Goal: Information Seeking & Learning: Learn about a topic

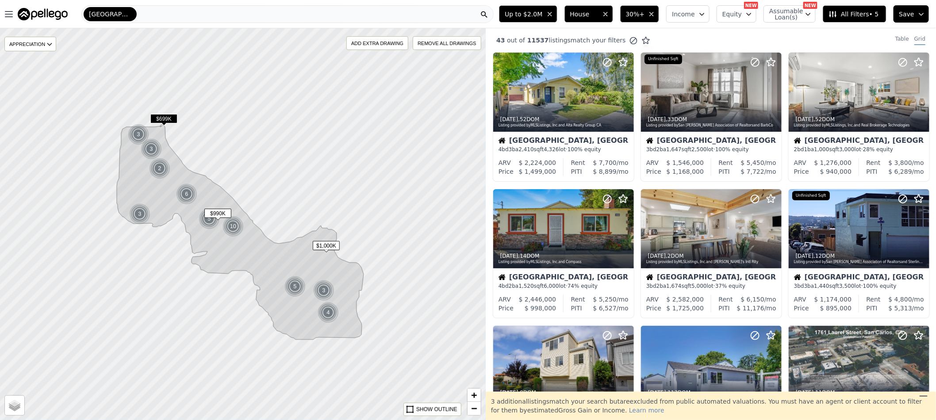
scroll to position [265, 0]
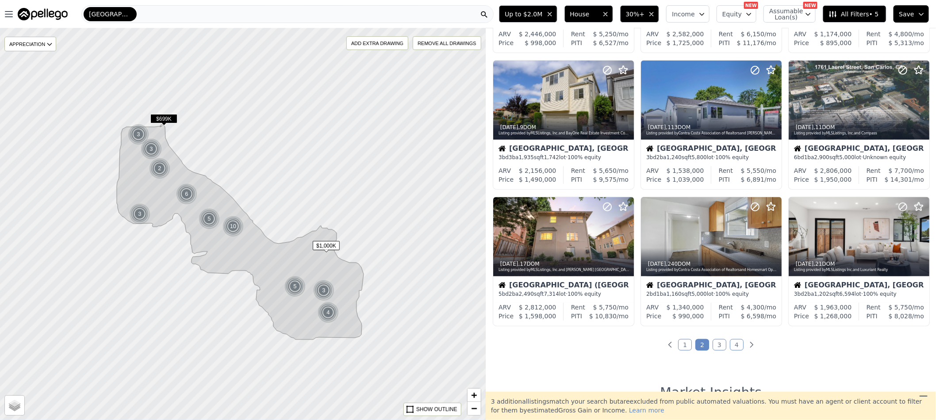
click at [537, 12] on span "Up to $2.0M" at bounding box center [523, 14] width 38 height 9
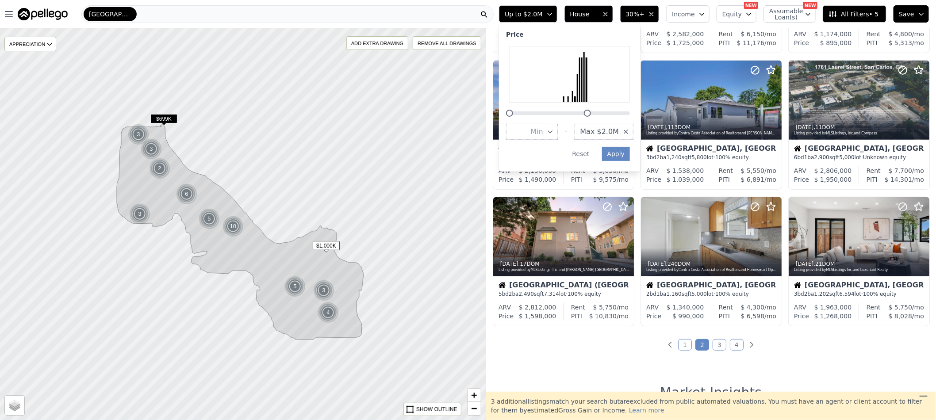
click at [614, 131] on span "Max $2.0M" at bounding box center [599, 131] width 39 height 11
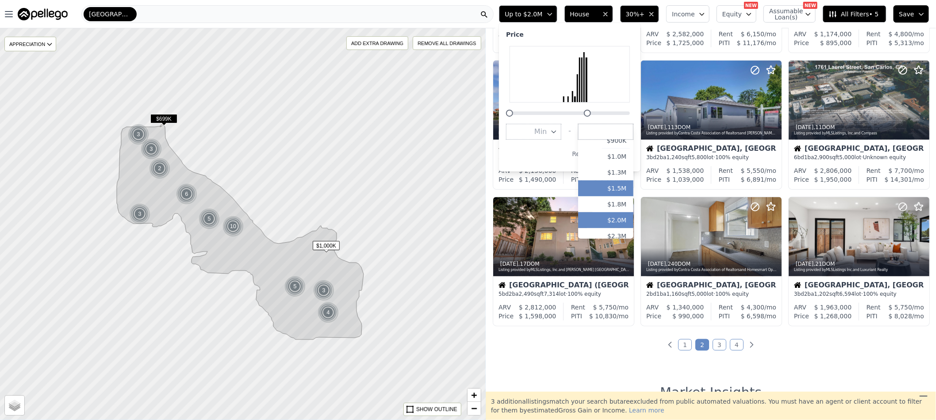
click at [633, 187] on button "$1.5M" at bounding box center [605, 188] width 55 height 16
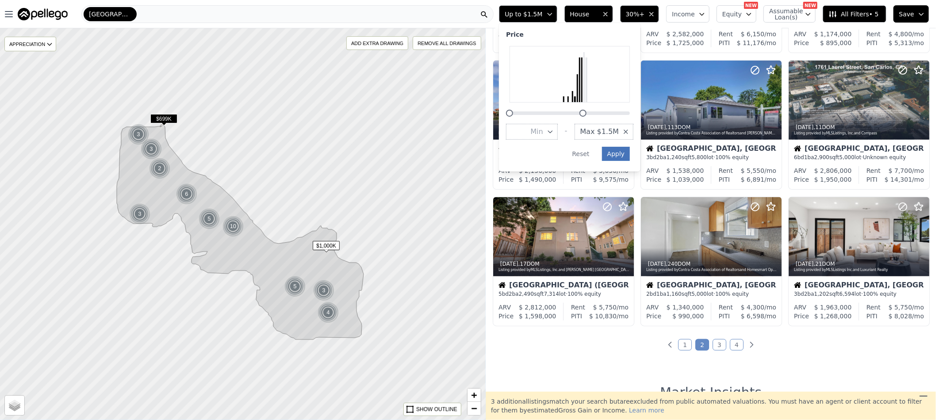
click at [630, 153] on button "Apply" at bounding box center [616, 154] width 28 height 14
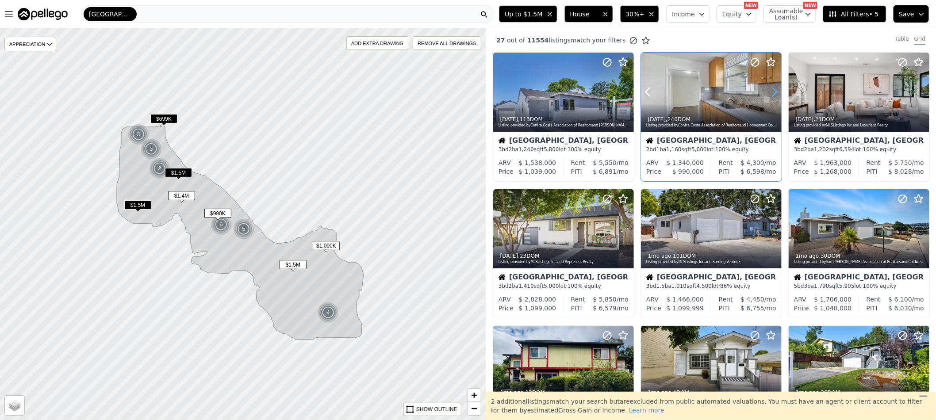
click at [769, 93] on icon at bounding box center [774, 92] width 14 height 14
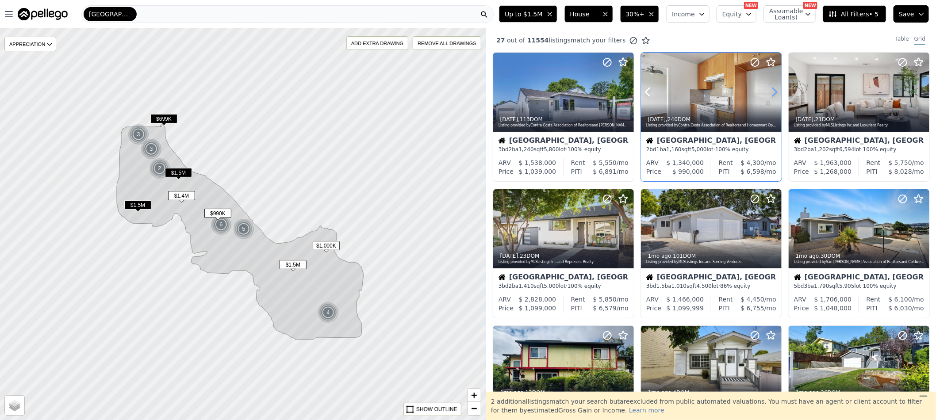
click at [769, 93] on icon at bounding box center [774, 92] width 14 height 14
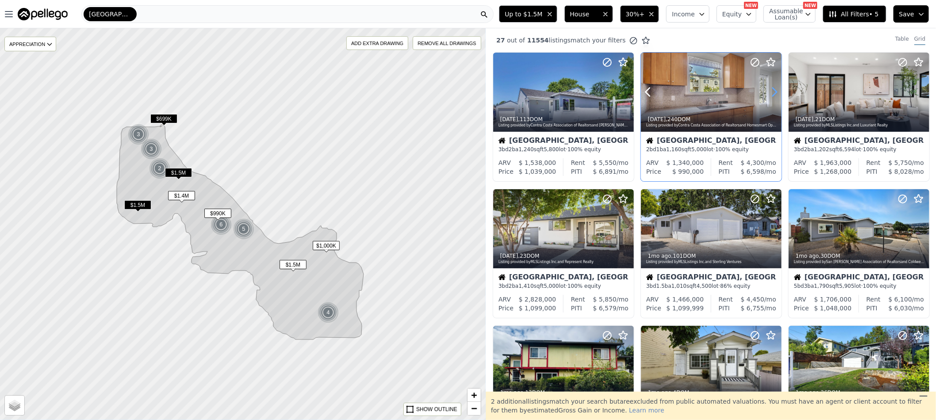
click at [769, 93] on icon at bounding box center [774, 92] width 14 height 14
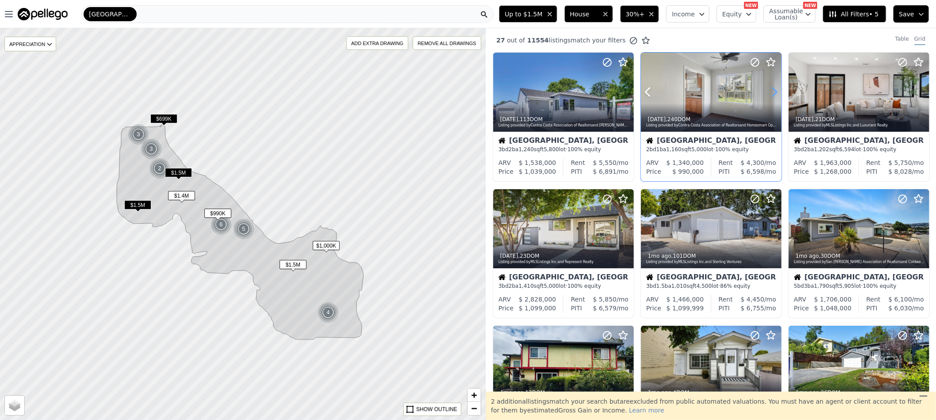
click at [769, 93] on icon at bounding box center [774, 92] width 14 height 14
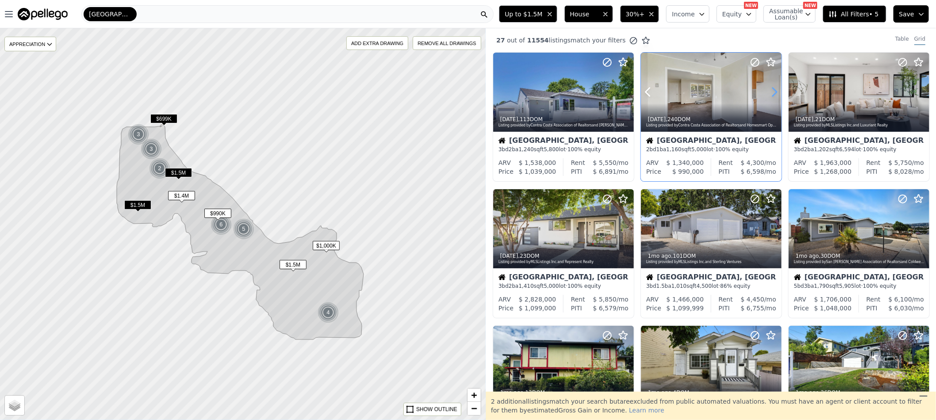
click at [769, 93] on icon at bounding box center [774, 92] width 14 height 14
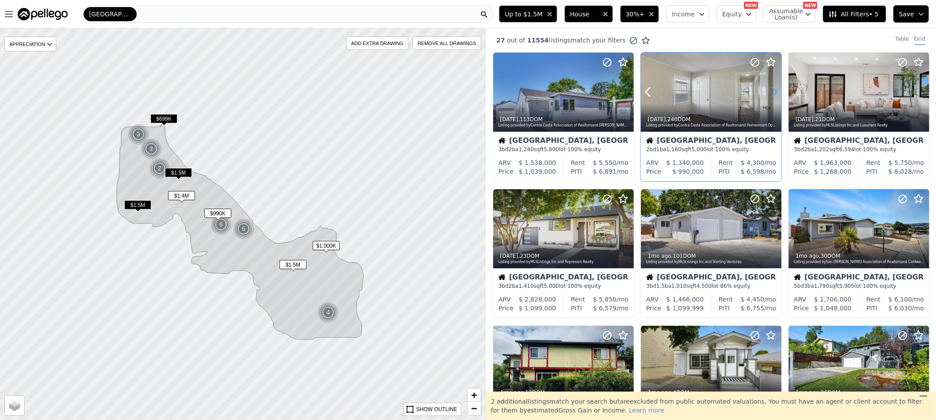
click at [769, 93] on icon at bounding box center [774, 92] width 14 height 14
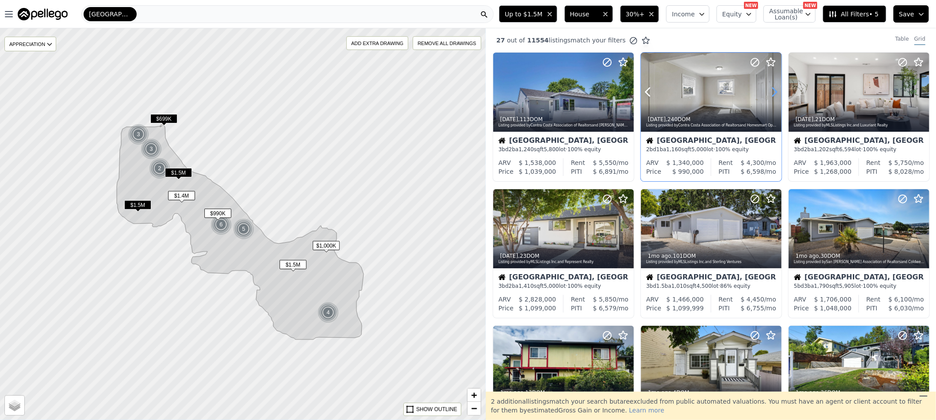
click at [769, 93] on icon at bounding box center [774, 92] width 14 height 14
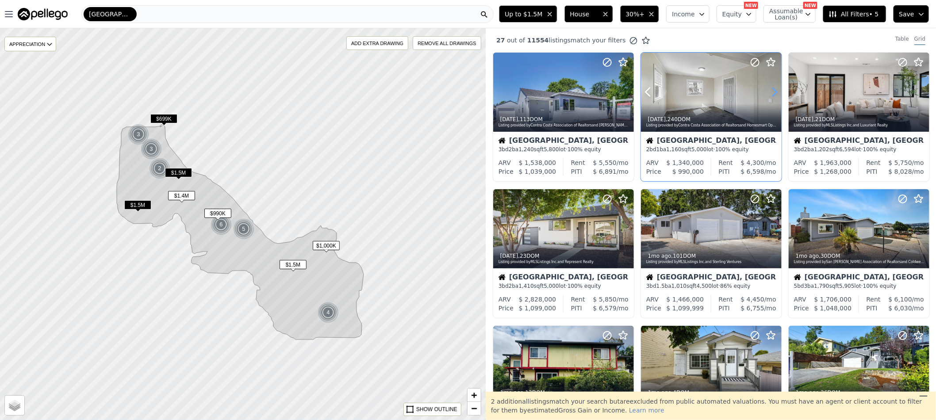
click at [769, 93] on icon at bounding box center [774, 92] width 14 height 14
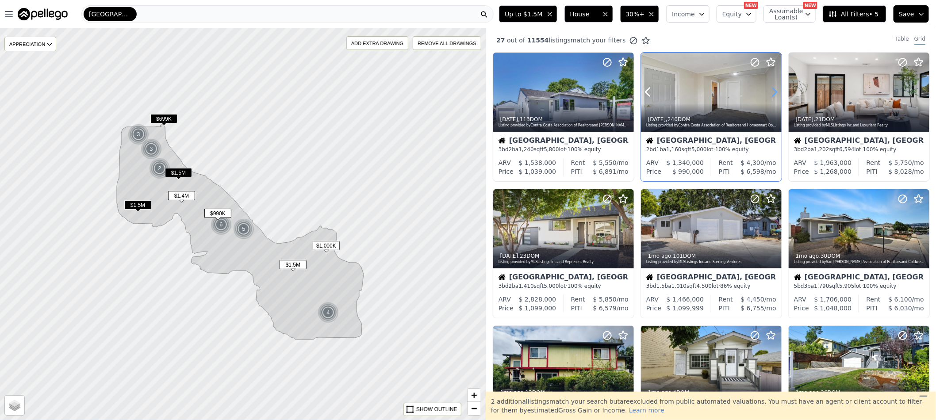
click at [769, 93] on icon at bounding box center [774, 92] width 14 height 14
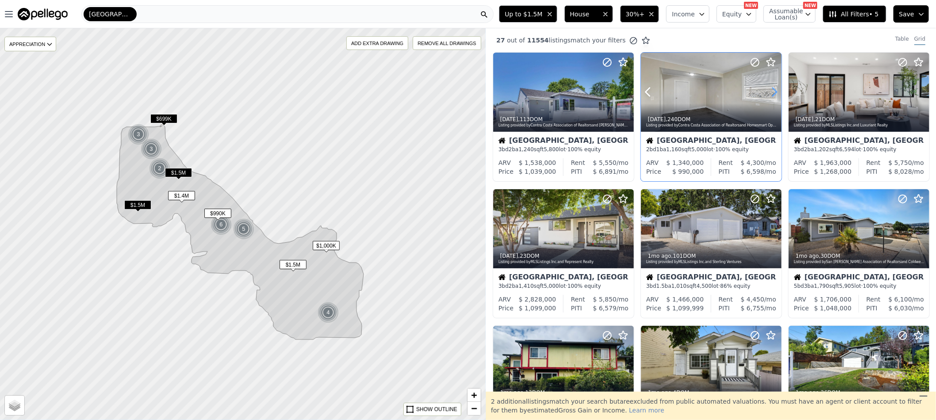
click at [769, 93] on icon at bounding box center [774, 92] width 14 height 14
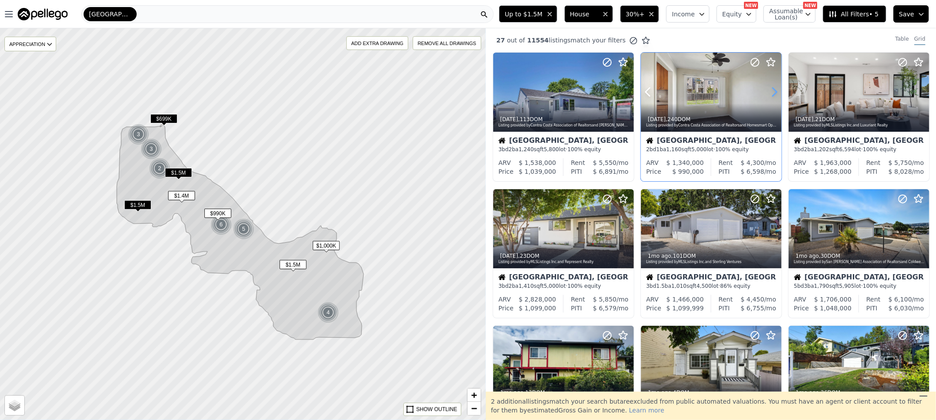
click at [769, 93] on icon at bounding box center [774, 92] width 14 height 14
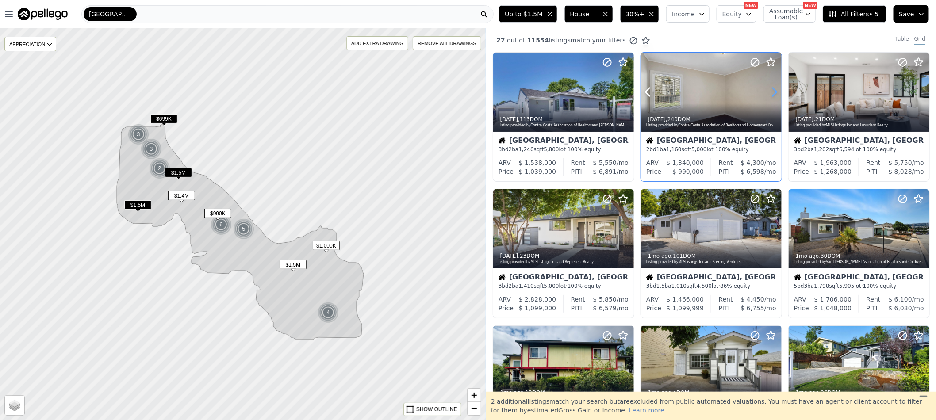
click at [769, 93] on icon at bounding box center [774, 92] width 14 height 14
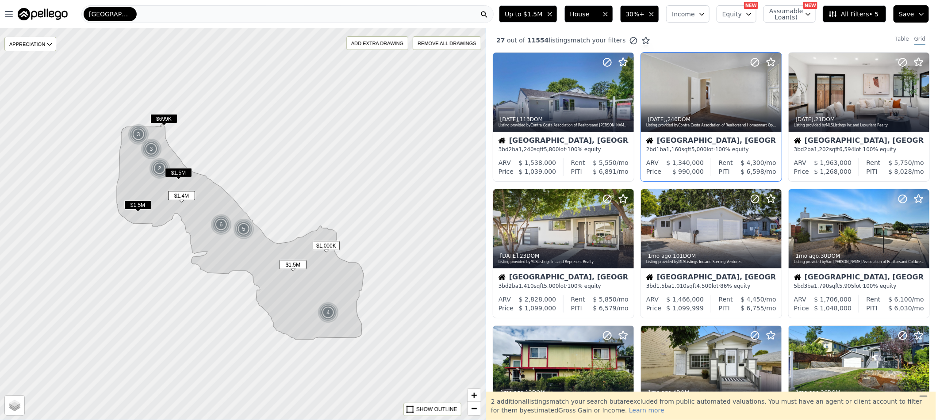
click at [647, 19] on button "30%+" at bounding box center [639, 13] width 39 height 17
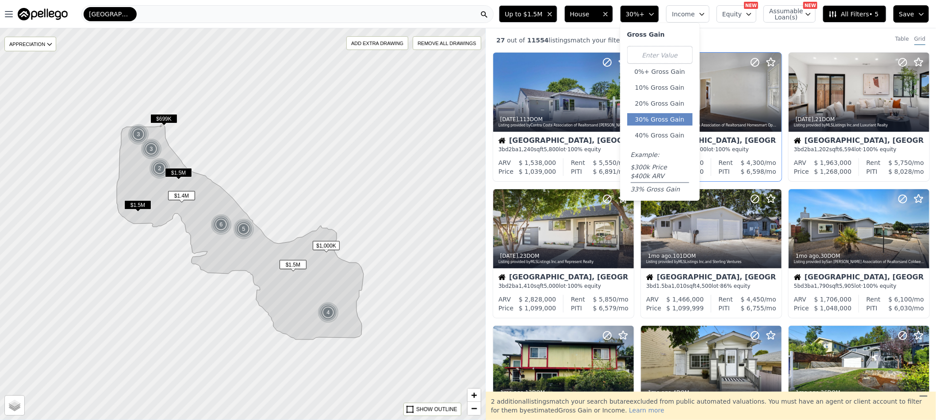
click at [680, 128] on div "0%+ Gross Gain 10% Gross Gain 20% Gross Gain 30% Gross Gain 40% Gross Gain Exam…" at bounding box center [659, 120] width 65 height 148
click at [673, 133] on button "40% Gross Gain" at bounding box center [659, 135] width 65 height 12
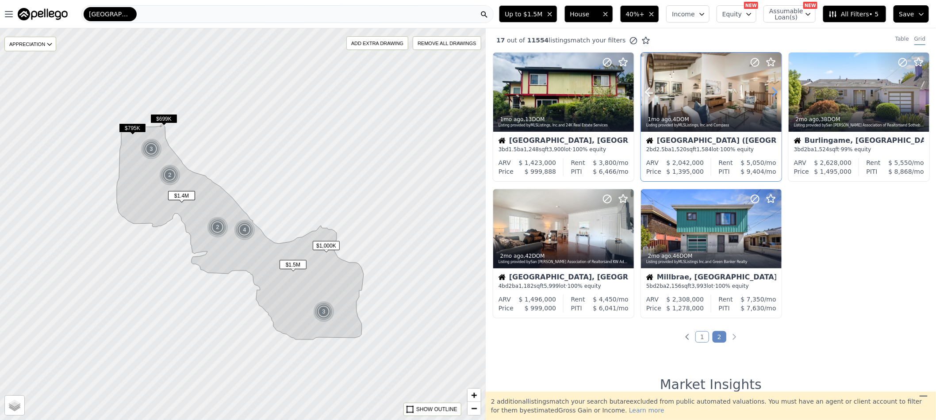
click at [767, 95] on icon at bounding box center [774, 92] width 14 height 14
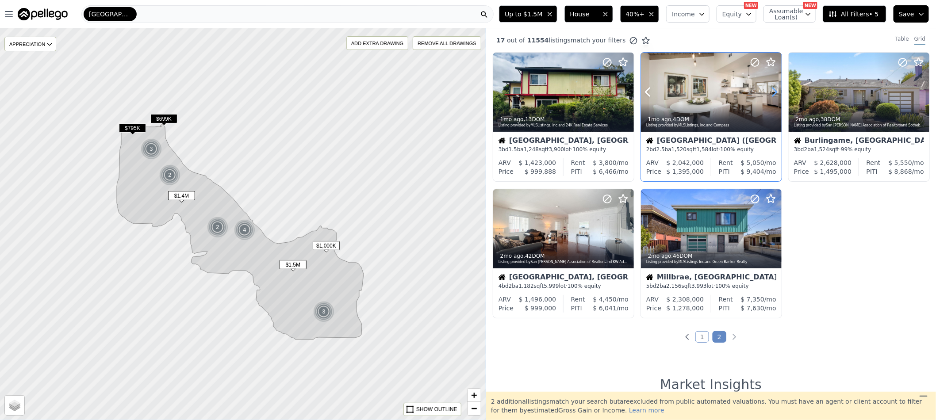
click at [767, 95] on icon at bounding box center [774, 92] width 14 height 14
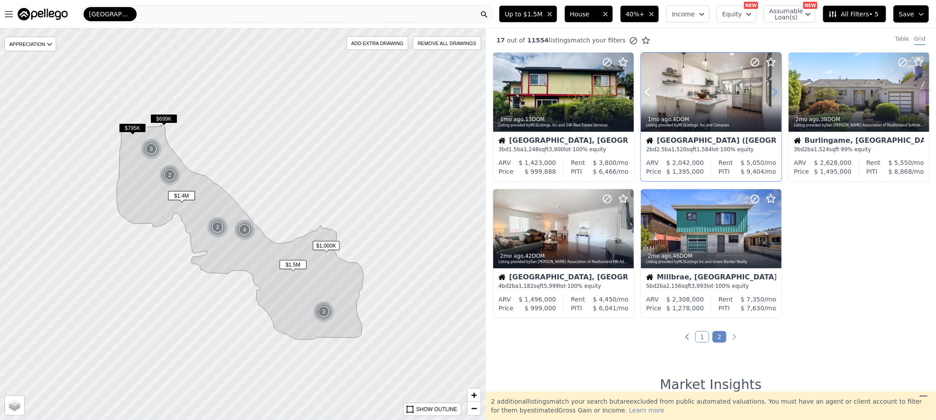
click at [767, 95] on icon at bounding box center [774, 92] width 14 height 14
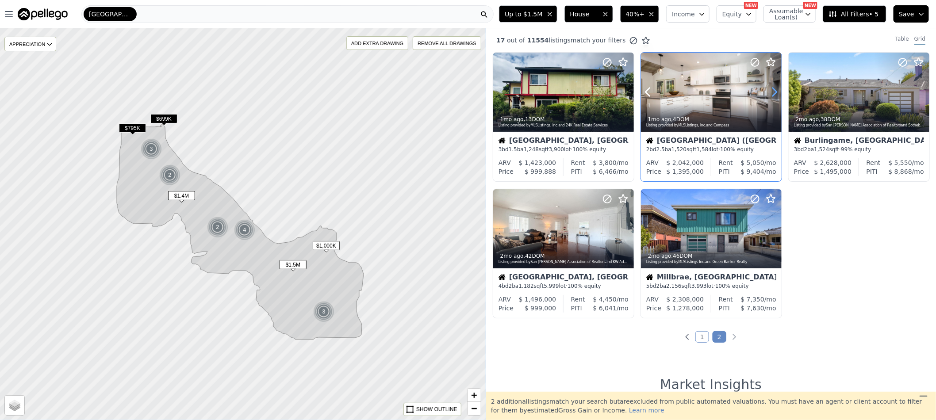
click at [767, 95] on icon at bounding box center [774, 92] width 14 height 14
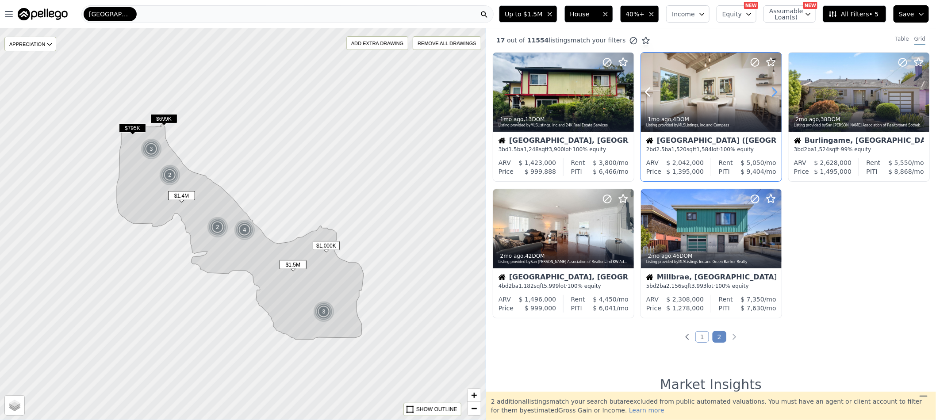
click at [767, 95] on icon at bounding box center [774, 92] width 14 height 14
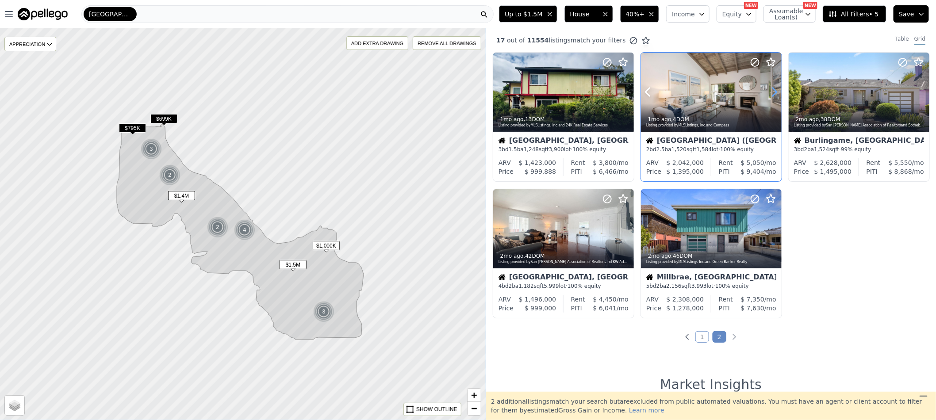
click at [767, 95] on icon at bounding box center [774, 92] width 14 height 14
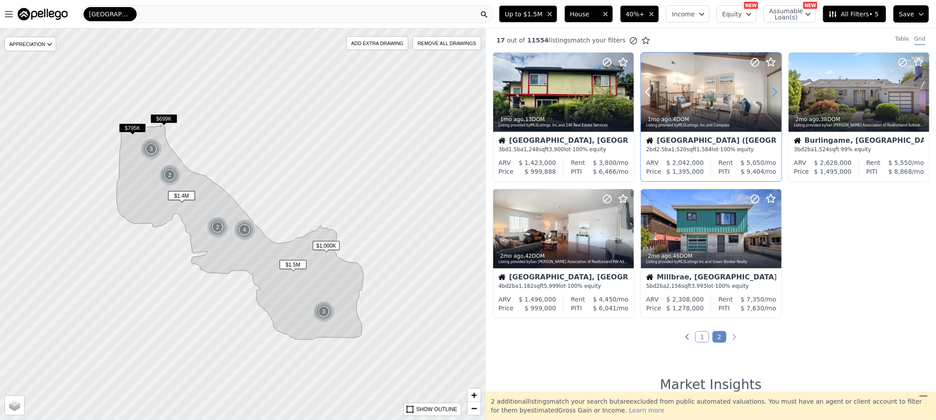
click at [767, 95] on icon at bounding box center [774, 92] width 14 height 14
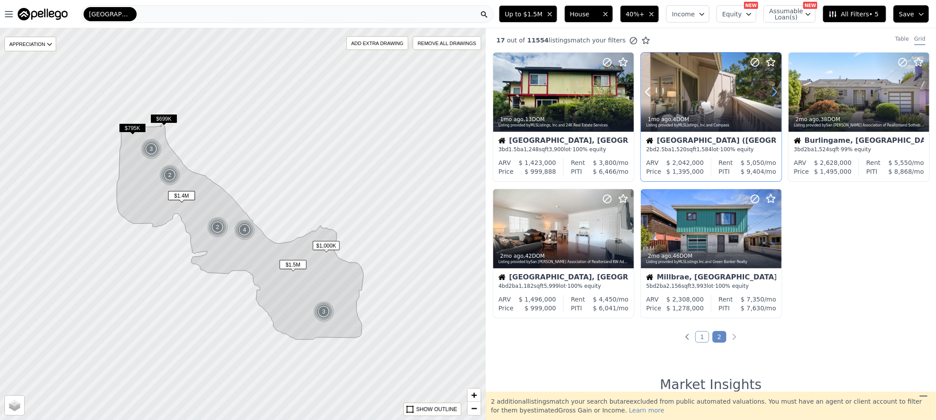
click at [767, 95] on icon at bounding box center [774, 92] width 14 height 14
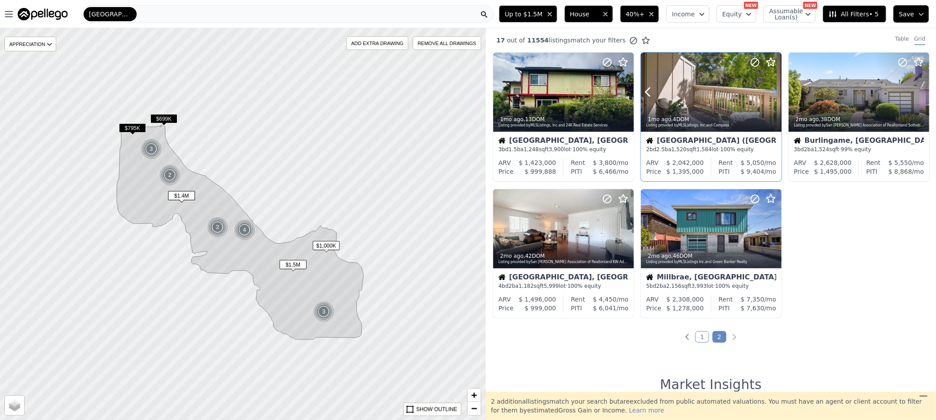
click at [767, 95] on icon at bounding box center [774, 92] width 14 height 14
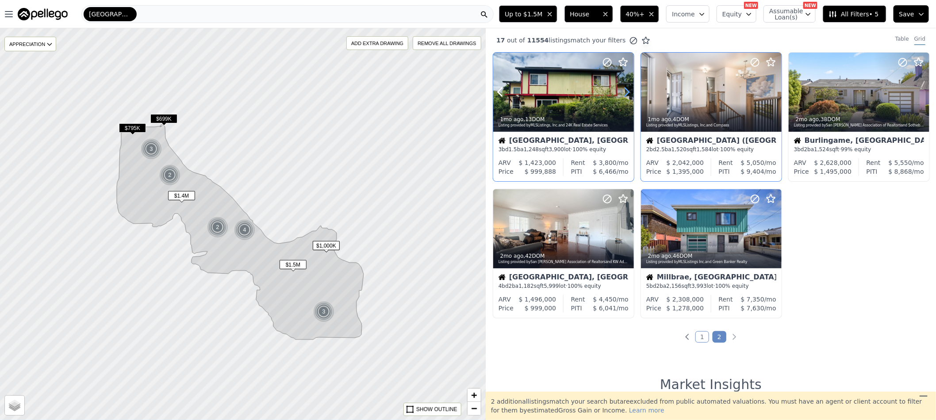
click at [624, 92] on icon at bounding box center [626, 92] width 14 height 14
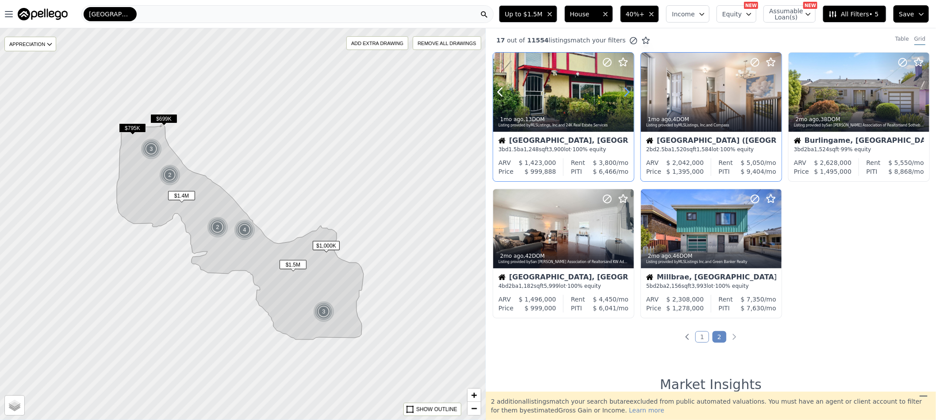
click at [624, 92] on icon at bounding box center [626, 92] width 14 height 14
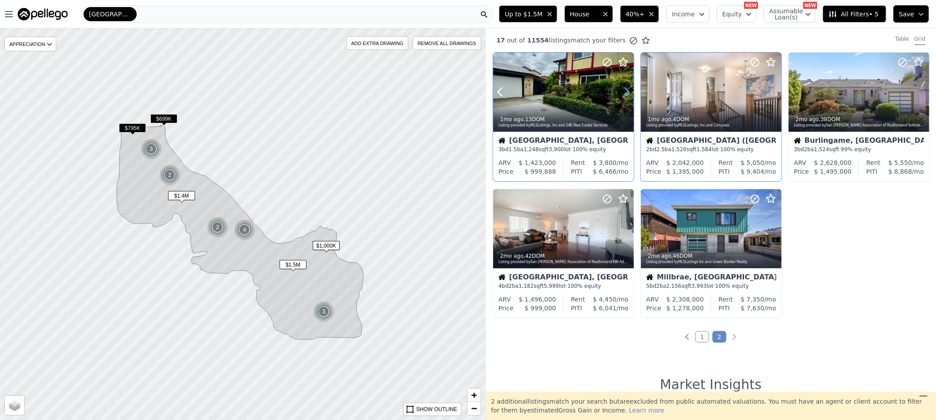
click at [624, 92] on icon at bounding box center [626, 92] width 14 height 14
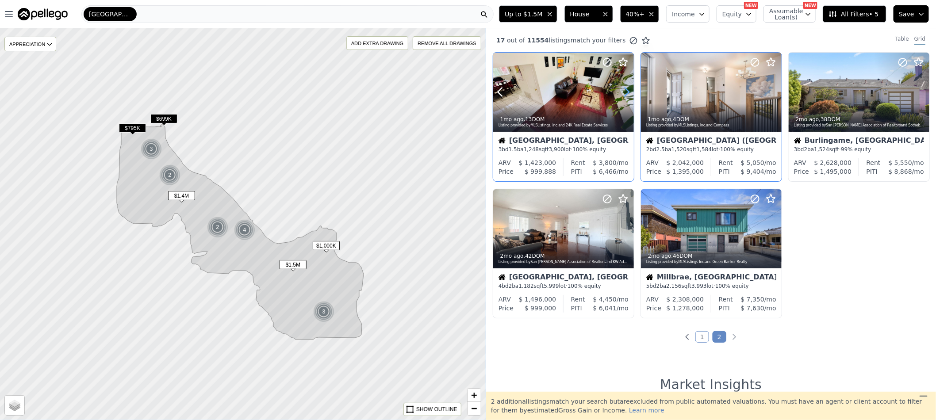
click at [624, 92] on icon at bounding box center [626, 92] width 14 height 14
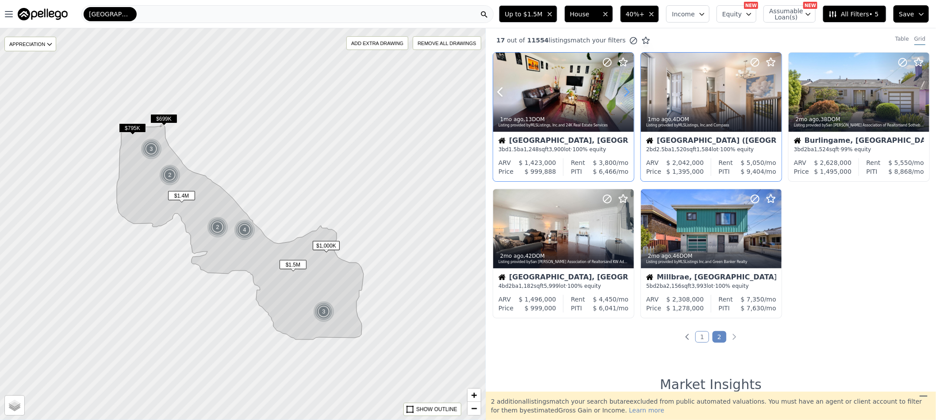
click at [624, 92] on icon at bounding box center [626, 92] width 14 height 14
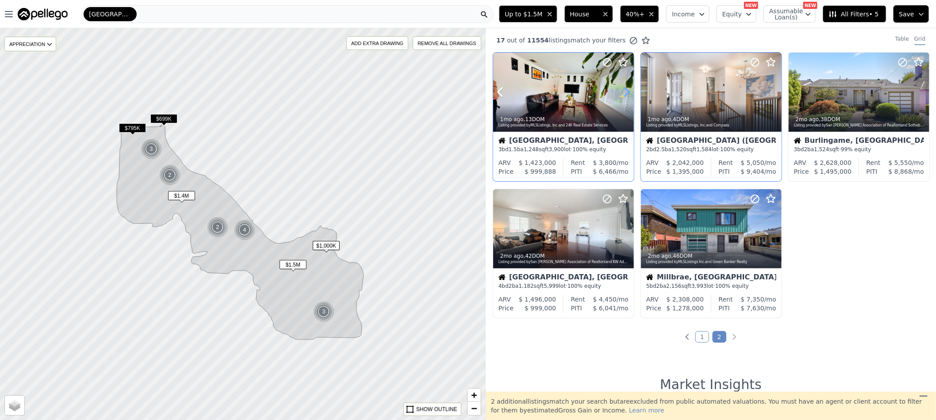
click at [624, 92] on icon at bounding box center [626, 92] width 14 height 14
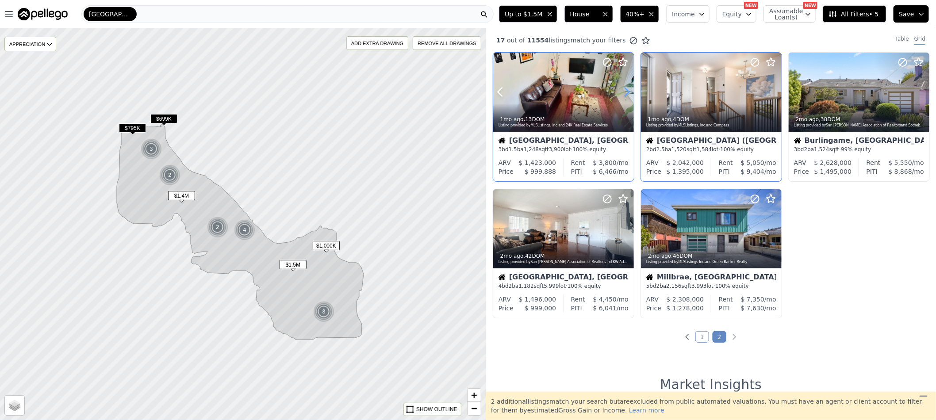
click at [624, 92] on icon at bounding box center [626, 92] width 14 height 14
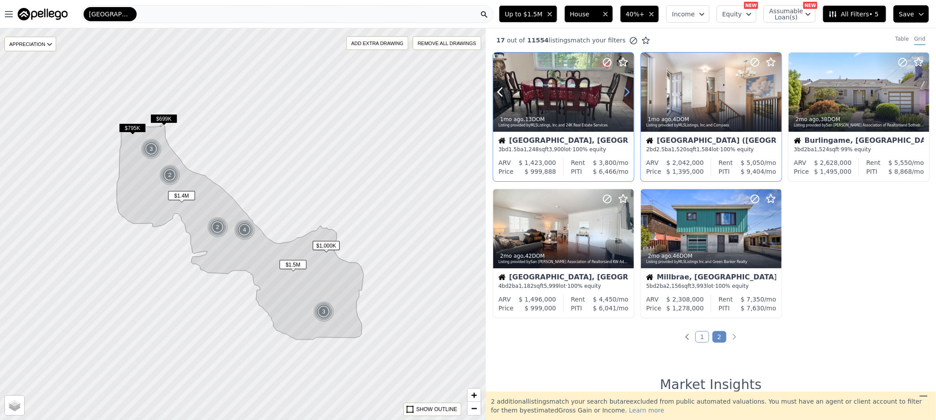
click at [624, 93] on icon at bounding box center [626, 92] width 14 height 14
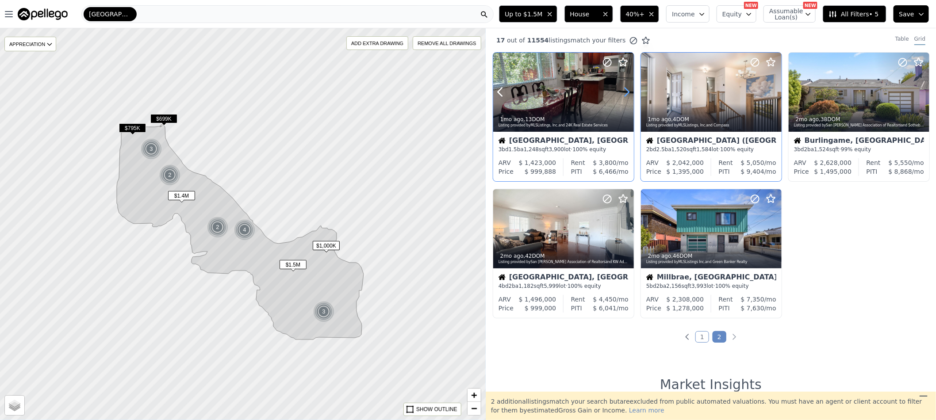
click at [624, 91] on icon at bounding box center [626, 92] width 14 height 14
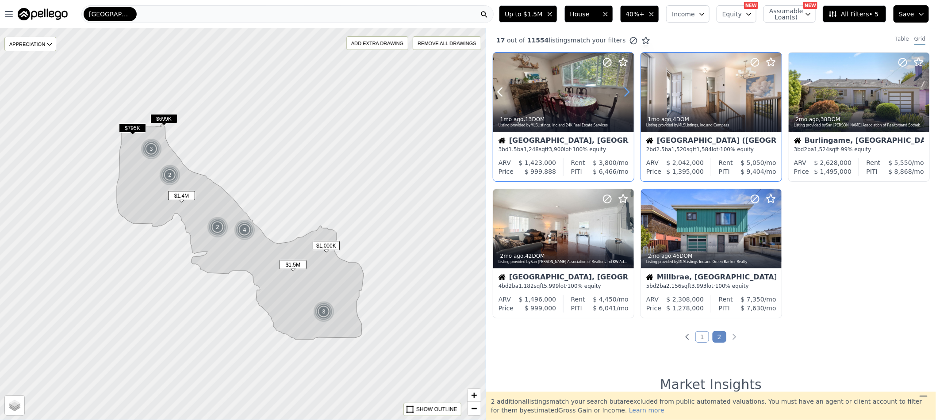
click at [624, 90] on icon at bounding box center [626, 92] width 14 height 14
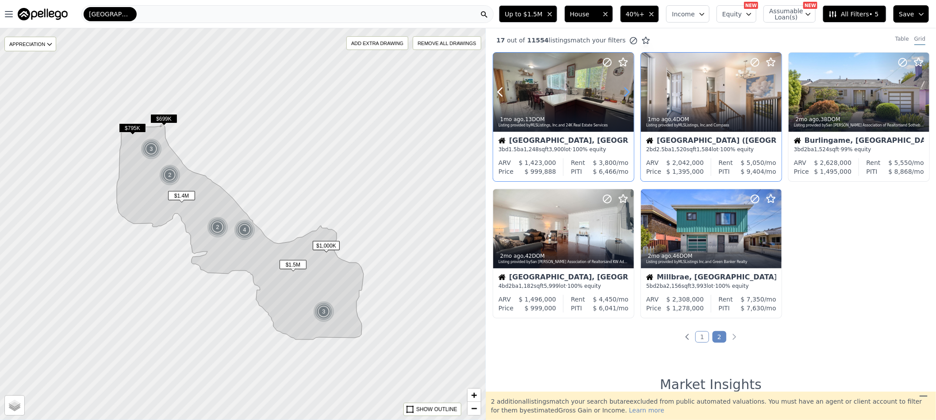
click at [624, 90] on icon at bounding box center [626, 92] width 14 height 14
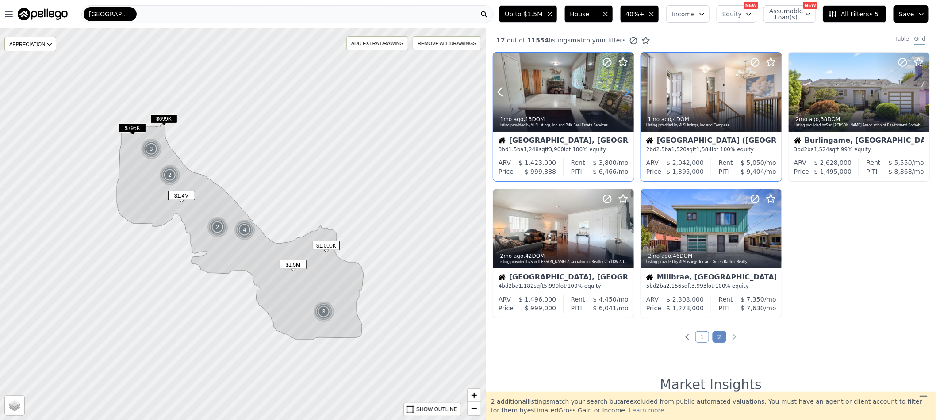
click at [624, 90] on icon at bounding box center [626, 92] width 14 height 14
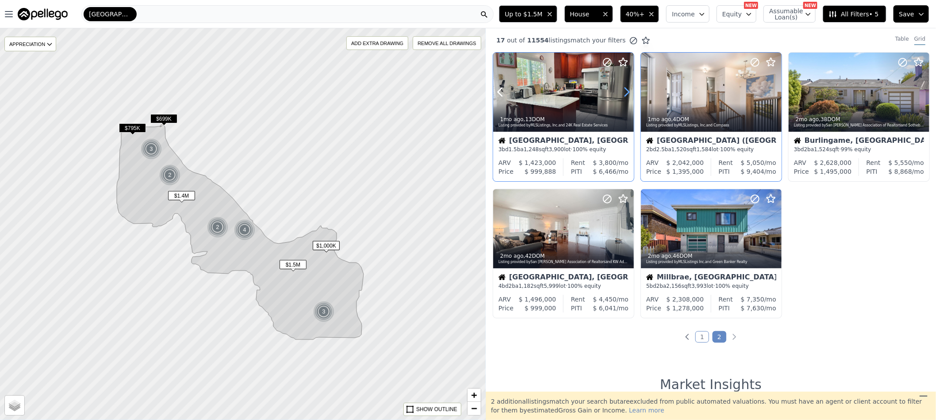
click at [624, 89] on icon at bounding box center [626, 92] width 14 height 14
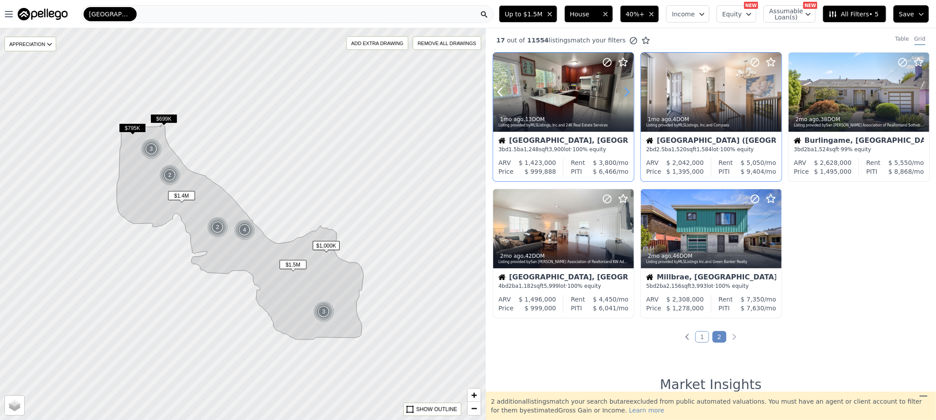
click at [624, 89] on icon at bounding box center [626, 92] width 14 height 14
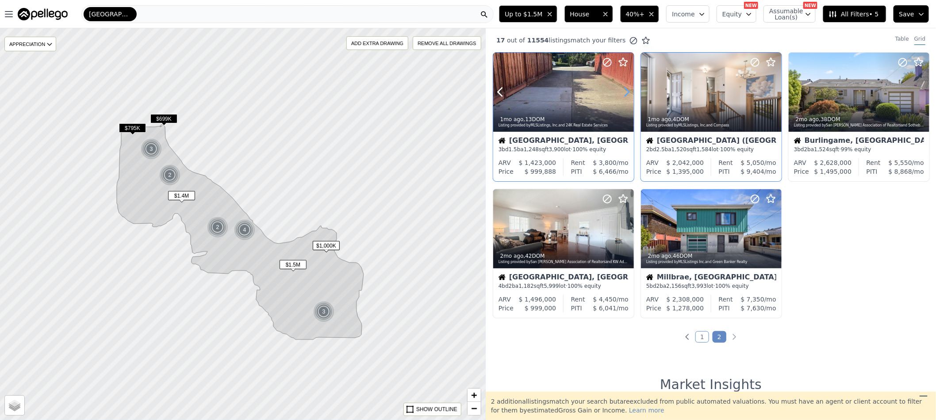
click at [624, 89] on icon at bounding box center [626, 92] width 14 height 14
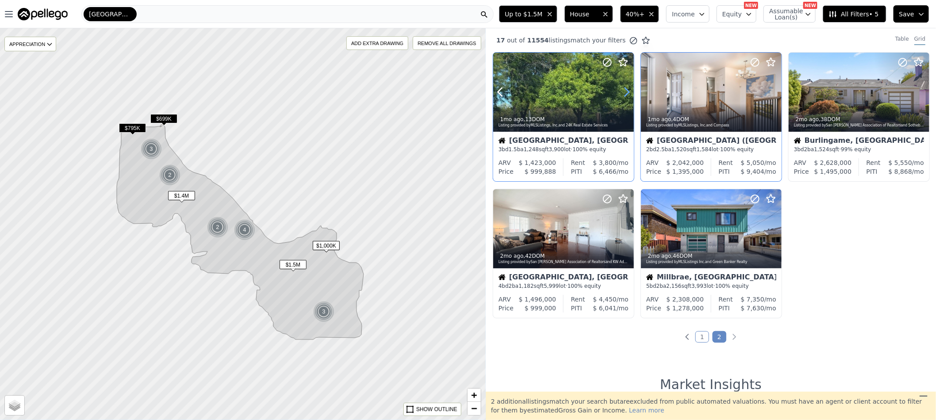
click at [624, 88] on icon at bounding box center [626, 92] width 14 height 14
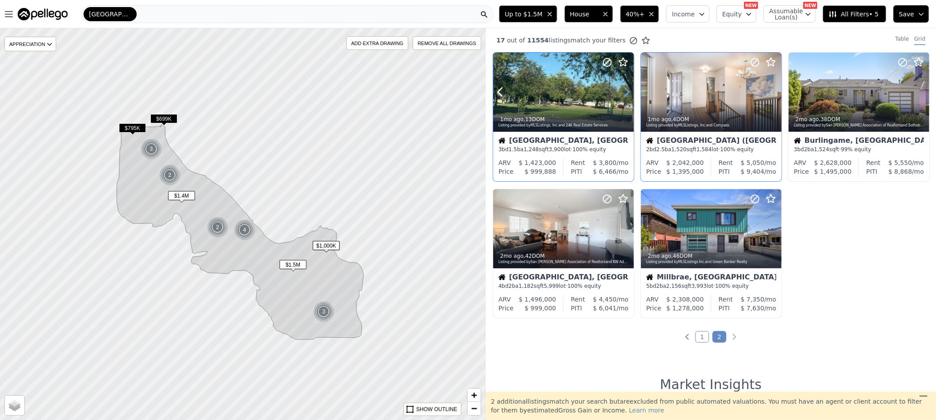
click at [624, 87] on icon at bounding box center [626, 92] width 14 height 14
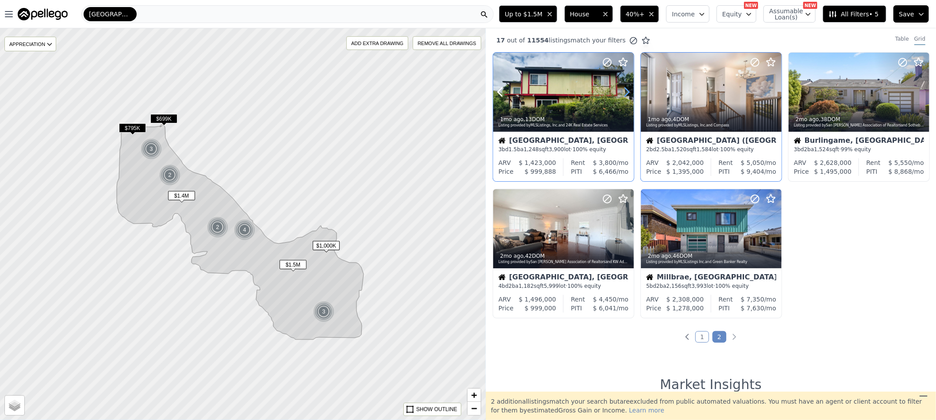
click at [624, 87] on icon at bounding box center [626, 92] width 14 height 14
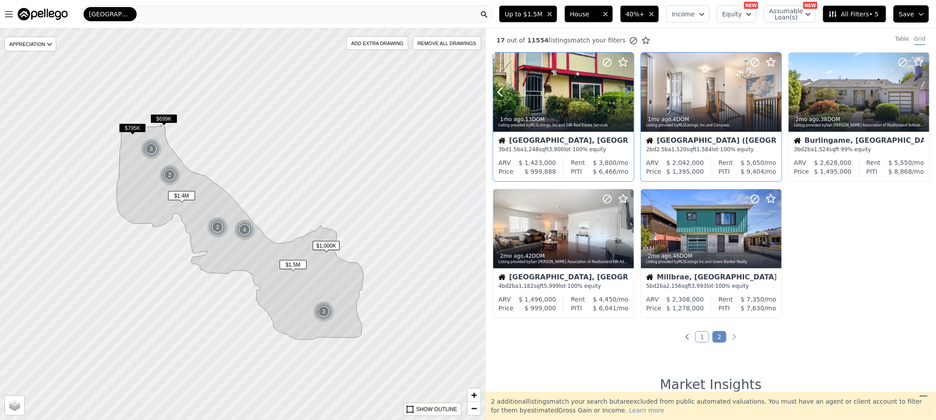
click at [624, 87] on icon at bounding box center [626, 92] width 14 height 14
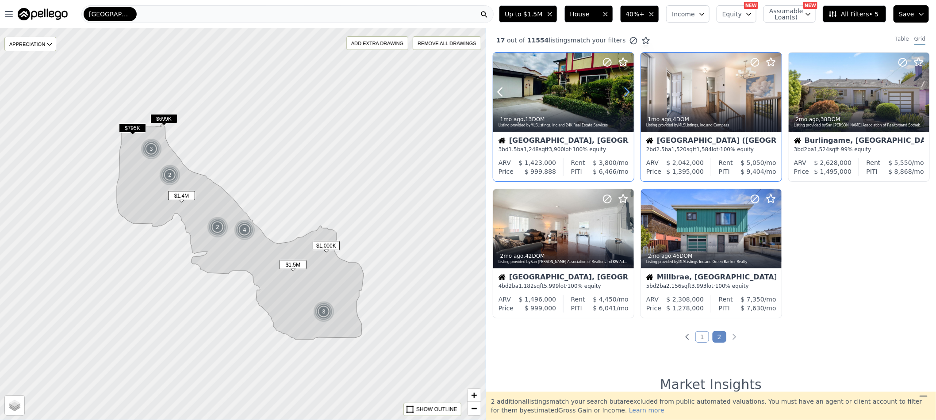
click at [624, 87] on icon at bounding box center [626, 92] width 14 height 14
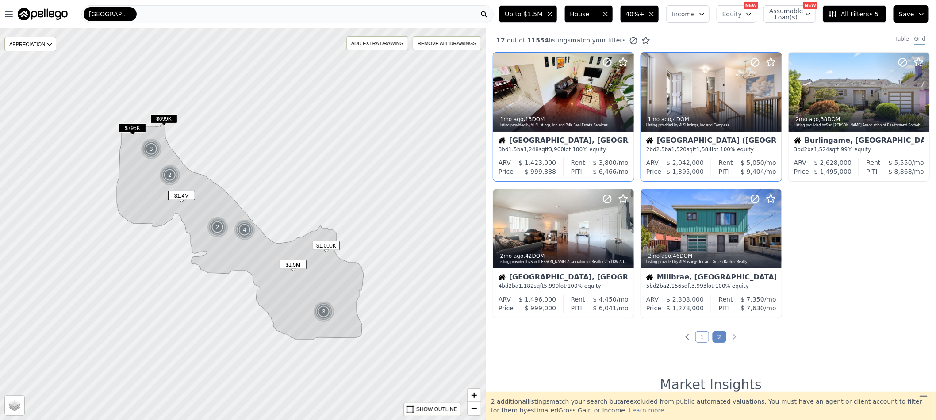
click at [429, 15] on div "[GEOGRAPHIC_DATA]" at bounding box center [287, 14] width 412 height 18
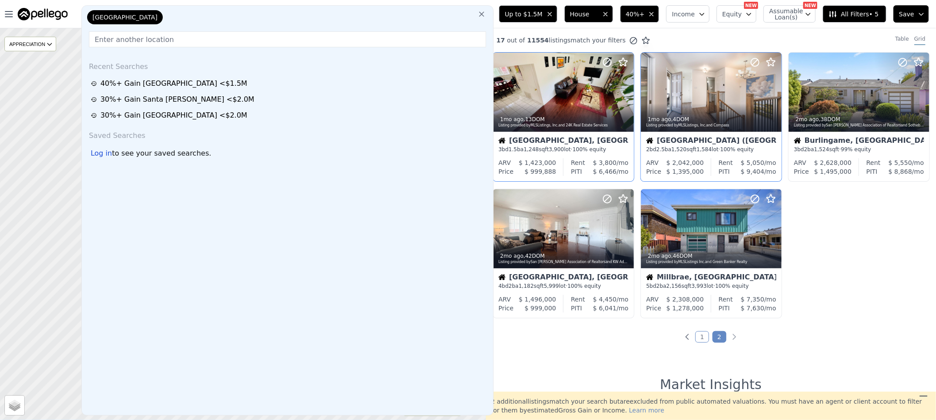
click at [484, 13] on icon at bounding box center [481, 14] width 9 height 9
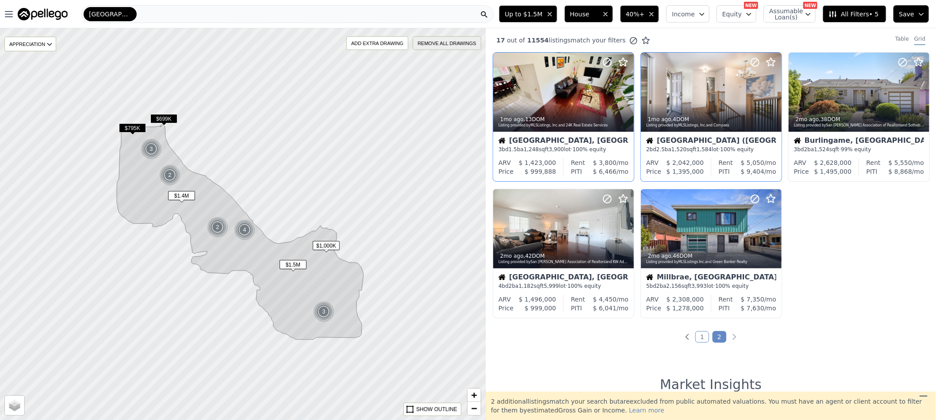
click at [421, 43] on div "REMOVE ALL DRAWINGS" at bounding box center [446, 43] width 67 height 13
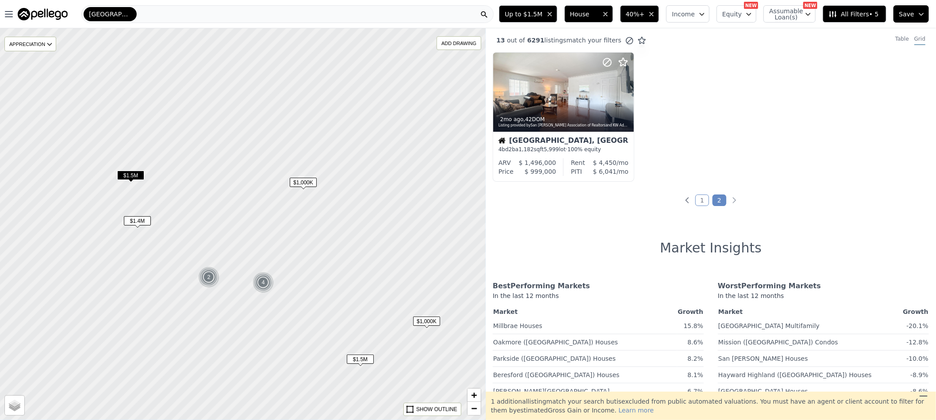
drag, startPoint x: 305, startPoint y: 204, endPoint x: 421, endPoint y: 241, distance: 121.7
click at [421, 241] on div at bounding box center [243, 224] width 583 height 470
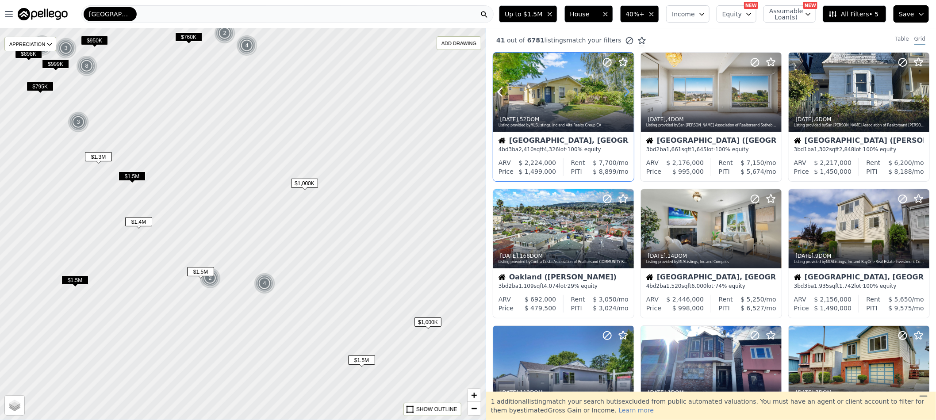
click at [628, 93] on icon at bounding box center [627, 92] width 4 height 8
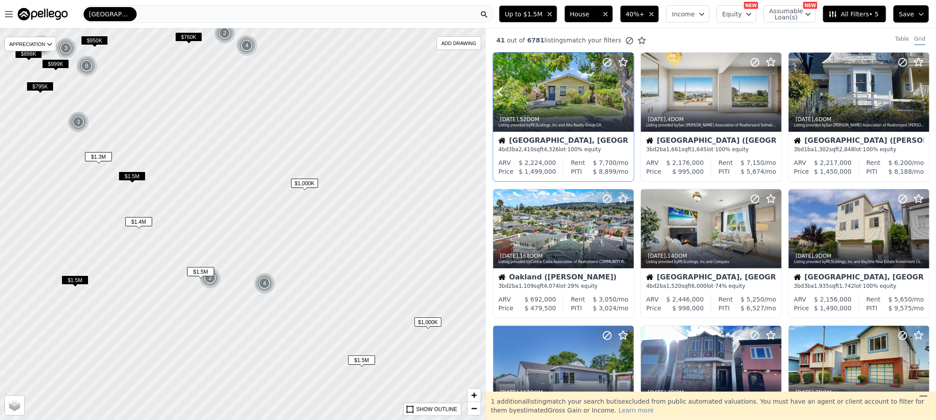
click at [628, 93] on icon at bounding box center [627, 92] width 4 height 8
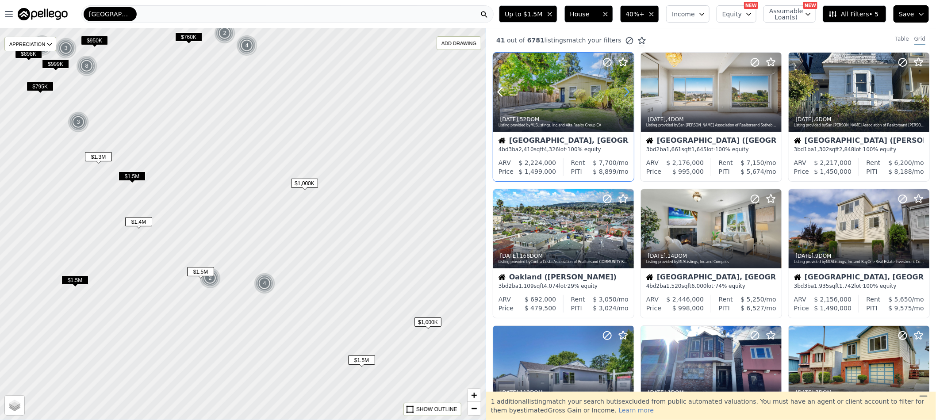
click at [628, 93] on icon at bounding box center [627, 92] width 4 height 8
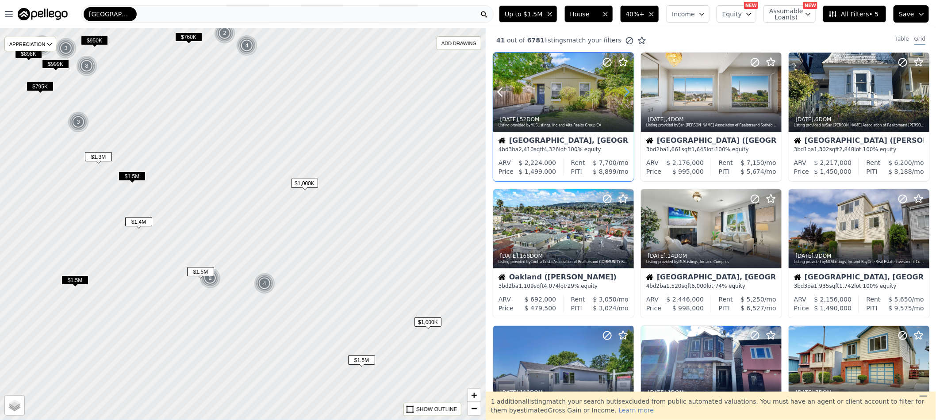
click at [628, 93] on icon at bounding box center [627, 92] width 4 height 8
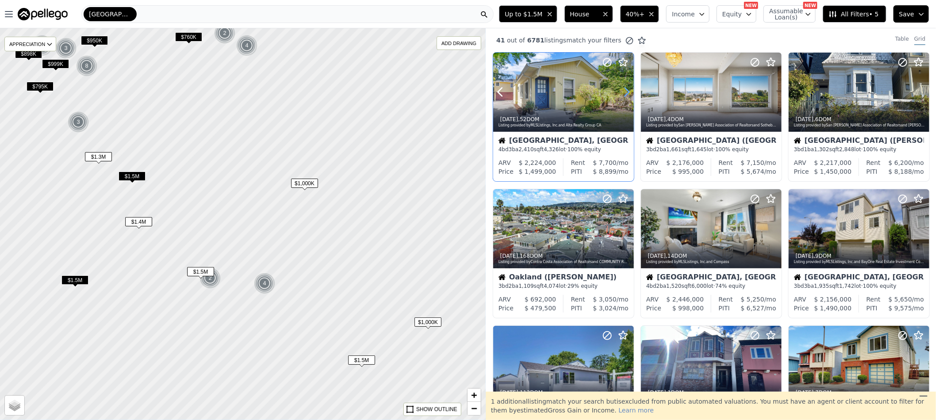
click at [628, 93] on icon at bounding box center [627, 92] width 4 height 8
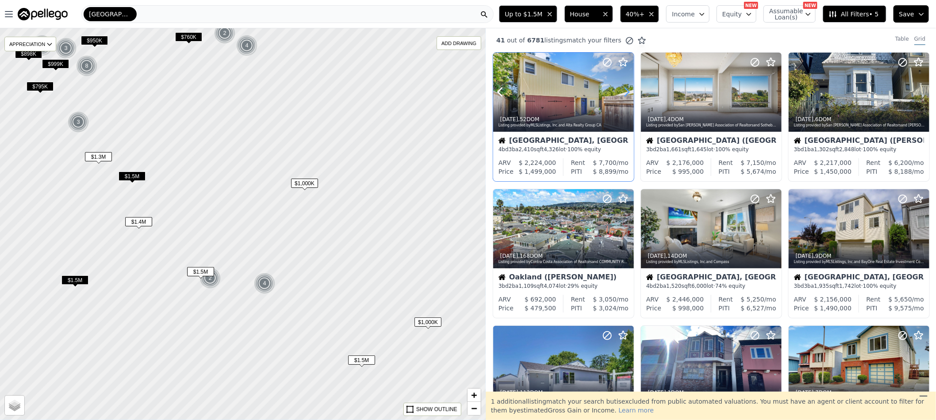
click at [628, 93] on icon at bounding box center [627, 92] width 4 height 8
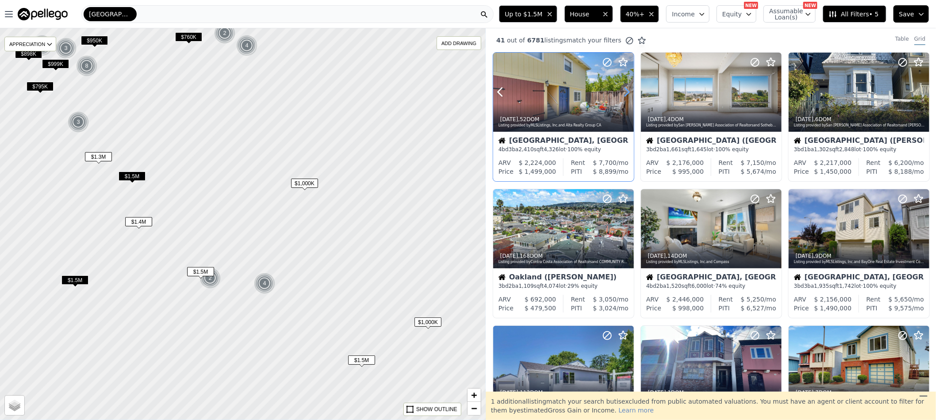
click at [628, 93] on icon at bounding box center [627, 92] width 4 height 8
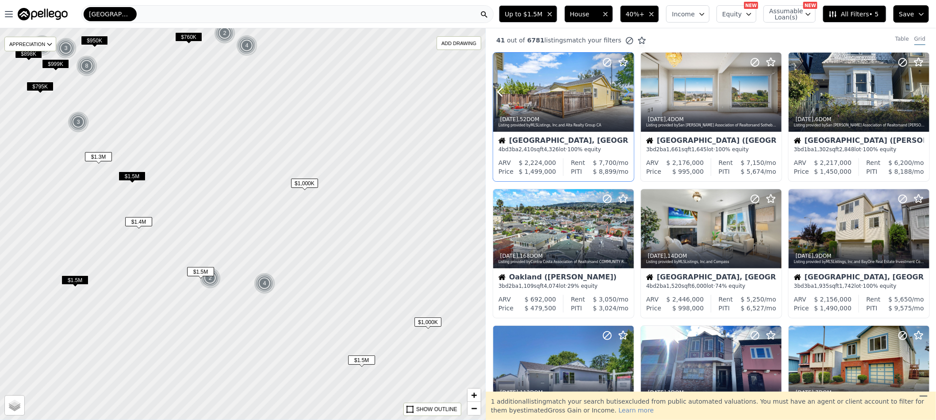
click at [628, 93] on icon at bounding box center [627, 92] width 4 height 8
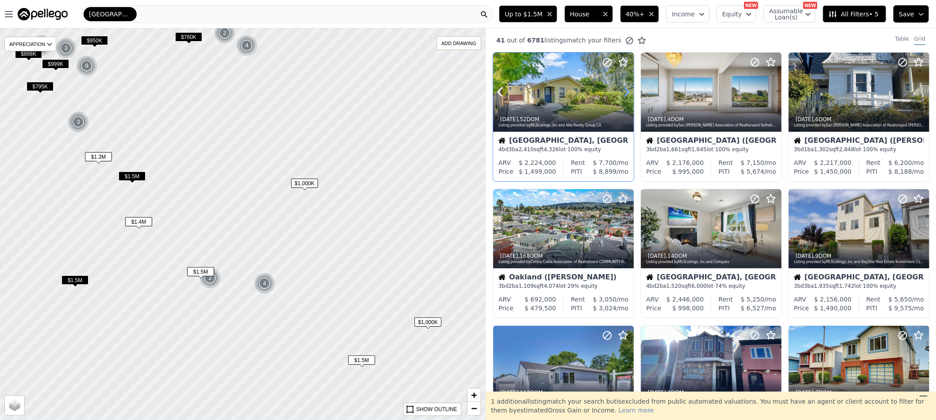
click at [628, 93] on icon at bounding box center [627, 92] width 4 height 8
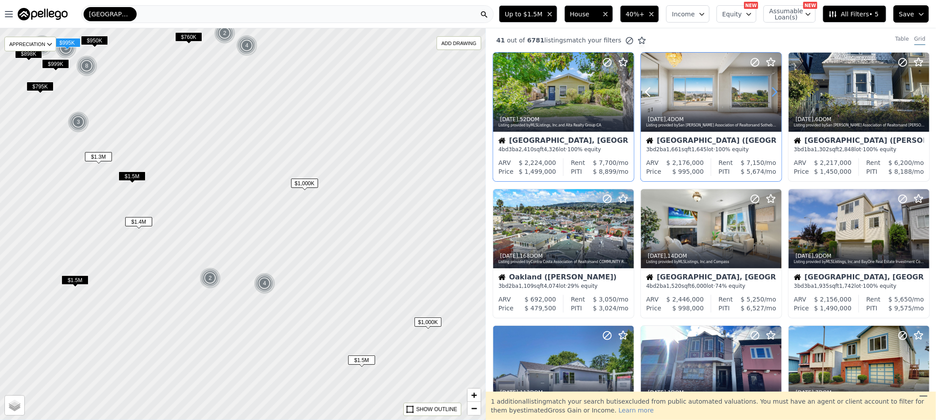
click at [769, 93] on icon at bounding box center [774, 92] width 14 height 14
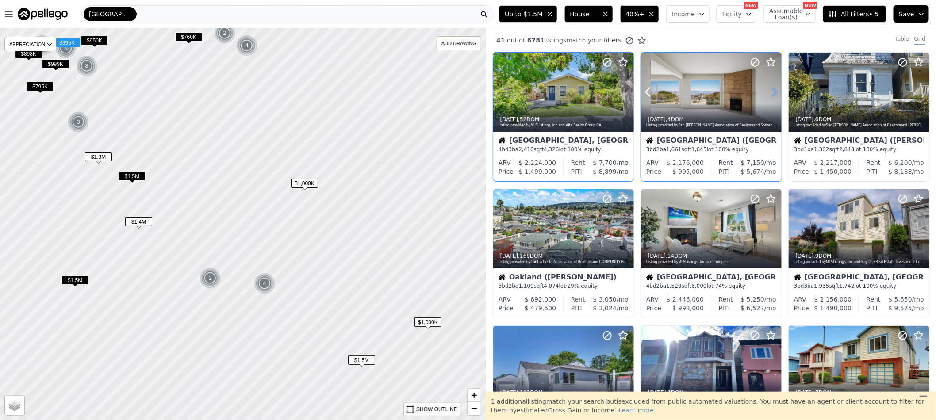
click at [769, 93] on icon at bounding box center [774, 92] width 14 height 14
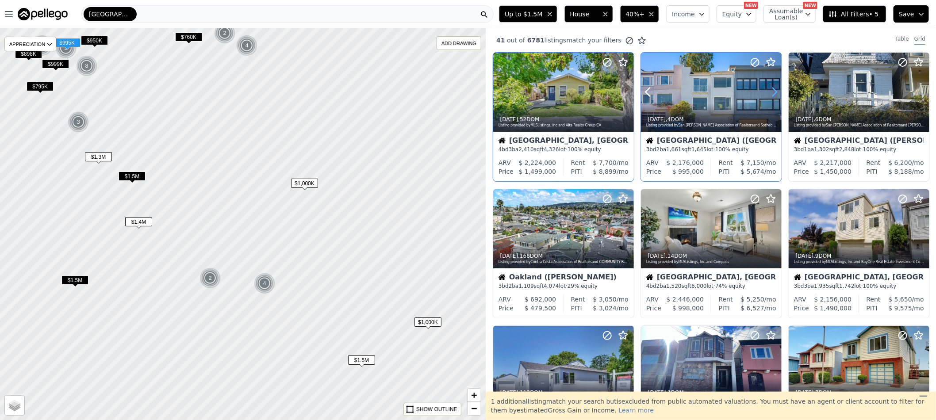
click at [769, 93] on icon at bounding box center [774, 92] width 14 height 14
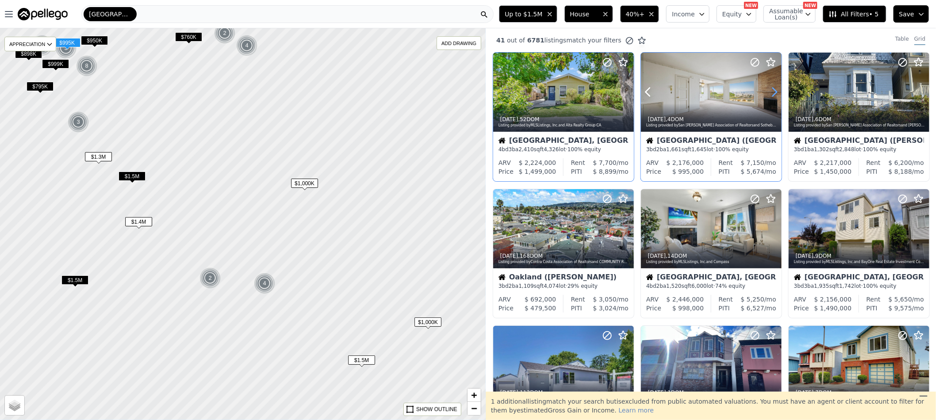
click at [769, 93] on icon at bounding box center [774, 92] width 14 height 14
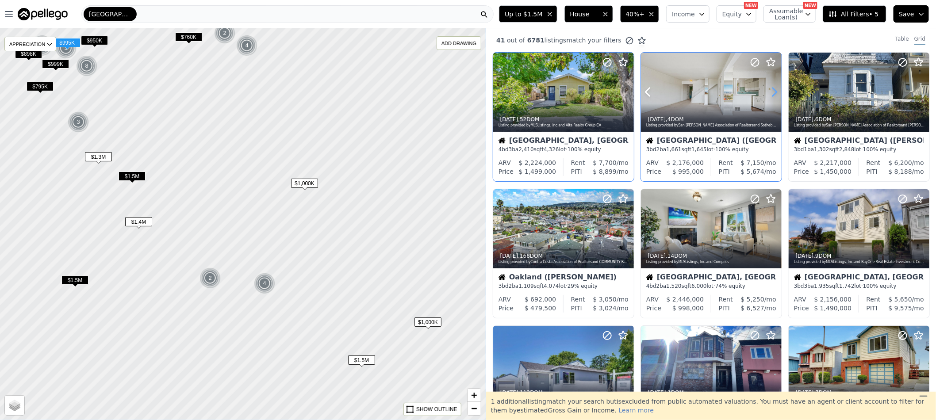
click at [769, 93] on icon at bounding box center [774, 92] width 14 height 14
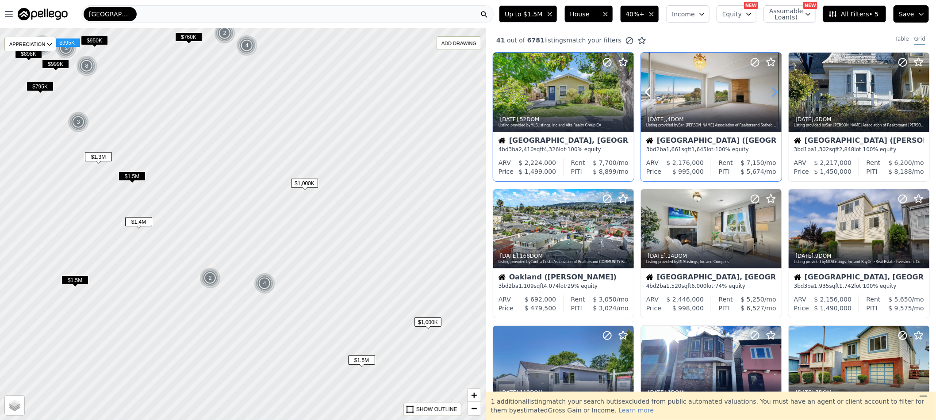
click at [769, 93] on icon at bounding box center [774, 92] width 14 height 14
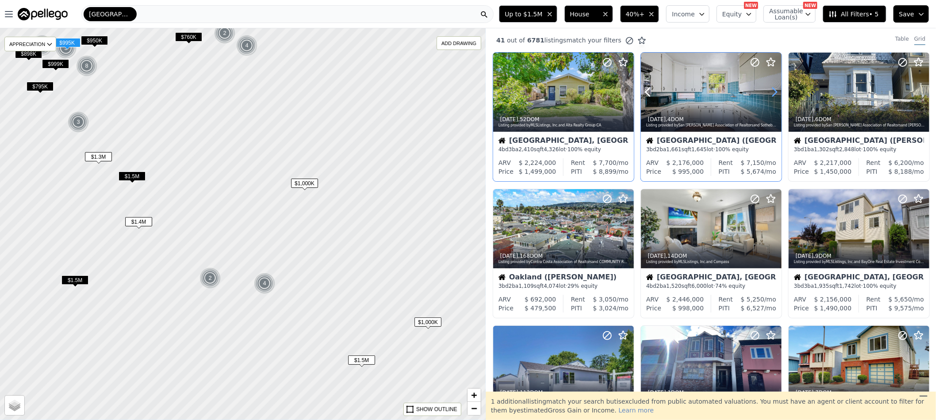
click at [769, 93] on icon at bounding box center [774, 92] width 14 height 14
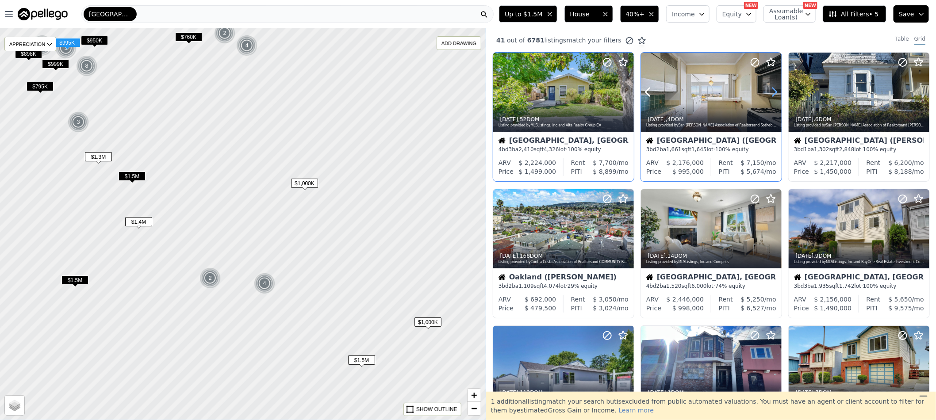
click at [769, 93] on icon at bounding box center [774, 92] width 14 height 14
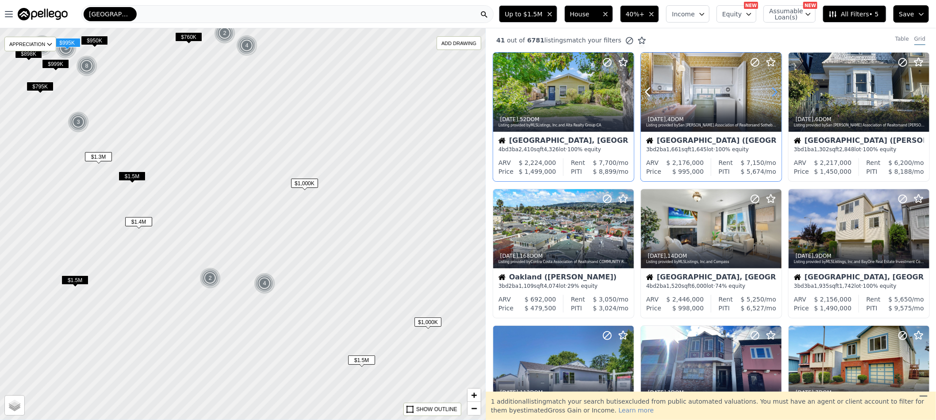
click at [769, 93] on icon at bounding box center [774, 92] width 14 height 14
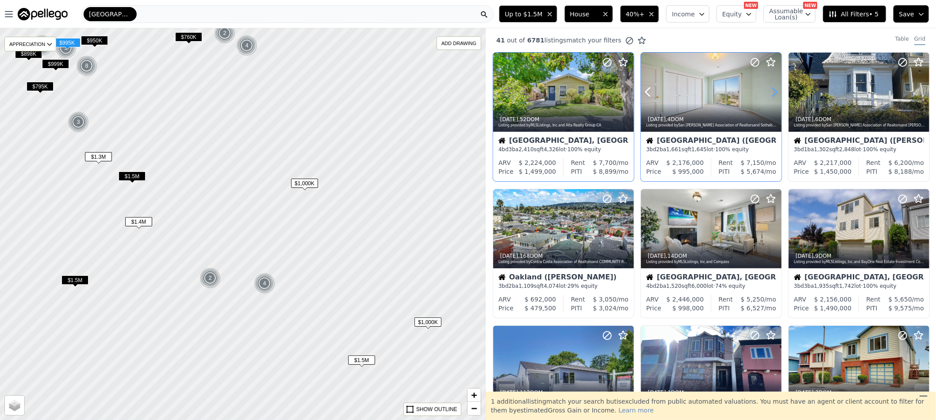
click at [771, 93] on icon at bounding box center [774, 92] width 14 height 14
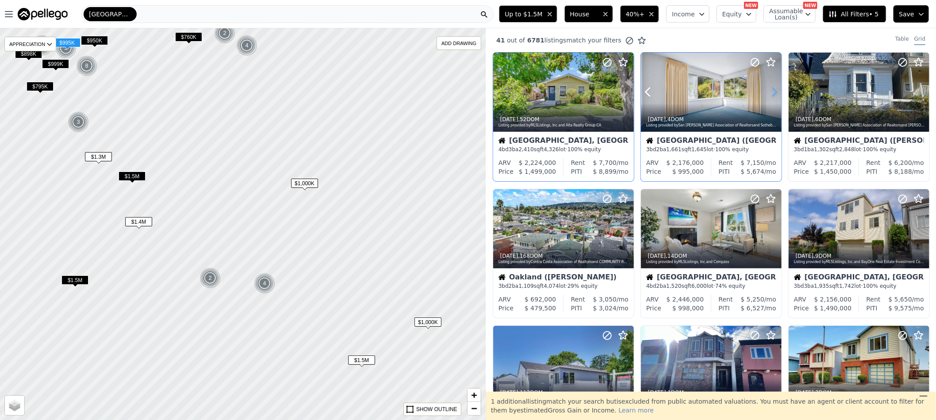
click at [771, 93] on icon at bounding box center [774, 92] width 14 height 14
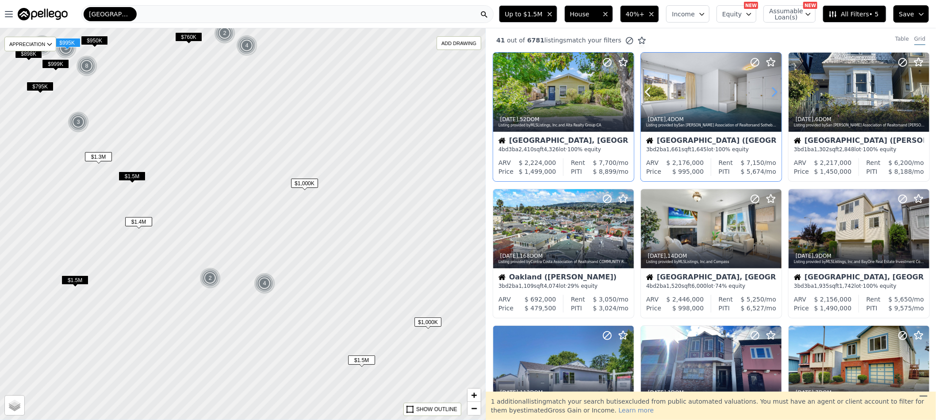
click at [771, 93] on icon at bounding box center [774, 92] width 14 height 14
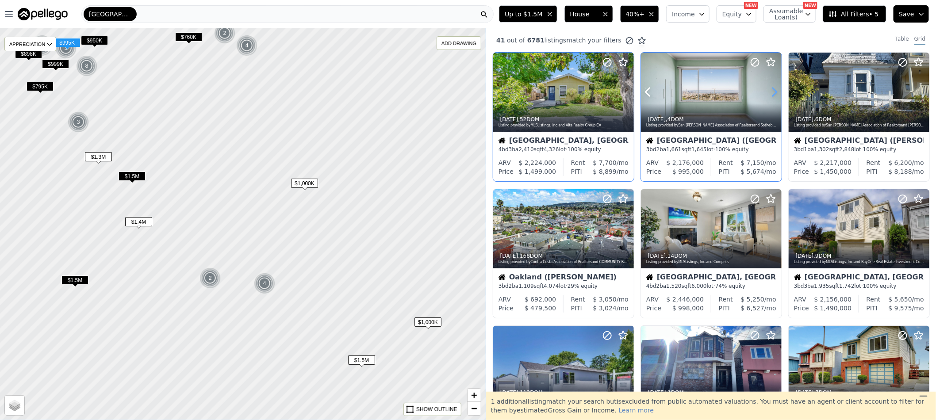
click at [771, 93] on icon at bounding box center [774, 92] width 14 height 14
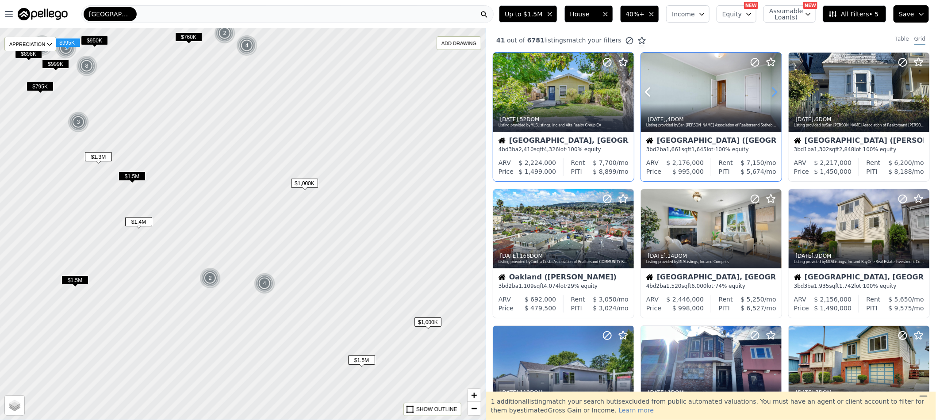
click at [771, 93] on icon at bounding box center [774, 92] width 14 height 14
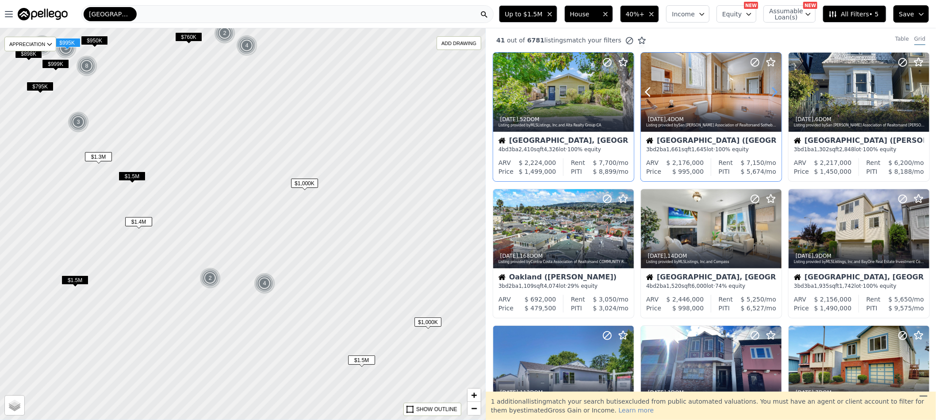
click at [771, 93] on icon at bounding box center [774, 92] width 14 height 14
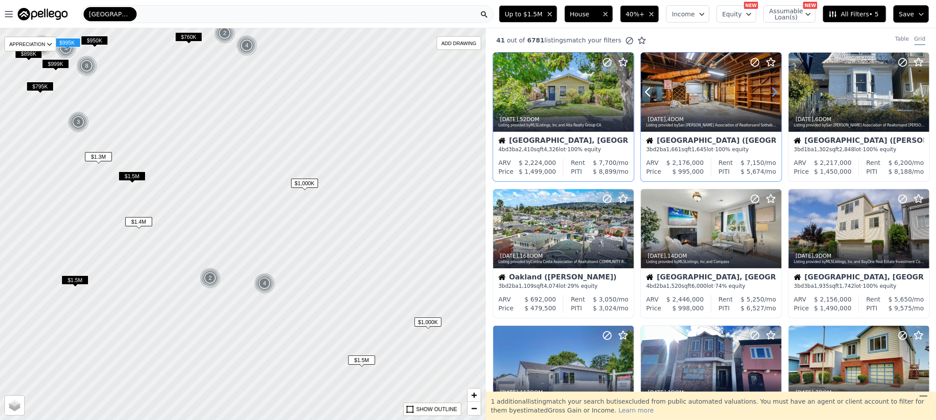
click at [771, 93] on icon at bounding box center [774, 92] width 14 height 14
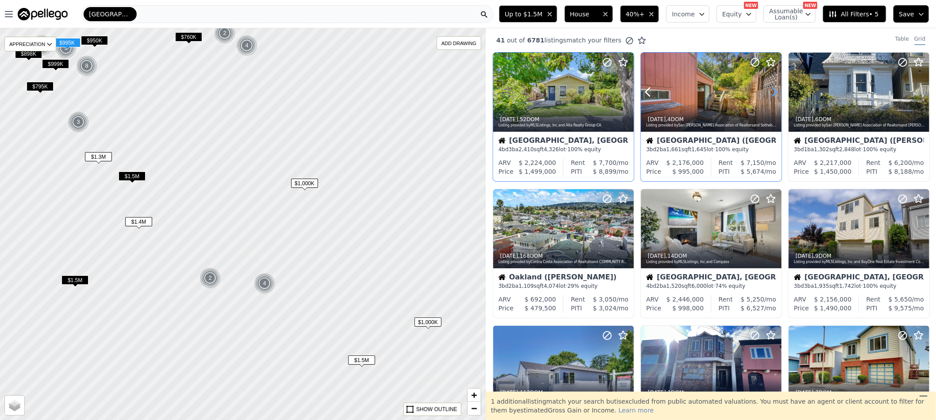
click at [773, 92] on icon at bounding box center [774, 92] width 4 height 8
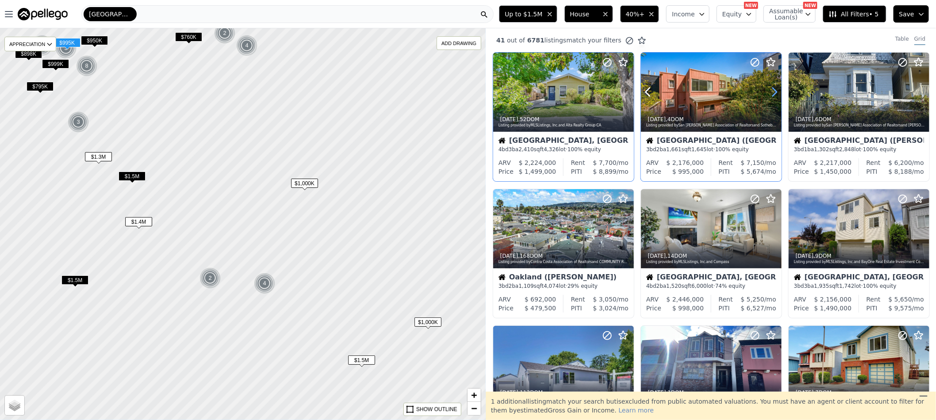
click at [773, 92] on icon at bounding box center [774, 92] width 4 height 8
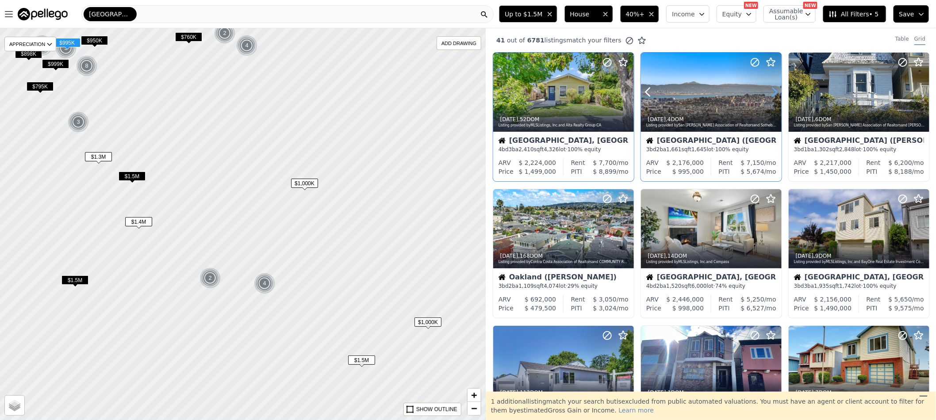
click at [773, 92] on icon at bounding box center [774, 92] width 4 height 8
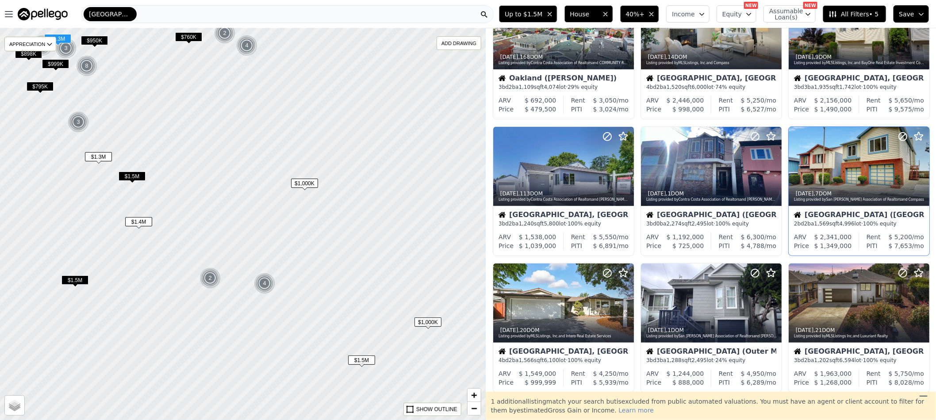
scroll to position [265, 0]
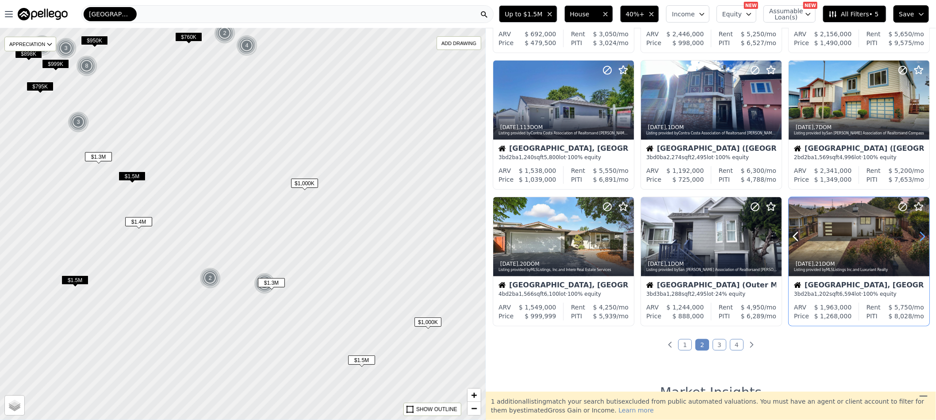
click at [915, 237] on icon at bounding box center [922, 236] width 14 height 14
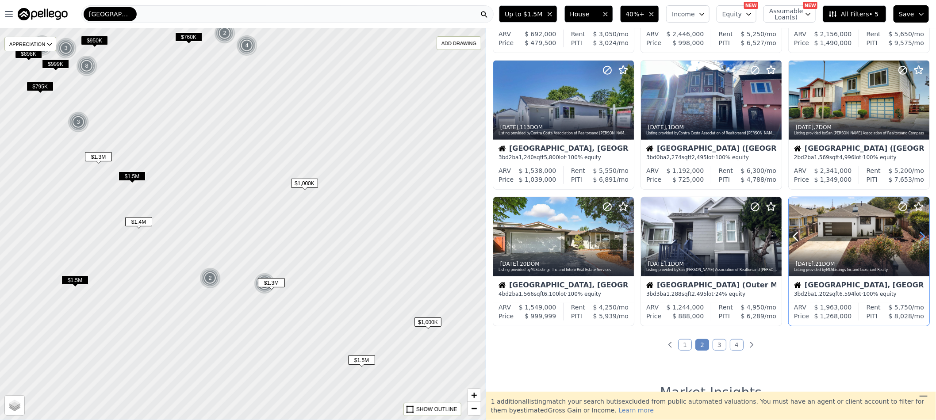
click at [915, 237] on icon at bounding box center [922, 236] width 14 height 14
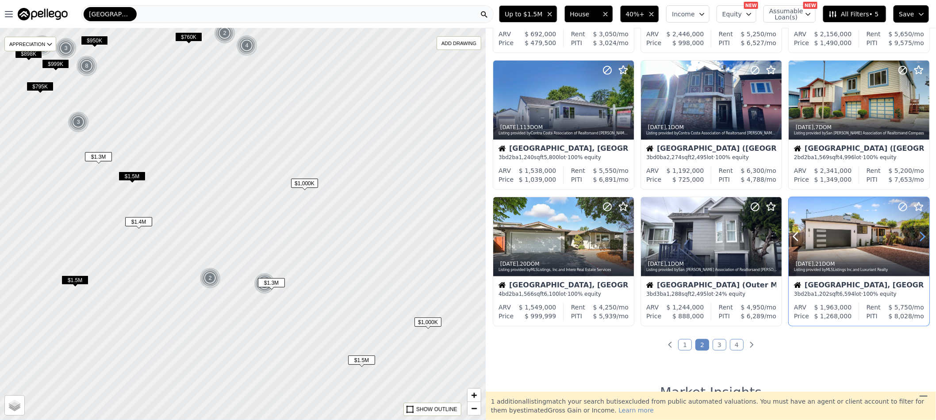
click at [915, 237] on icon at bounding box center [922, 236] width 14 height 14
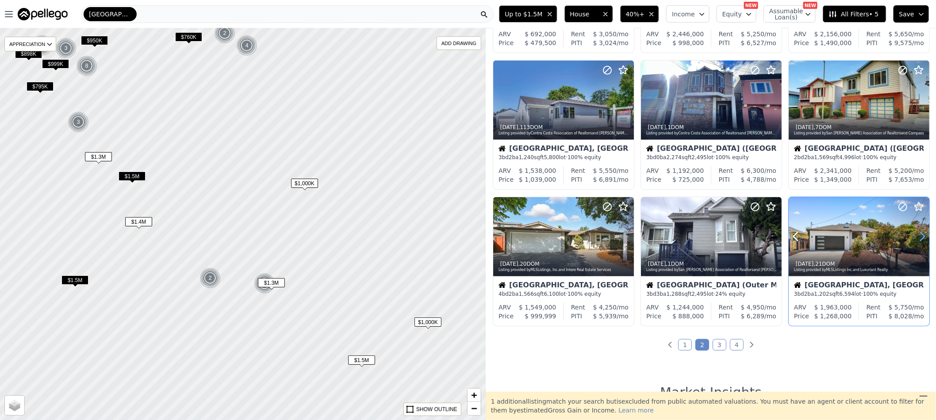
click at [915, 237] on icon at bounding box center [922, 236] width 14 height 14
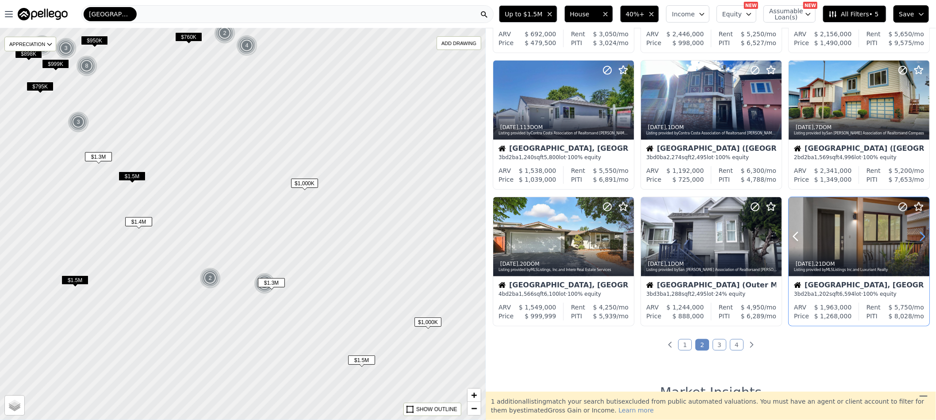
click at [915, 237] on icon at bounding box center [922, 236] width 14 height 14
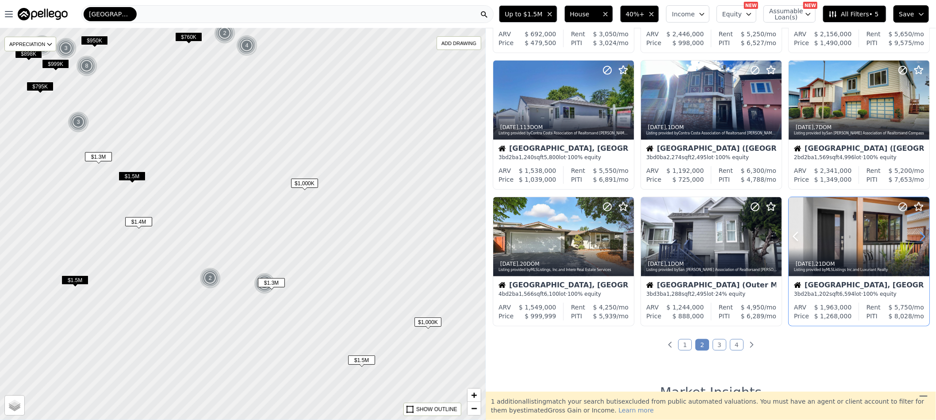
click at [915, 237] on icon at bounding box center [922, 236] width 14 height 14
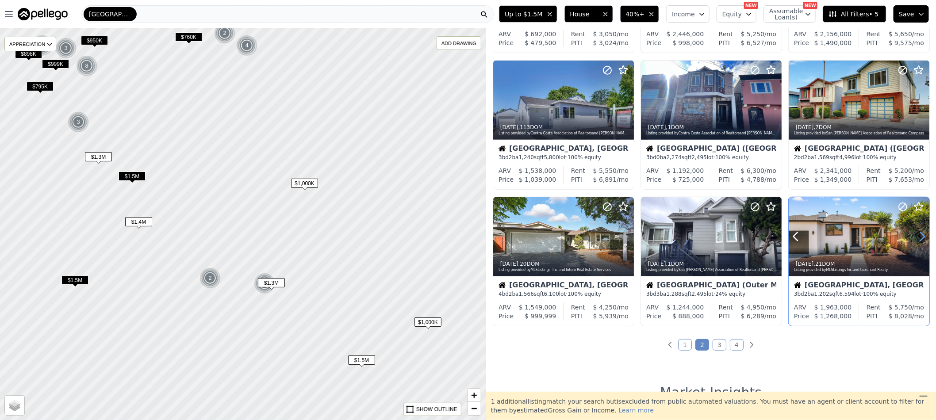
click at [915, 237] on icon at bounding box center [922, 236] width 14 height 14
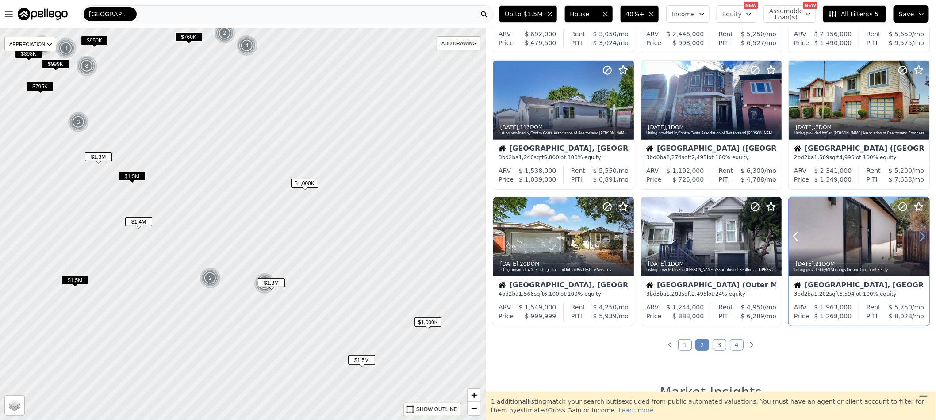
click at [915, 236] on icon at bounding box center [922, 236] width 14 height 14
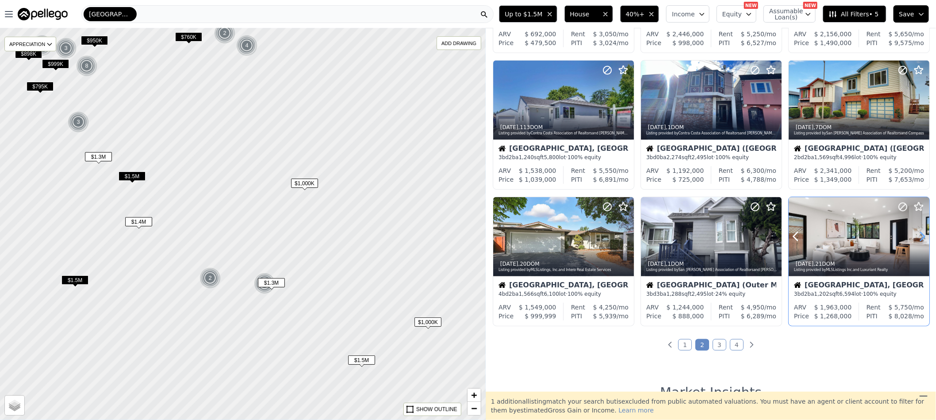
click at [920, 235] on icon at bounding box center [922, 237] width 4 height 8
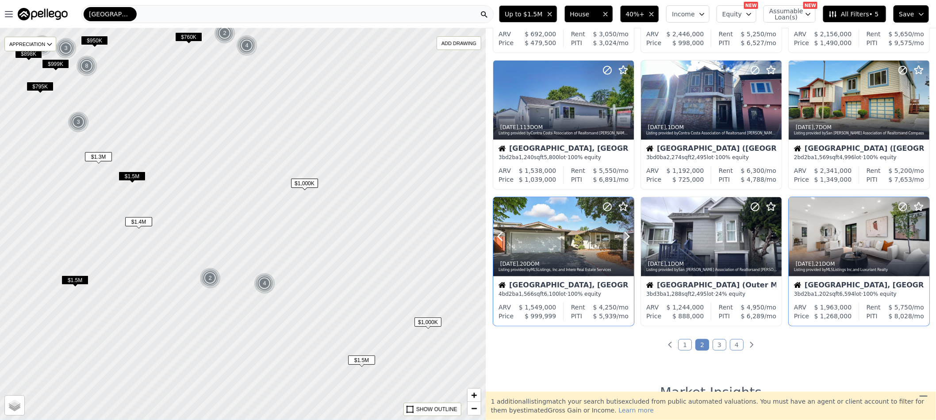
scroll to position [332, 0]
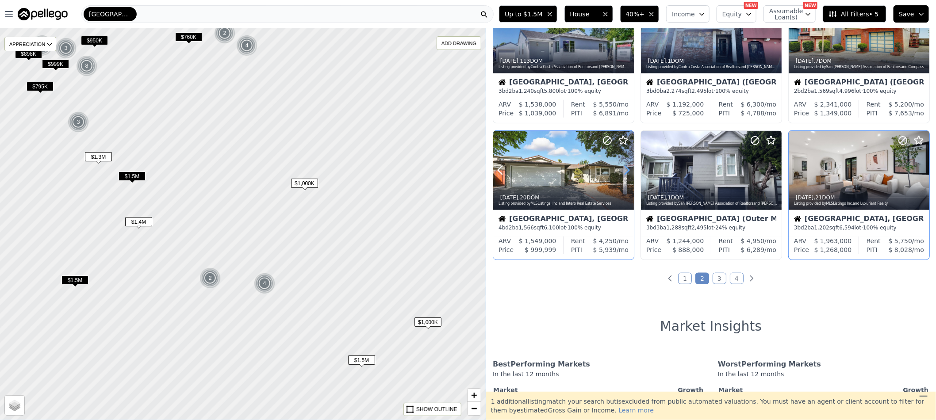
click at [628, 171] on icon at bounding box center [627, 170] width 4 height 8
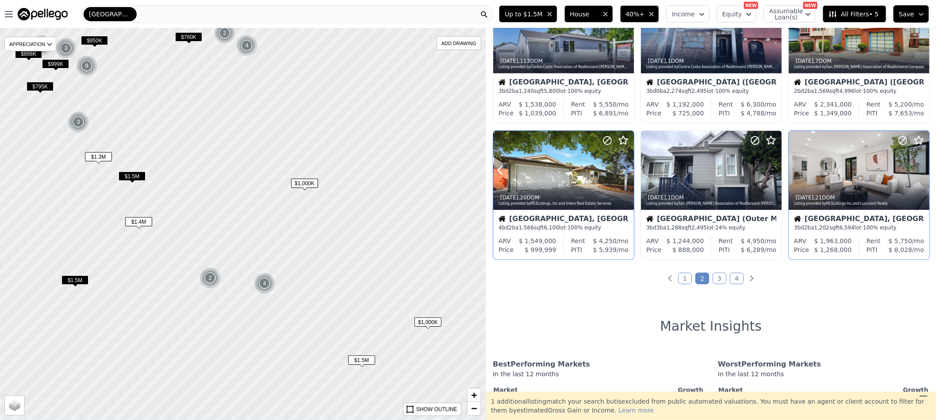
click at [628, 171] on icon at bounding box center [627, 170] width 4 height 8
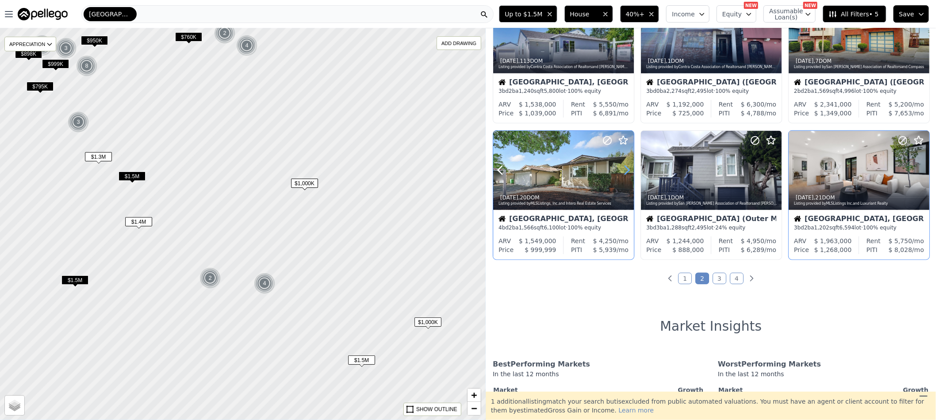
click at [628, 171] on icon at bounding box center [627, 170] width 4 height 8
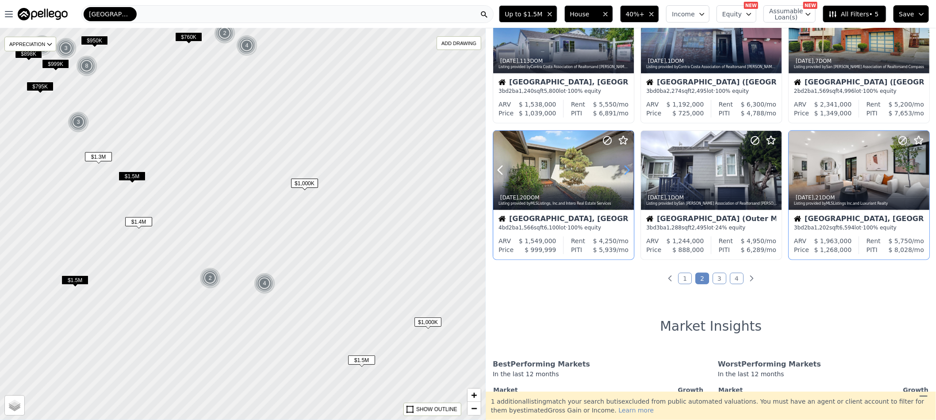
click at [628, 171] on icon at bounding box center [627, 170] width 4 height 8
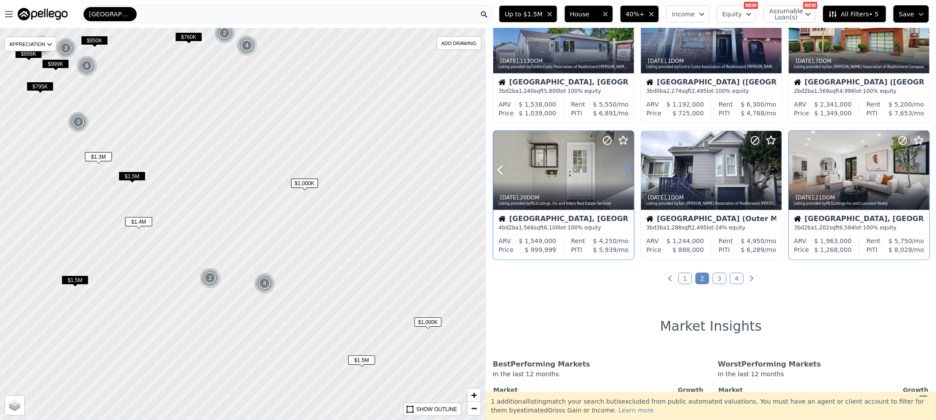
click at [628, 171] on icon at bounding box center [627, 170] width 4 height 8
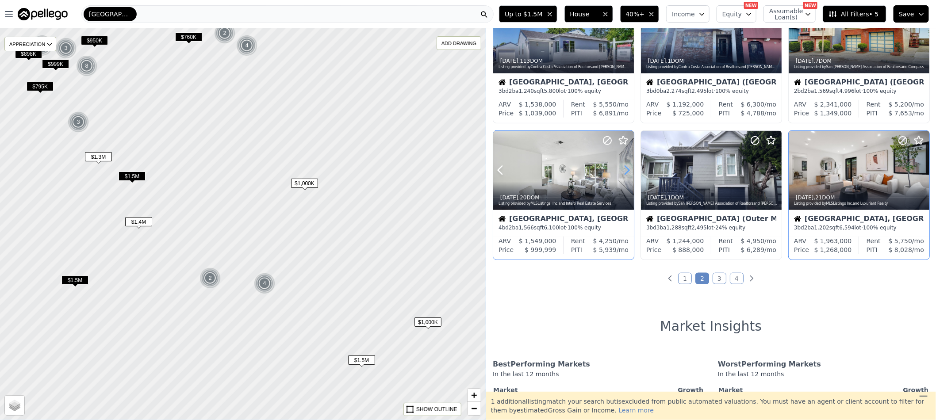
click at [628, 171] on icon at bounding box center [627, 170] width 4 height 8
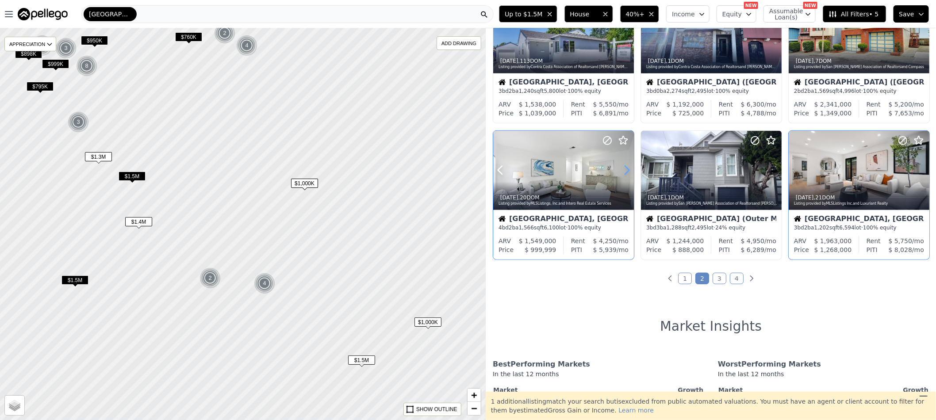
click at [628, 171] on icon at bounding box center [627, 170] width 4 height 8
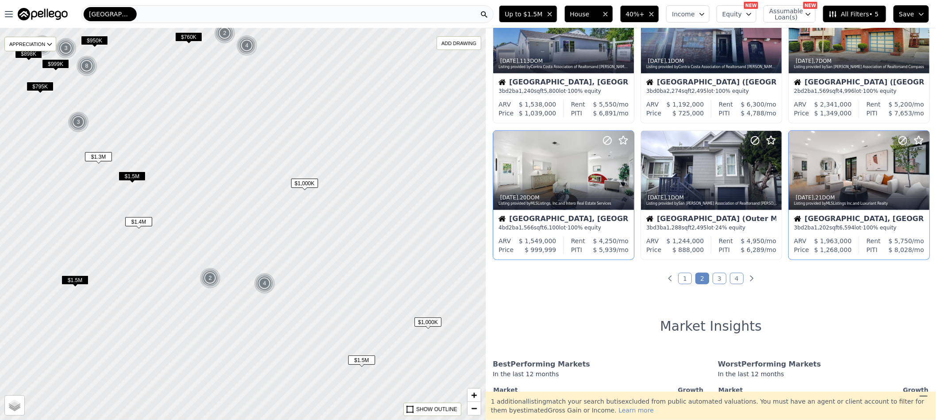
click at [716, 281] on link "3" at bounding box center [719, 278] width 14 height 11
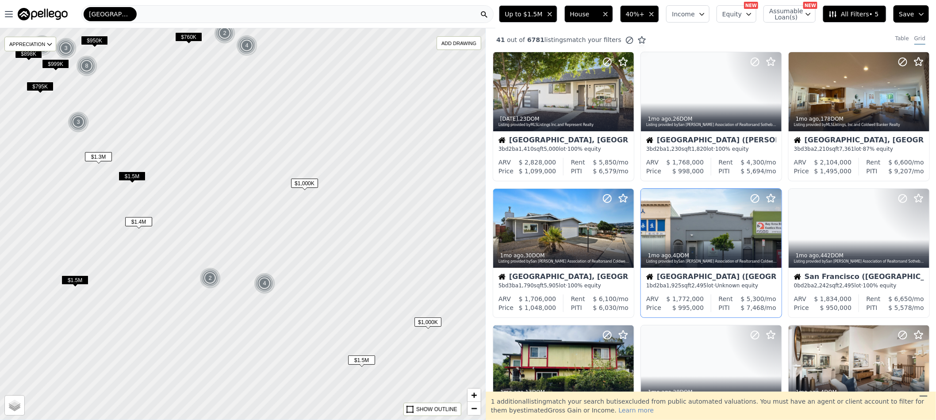
scroll to position [0, 0]
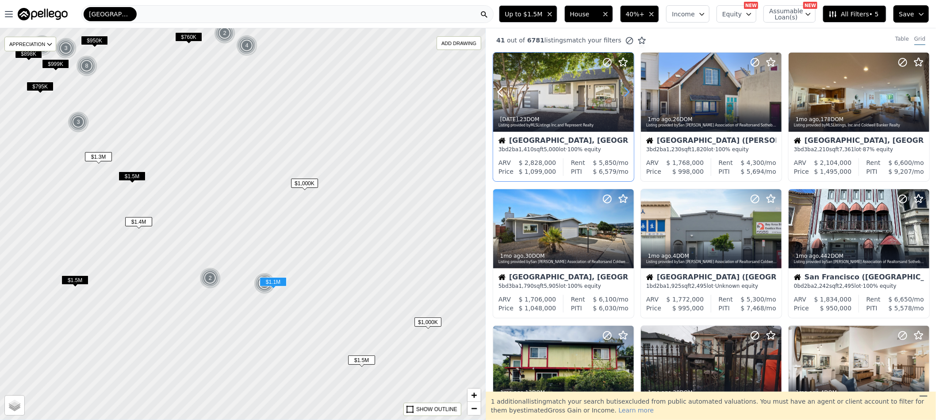
click at [630, 92] on icon at bounding box center [626, 92] width 14 height 14
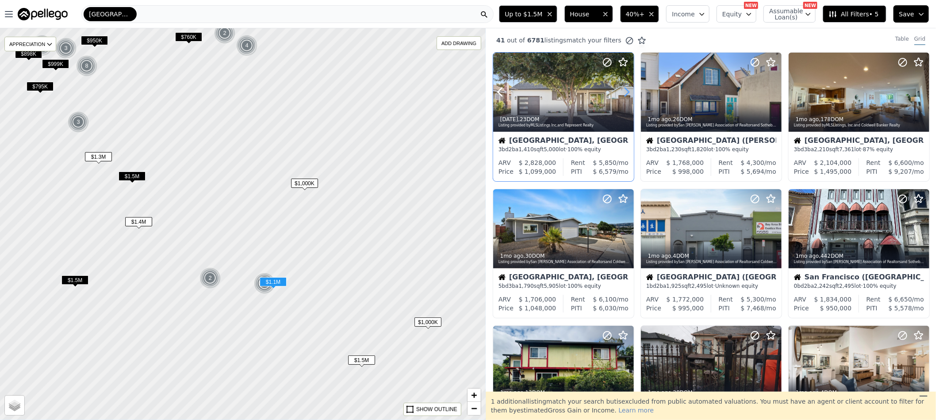
click at [630, 92] on icon at bounding box center [626, 92] width 14 height 14
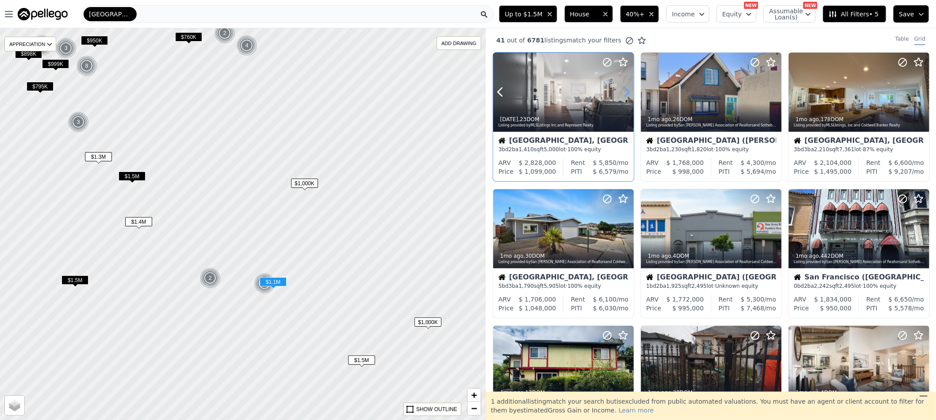
click at [630, 92] on icon at bounding box center [626, 92] width 14 height 14
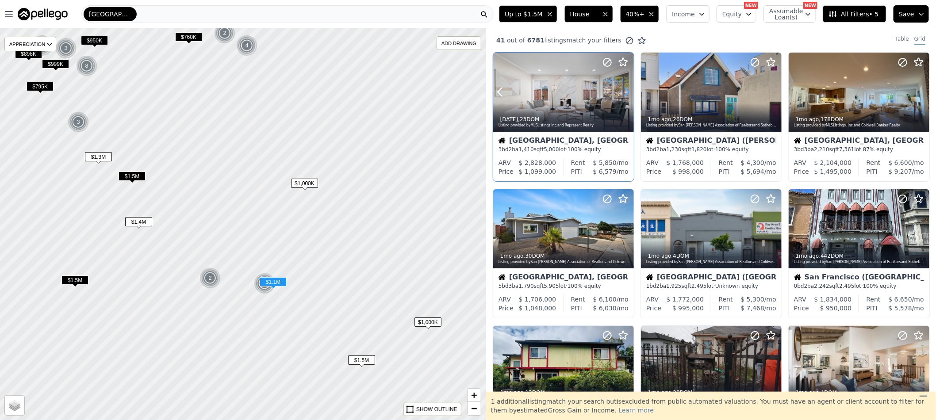
click at [630, 92] on icon at bounding box center [626, 92] width 14 height 14
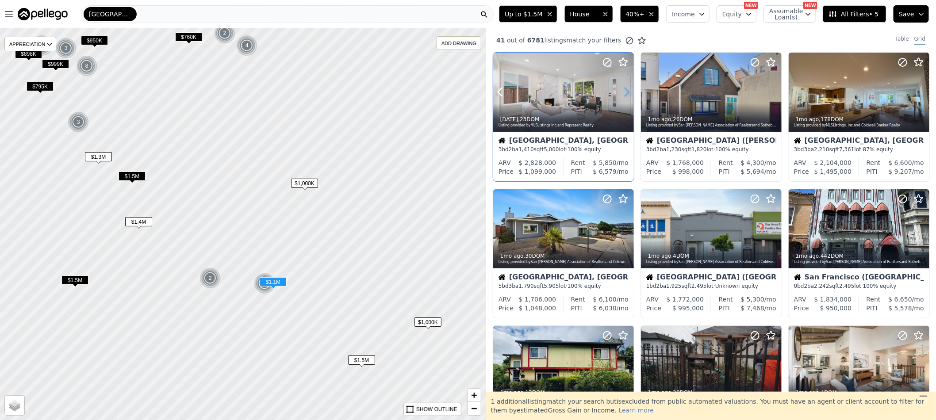
click at [630, 92] on icon at bounding box center [626, 92] width 14 height 14
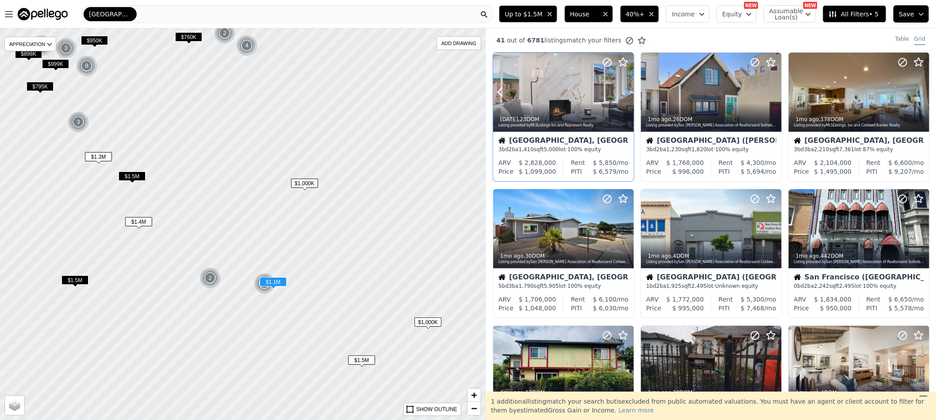
click at [630, 92] on icon at bounding box center [626, 92] width 14 height 14
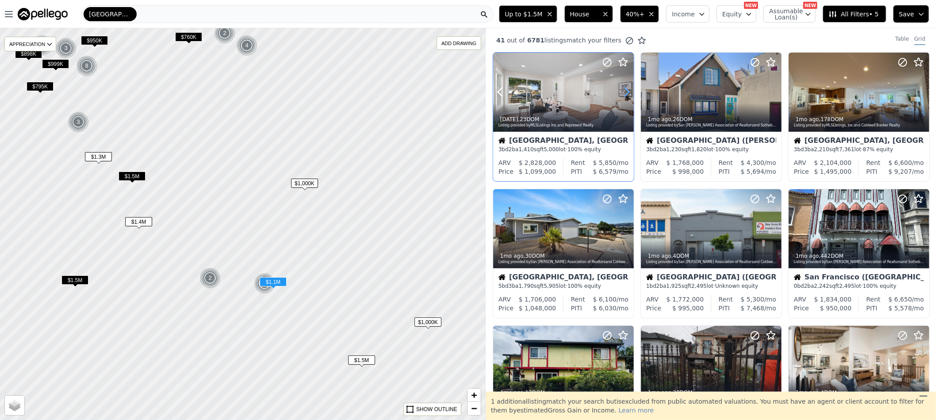
click at [630, 92] on icon at bounding box center [626, 92] width 14 height 14
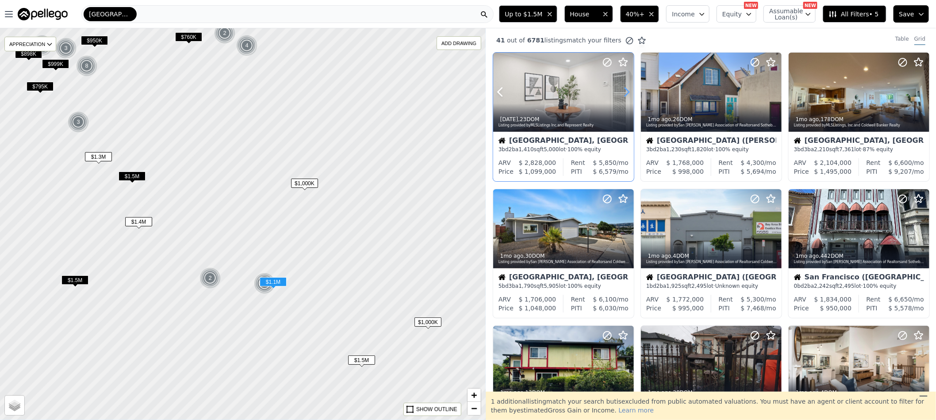
click at [630, 92] on icon at bounding box center [626, 92] width 14 height 14
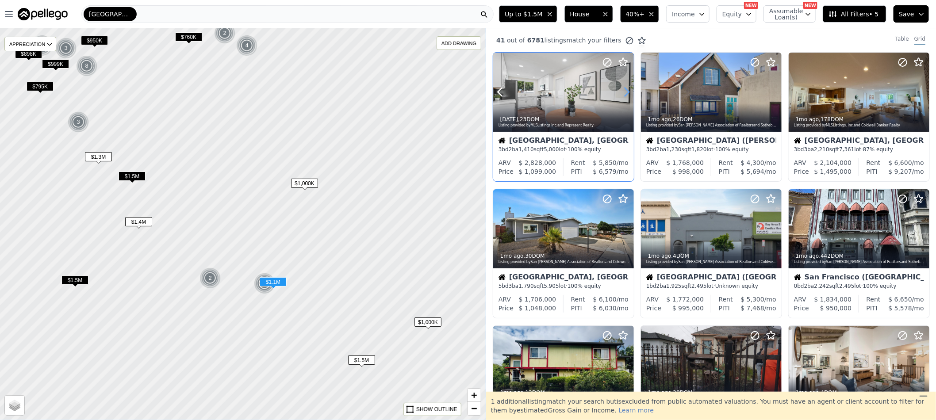
click at [630, 92] on icon at bounding box center [626, 92] width 14 height 14
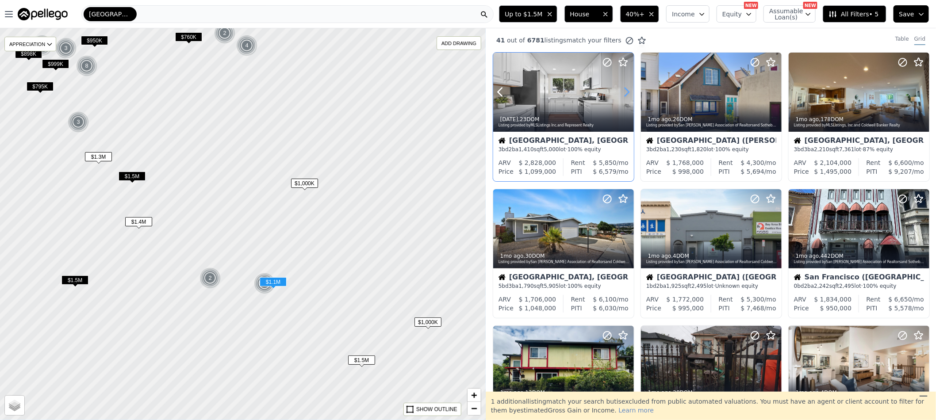
click at [630, 92] on icon at bounding box center [626, 92] width 14 height 14
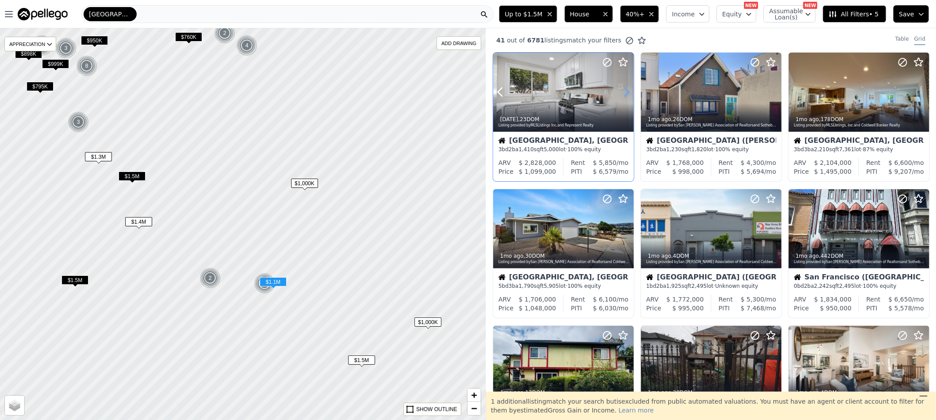
click at [630, 92] on icon at bounding box center [626, 92] width 14 height 14
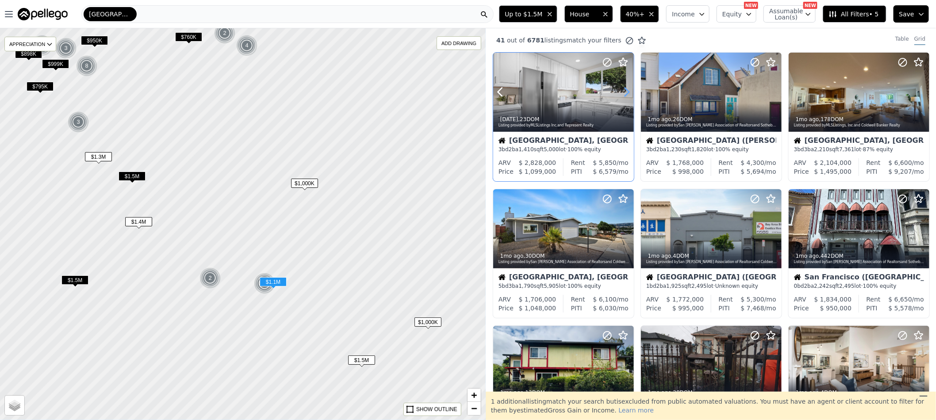
click at [630, 92] on icon at bounding box center [626, 92] width 14 height 14
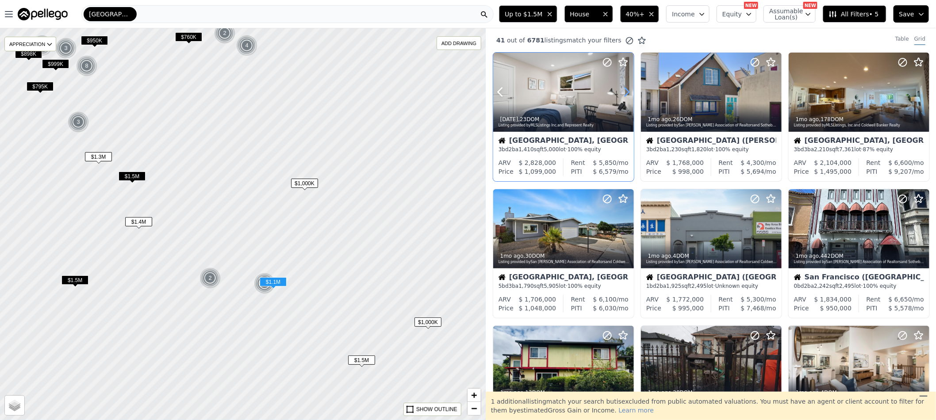
click at [630, 92] on icon at bounding box center [626, 92] width 14 height 14
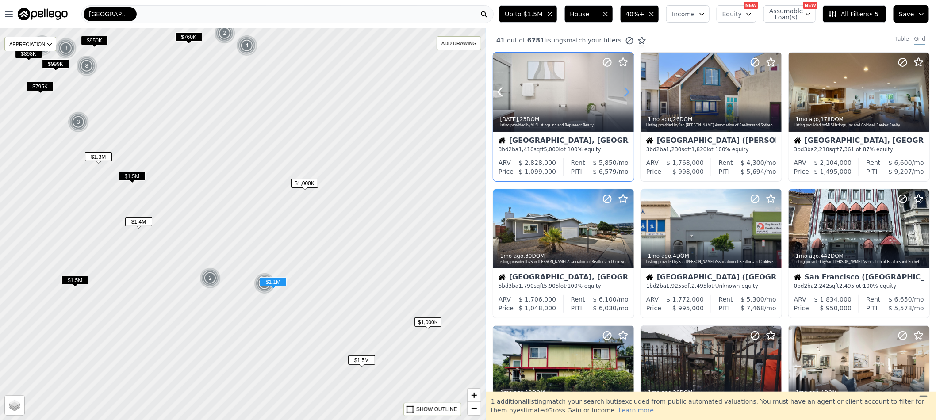
click at [630, 92] on icon at bounding box center [626, 92] width 14 height 14
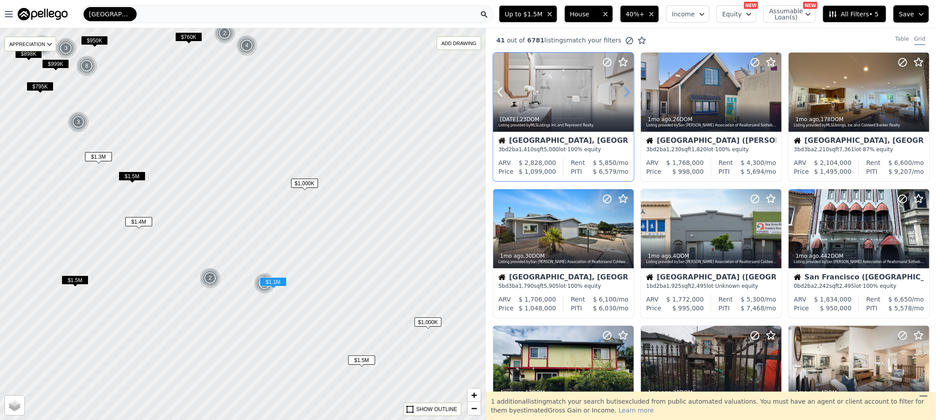
click at [630, 92] on icon at bounding box center [626, 92] width 14 height 14
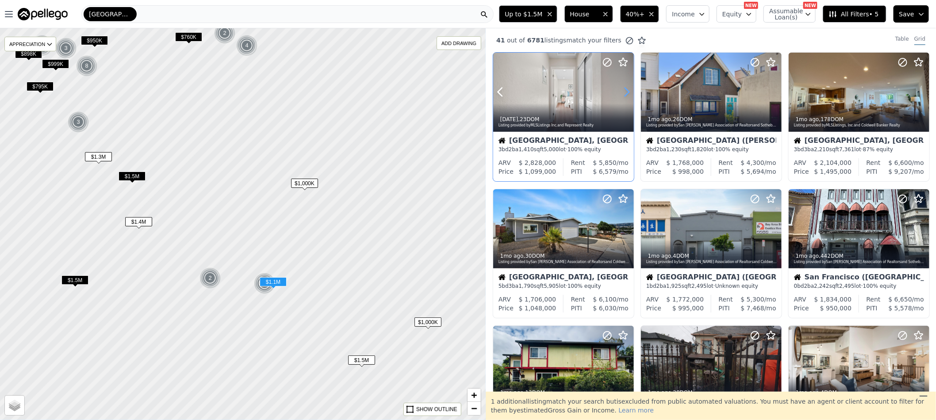
click at [630, 92] on icon at bounding box center [626, 92] width 14 height 14
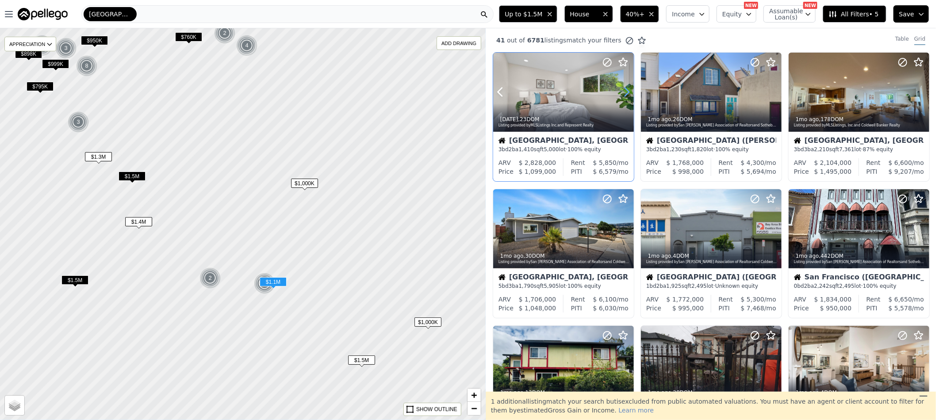
click at [630, 92] on icon at bounding box center [626, 92] width 14 height 14
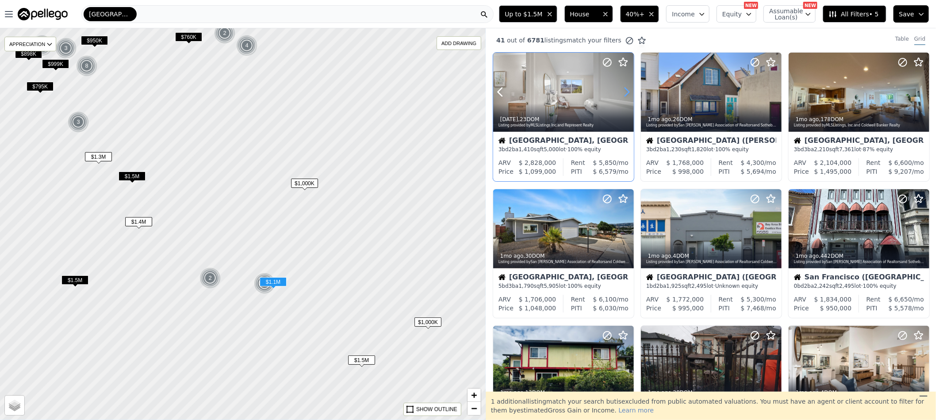
click at [630, 92] on icon at bounding box center [626, 92] width 14 height 14
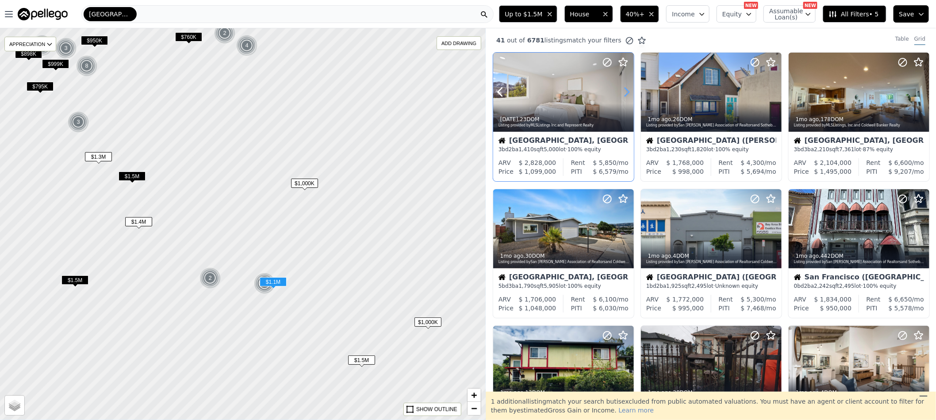
click at [630, 92] on icon at bounding box center [626, 92] width 14 height 14
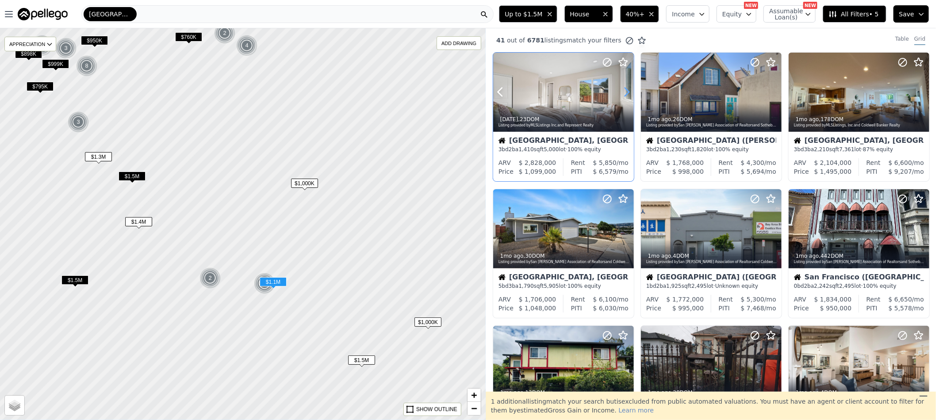
click at [630, 92] on icon at bounding box center [626, 92] width 14 height 14
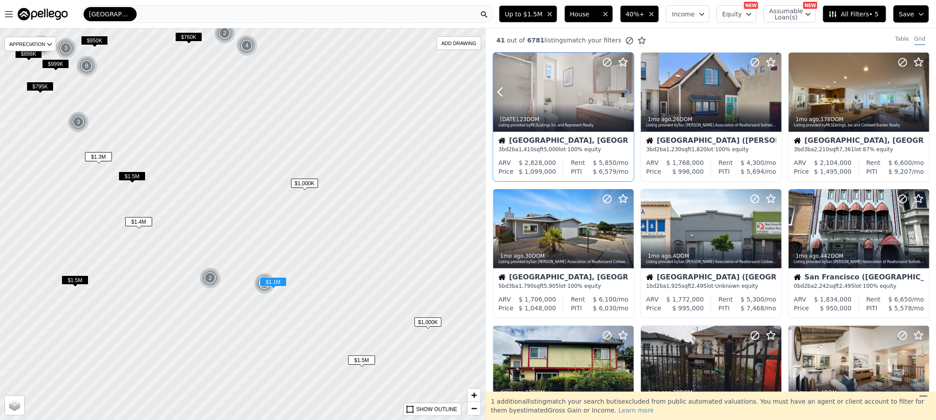
click at [630, 92] on icon at bounding box center [626, 92] width 14 height 14
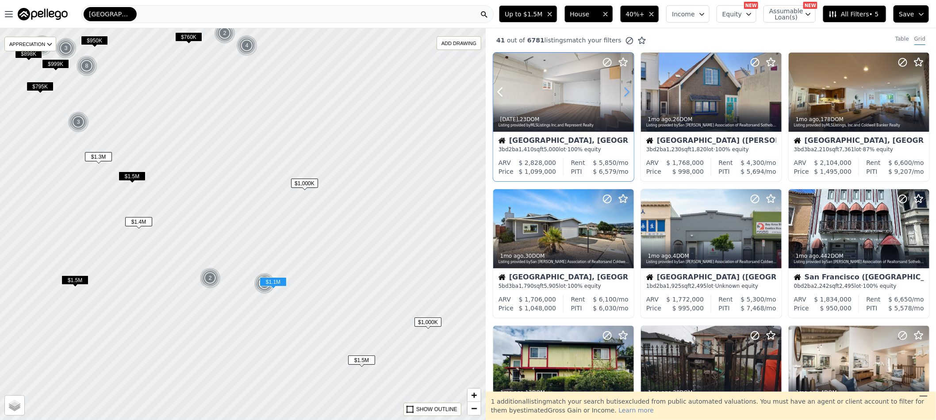
click at [630, 92] on icon at bounding box center [626, 92] width 14 height 14
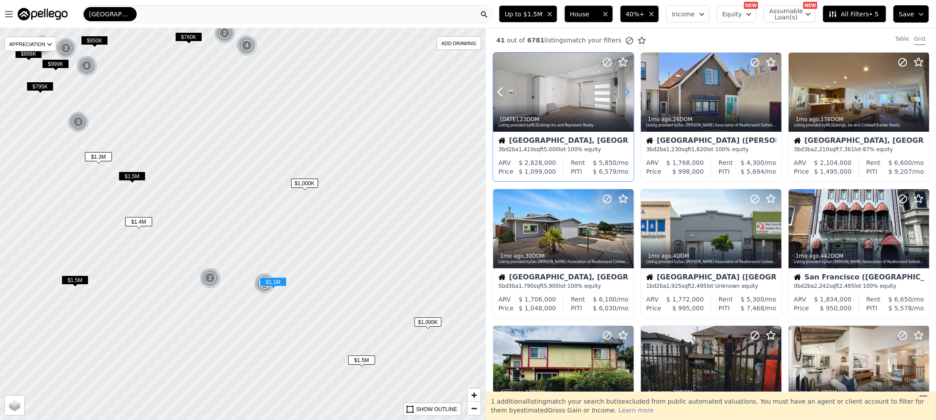
click at [630, 92] on icon at bounding box center [626, 92] width 14 height 14
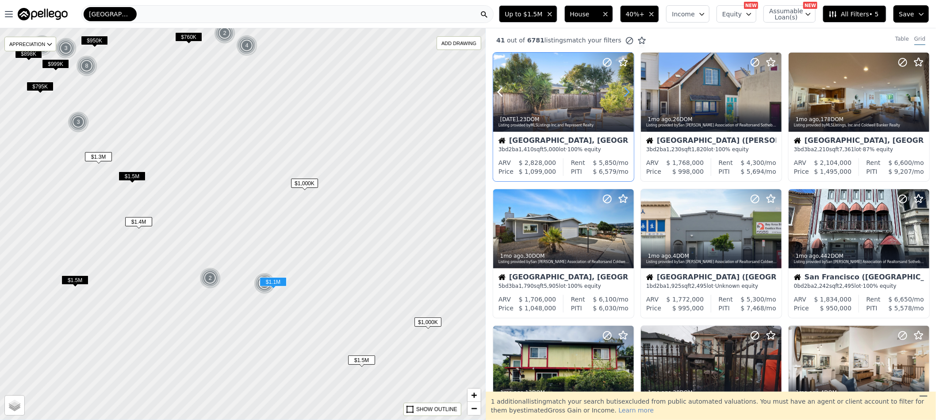
click at [630, 92] on icon at bounding box center [626, 92] width 14 height 14
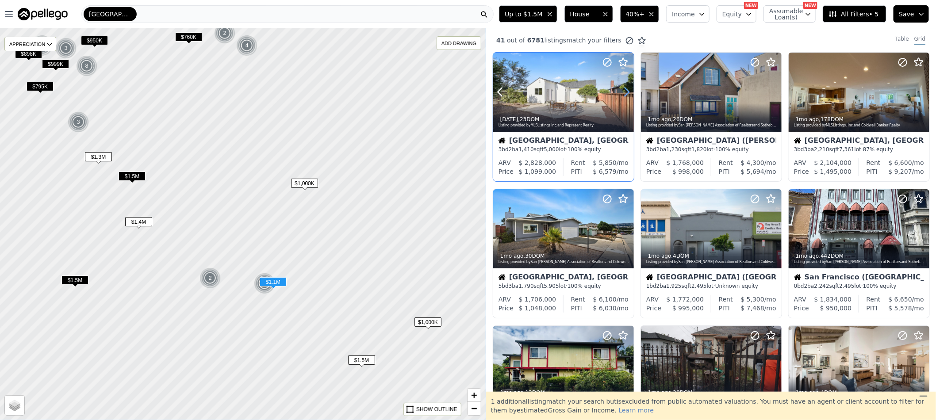
click at [630, 92] on icon at bounding box center [626, 92] width 14 height 14
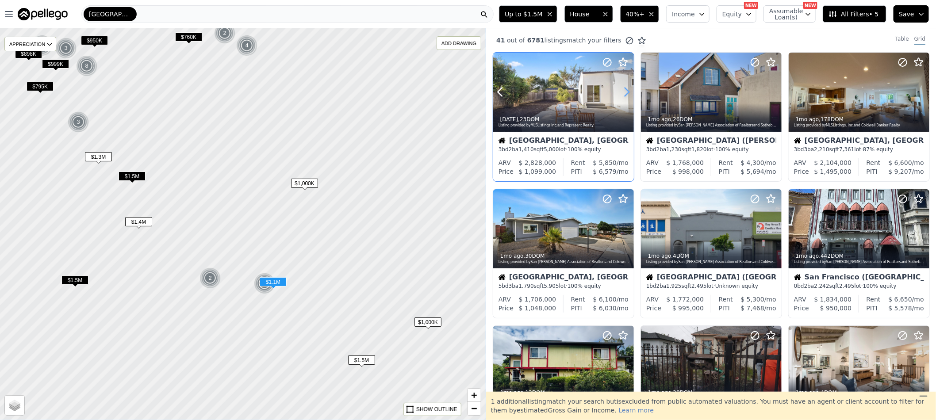
click at [630, 92] on icon at bounding box center [626, 92] width 14 height 14
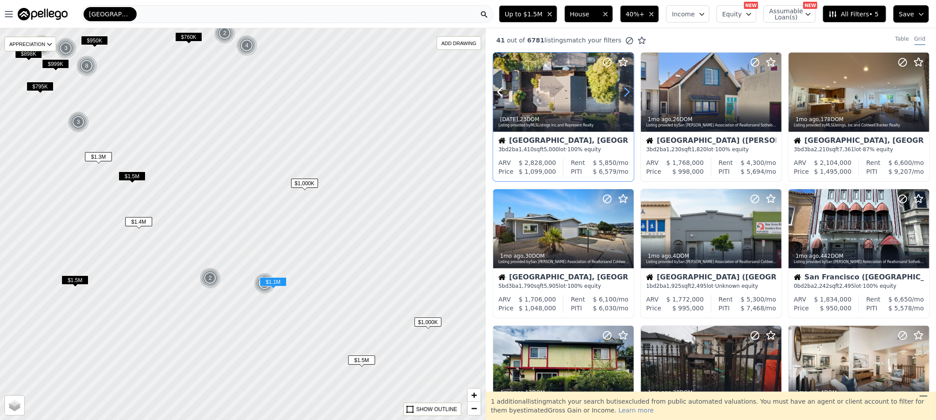
click at [630, 92] on icon at bounding box center [626, 92] width 14 height 14
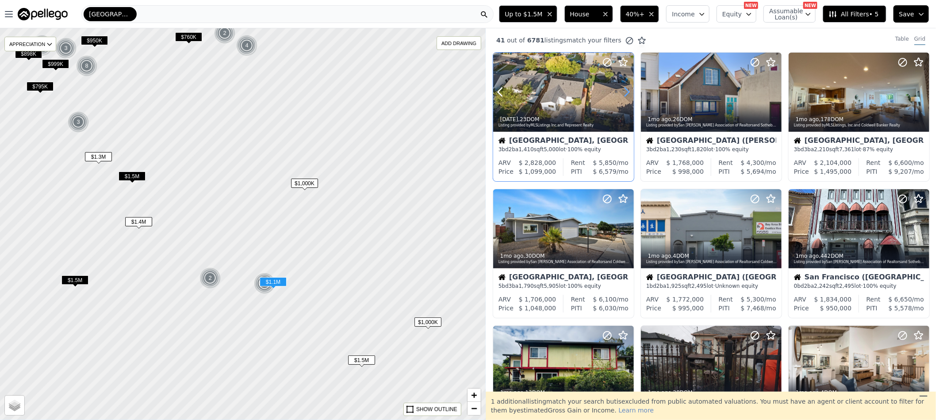
click at [630, 92] on icon at bounding box center [626, 92] width 14 height 14
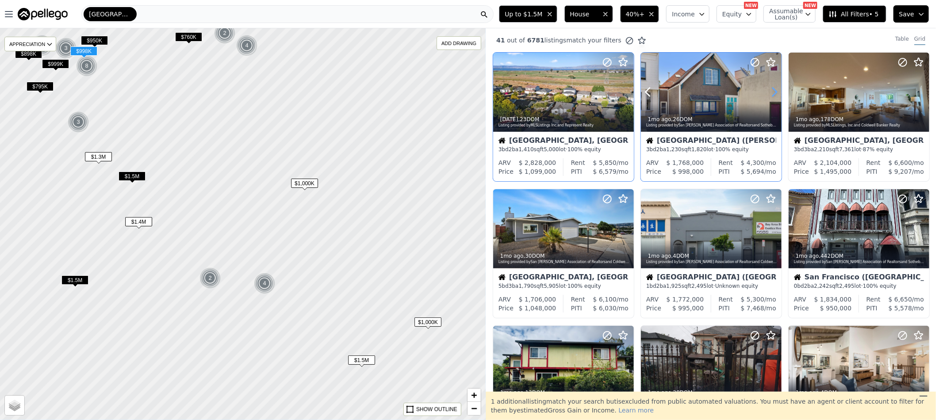
click at [770, 93] on icon at bounding box center [774, 92] width 14 height 14
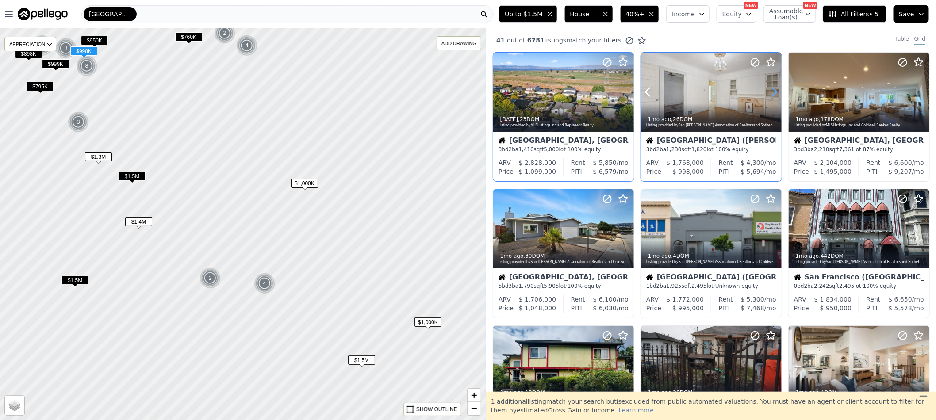
click at [770, 93] on icon at bounding box center [774, 92] width 14 height 14
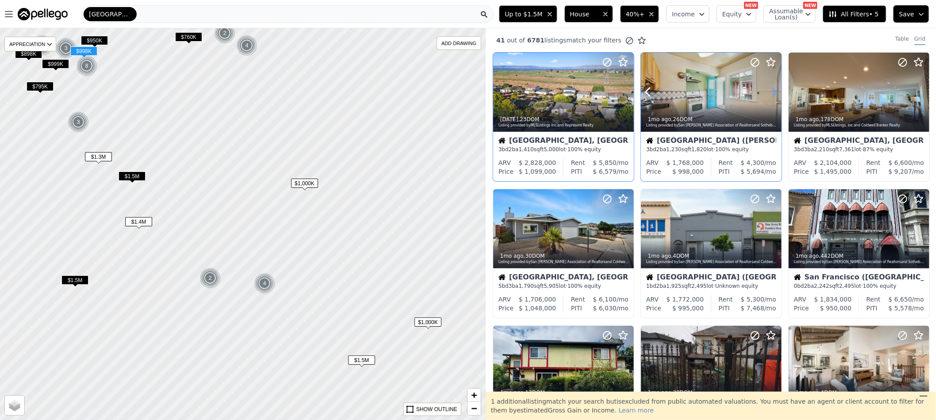
click at [770, 93] on icon at bounding box center [774, 92] width 14 height 14
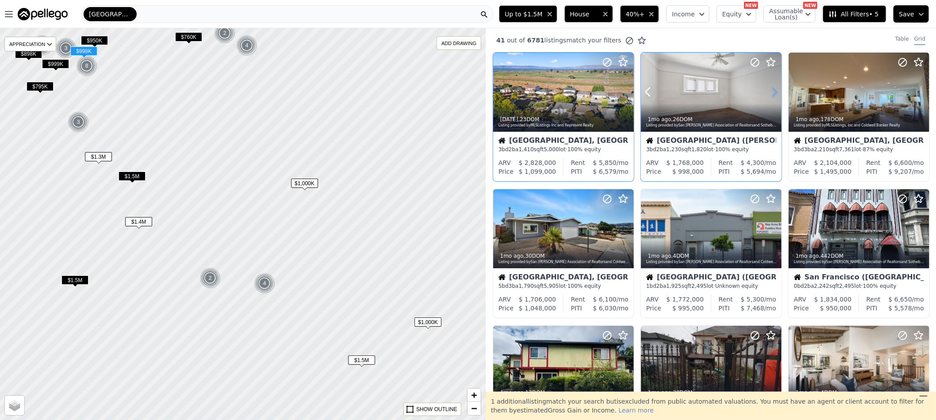
click at [770, 93] on icon at bounding box center [774, 92] width 14 height 14
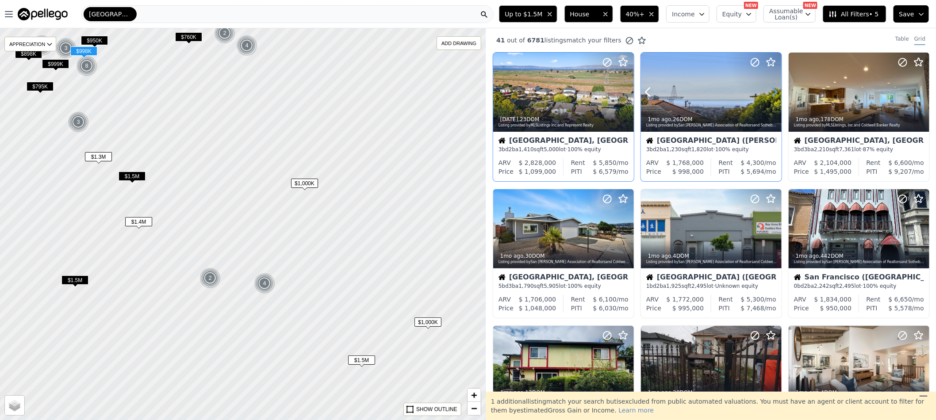
click at [770, 93] on icon at bounding box center [774, 92] width 14 height 14
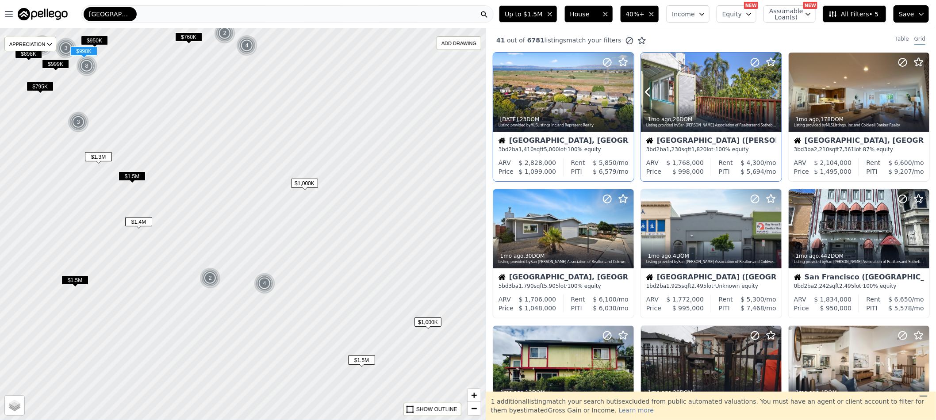
click at [770, 93] on icon at bounding box center [774, 92] width 14 height 14
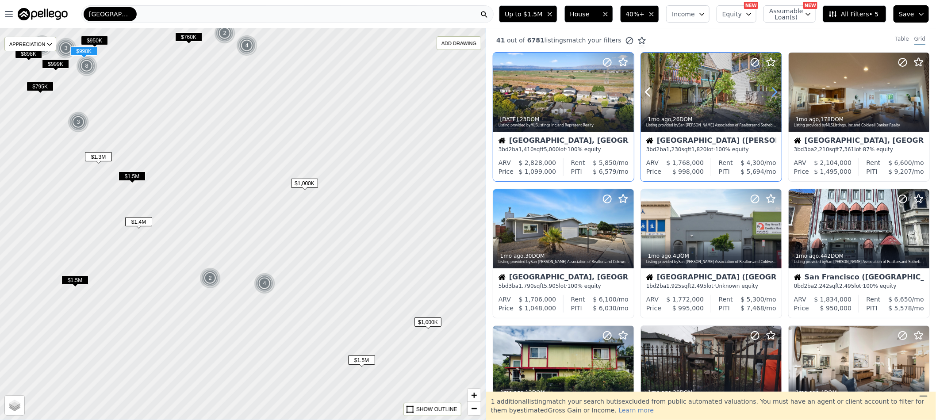
click at [770, 91] on icon at bounding box center [774, 92] width 14 height 14
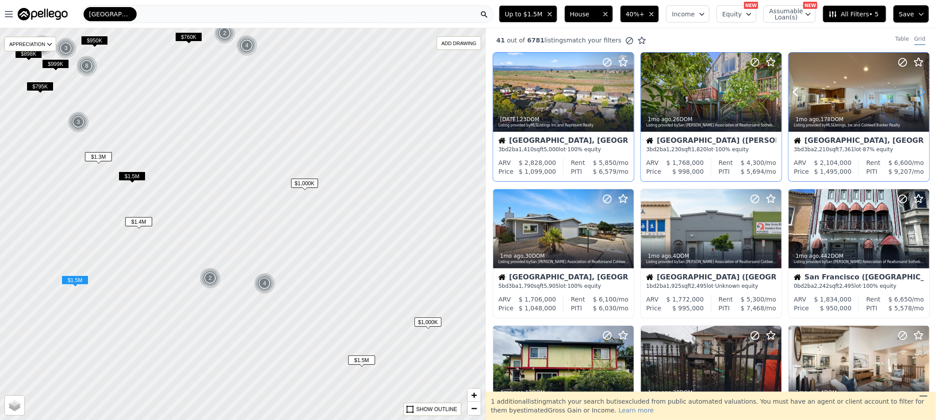
click at [915, 92] on icon at bounding box center [922, 92] width 14 height 14
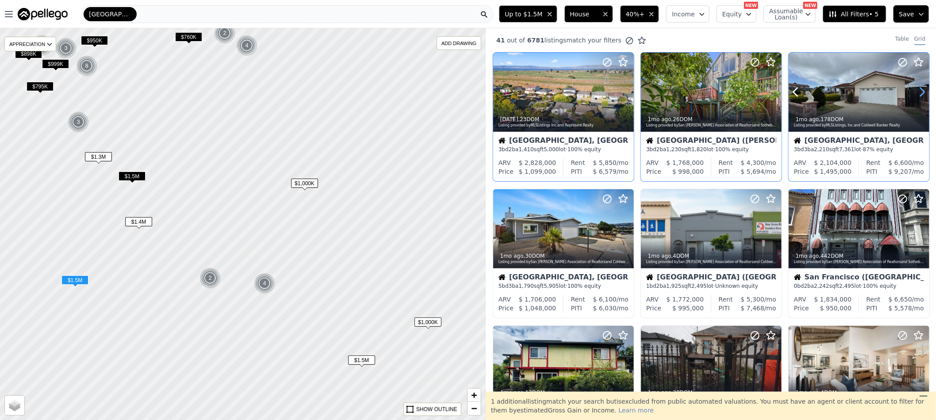
click at [915, 92] on icon at bounding box center [922, 92] width 14 height 14
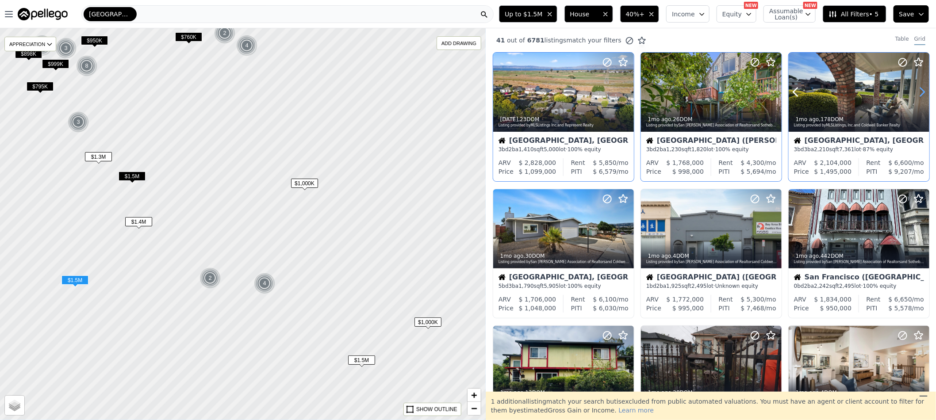
click at [915, 92] on icon at bounding box center [922, 92] width 14 height 14
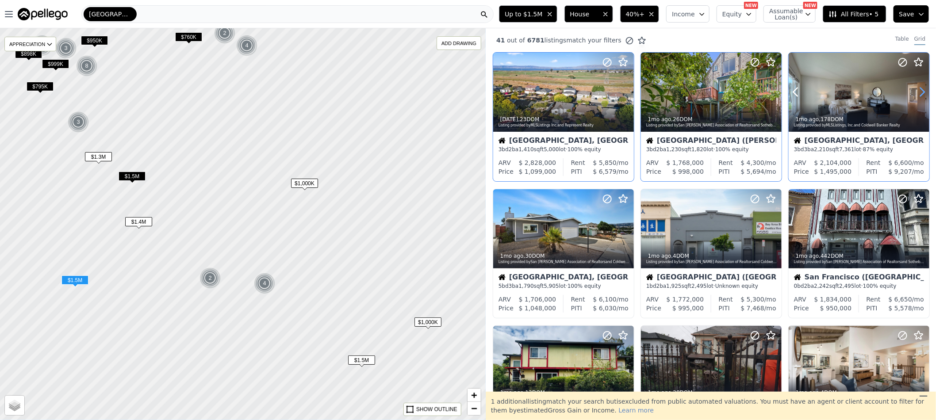
click at [915, 92] on icon at bounding box center [922, 92] width 14 height 14
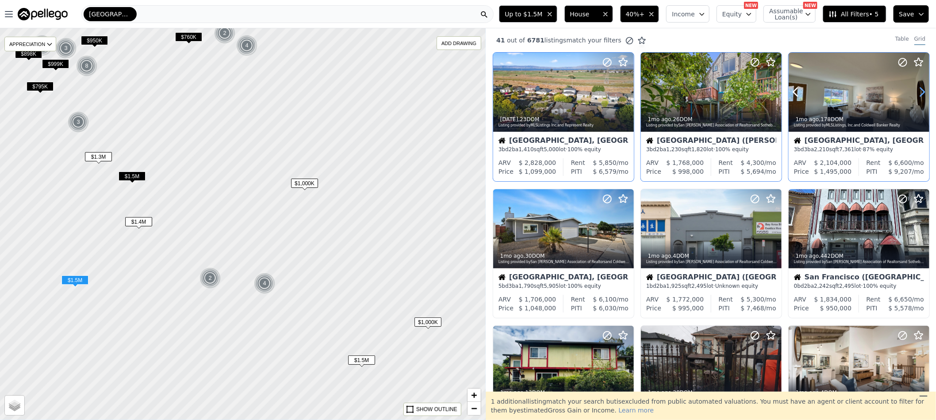
click at [915, 92] on icon at bounding box center [922, 92] width 14 height 14
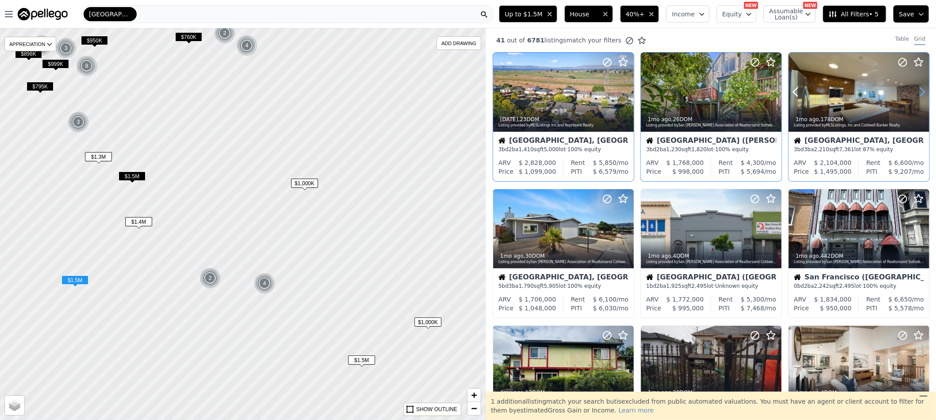
click at [915, 92] on icon at bounding box center [922, 92] width 14 height 14
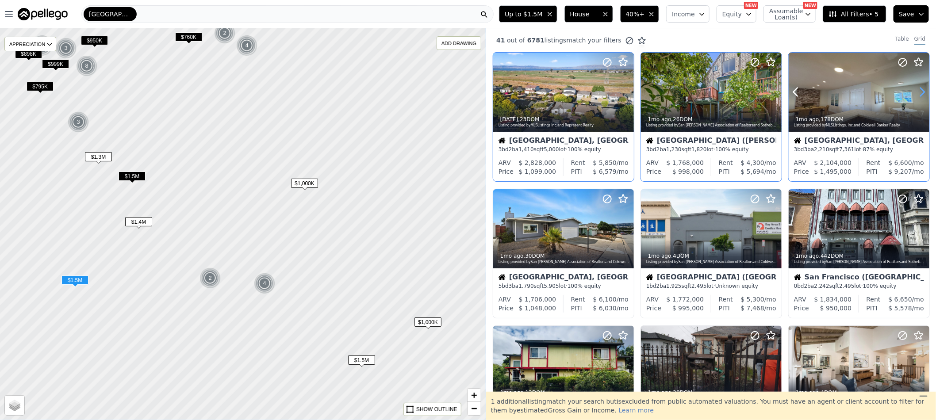
click at [915, 92] on icon at bounding box center [922, 92] width 14 height 14
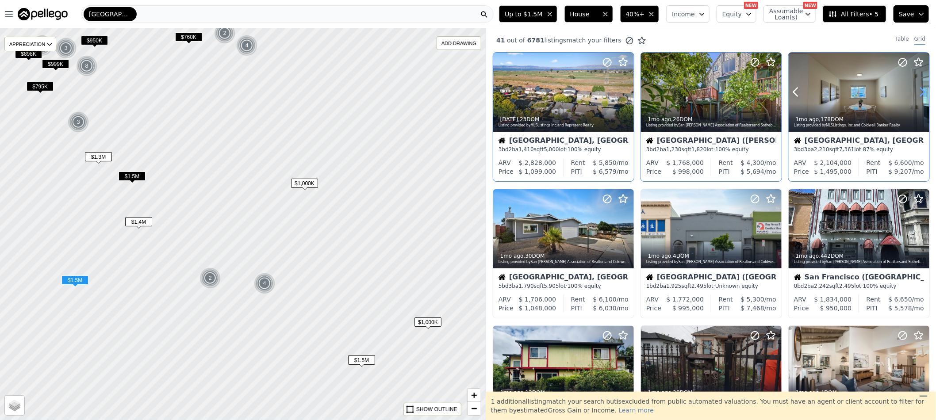
click at [915, 92] on icon at bounding box center [922, 92] width 14 height 14
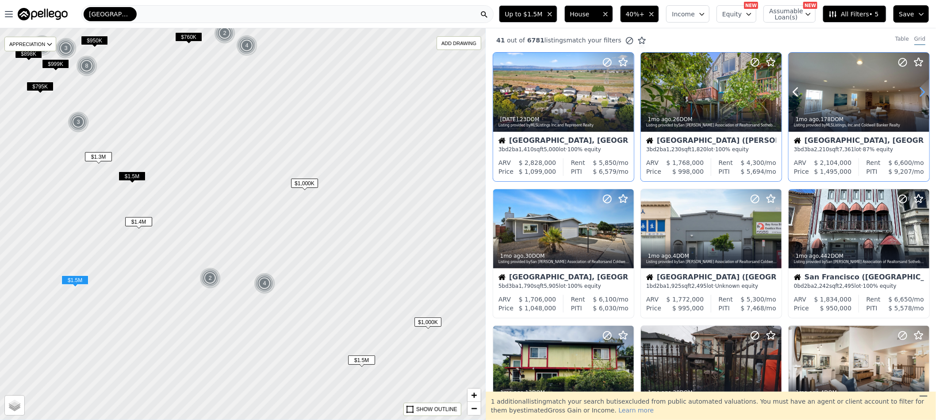
click at [915, 92] on icon at bounding box center [922, 92] width 14 height 14
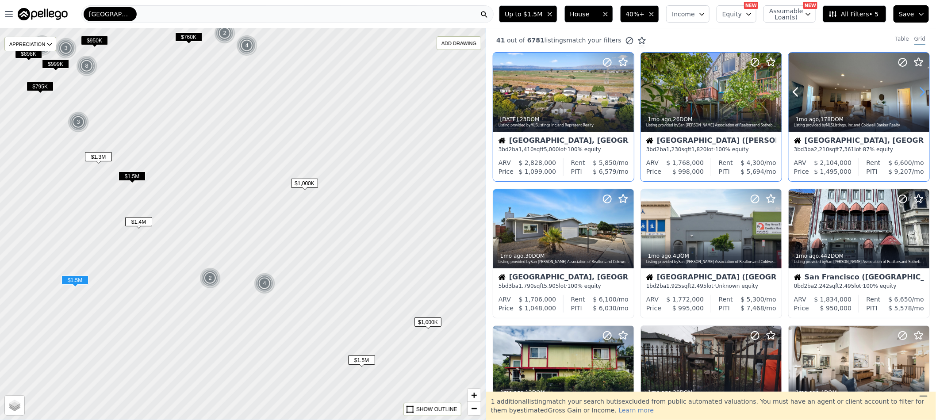
click at [915, 92] on icon at bounding box center [922, 92] width 14 height 14
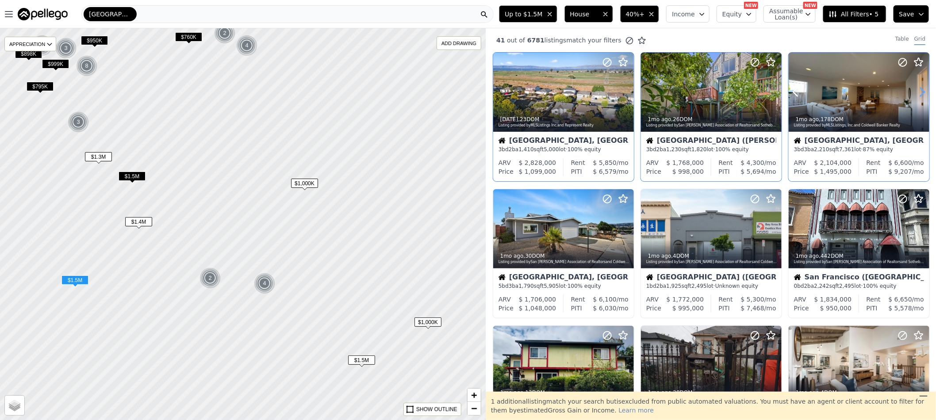
click at [915, 92] on icon at bounding box center [922, 92] width 14 height 14
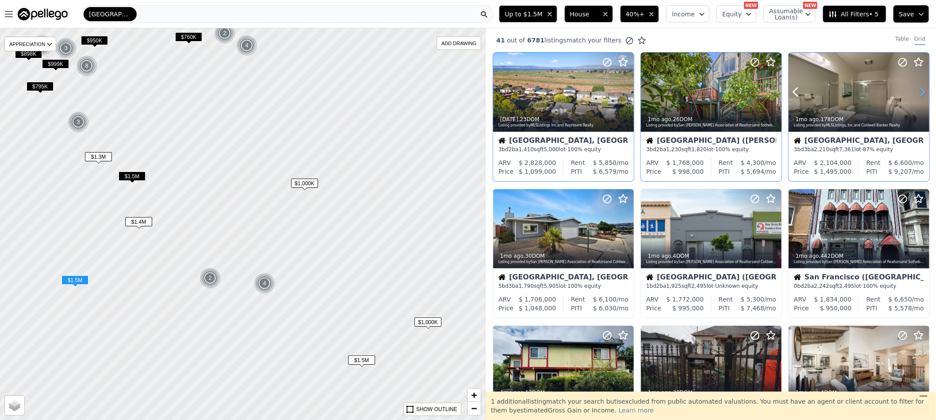
click at [915, 92] on icon at bounding box center [922, 92] width 14 height 14
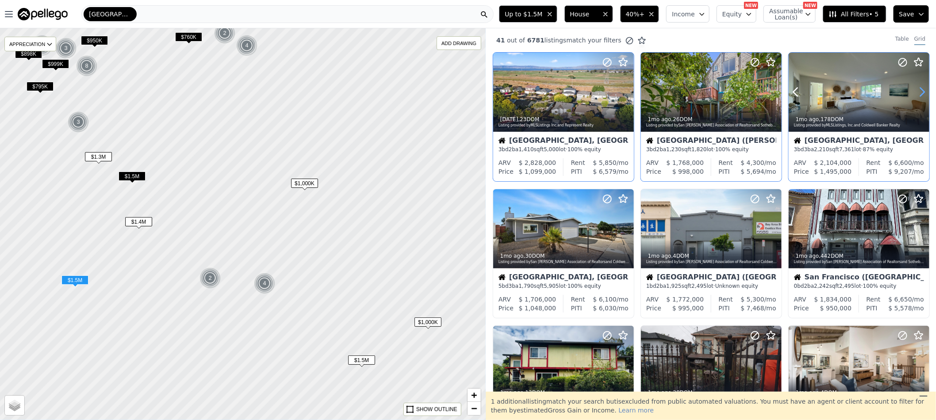
click at [915, 92] on icon at bounding box center [922, 92] width 14 height 14
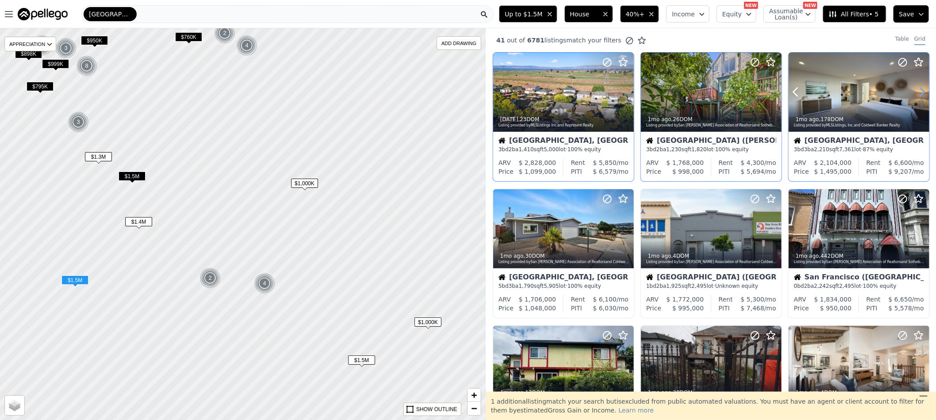
click at [915, 92] on icon at bounding box center [922, 92] width 14 height 14
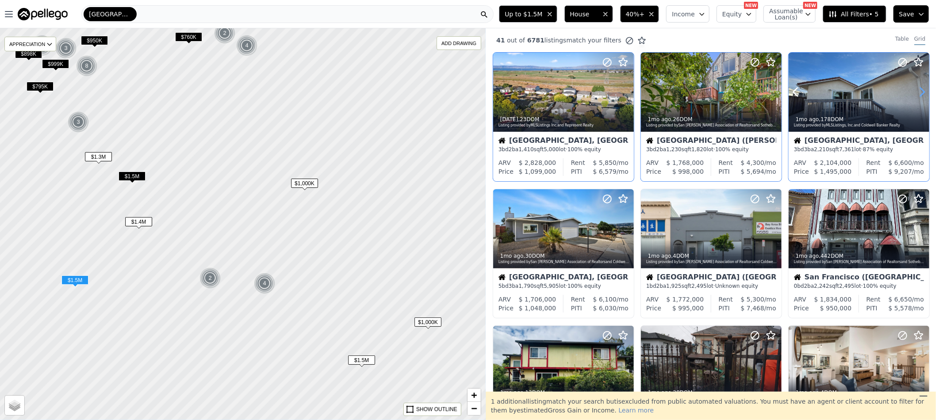
click at [915, 92] on icon at bounding box center [922, 92] width 14 height 14
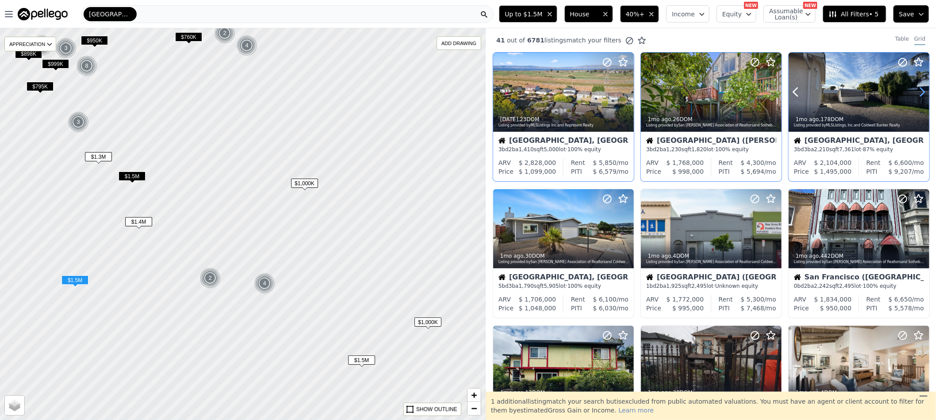
click at [920, 92] on icon at bounding box center [922, 92] width 4 height 8
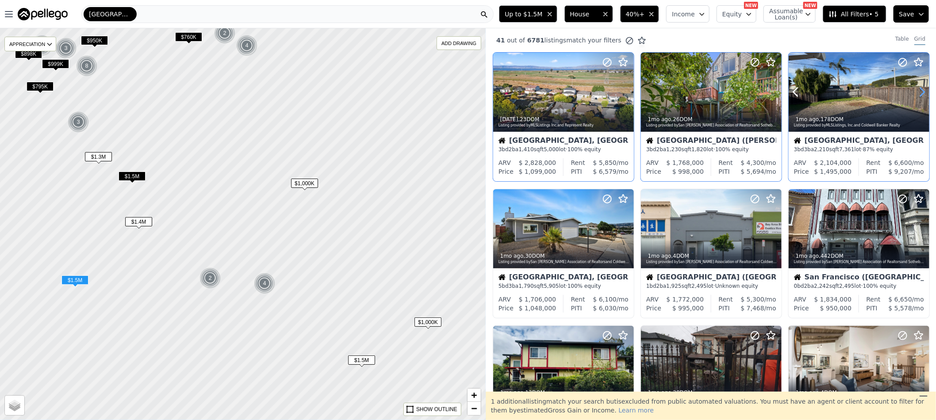
click at [920, 92] on icon at bounding box center [922, 92] width 4 height 8
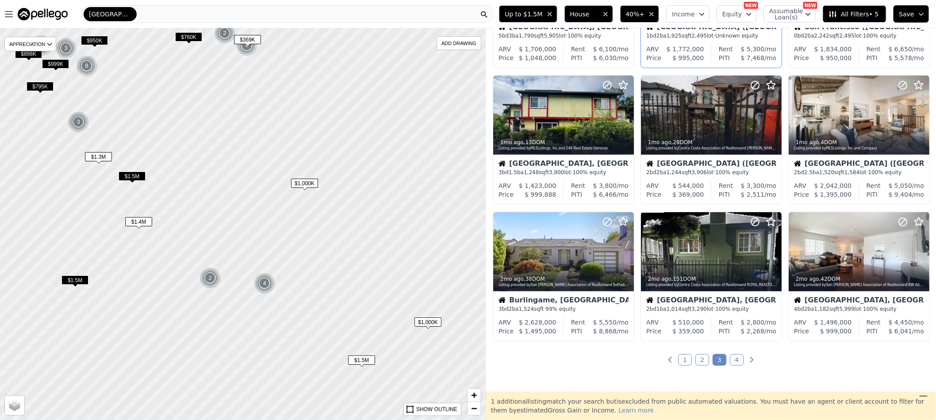
scroll to position [265, 0]
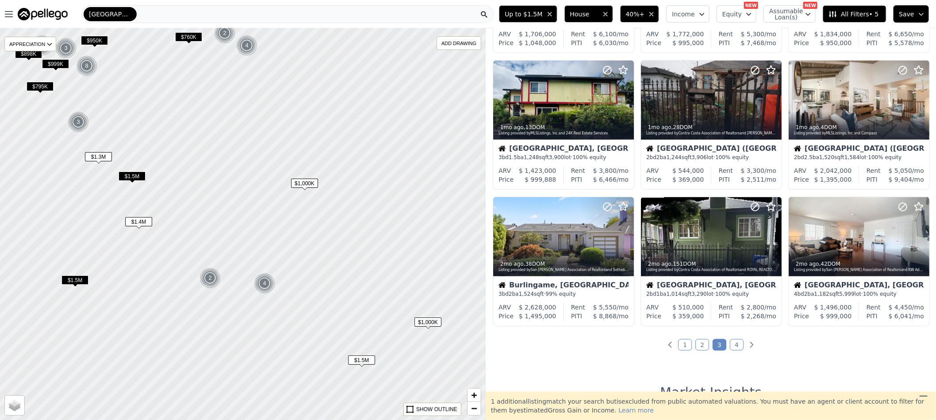
click at [730, 345] on link "4" at bounding box center [737, 344] width 14 height 11
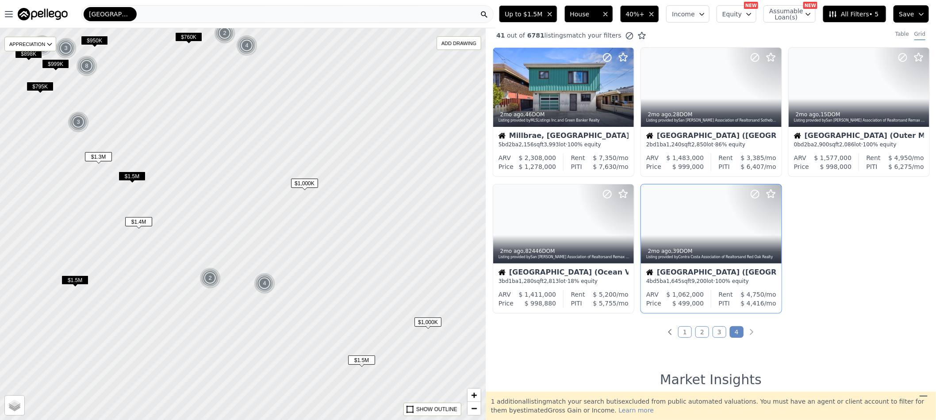
scroll to position [0, 0]
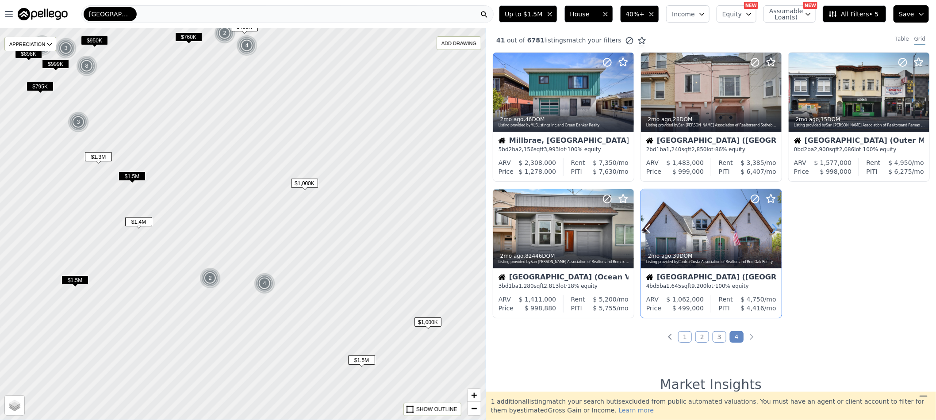
click at [771, 228] on icon at bounding box center [774, 229] width 14 height 14
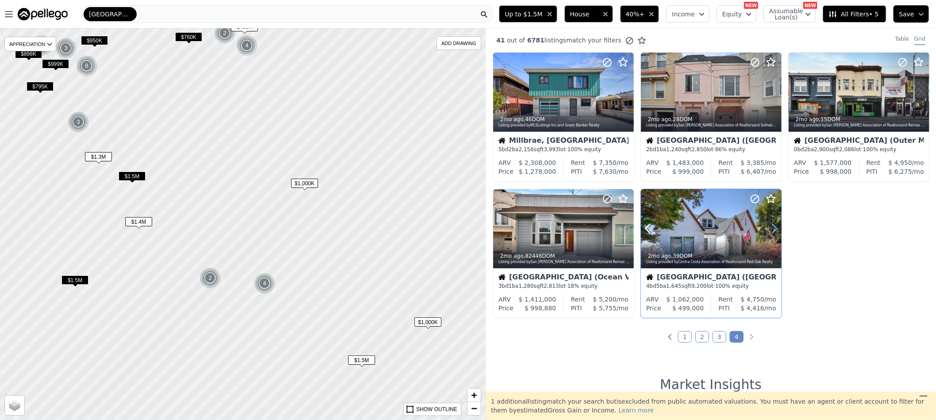
click at [772, 228] on icon at bounding box center [774, 229] width 14 height 14
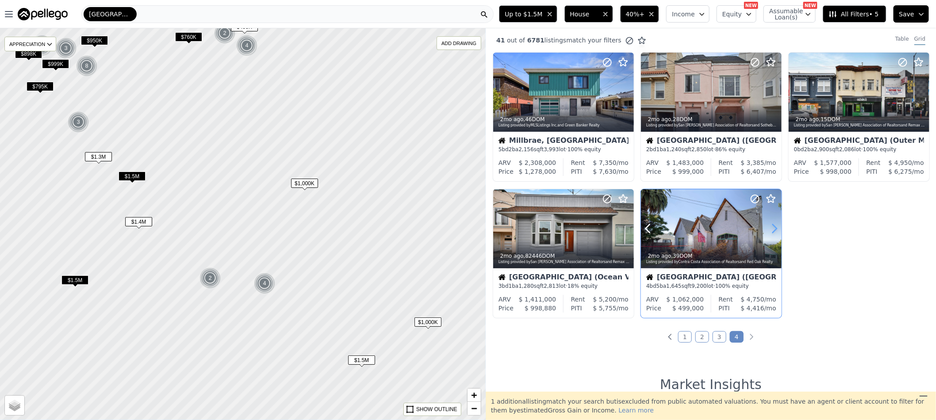
click at [772, 228] on icon at bounding box center [774, 229] width 4 height 8
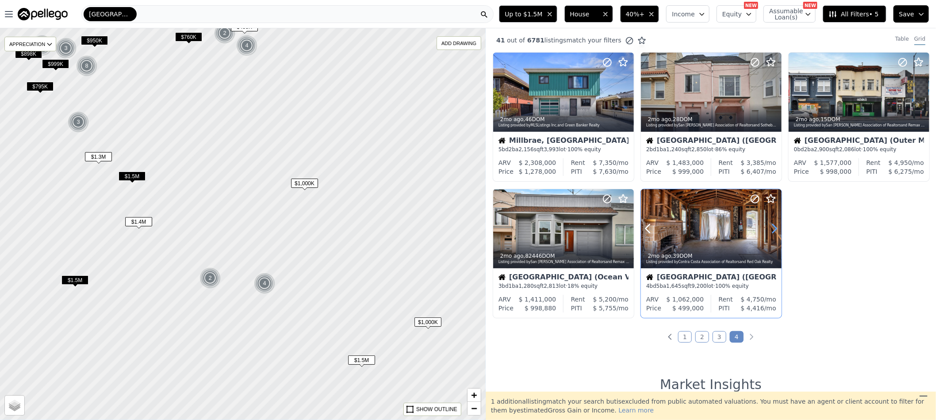
click at [772, 228] on icon at bounding box center [774, 229] width 4 height 8
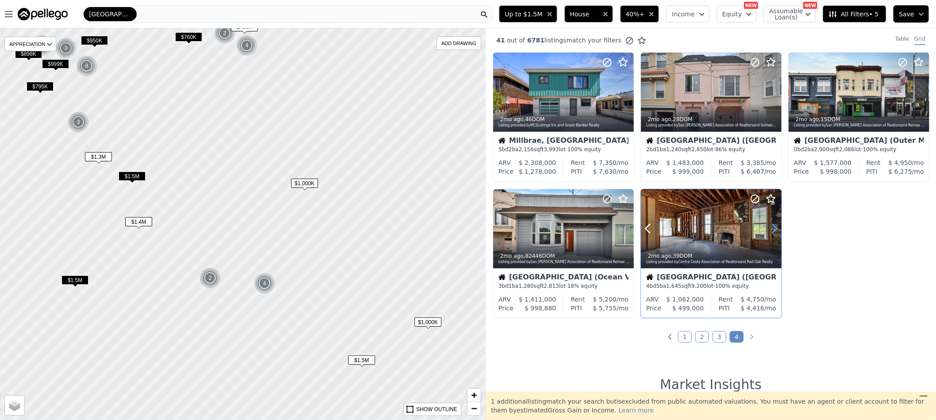
click at [772, 228] on icon at bounding box center [774, 229] width 4 height 8
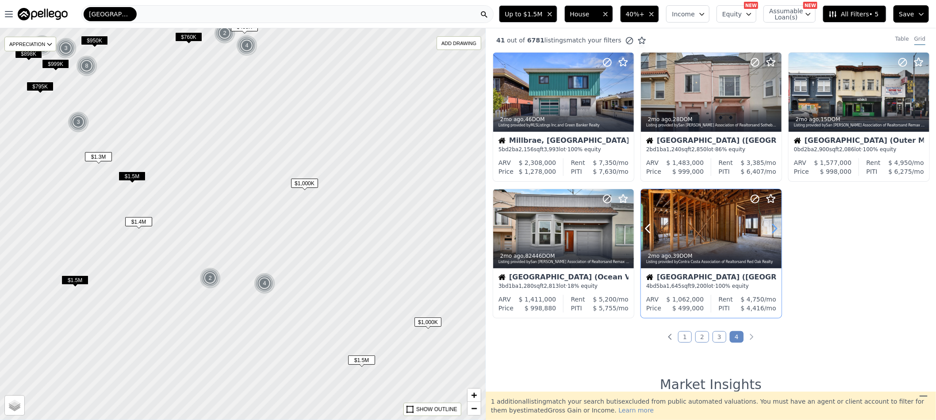
click at [772, 228] on icon at bounding box center [774, 229] width 4 height 8
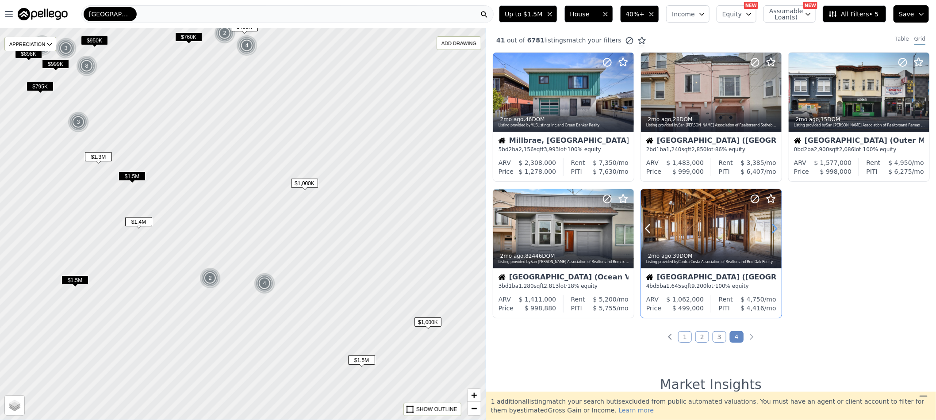
click at [772, 228] on icon at bounding box center [774, 229] width 4 height 8
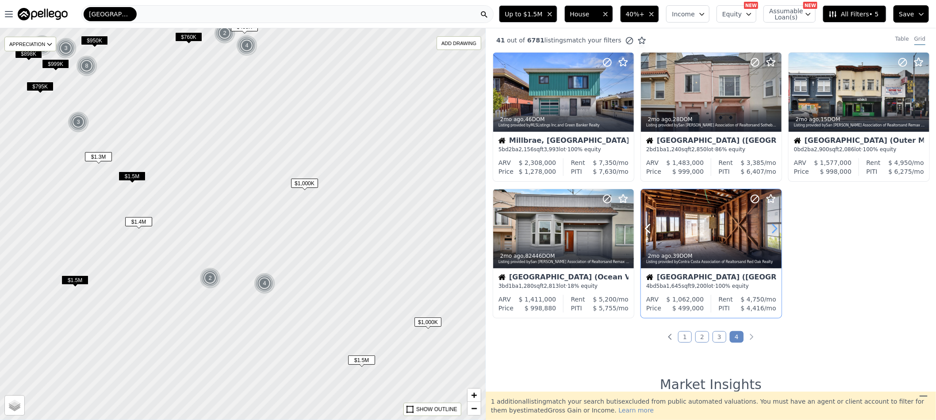
click at [772, 228] on icon at bounding box center [774, 229] width 4 height 8
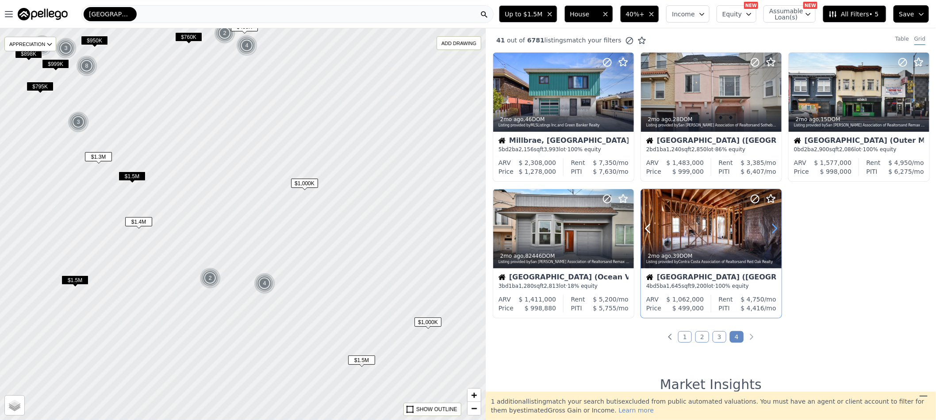
click at [772, 228] on icon at bounding box center [774, 229] width 4 height 8
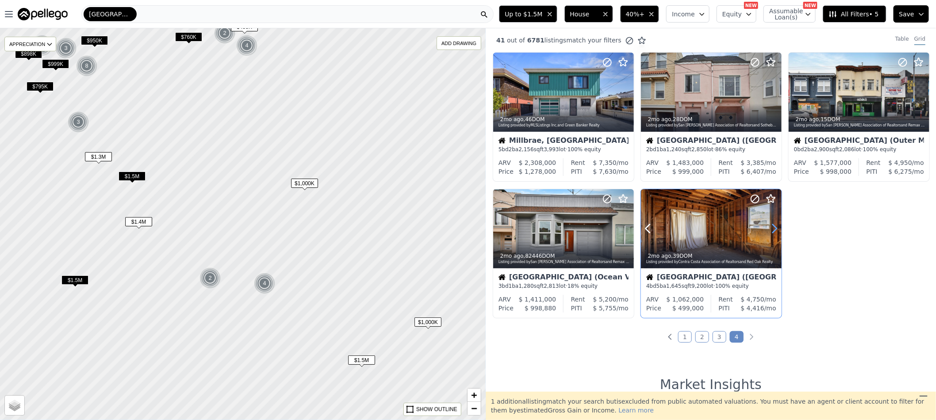
click at [772, 228] on icon at bounding box center [774, 229] width 4 height 8
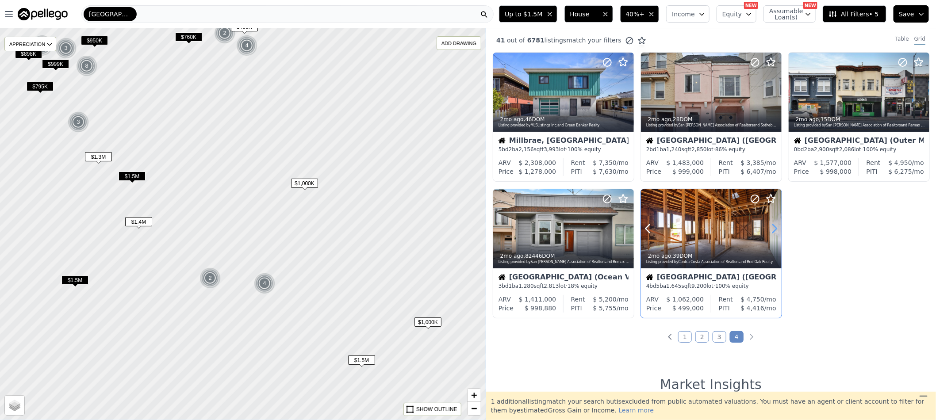
click at [772, 228] on icon at bounding box center [774, 229] width 4 height 8
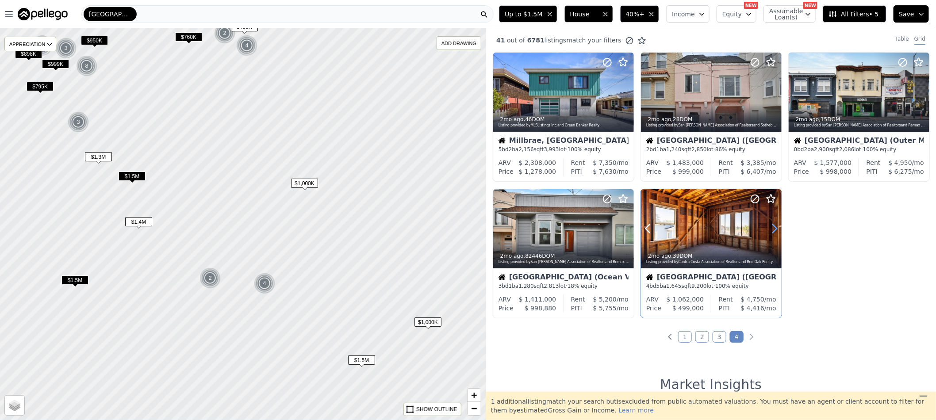
click at [772, 228] on icon at bounding box center [774, 229] width 4 height 8
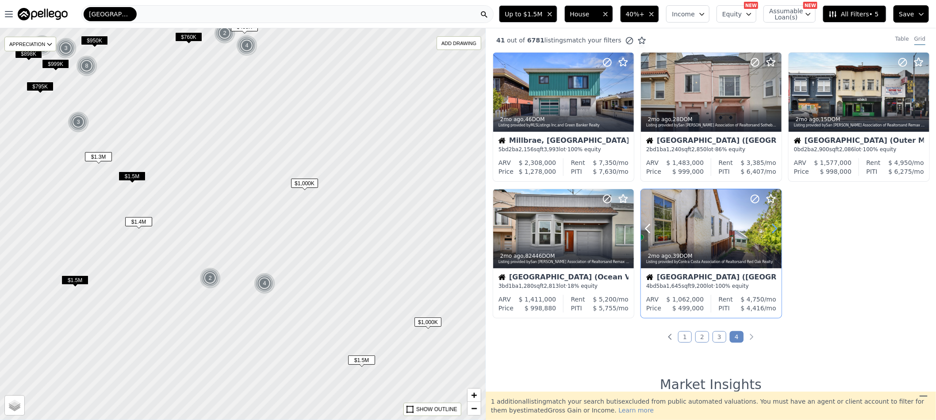
click at [772, 228] on icon at bounding box center [774, 229] width 4 height 8
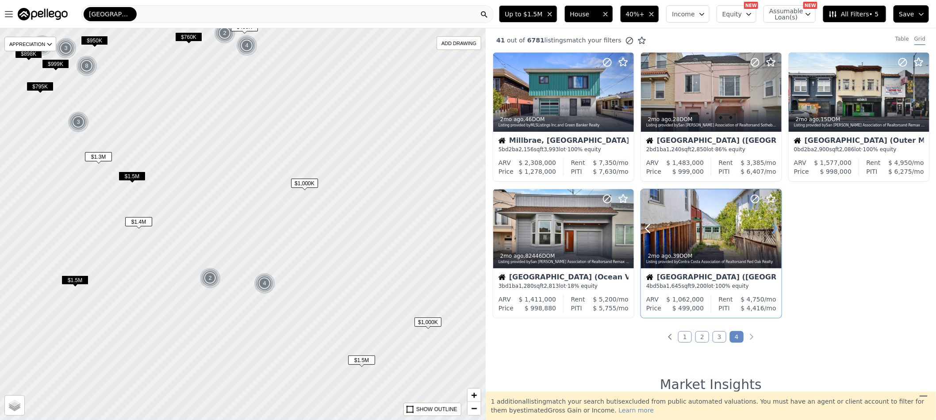
click at [772, 228] on icon at bounding box center [774, 229] width 4 height 8
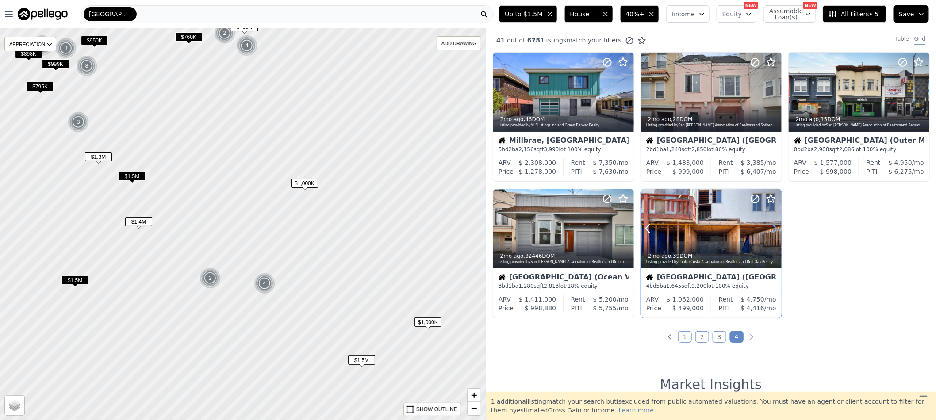
click at [772, 228] on icon at bounding box center [774, 229] width 4 height 8
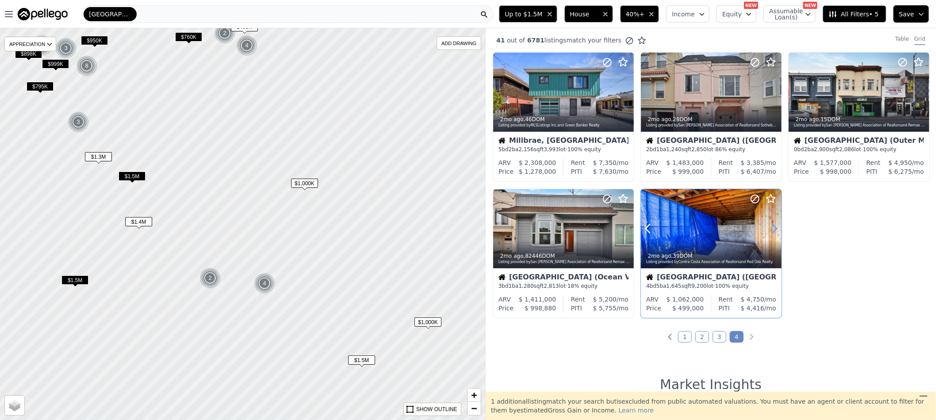
click at [772, 228] on icon at bounding box center [774, 229] width 4 height 8
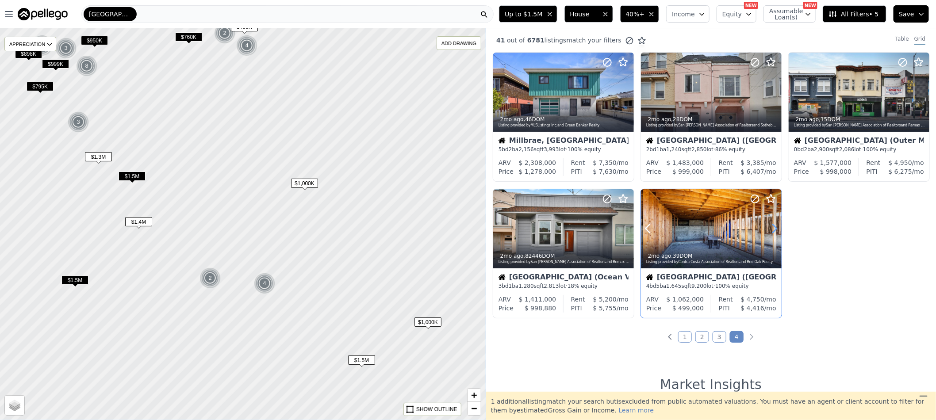
click at [772, 228] on icon at bounding box center [774, 229] width 4 height 8
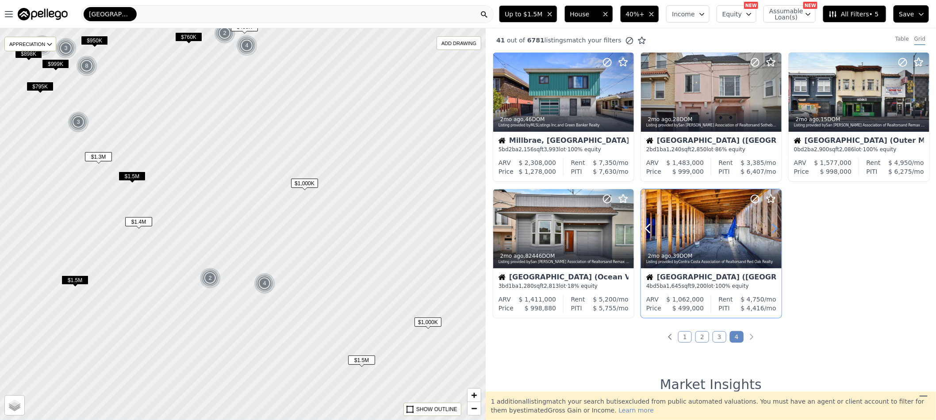
click at [772, 228] on icon at bounding box center [774, 229] width 4 height 8
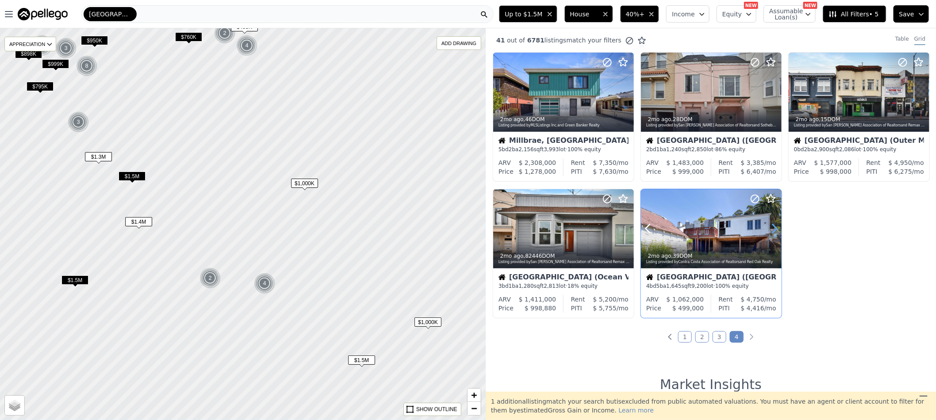
click at [772, 228] on icon at bounding box center [774, 229] width 4 height 8
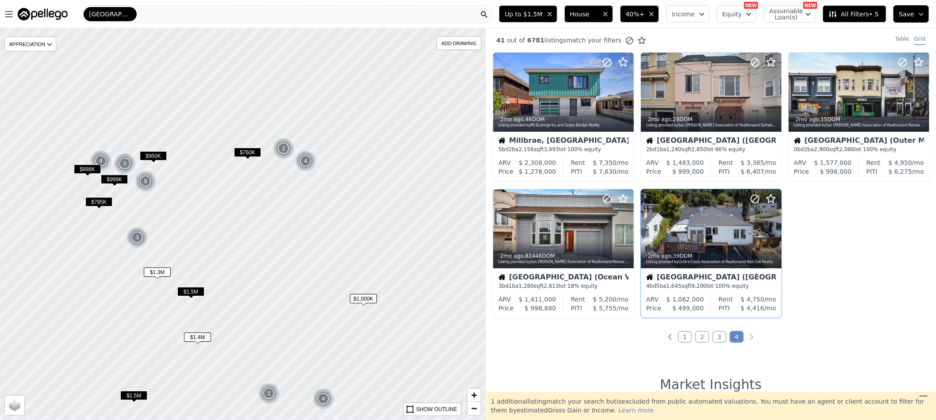
drag, startPoint x: 366, startPoint y: 157, endPoint x: 425, endPoint y: 273, distance: 129.5
click at [425, 273] on div at bounding box center [242, 224] width 583 height 470
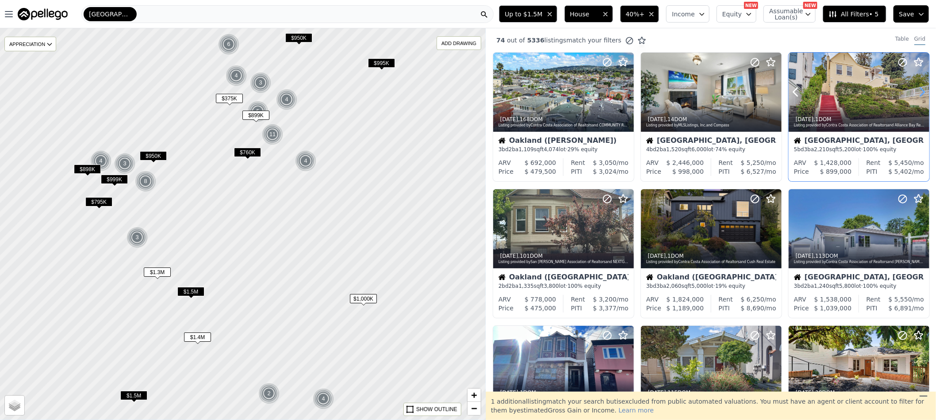
click at [915, 93] on icon at bounding box center [922, 92] width 14 height 14
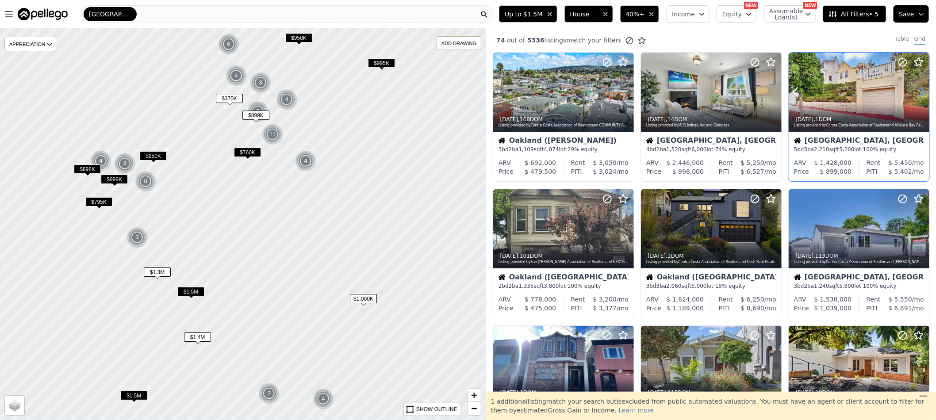
click at [915, 93] on icon at bounding box center [922, 92] width 14 height 14
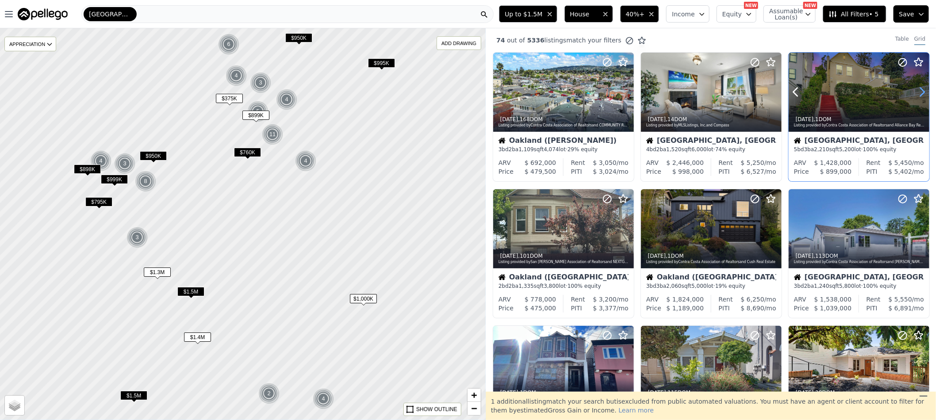
click at [920, 90] on icon at bounding box center [922, 92] width 4 height 8
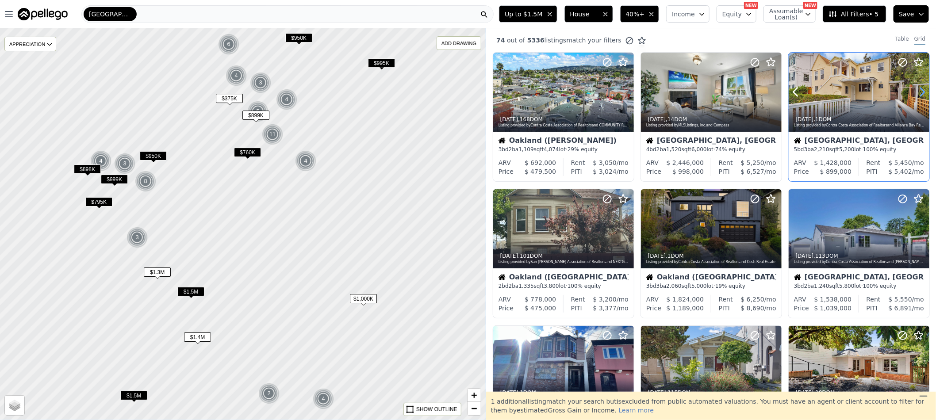
click at [920, 90] on icon at bounding box center [922, 92] width 4 height 8
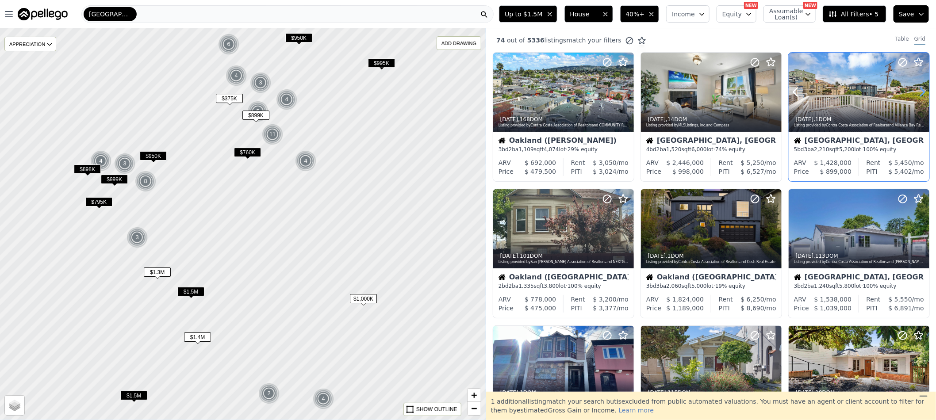
click at [920, 90] on icon at bounding box center [922, 92] width 4 height 8
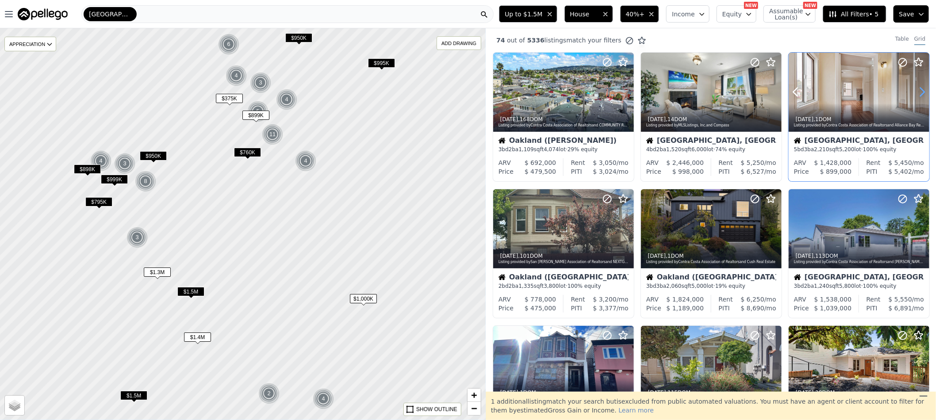
click at [920, 90] on icon at bounding box center [922, 92] width 4 height 8
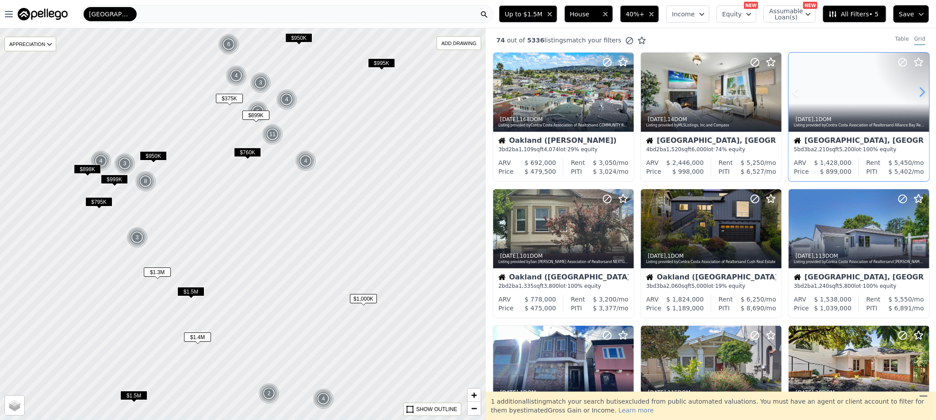
click at [915, 92] on icon at bounding box center [922, 92] width 14 height 14
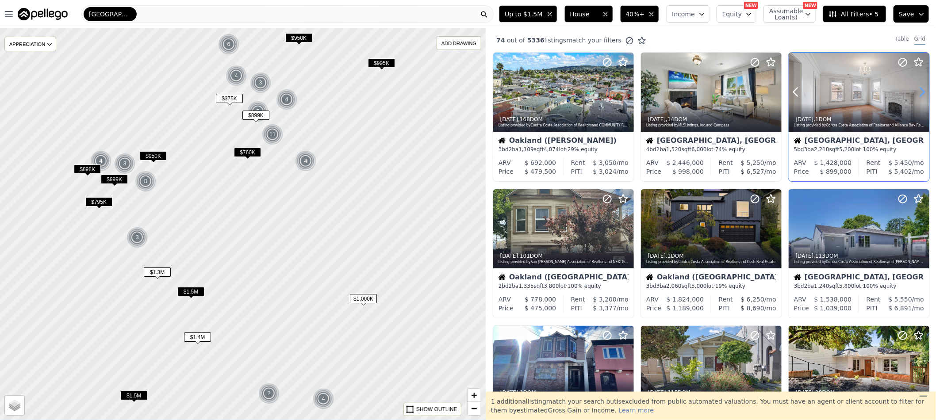
click at [915, 92] on icon at bounding box center [922, 92] width 14 height 14
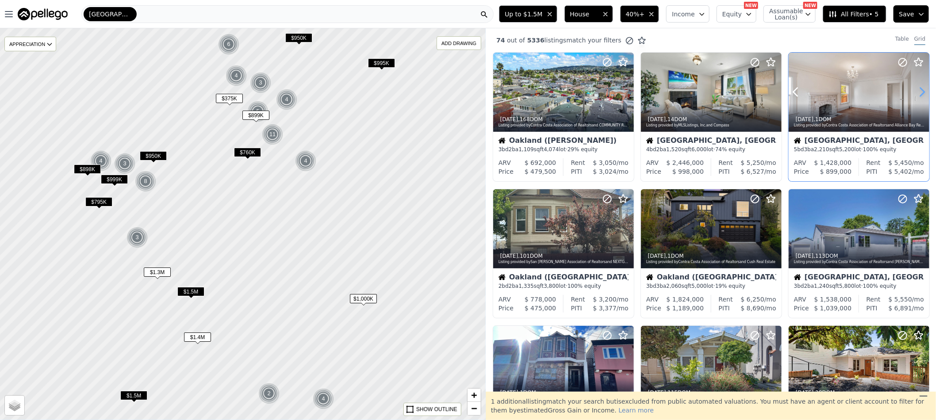
click at [915, 92] on icon at bounding box center [922, 92] width 14 height 14
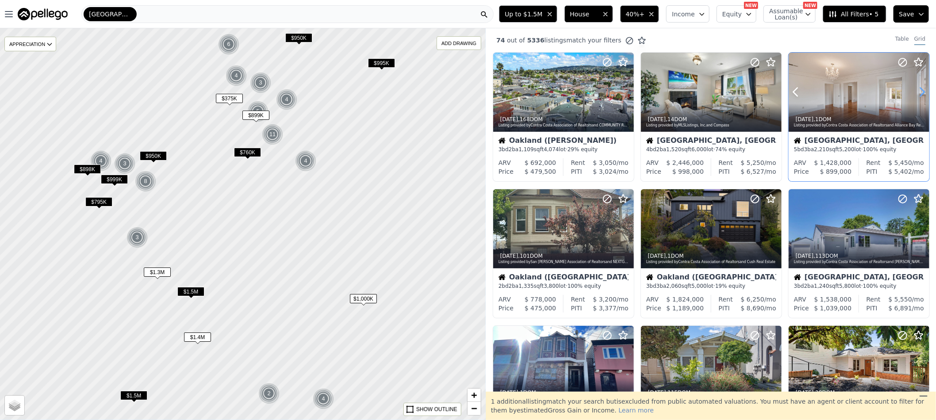
click at [915, 92] on icon at bounding box center [922, 92] width 14 height 14
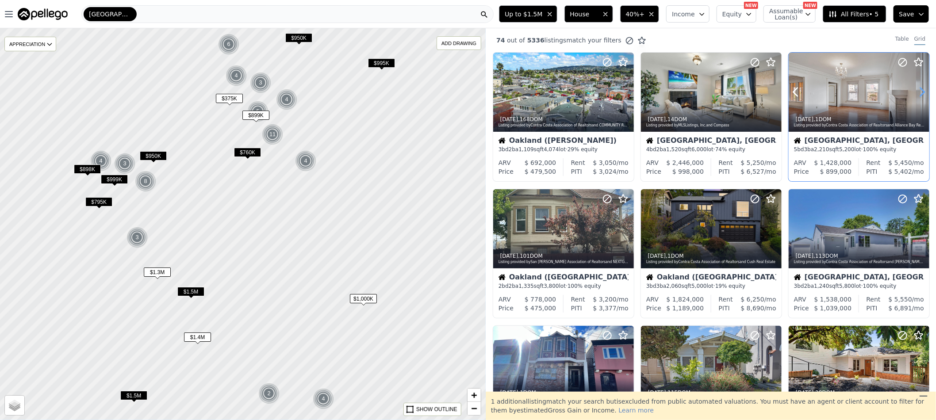
click at [915, 92] on icon at bounding box center [922, 92] width 14 height 14
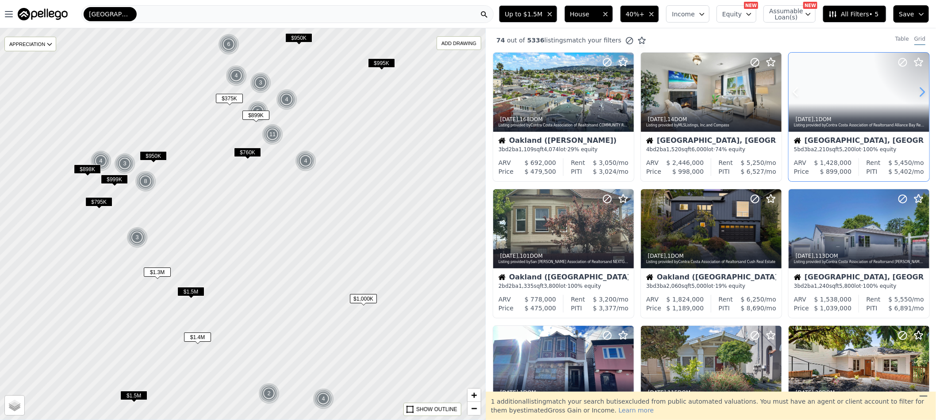
click at [915, 92] on icon at bounding box center [922, 92] width 14 height 14
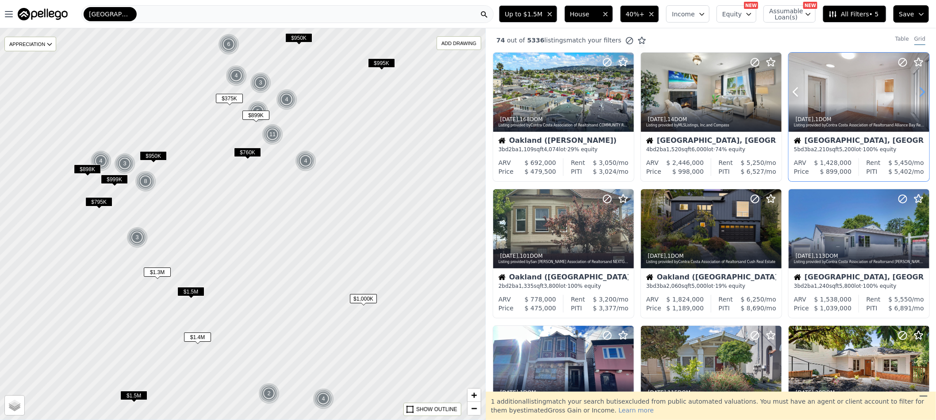
click at [915, 92] on icon at bounding box center [922, 92] width 14 height 14
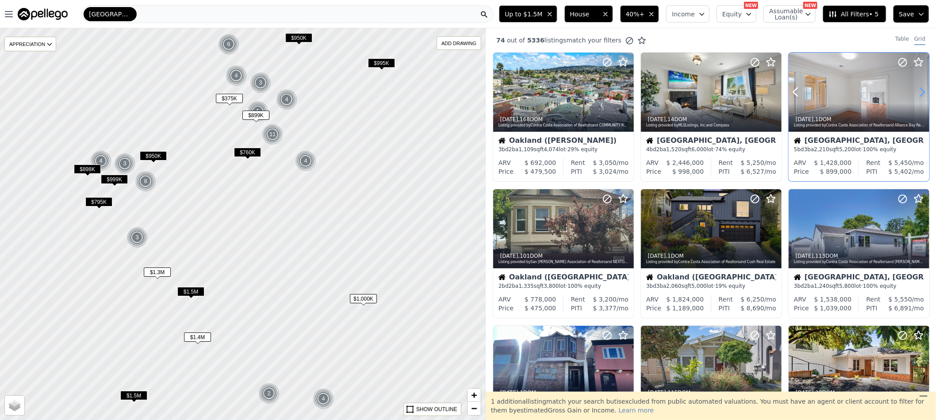
click at [915, 92] on icon at bounding box center [922, 92] width 14 height 14
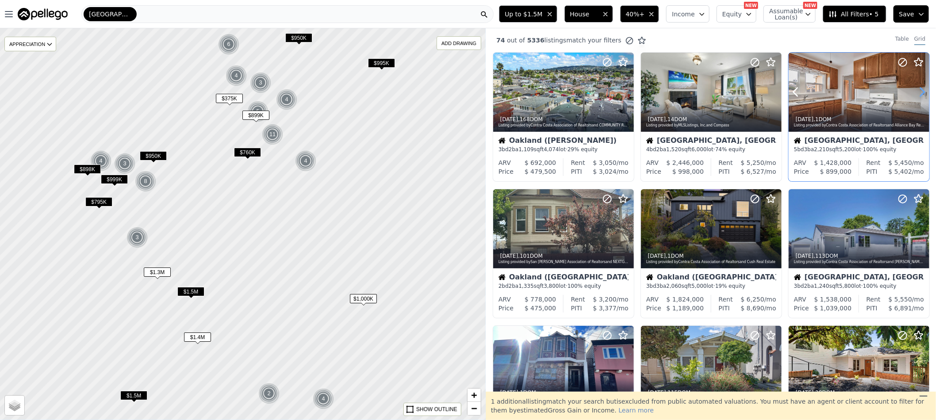
click at [915, 92] on icon at bounding box center [922, 92] width 14 height 14
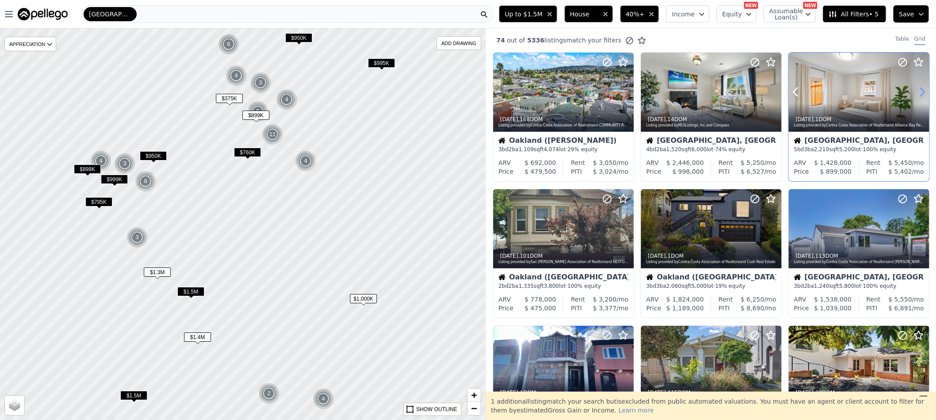
click at [915, 92] on icon at bounding box center [922, 92] width 14 height 14
click at [772, 234] on icon at bounding box center [774, 229] width 14 height 14
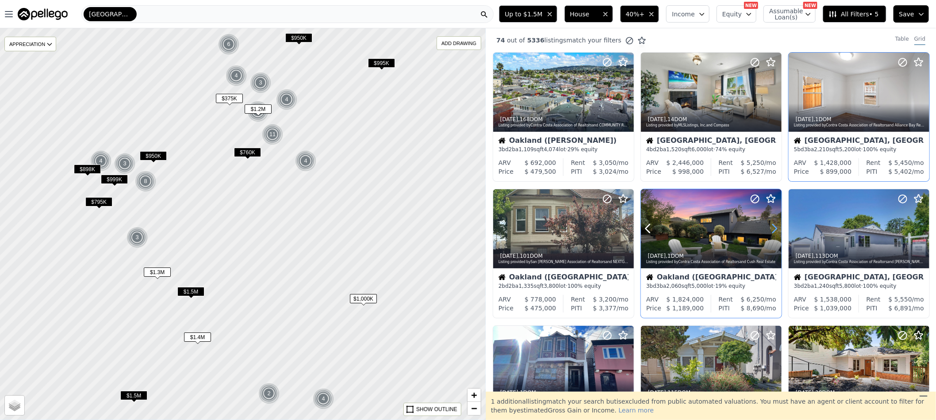
click at [772, 234] on icon at bounding box center [774, 229] width 14 height 14
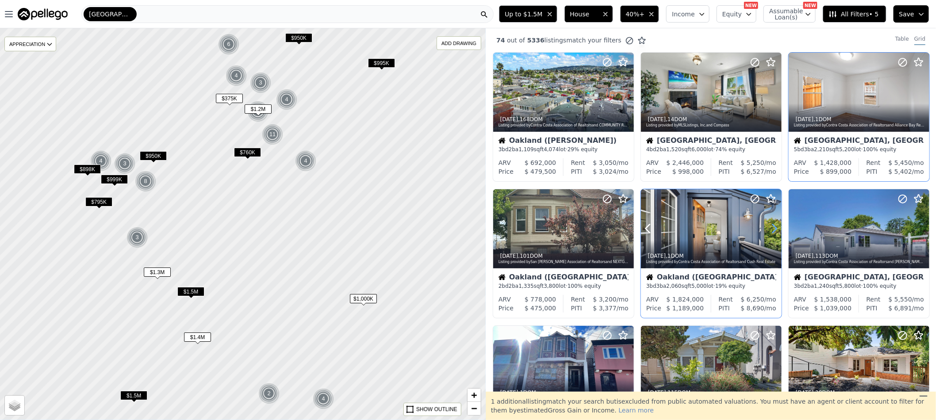
click at [772, 234] on icon at bounding box center [774, 229] width 14 height 14
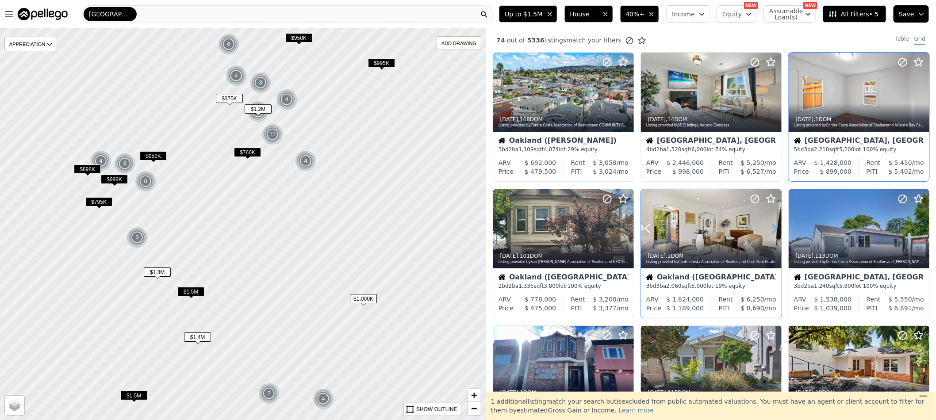
click at [772, 234] on icon at bounding box center [774, 229] width 14 height 14
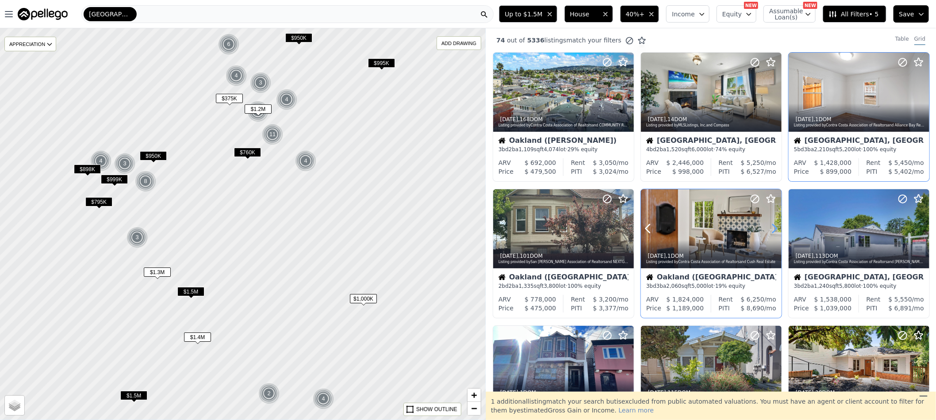
click at [772, 234] on icon at bounding box center [774, 229] width 14 height 14
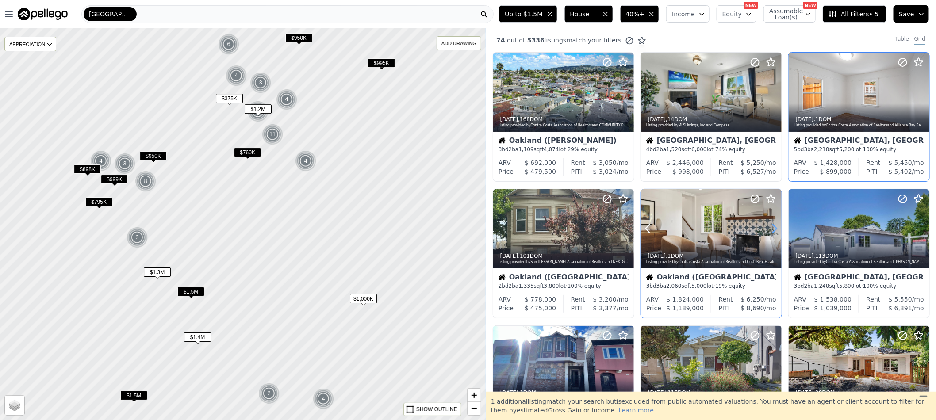
click at [772, 234] on icon at bounding box center [774, 229] width 14 height 14
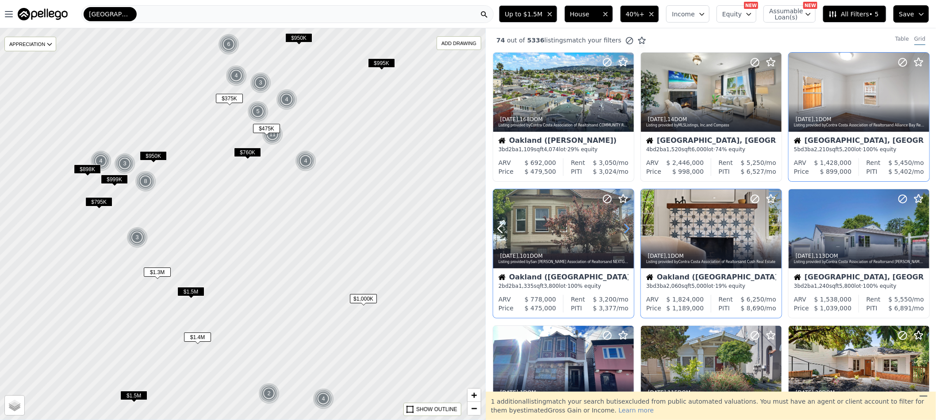
click at [629, 230] on icon at bounding box center [626, 229] width 14 height 14
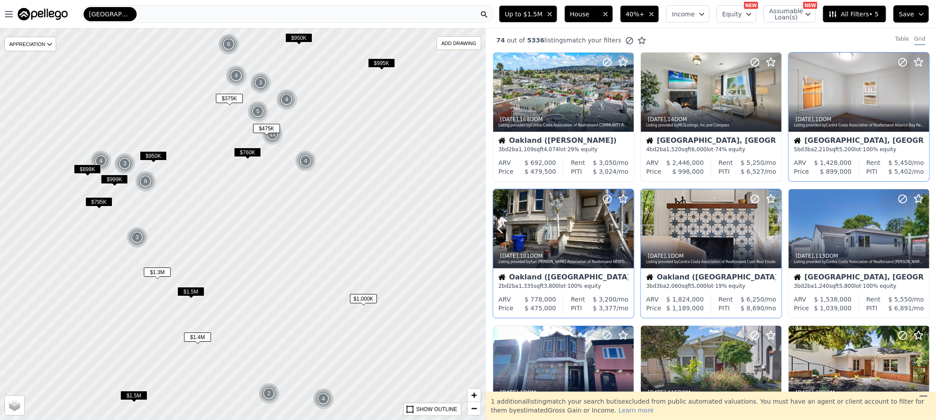
click at [629, 230] on icon at bounding box center [626, 229] width 14 height 14
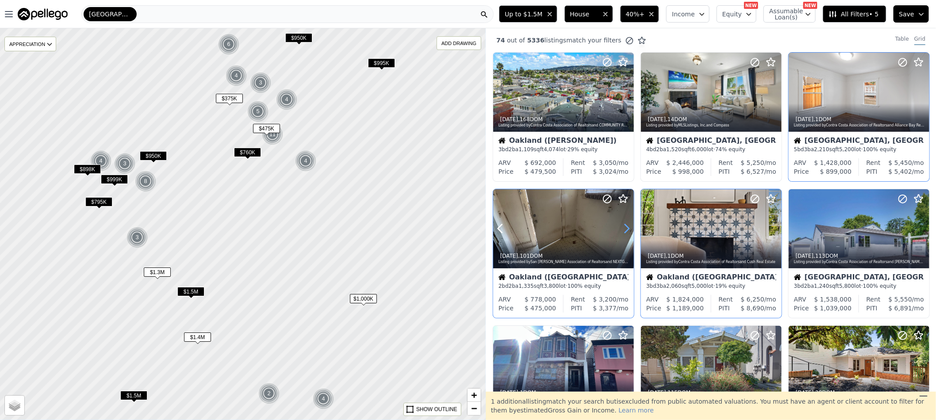
click at [629, 230] on icon at bounding box center [626, 229] width 14 height 14
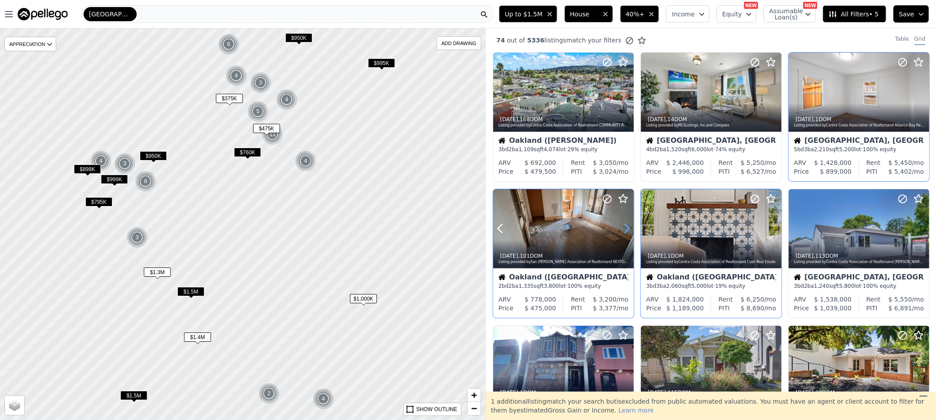
click at [629, 230] on icon at bounding box center [626, 229] width 14 height 14
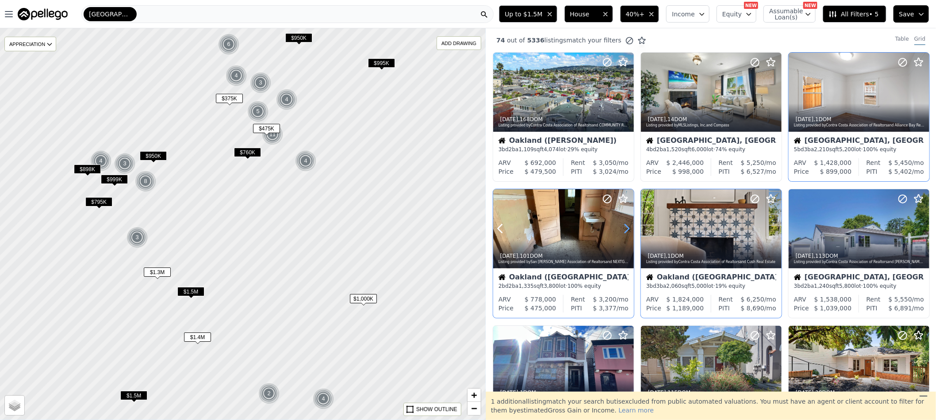
click at [629, 230] on icon at bounding box center [626, 229] width 14 height 14
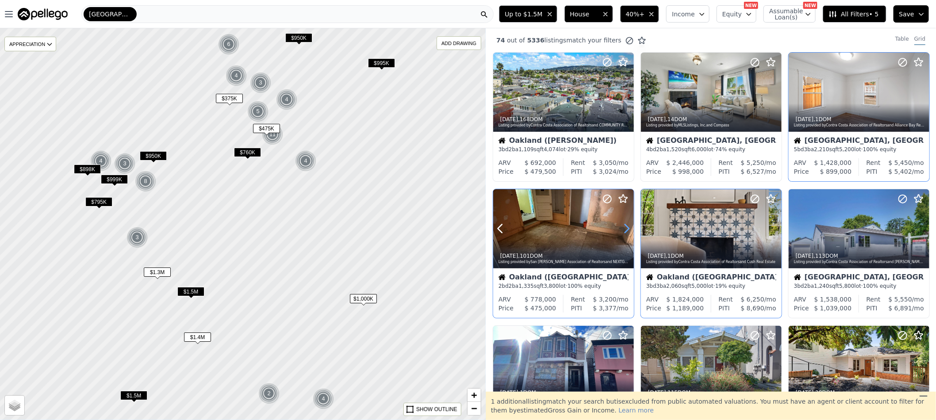
click at [629, 230] on icon at bounding box center [626, 229] width 14 height 14
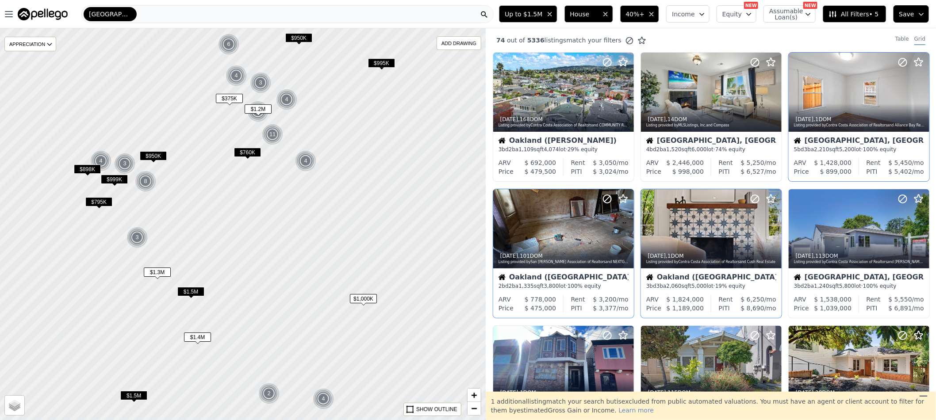
scroll to position [66, 0]
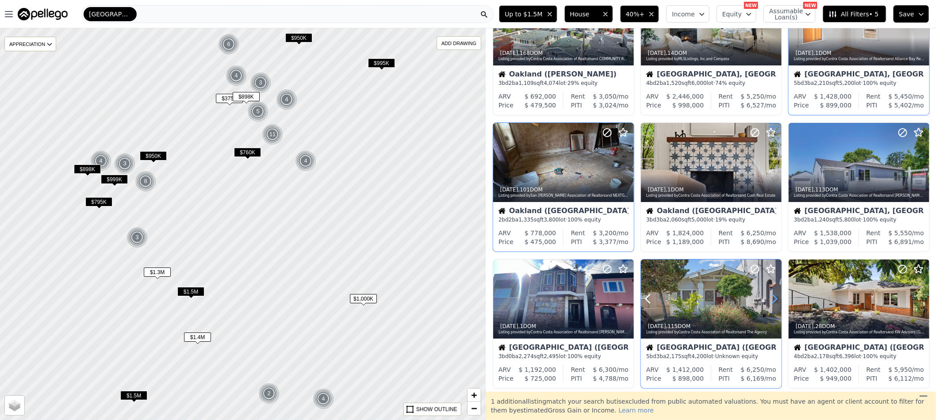
click at [771, 298] on icon at bounding box center [774, 299] width 14 height 14
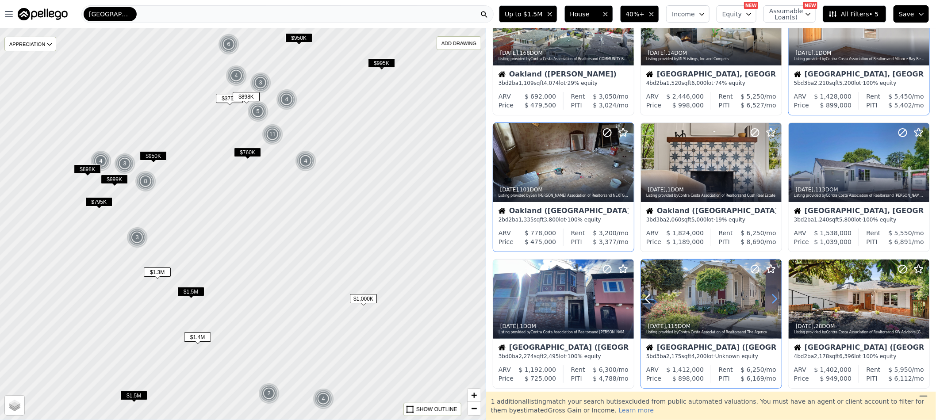
click at [771, 298] on icon at bounding box center [774, 299] width 14 height 14
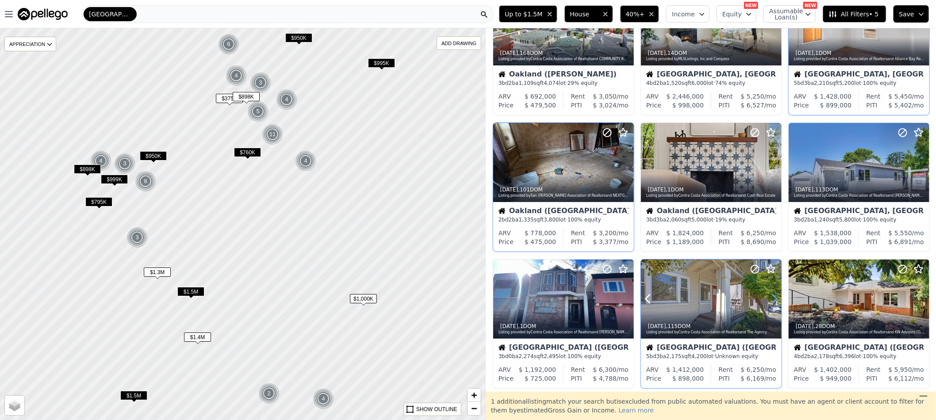
click at [771, 298] on icon at bounding box center [774, 299] width 14 height 14
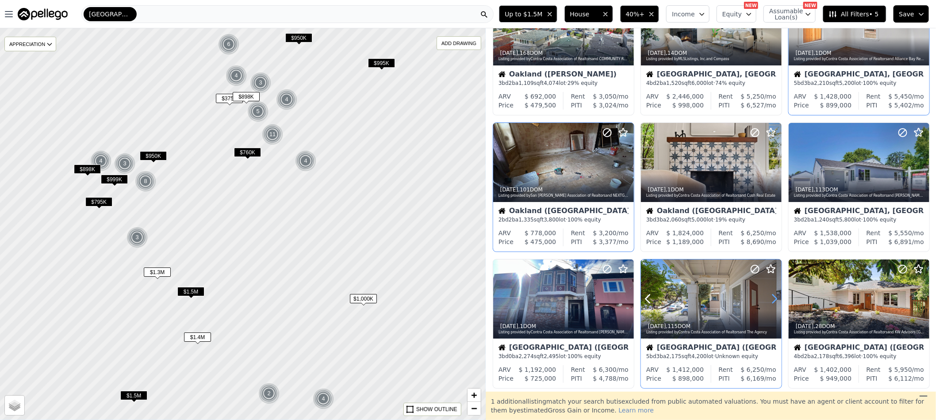
click at [771, 298] on icon at bounding box center [774, 299] width 14 height 14
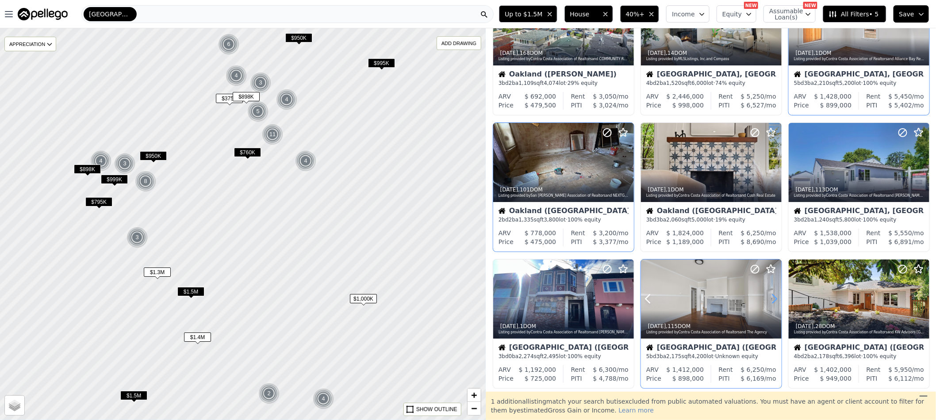
click at [771, 298] on icon at bounding box center [774, 299] width 14 height 14
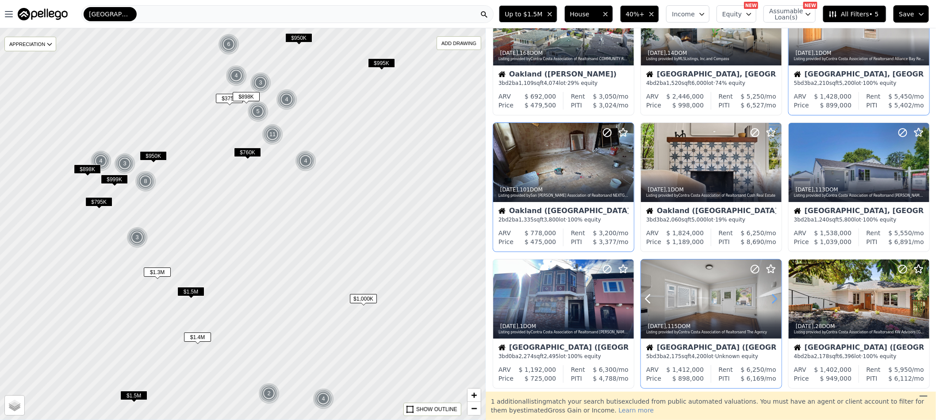
click at [771, 298] on icon at bounding box center [774, 299] width 14 height 14
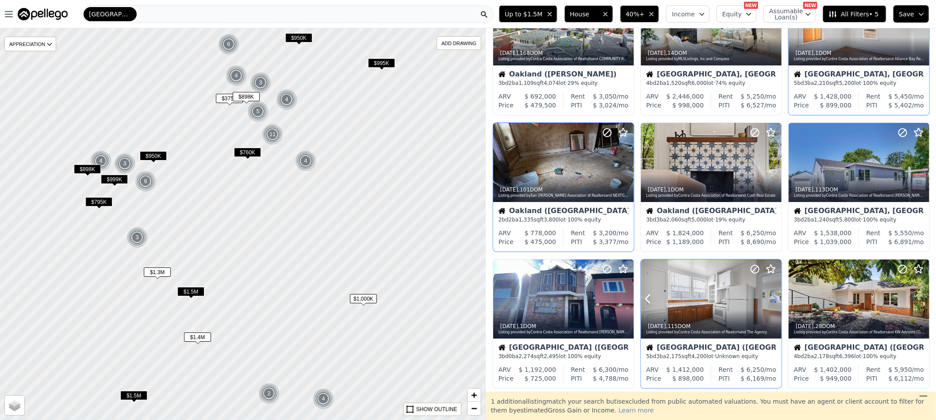
click at [771, 298] on icon at bounding box center [774, 299] width 14 height 14
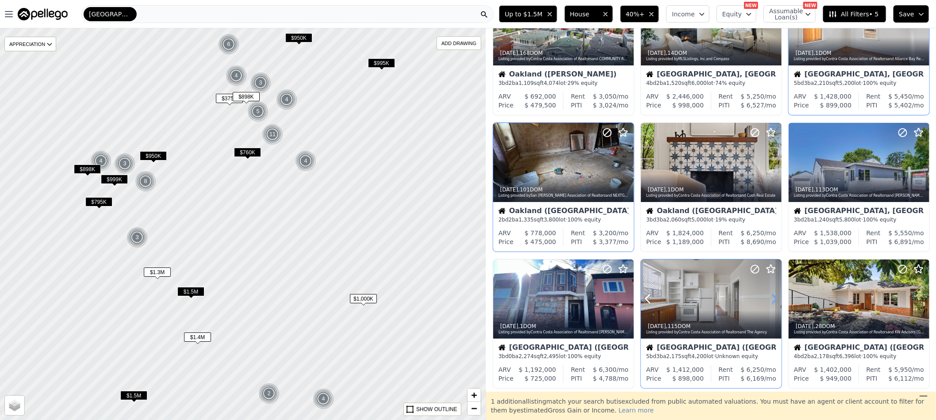
click at [771, 298] on icon at bounding box center [774, 299] width 14 height 14
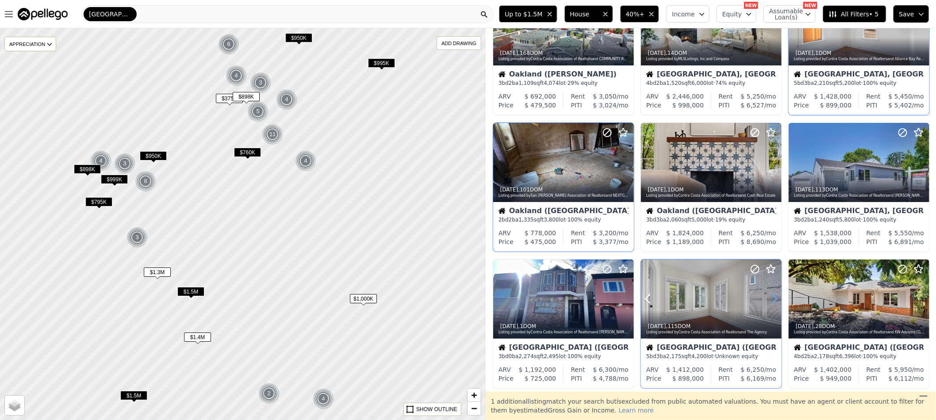
click at [771, 298] on icon at bounding box center [774, 299] width 14 height 14
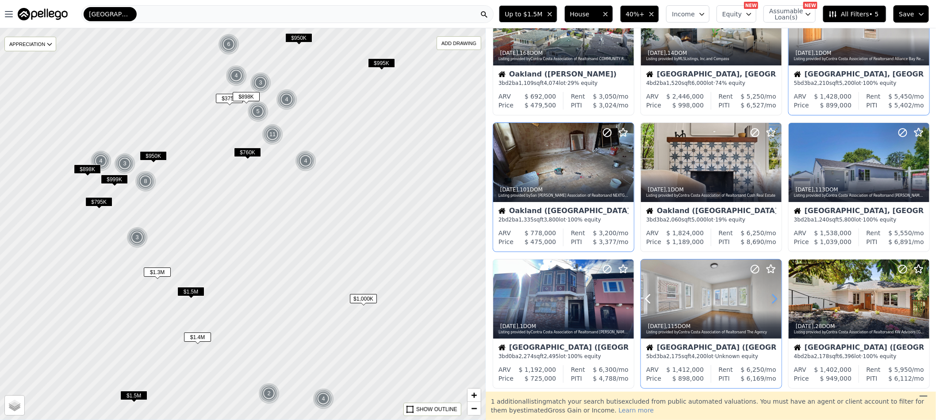
click at [771, 298] on icon at bounding box center [774, 299] width 14 height 14
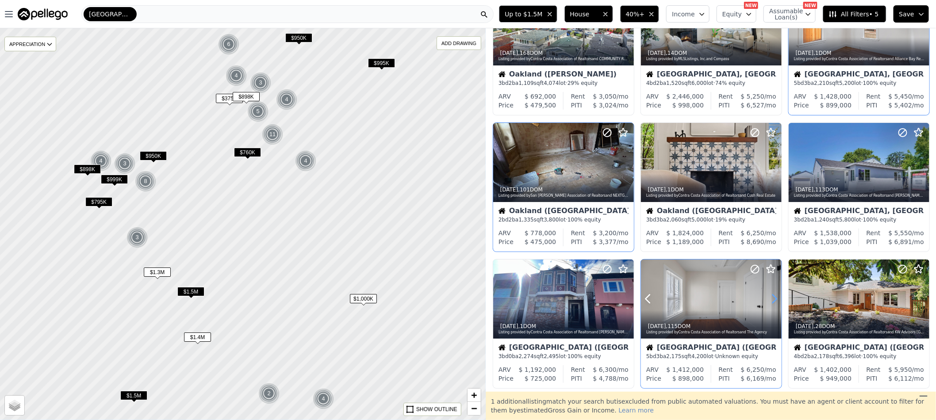
click at [771, 298] on icon at bounding box center [774, 299] width 14 height 14
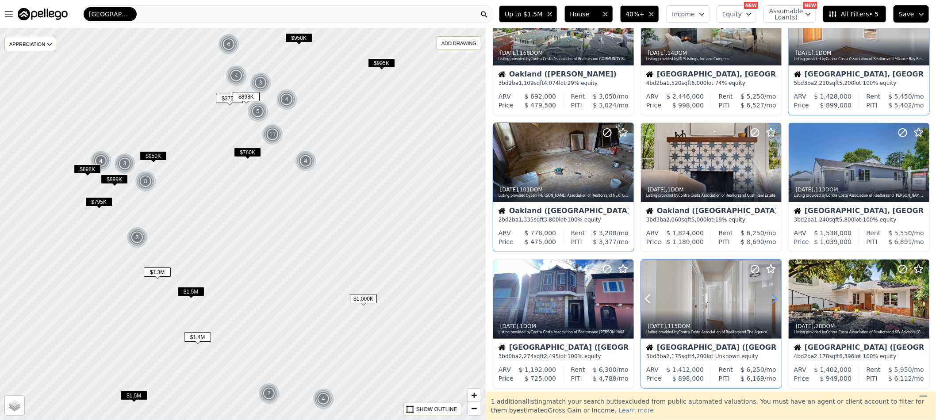
click at [771, 298] on icon at bounding box center [774, 299] width 14 height 14
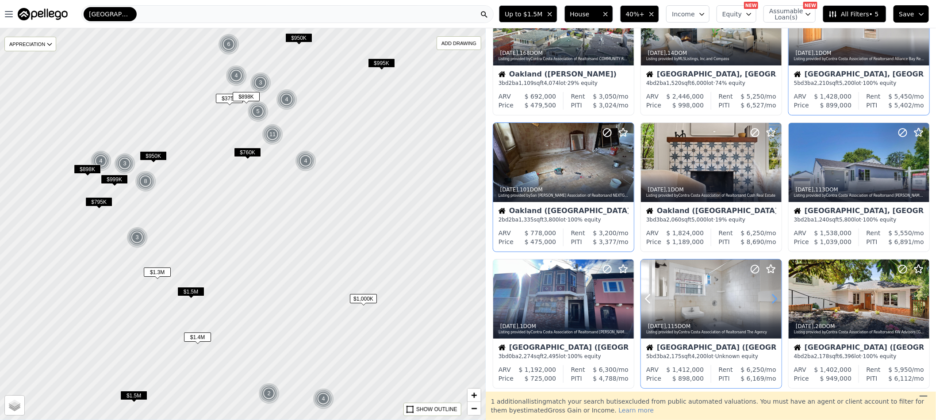
click at [771, 298] on icon at bounding box center [774, 299] width 14 height 14
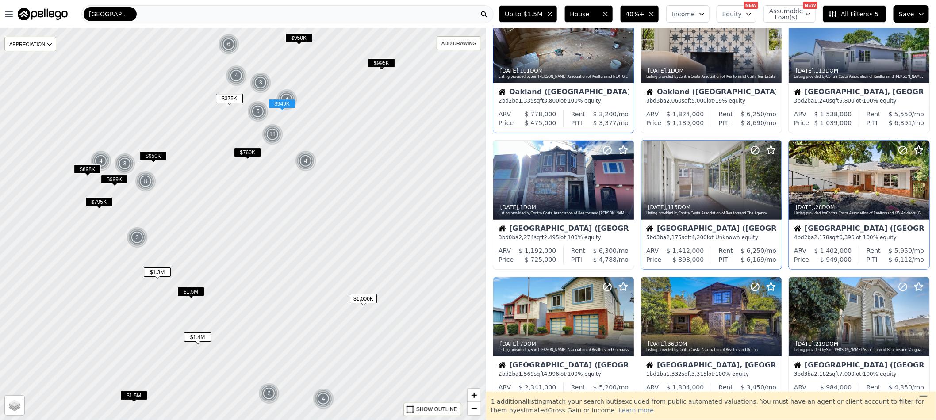
scroll to position [199, 0]
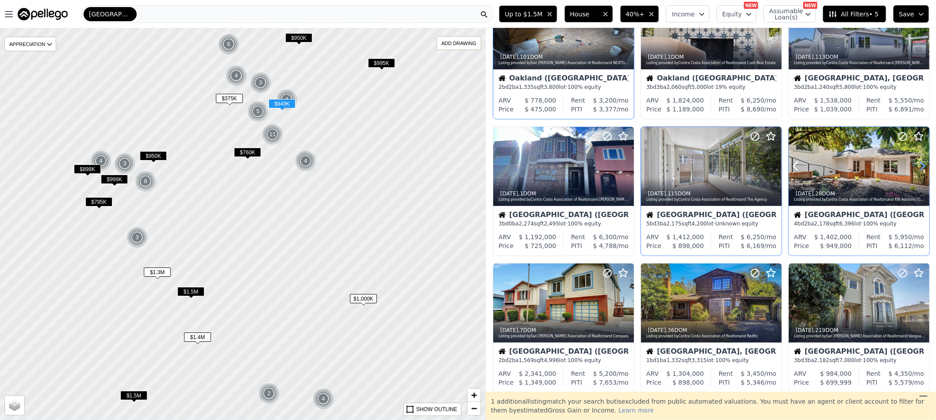
click at [915, 166] on icon at bounding box center [922, 166] width 14 height 14
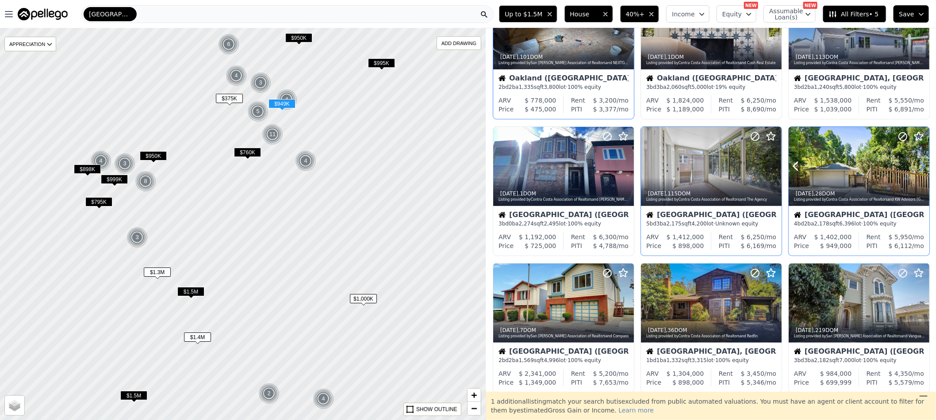
click at [915, 166] on icon at bounding box center [922, 166] width 14 height 14
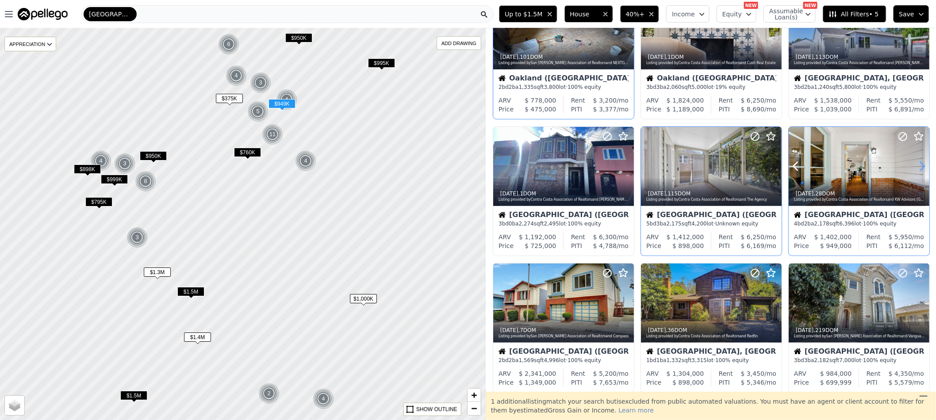
click at [915, 166] on icon at bounding box center [922, 166] width 14 height 14
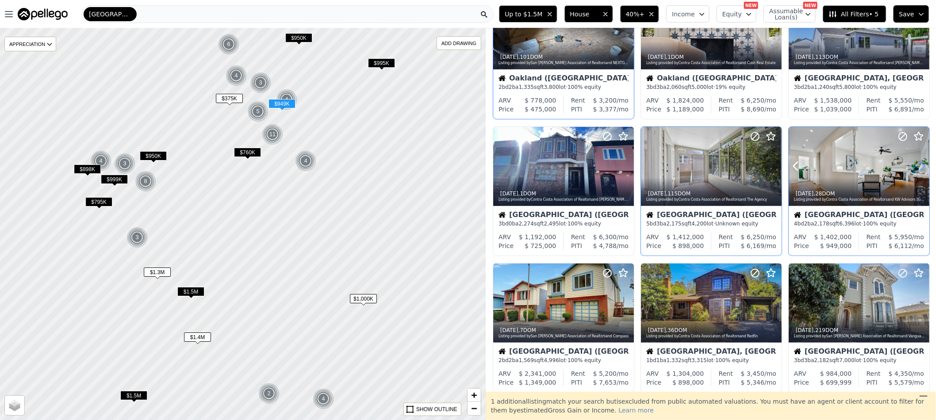
click at [915, 166] on icon at bounding box center [922, 166] width 14 height 14
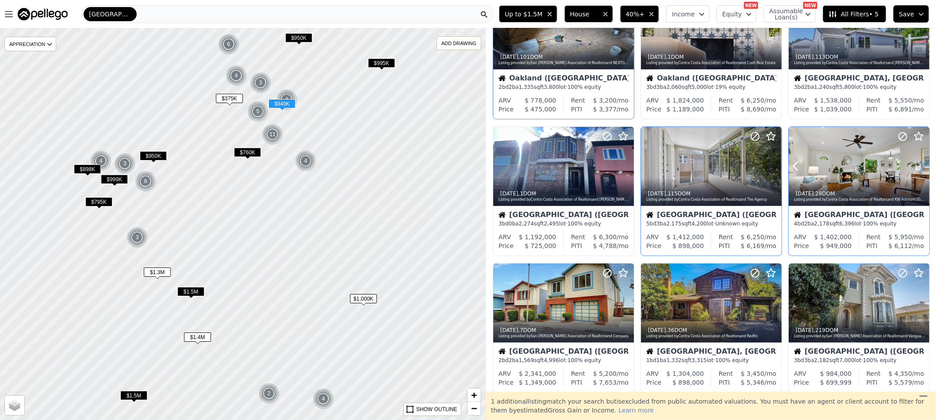
click at [915, 166] on icon at bounding box center [922, 166] width 14 height 14
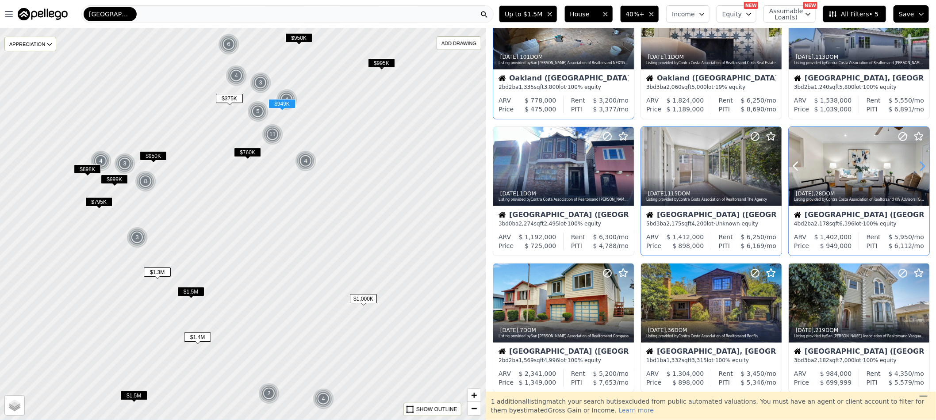
click at [915, 166] on icon at bounding box center [922, 166] width 14 height 14
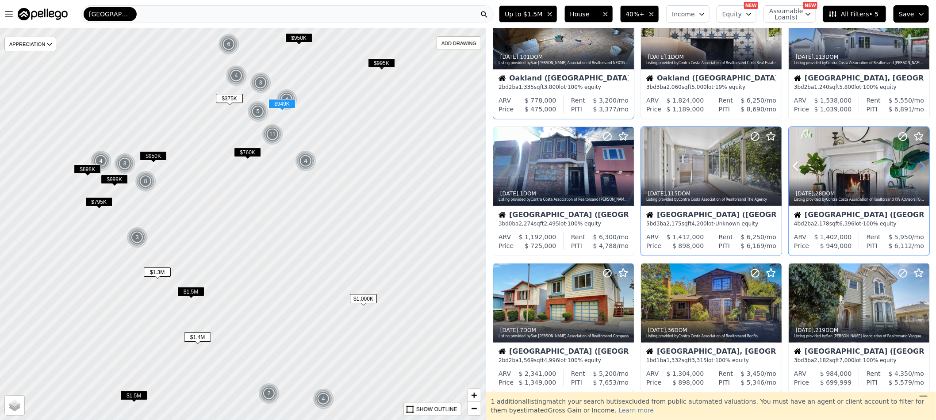
click at [915, 166] on icon at bounding box center [922, 166] width 14 height 14
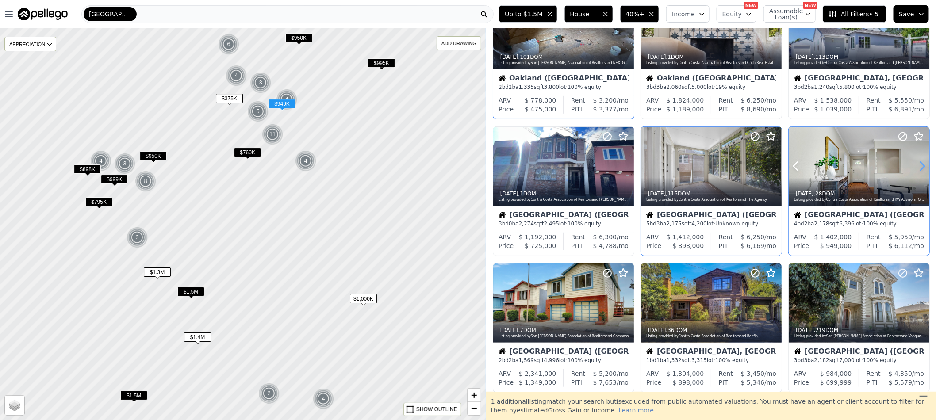
click at [915, 166] on icon at bounding box center [922, 166] width 14 height 14
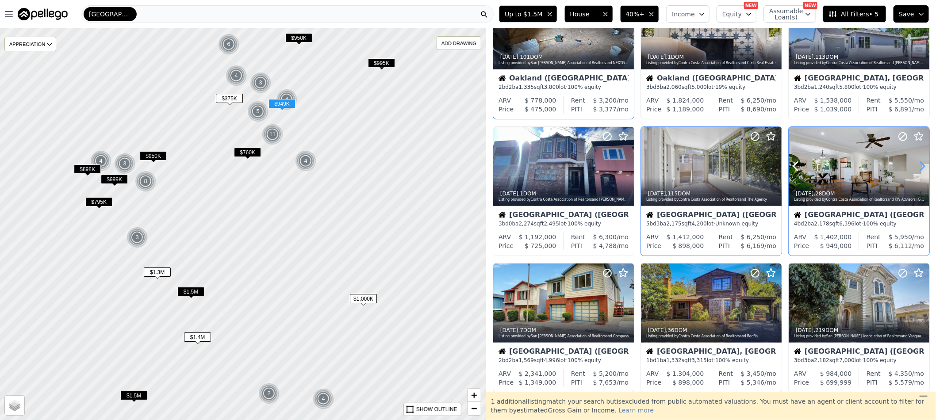
click at [915, 166] on icon at bounding box center [922, 166] width 14 height 14
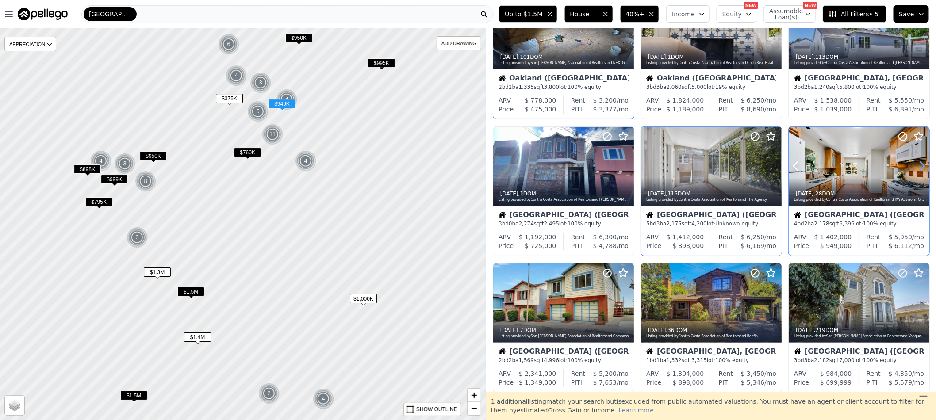
click at [915, 166] on icon at bounding box center [922, 166] width 14 height 14
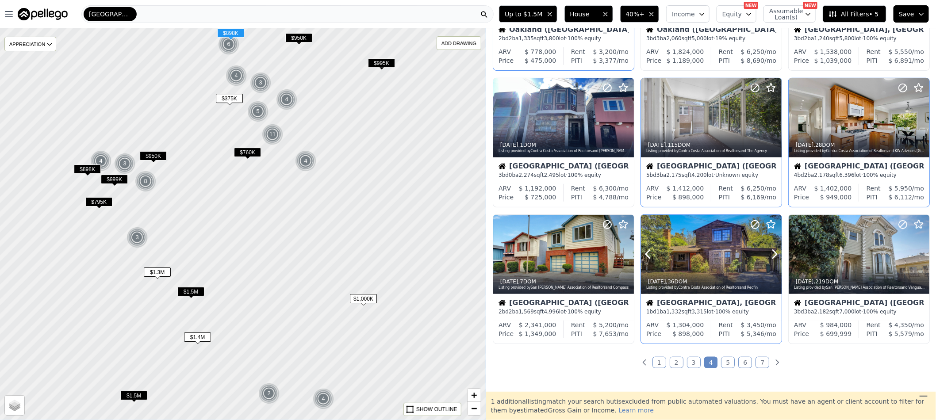
scroll to position [265, 0]
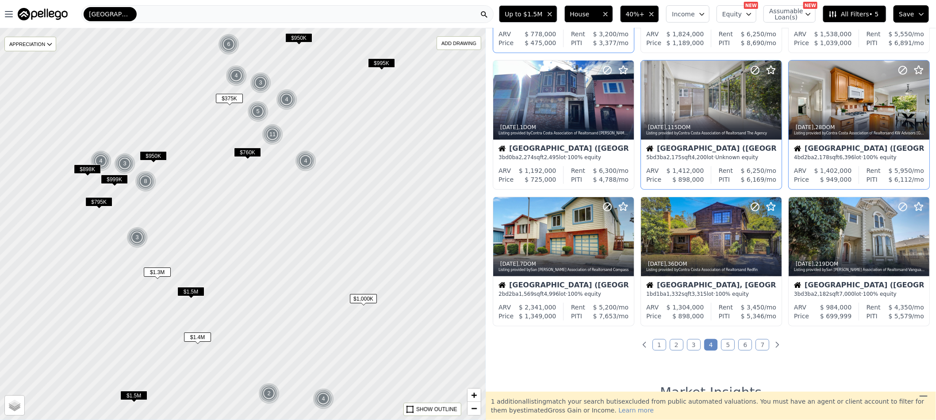
click at [725, 344] on link "5" at bounding box center [728, 344] width 14 height 11
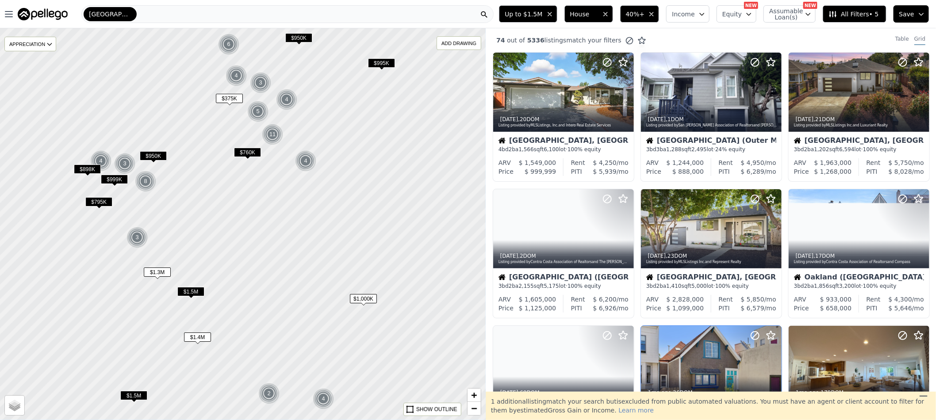
scroll to position [0, 0]
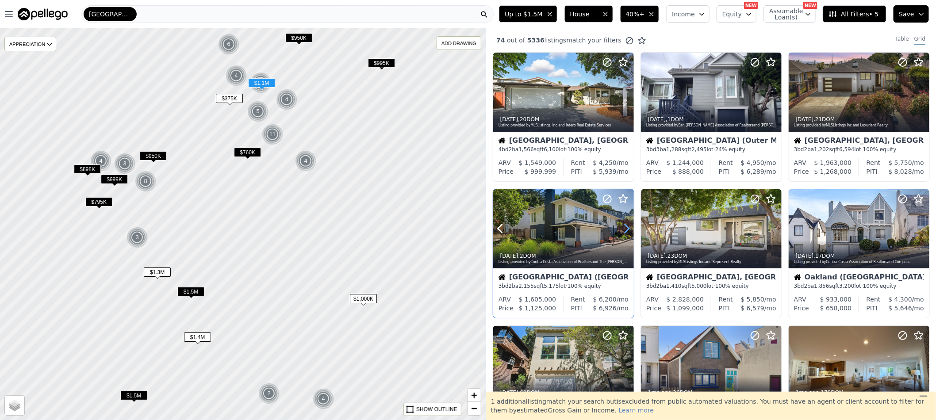
click at [624, 231] on icon at bounding box center [626, 229] width 14 height 14
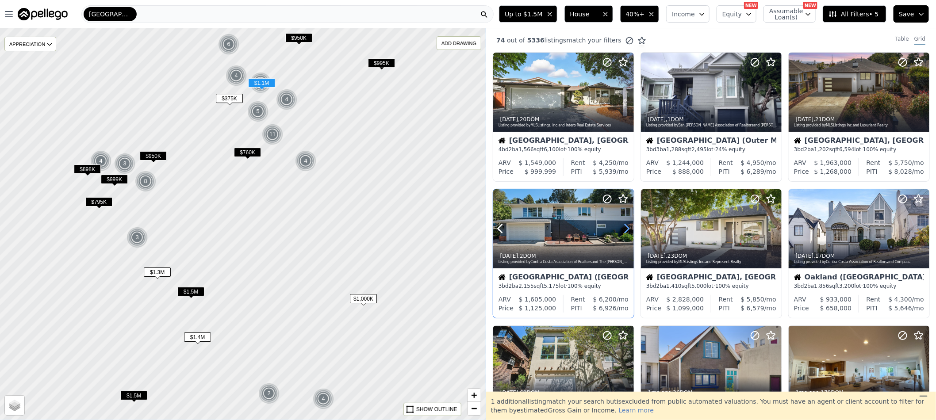
click at [624, 231] on icon at bounding box center [626, 229] width 14 height 14
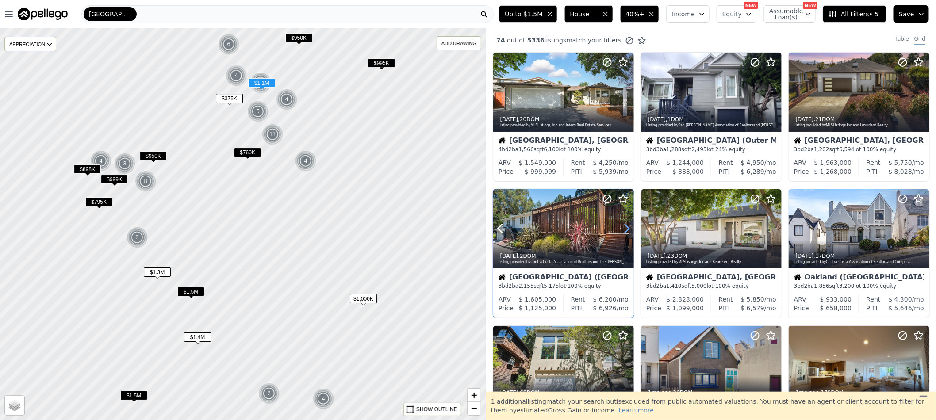
click at [624, 231] on icon at bounding box center [626, 229] width 14 height 14
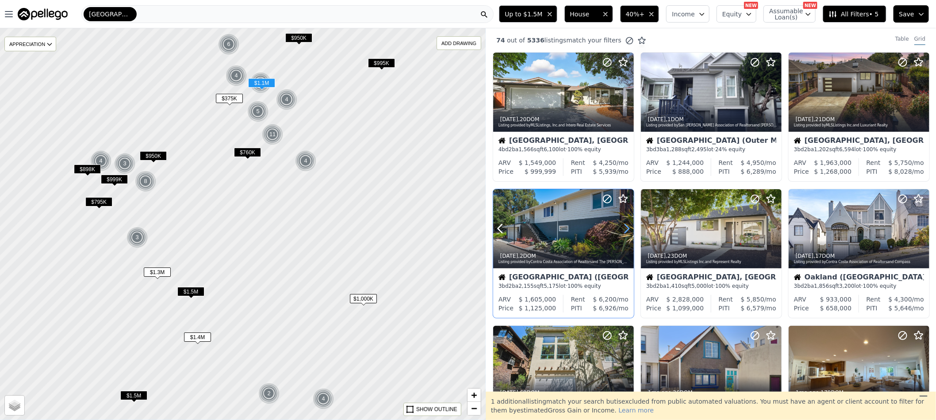
click at [628, 228] on icon at bounding box center [627, 229] width 4 height 8
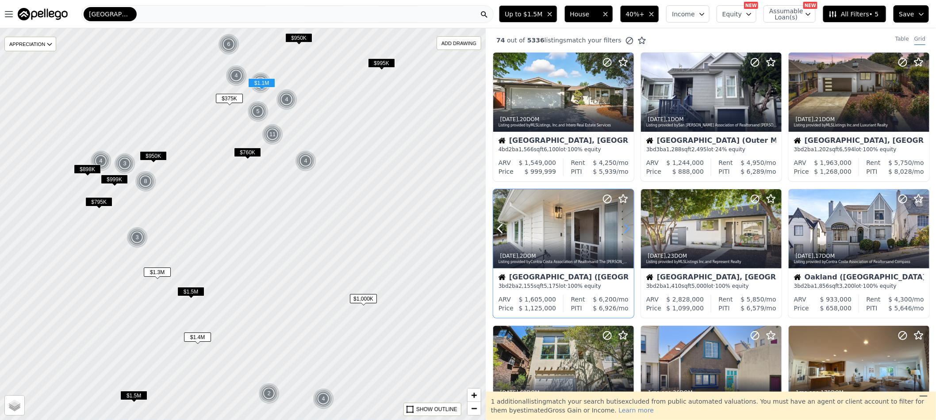
click at [628, 227] on icon at bounding box center [626, 229] width 14 height 14
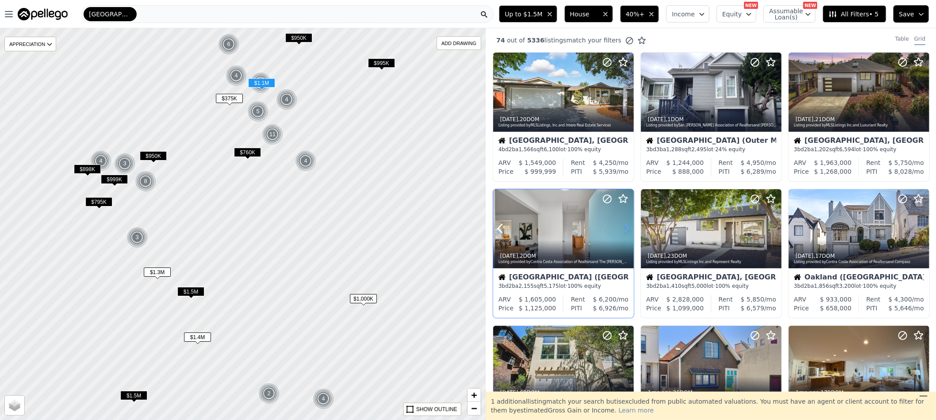
click at [628, 227] on icon at bounding box center [626, 229] width 14 height 14
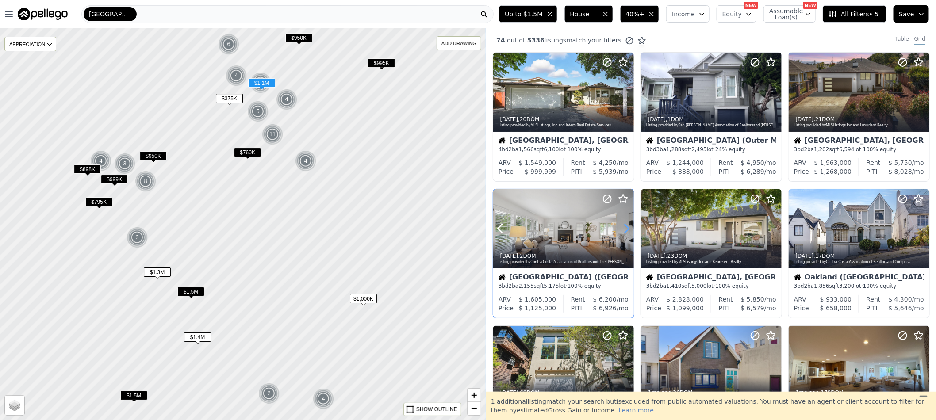
click at [628, 227] on icon at bounding box center [627, 229] width 4 height 8
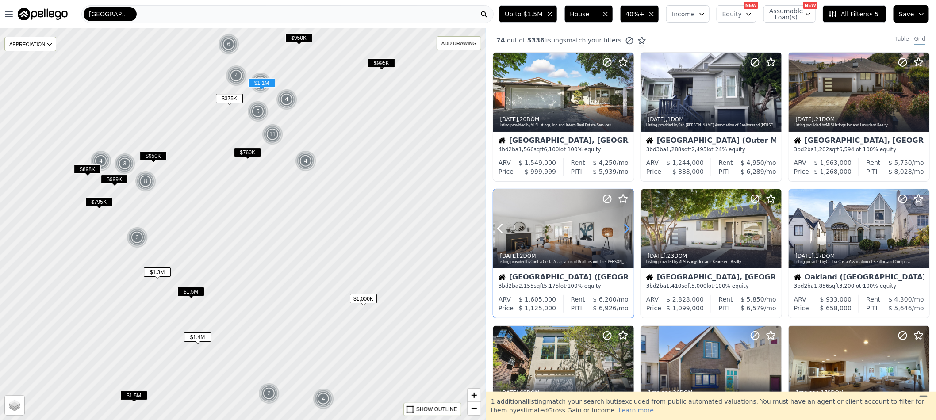
click at [628, 227] on icon at bounding box center [627, 229] width 4 height 8
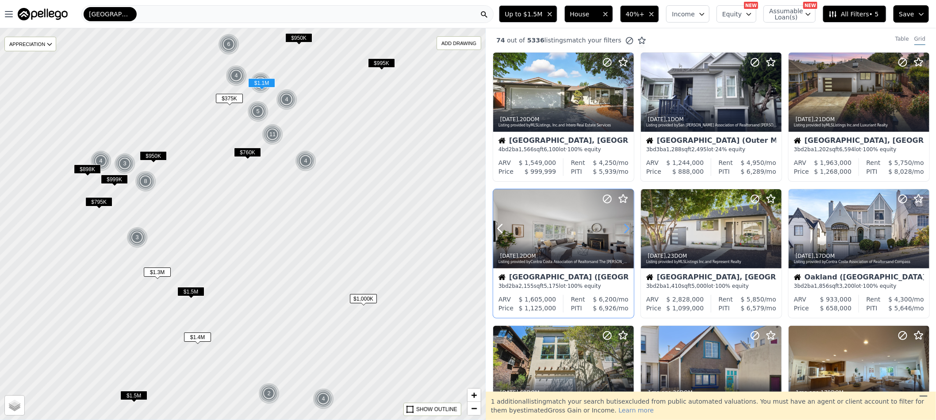
click at [628, 227] on icon at bounding box center [627, 229] width 4 height 8
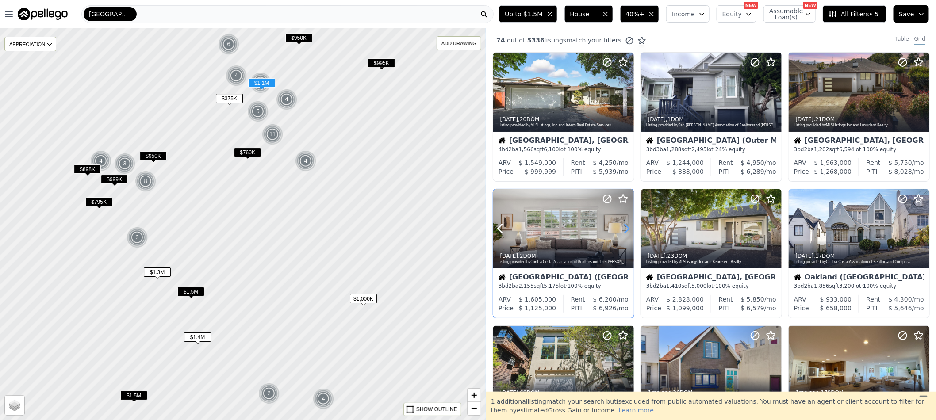
click at [628, 227] on icon at bounding box center [627, 229] width 4 height 8
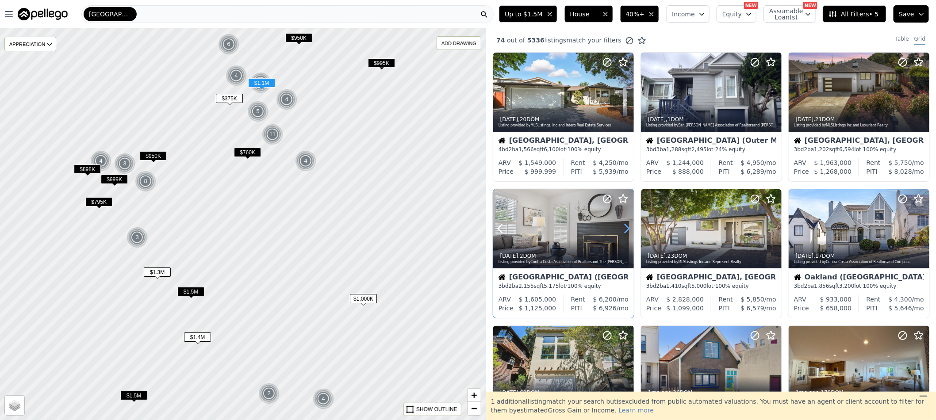
click at [628, 227] on icon at bounding box center [627, 229] width 4 height 8
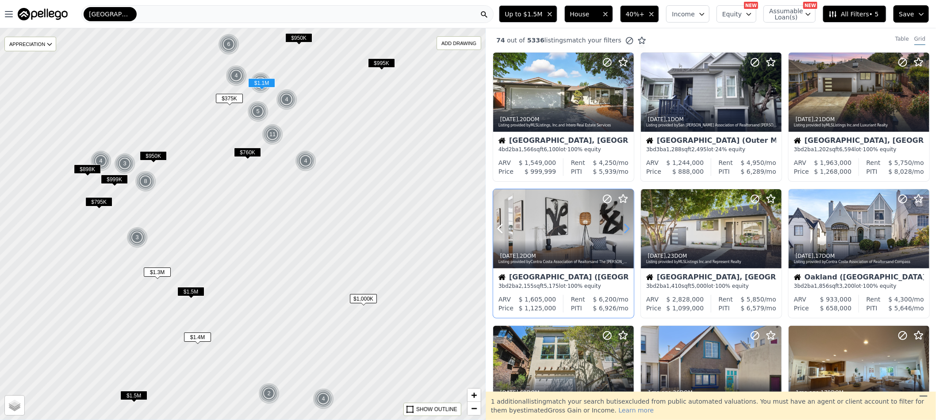
click at [628, 227] on icon at bounding box center [627, 229] width 4 height 8
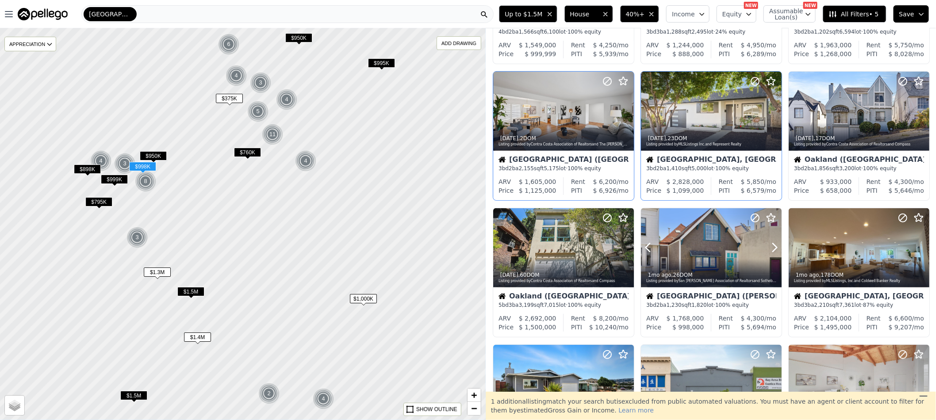
scroll to position [133, 0]
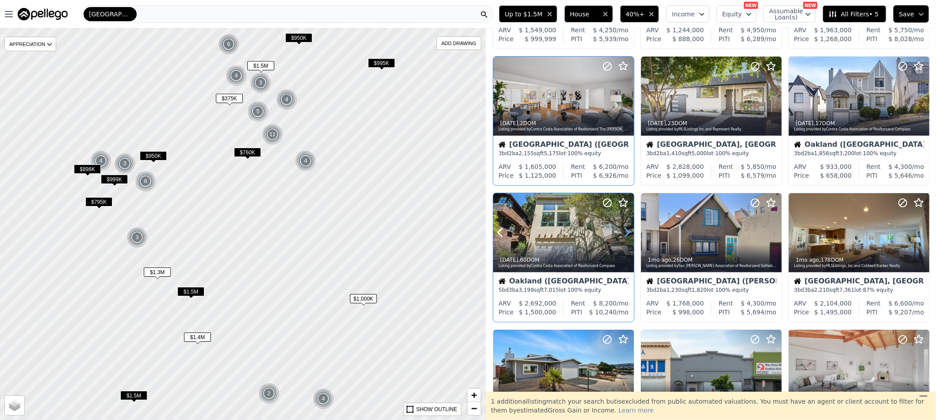
click at [627, 233] on icon at bounding box center [626, 232] width 14 height 14
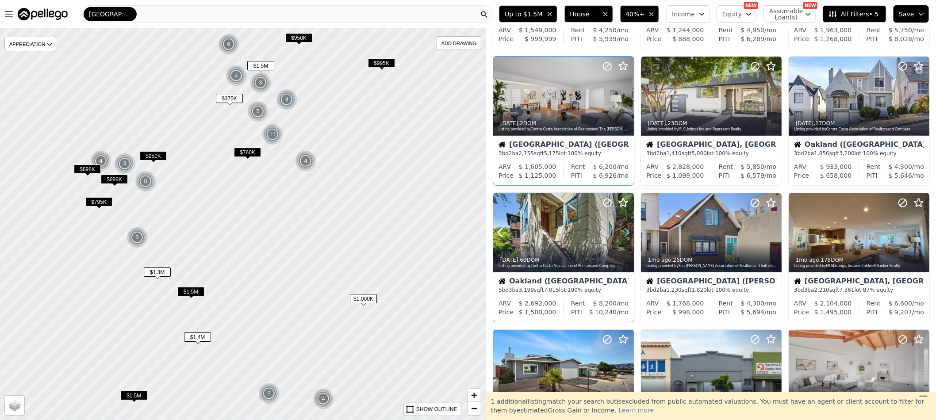
click at [627, 233] on icon at bounding box center [626, 232] width 14 height 14
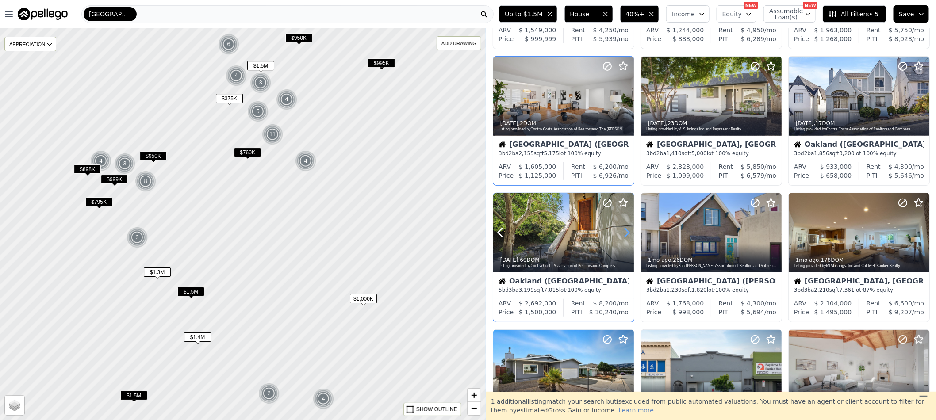
click at [627, 233] on icon at bounding box center [626, 232] width 14 height 14
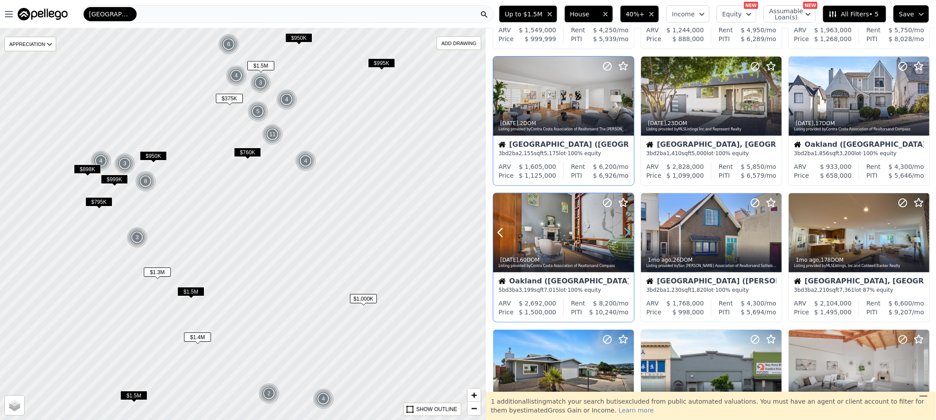
click at [627, 233] on icon at bounding box center [626, 232] width 14 height 14
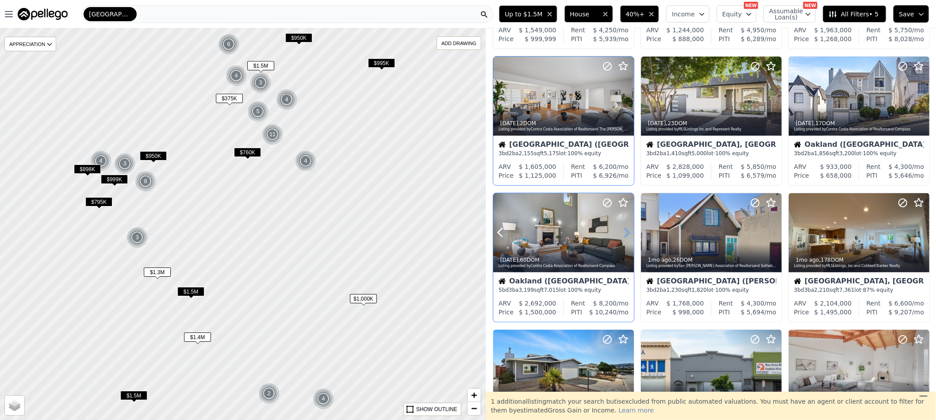
click at [627, 233] on icon at bounding box center [626, 232] width 14 height 14
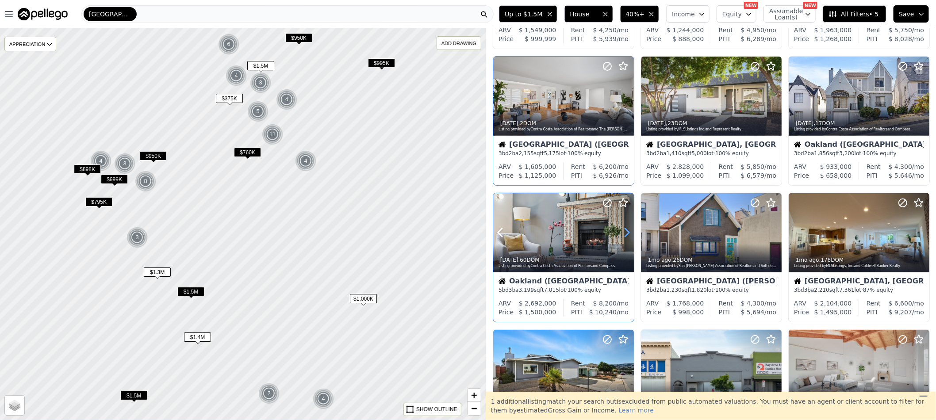
click at [627, 233] on icon at bounding box center [626, 232] width 14 height 14
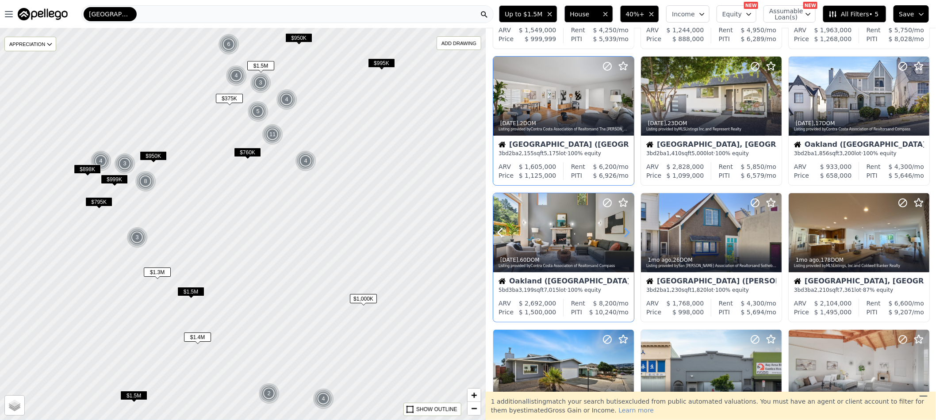
click at [627, 233] on icon at bounding box center [626, 232] width 14 height 14
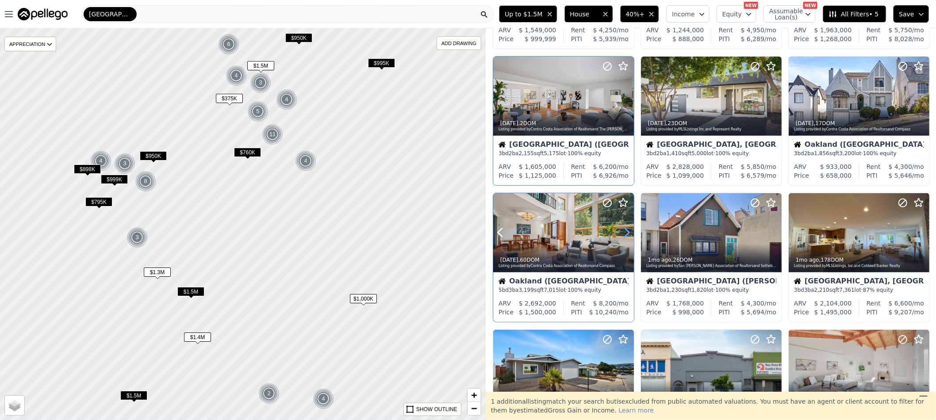
click at [627, 233] on icon at bounding box center [626, 232] width 14 height 14
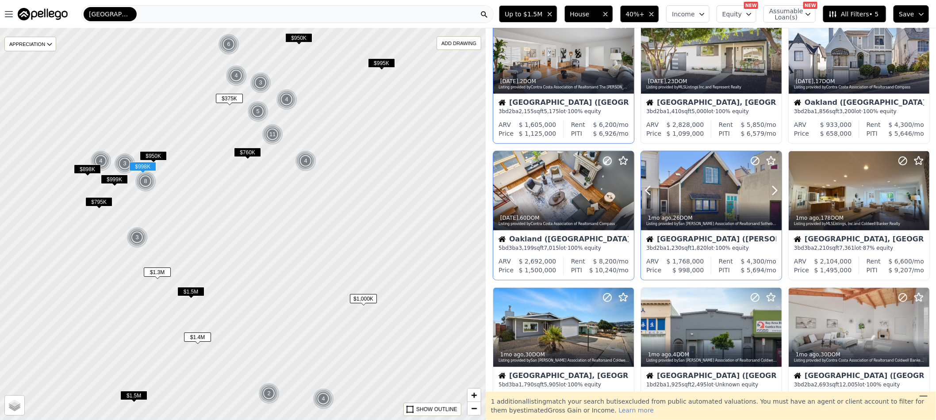
scroll to position [199, 0]
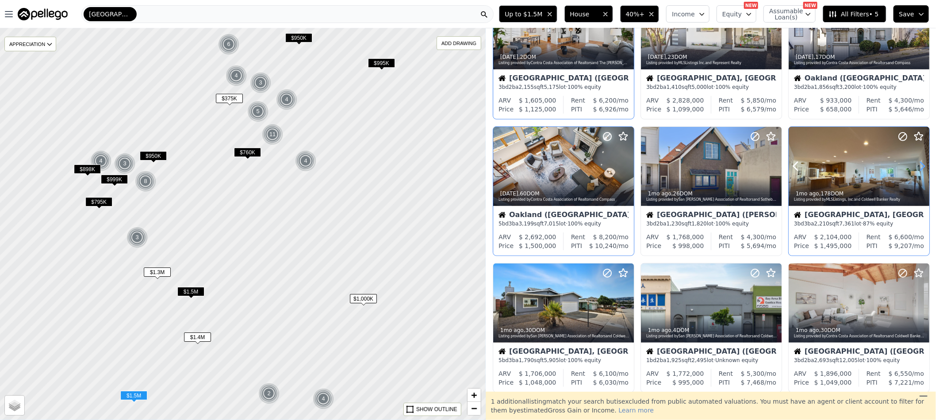
click at [915, 165] on icon at bounding box center [922, 166] width 14 height 14
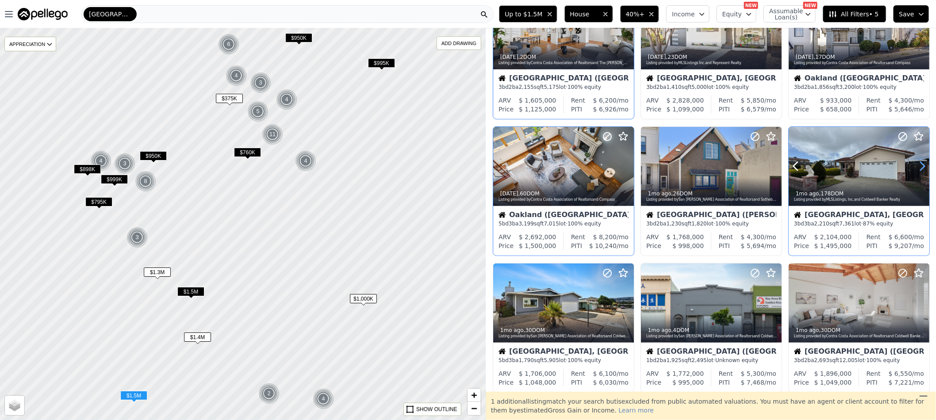
click at [915, 165] on icon at bounding box center [922, 166] width 14 height 14
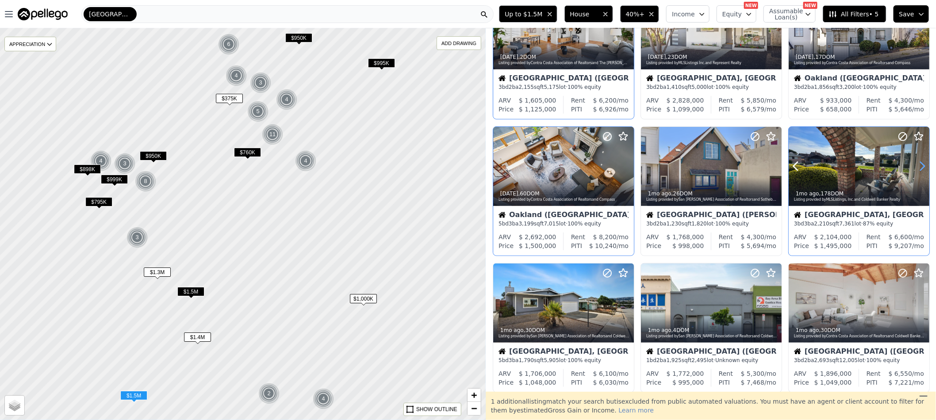
click at [915, 165] on icon at bounding box center [922, 166] width 14 height 14
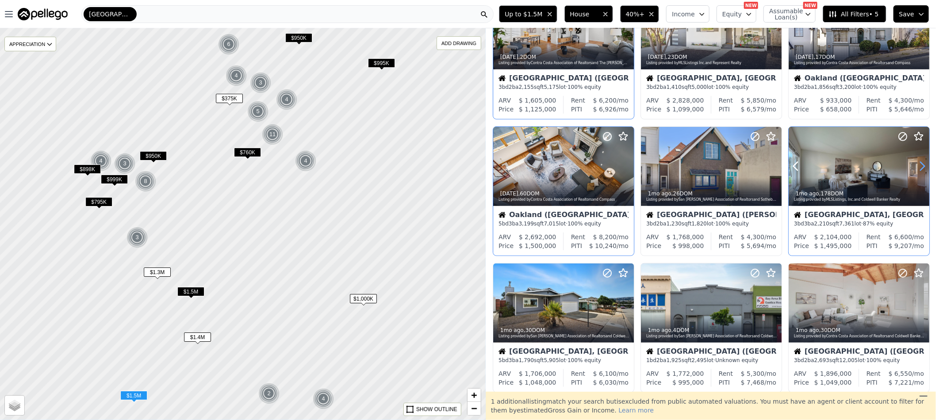
click at [915, 165] on icon at bounding box center [922, 166] width 14 height 14
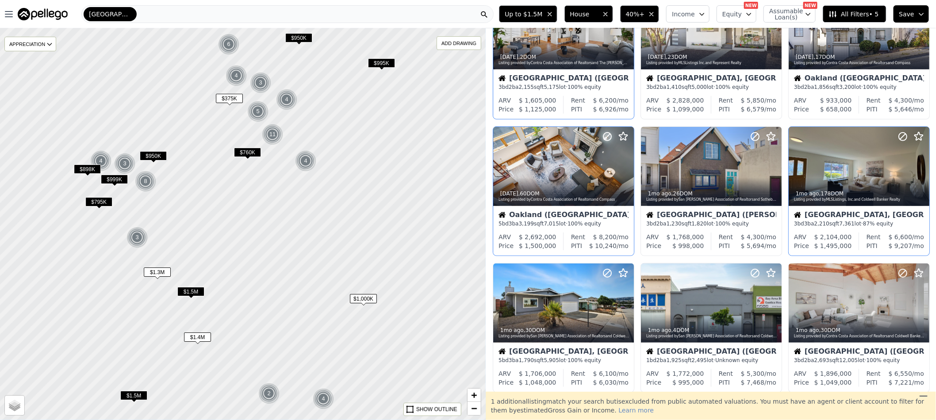
scroll to position [265, 0]
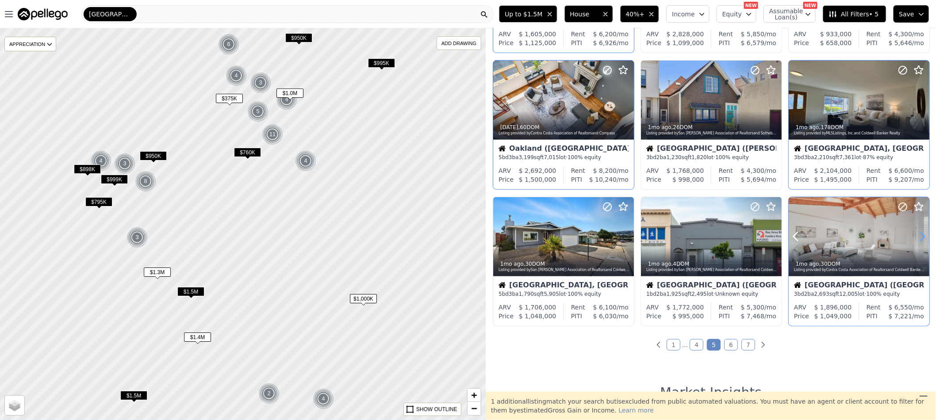
click at [916, 235] on icon at bounding box center [922, 236] width 14 height 14
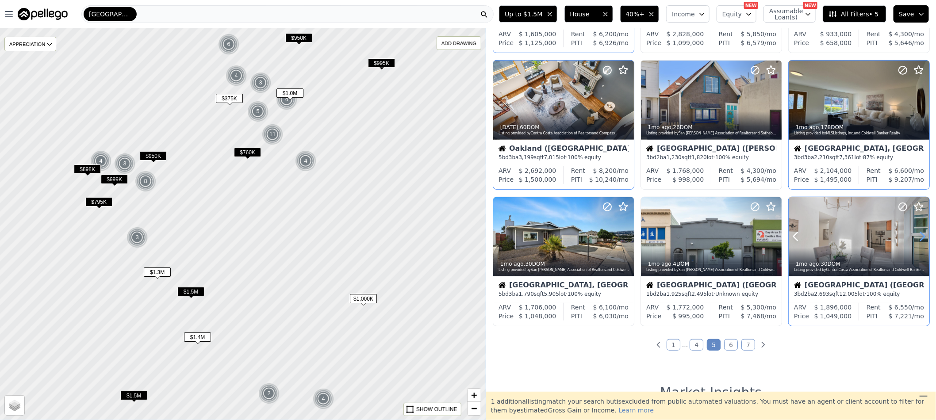
click at [916, 235] on icon at bounding box center [922, 236] width 14 height 14
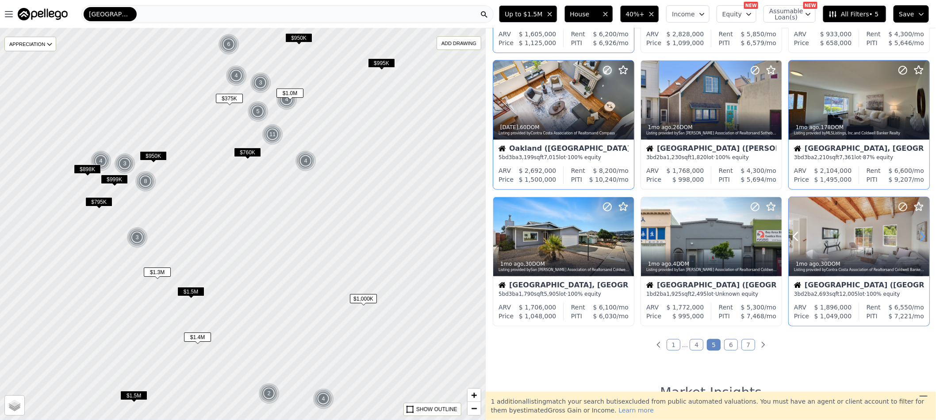
click at [916, 235] on icon at bounding box center [922, 236] width 14 height 14
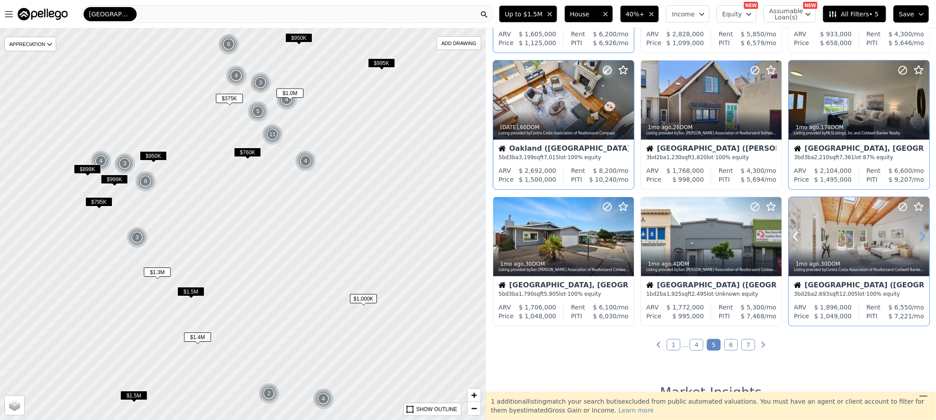
click at [916, 235] on icon at bounding box center [922, 236] width 14 height 14
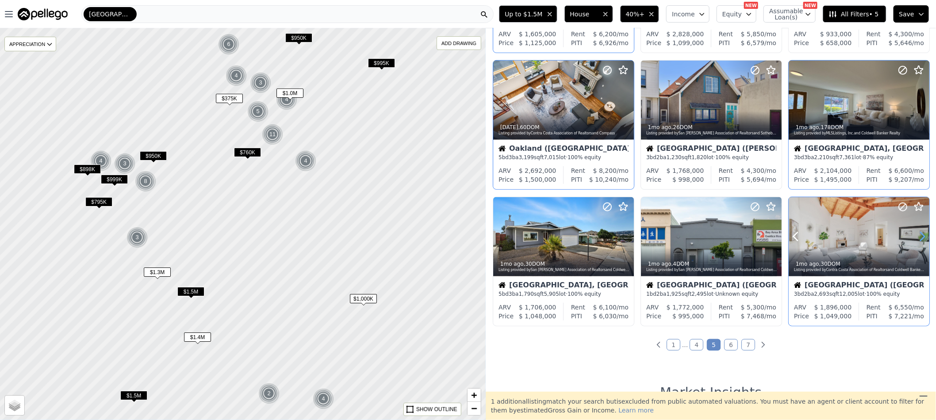
click at [916, 235] on icon at bounding box center [922, 236] width 14 height 14
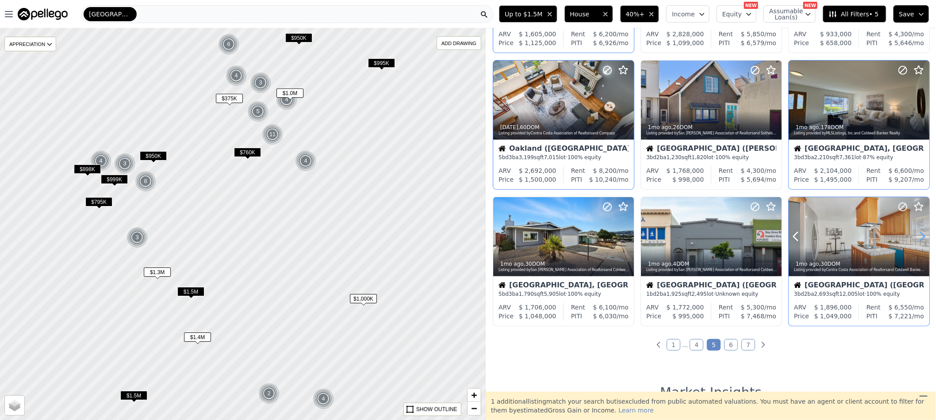
click at [916, 235] on icon at bounding box center [922, 236] width 14 height 14
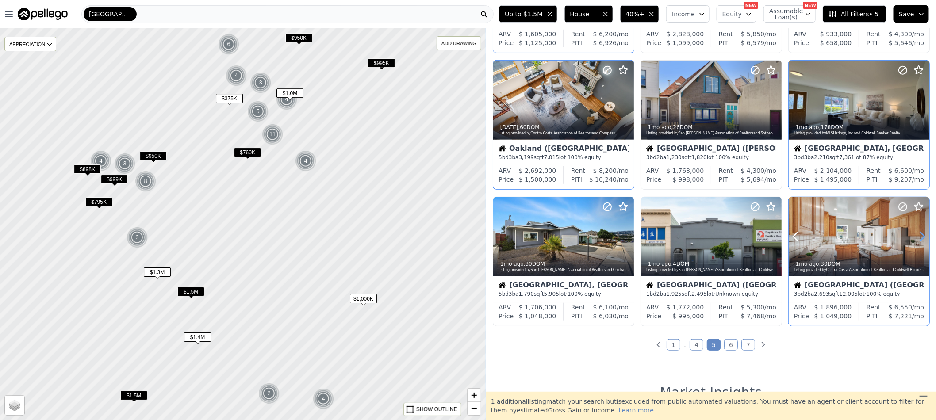
click at [916, 235] on icon at bounding box center [922, 236] width 14 height 14
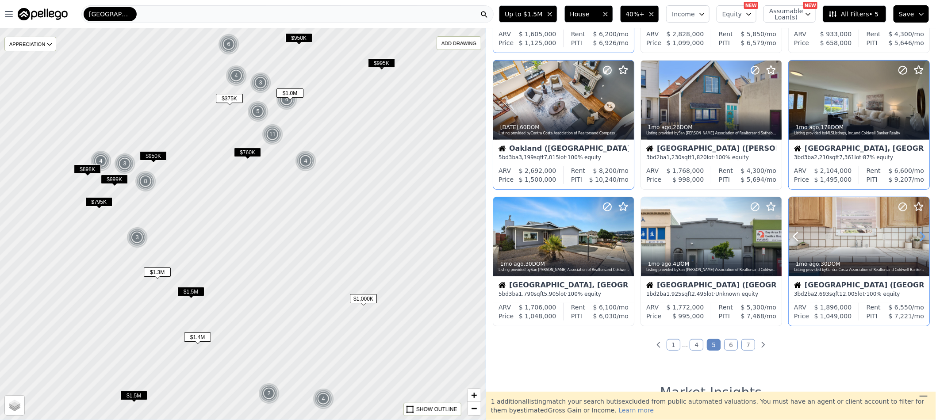
click at [916, 235] on icon at bounding box center [922, 236] width 14 height 14
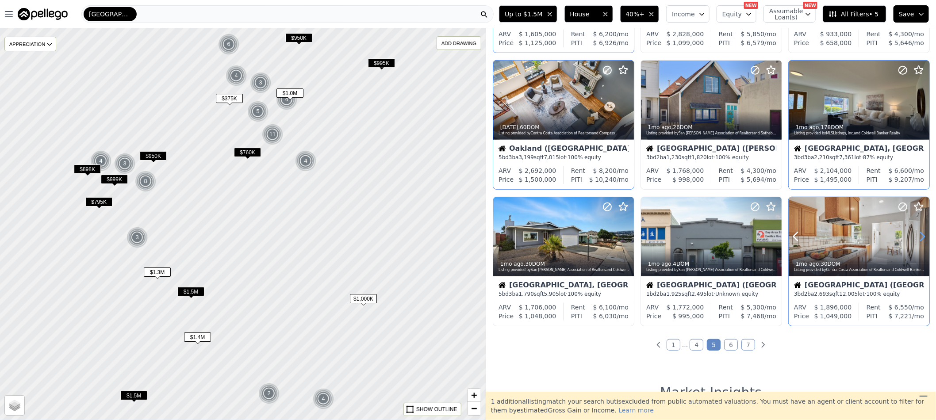
click at [916, 235] on icon at bounding box center [922, 236] width 14 height 14
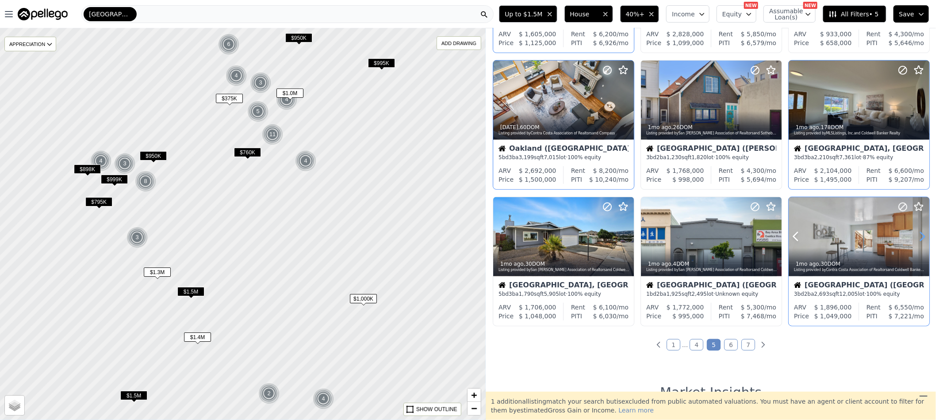
click at [916, 235] on icon at bounding box center [922, 236] width 14 height 14
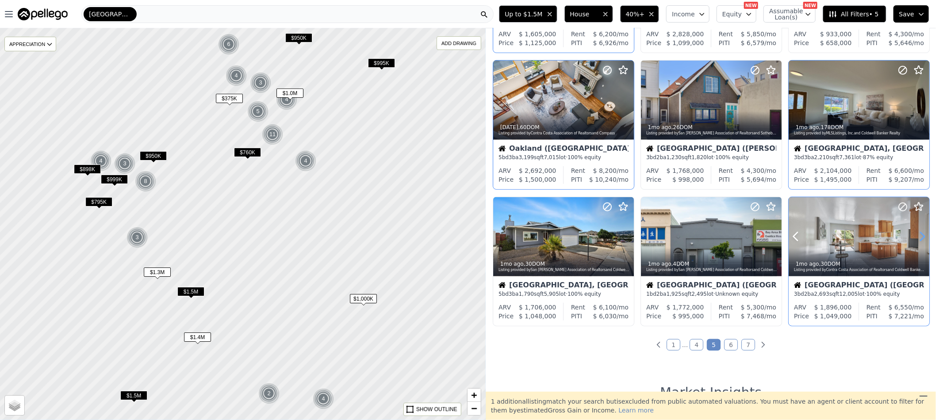
click at [916, 235] on icon at bounding box center [922, 236] width 14 height 14
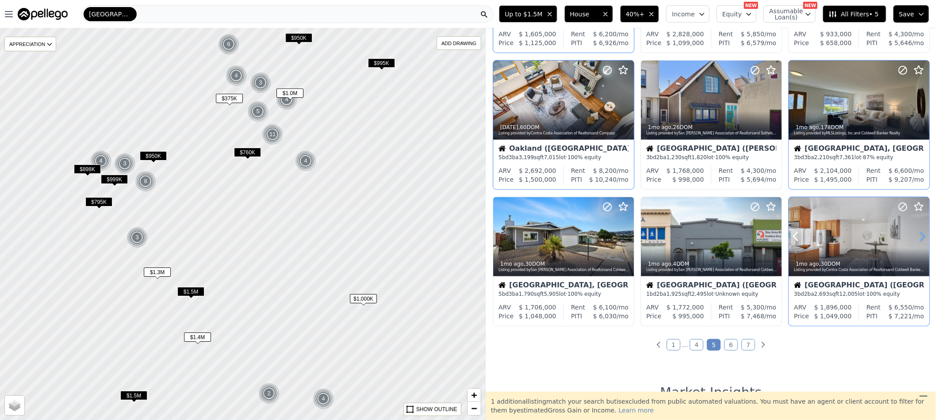
click at [916, 235] on icon at bounding box center [922, 236] width 14 height 14
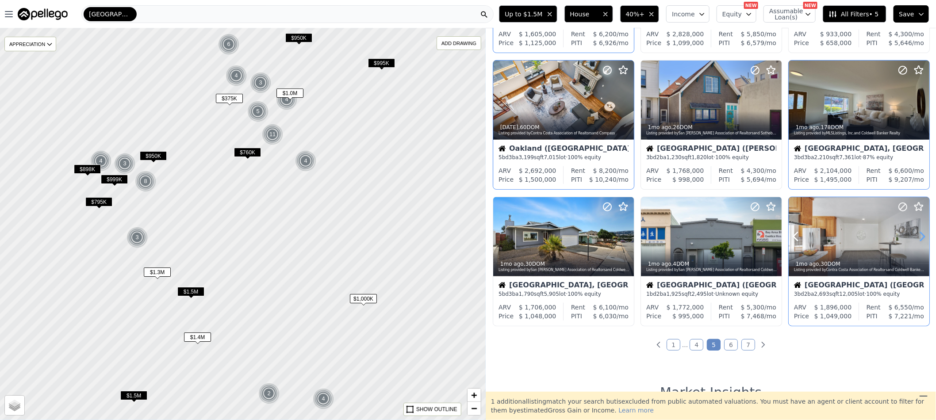
click at [916, 235] on icon at bounding box center [922, 236] width 14 height 14
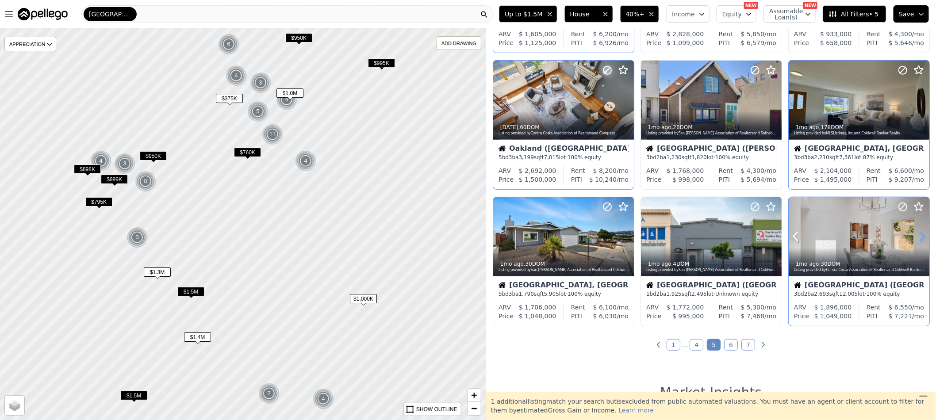
click at [916, 235] on icon at bounding box center [922, 236] width 14 height 14
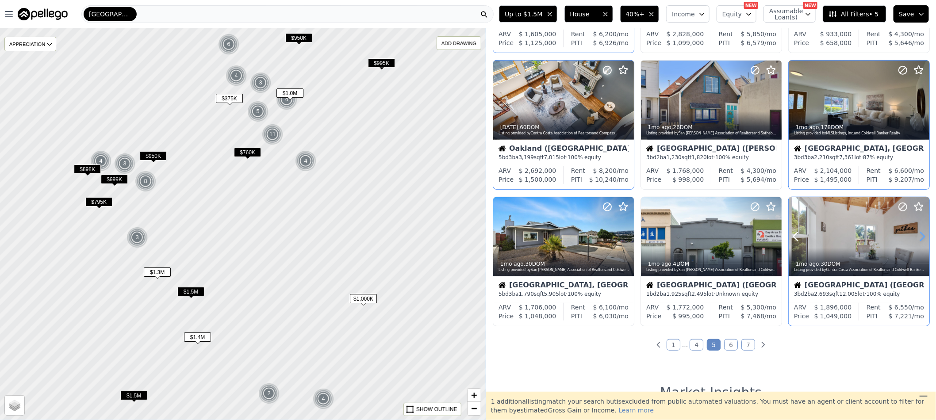
click at [916, 235] on icon at bounding box center [922, 236] width 14 height 14
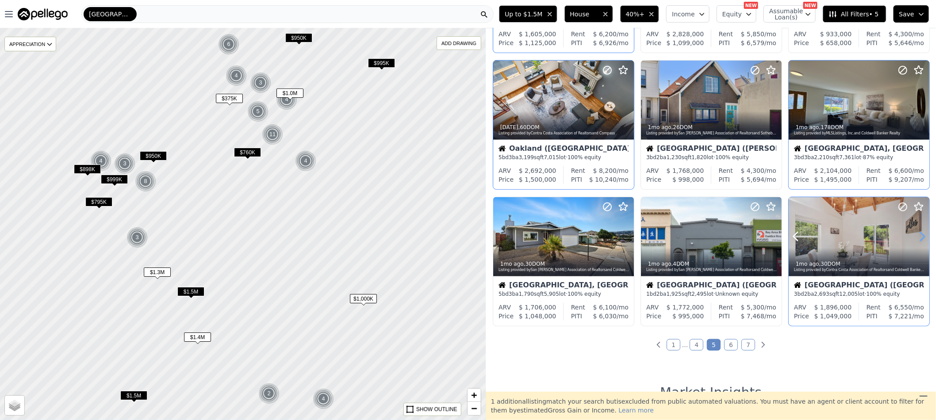
click at [916, 235] on icon at bounding box center [922, 236] width 14 height 14
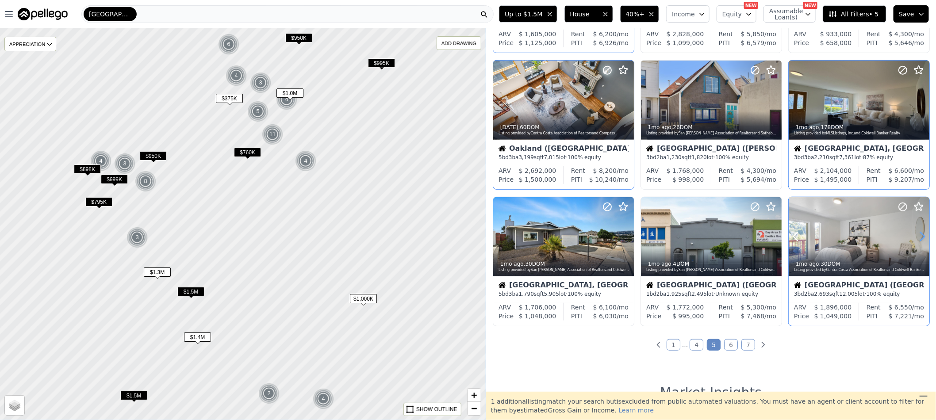
click at [916, 235] on icon at bounding box center [922, 236] width 14 height 14
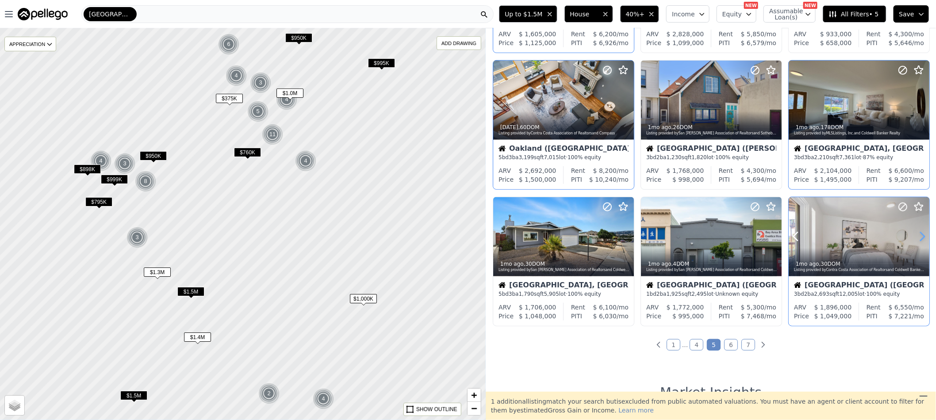
click at [916, 235] on icon at bounding box center [922, 236] width 14 height 14
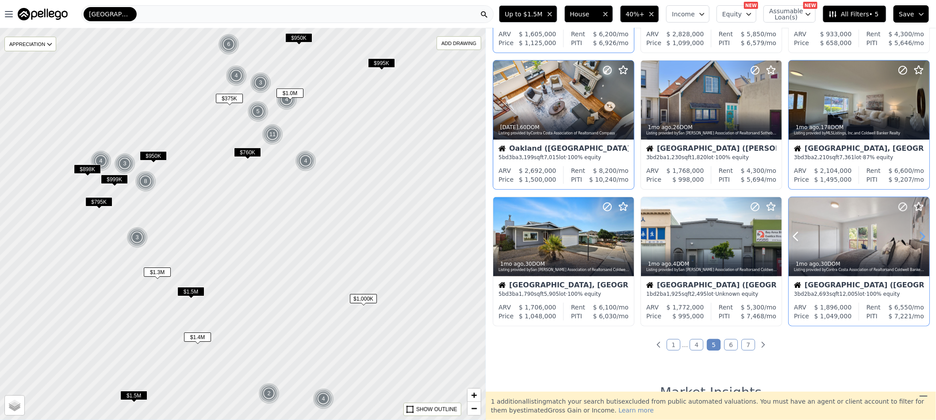
click at [916, 235] on icon at bounding box center [922, 236] width 14 height 14
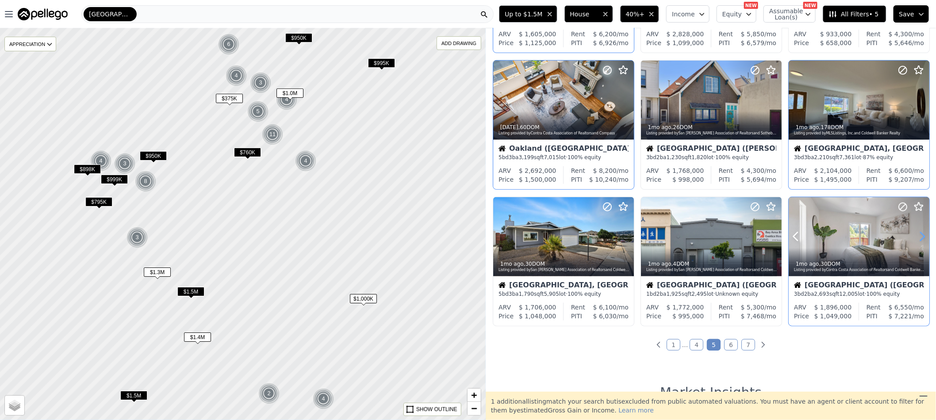
click at [916, 235] on icon at bounding box center [922, 236] width 14 height 14
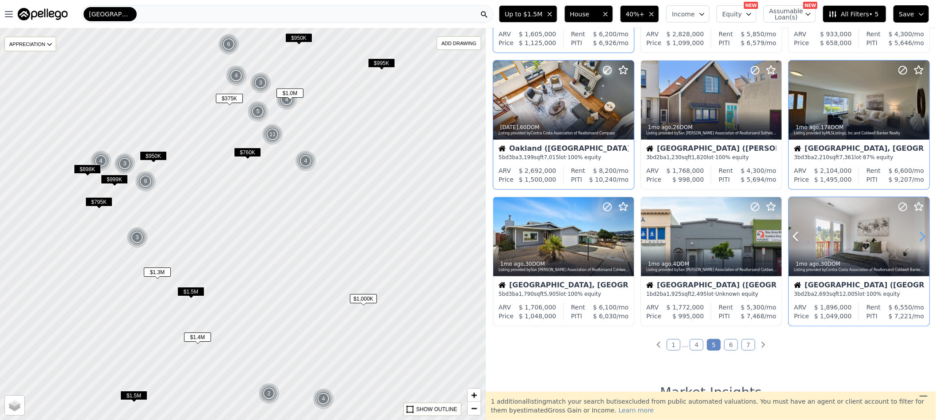
click at [916, 235] on icon at bounding box center [922, 236] width 14 height 14
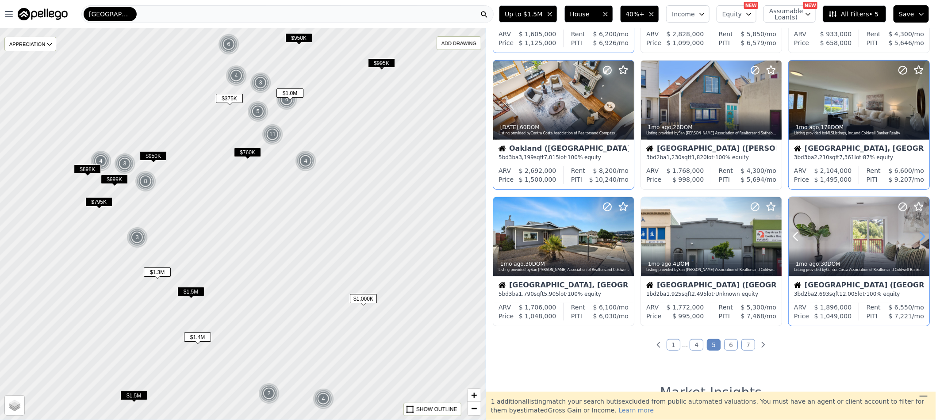
click at [916, 235] on icon at bounding box center [922, 236] width 14 height 14
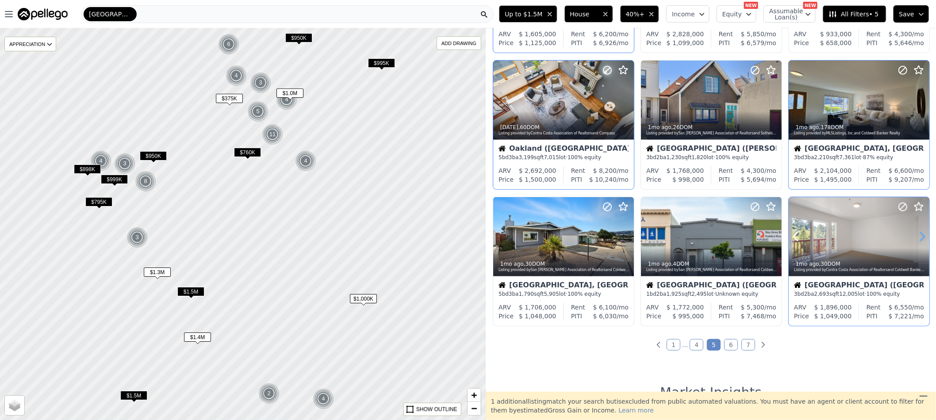
click at [916, 235] on icon at bounding box center [922, 236] width 14 height 14
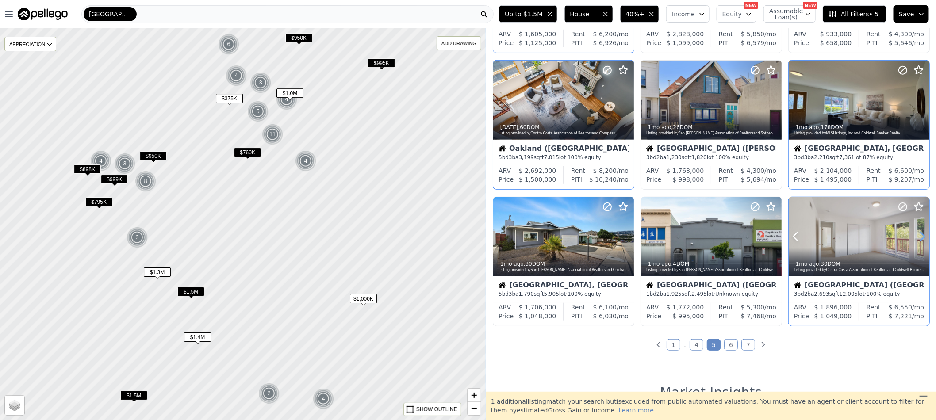
click at [916, 235] on icon at bounding box center [922, 236] width 14 height 14
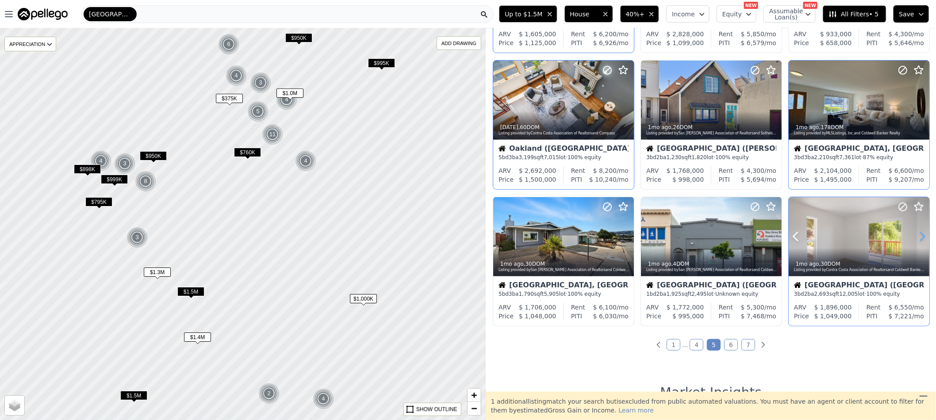
click at [916, 235] on icon at bounding box center [922, 236] width 14 height 14
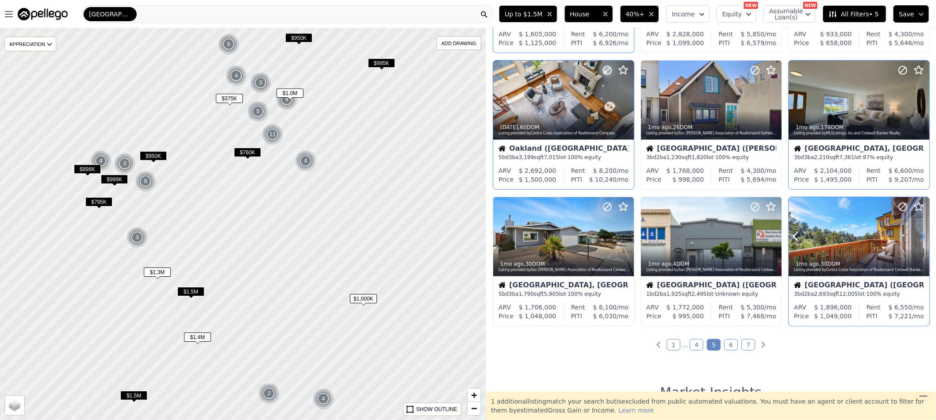
click at [916, 235] on icon at bounding box center [922, 236] width 14 height 14
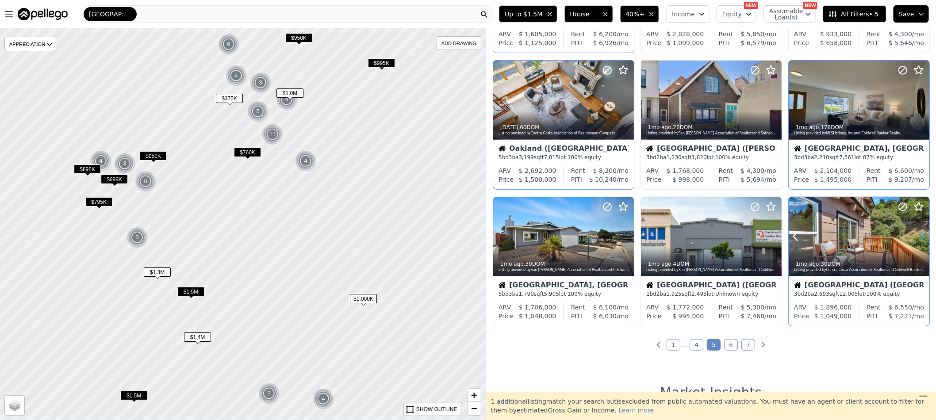
click at [916, 235] on icon at bounding box center [922, 236] width 14 height 14
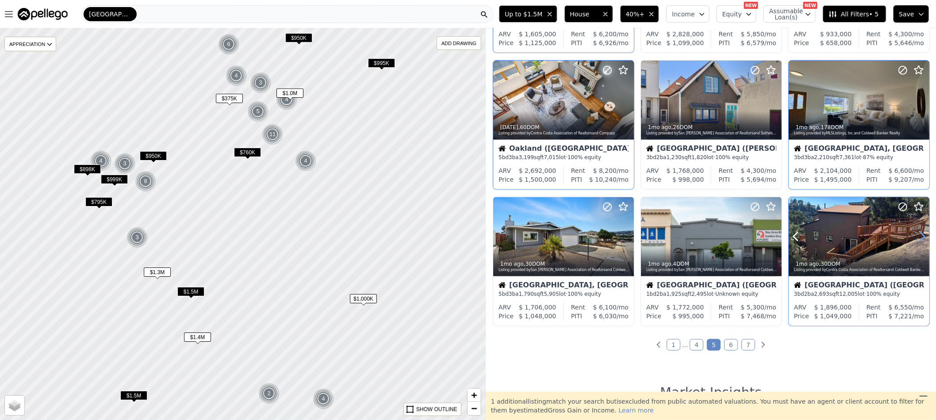
click at [916, 235] on icon at bounding box center [922, 236] width 14 height 14
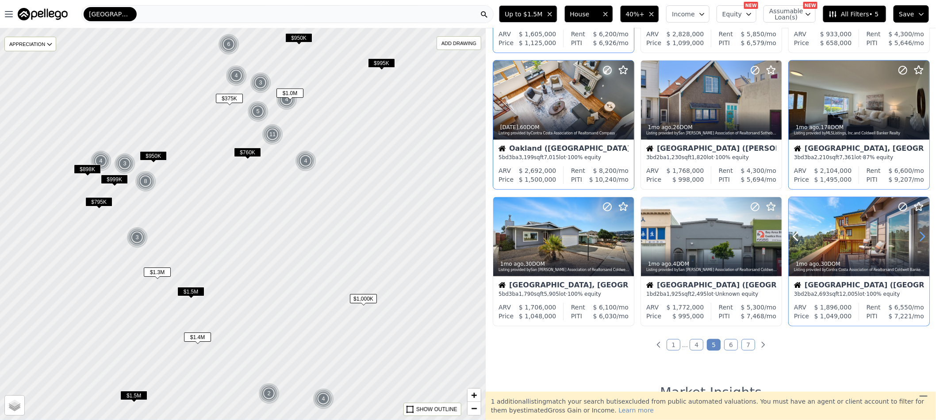
click at [916, 235] on icon at bounding box center [922, 236] width 14 height 14
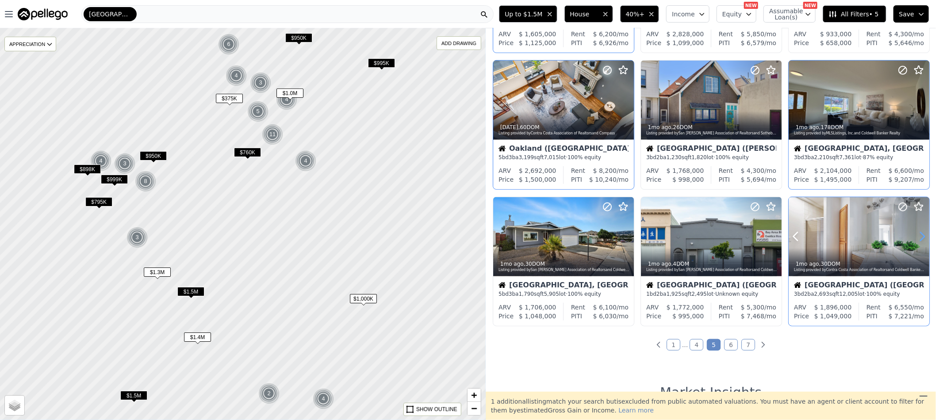
click at [916, 235] on icon at bounding box center [922, 236] width 14 height 14
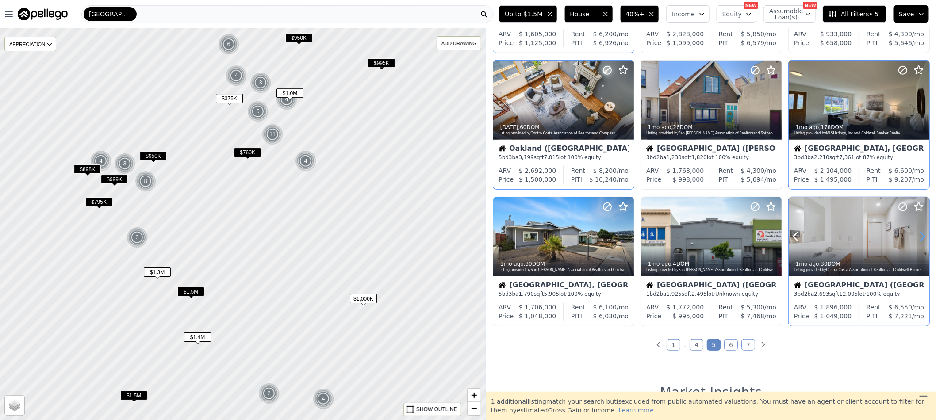
click at [916, 235] on icon at bounding box center [922, 236] width 14 height 14
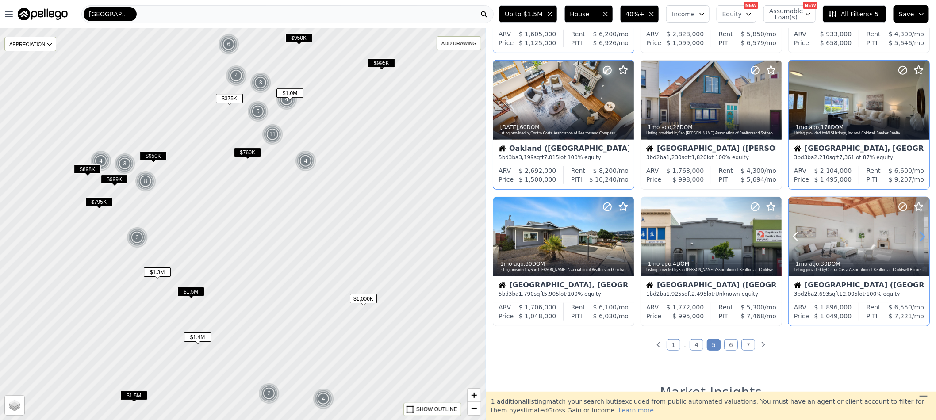
click at [916, 235] on icon at bounding box center [922, 236] width 14 height 14
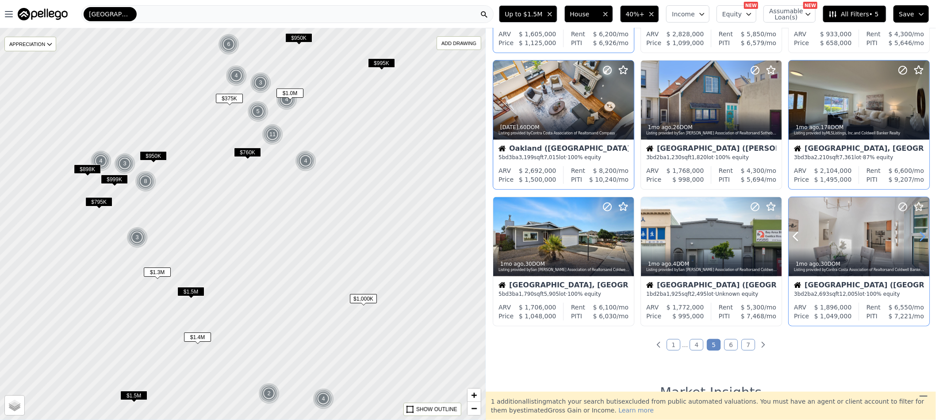
click at [916, 235] on icon at bounding box center [922, 236] width 14 height 14
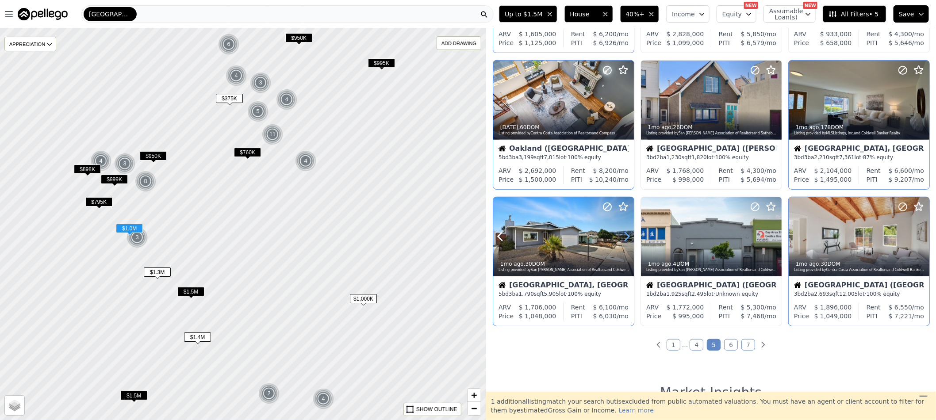
click at [627, 238] on icon at bounding box center [627, 237] width 4 height 8
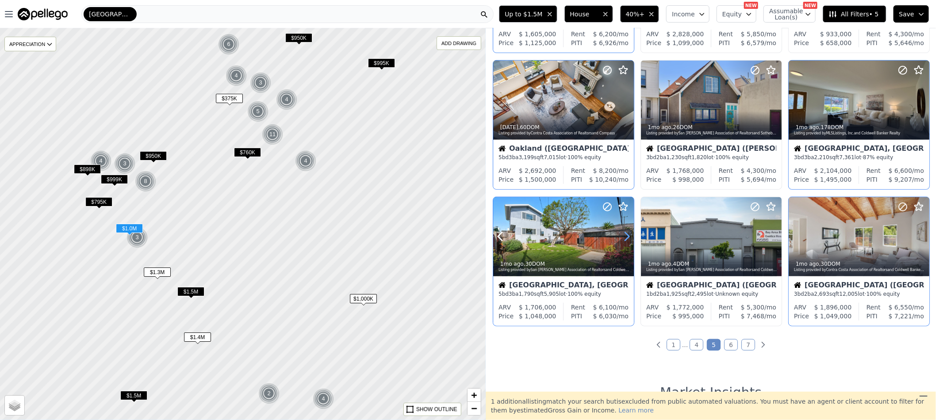
click at [627, 238] on icon at bounding box center [627, 237] width 4 height 8
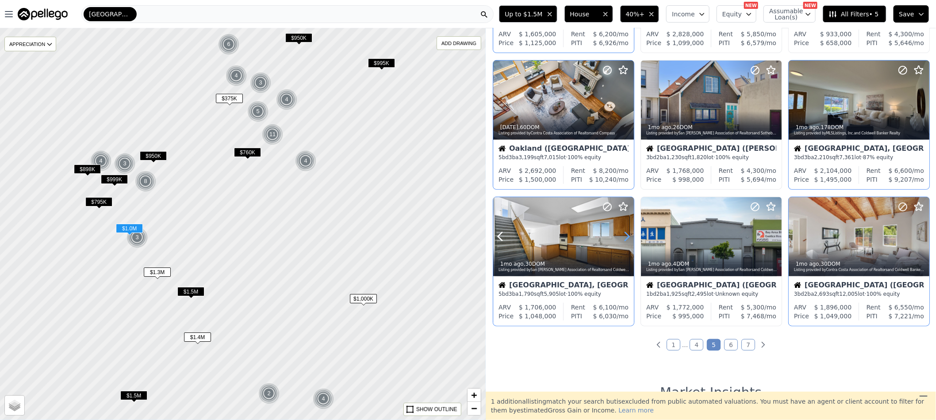
click at [627, 238] on icon at bounding box center [627, 237] width 4 height 8
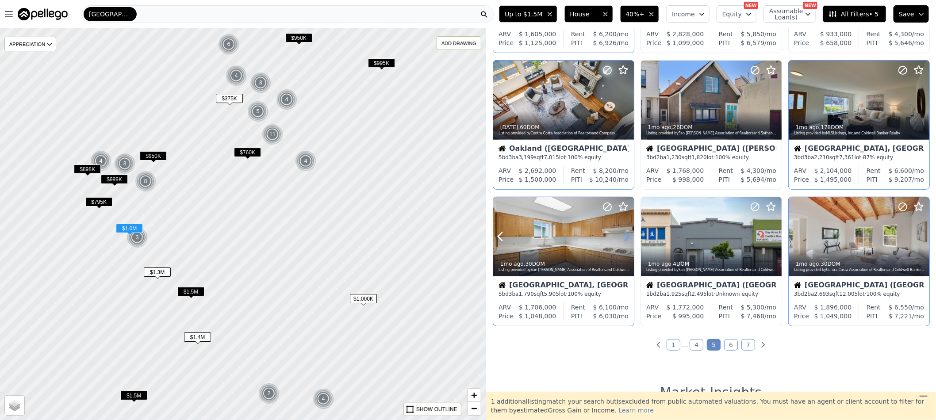
click at [627, 238] on icon at bounding box center [627, 237] width 4 height 8
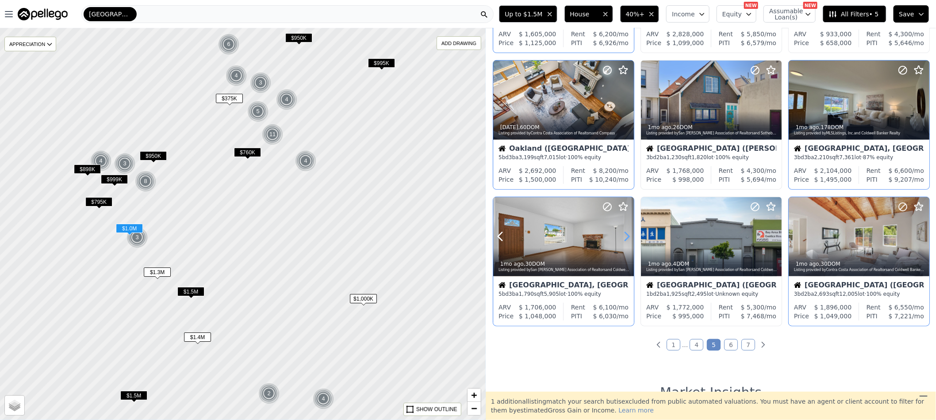
click at [627, 238] on icon at bounding box center [627, 237] width 4 height 8
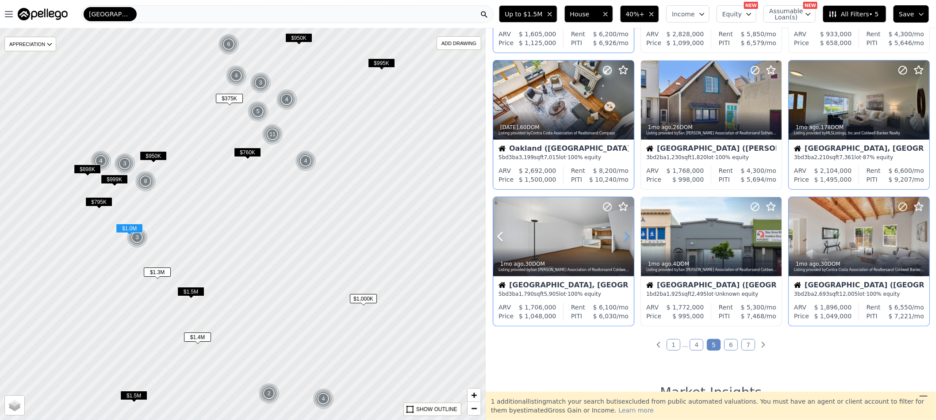
click at [627, 238] on icon at bounding box center [627, 237] width 4 height 8
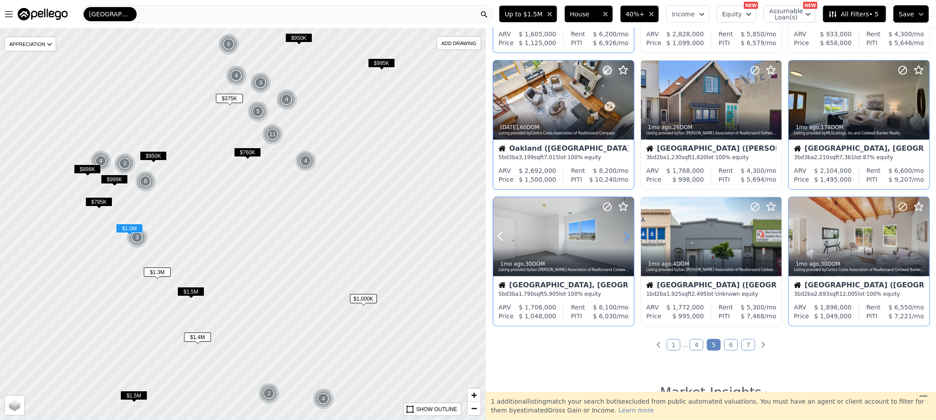
click at [627, 238] on icon at bounding box center [627, 237] width 4 height 8
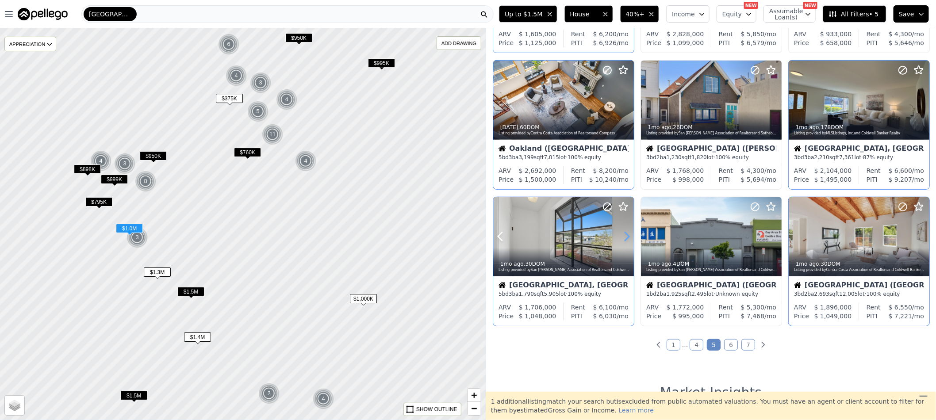
click at [627, 238] on icon at bounding box center [627, 237] width 4 height 8
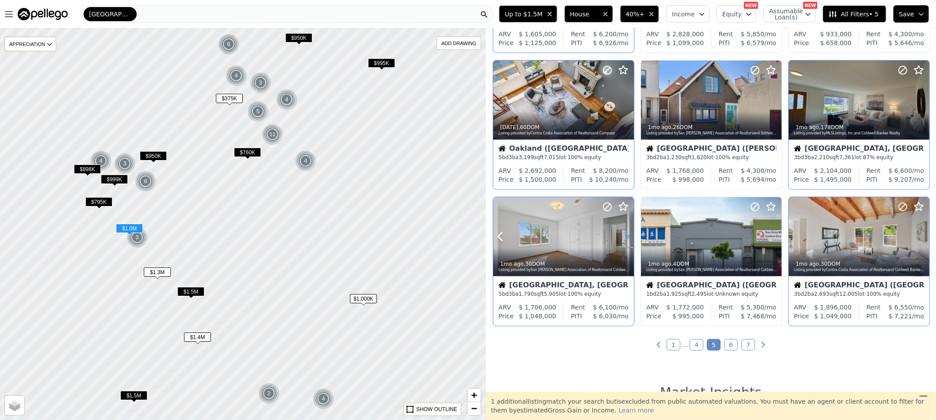
click at [627, 238] on icon at bounding box center [627, 237] width 4 height 8
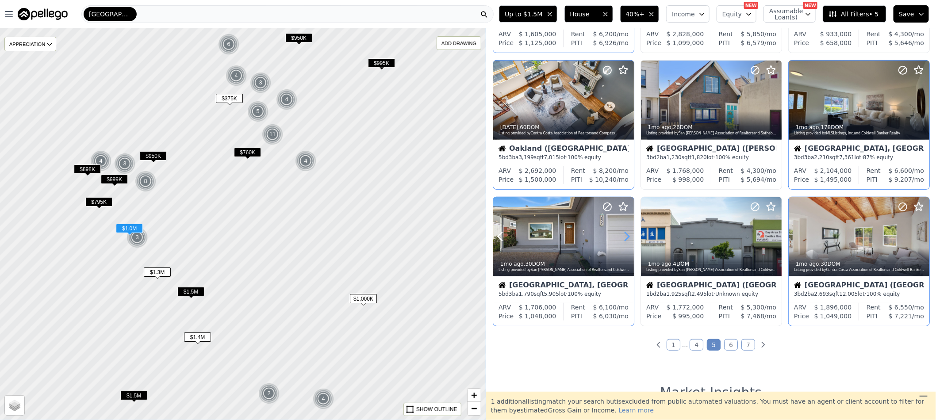
click at [627, 238] on icon at bounding box center [627, 237] width 4 height 8
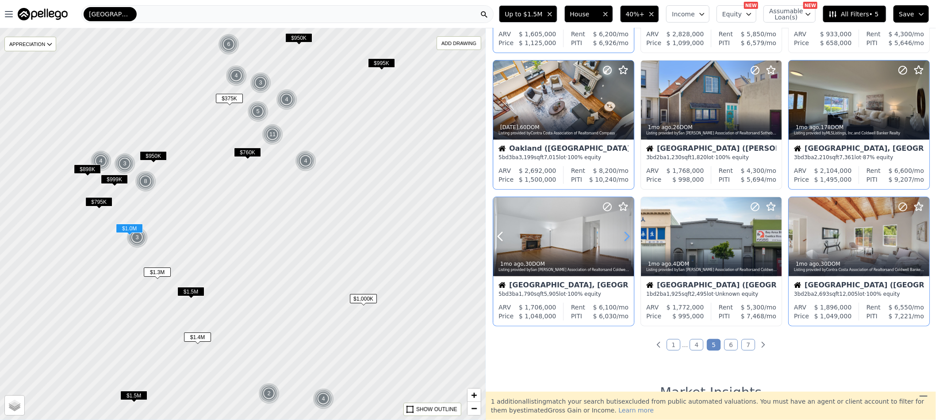
click at [627, 238] on icon at bounding box center [627, 237] width 4 height 8
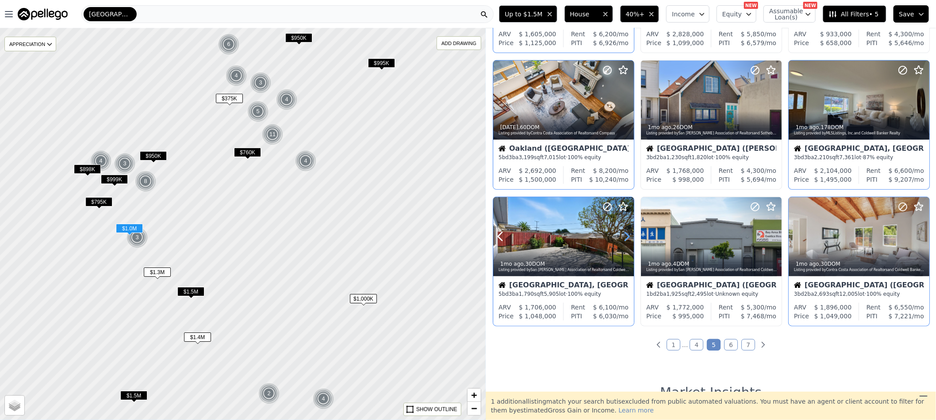
click at [627, 238] on icon at bounding box center [627, 237] width 4 height 8
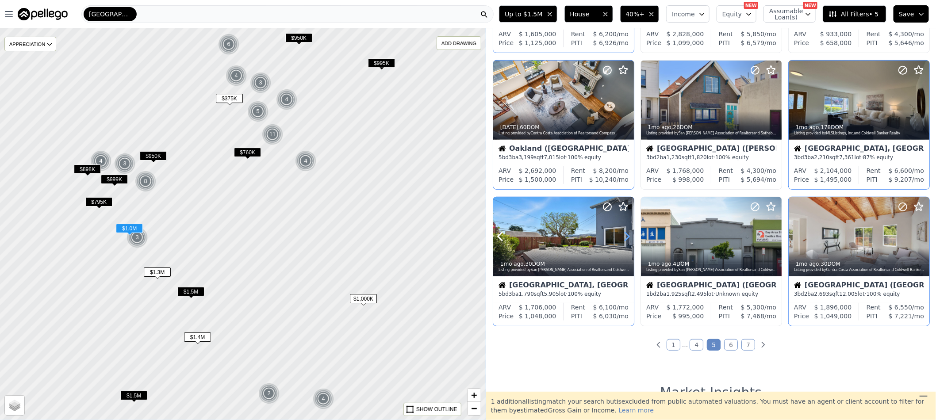
click at [627, 238] on icon at bounding box center [627, 237] width 4 height 8
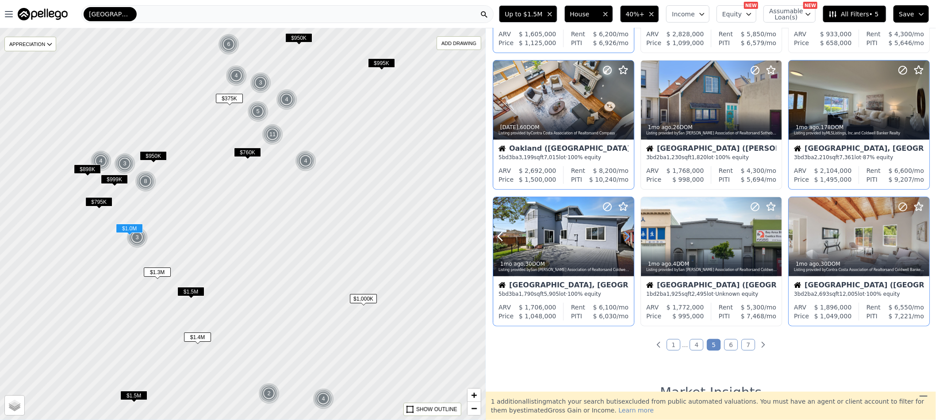
click at [627, 238] on icon at bounding box center [627, 237] width 4 height 8
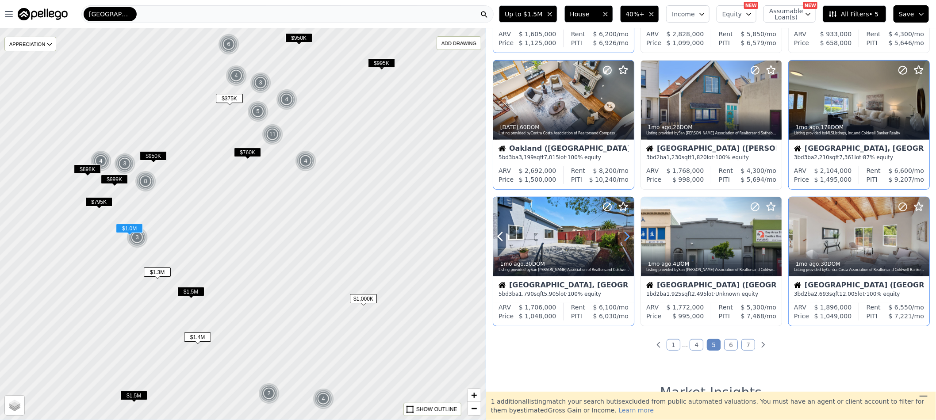
click at [627, 238] on icon at bounding box center [627, 237] width 4 height 8
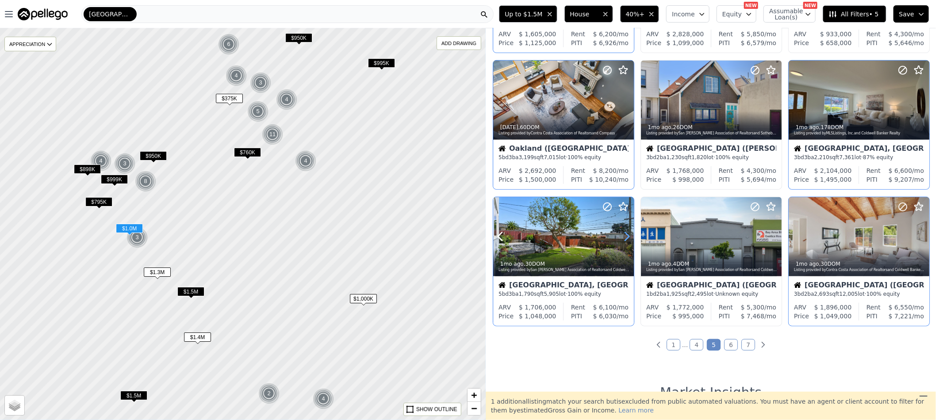
click at [627, 238] on icon at bounding box center [627, 237] width 4 height 8
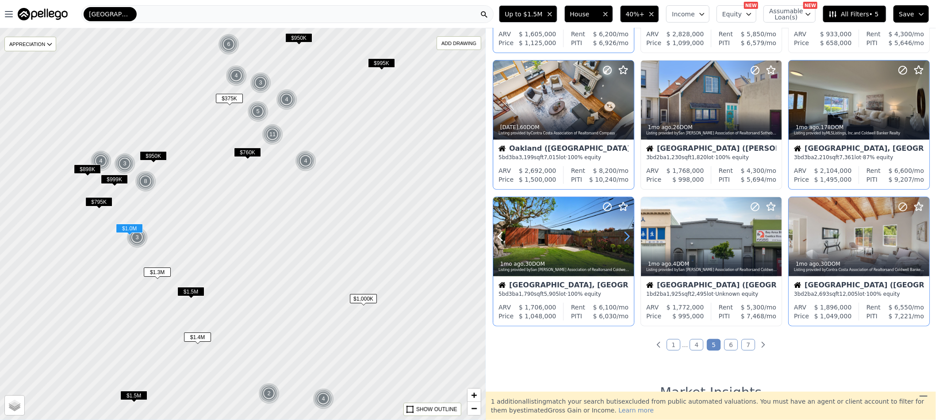
click at [627, 238] on icon at bounding box center [627, 237] width 4 height 8
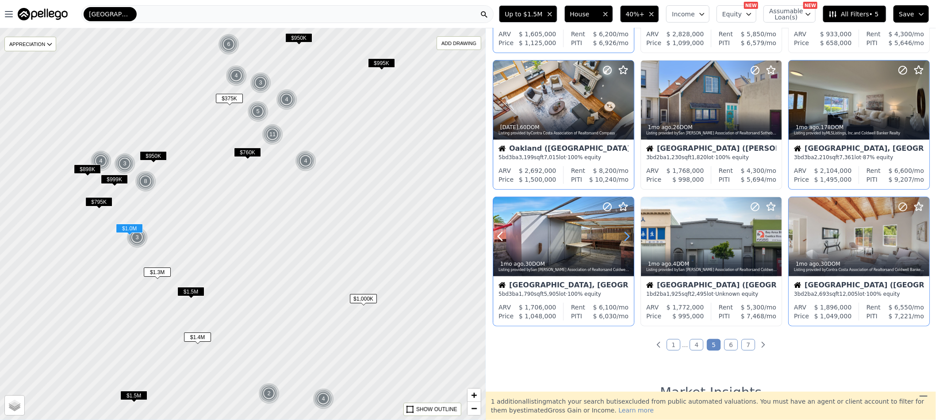
click at [627, 238] on icon at bounding box center [627, 237] width 4 height 8
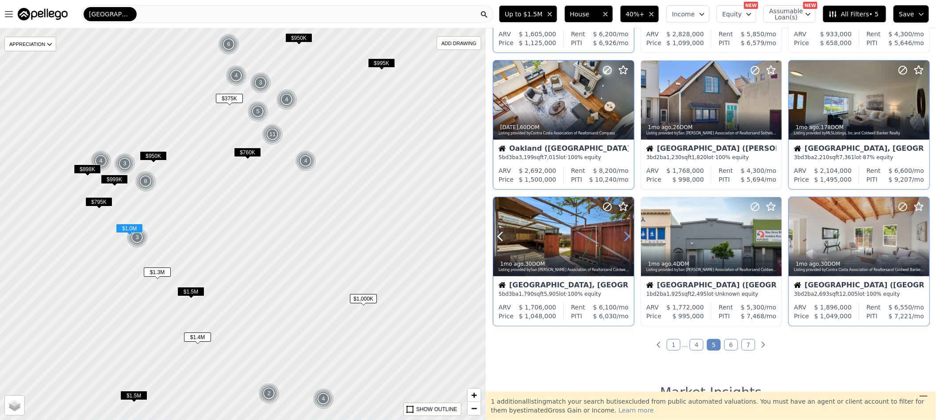
click at [627, 238] on icon at bounding box center [627, 237] width 4 height 8
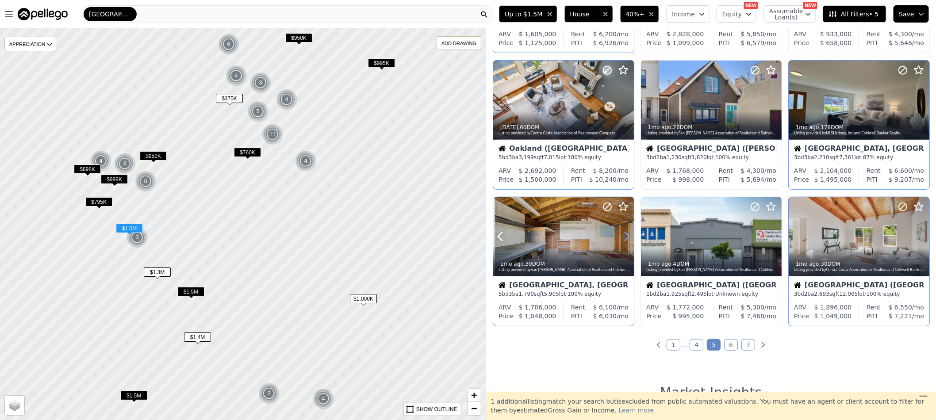
click at [627, 238] on icon at bounding box center [627, 237] width 4 height 8
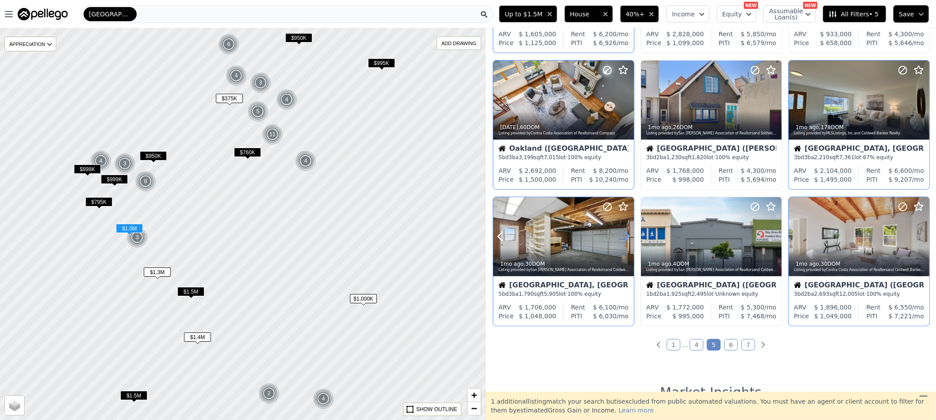
click at [627, 238] on icon at bounding box center [627, 237] width 4 height 8
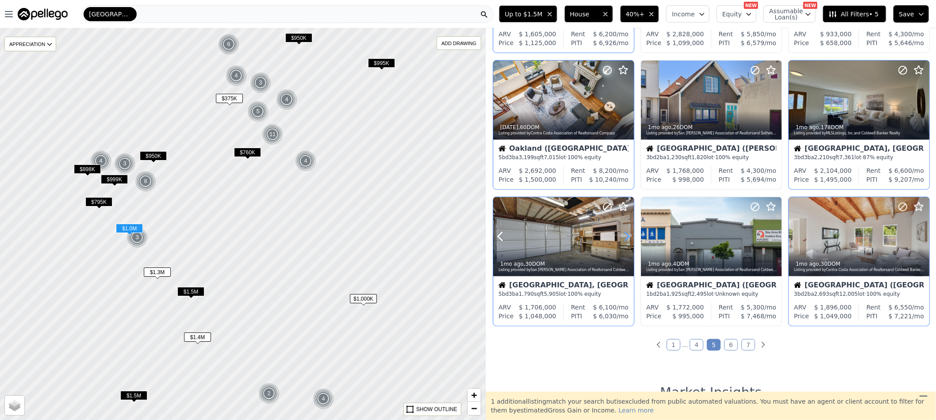
click at [627, 238] on icon at bounding box center [627, 237] width 4 height 8
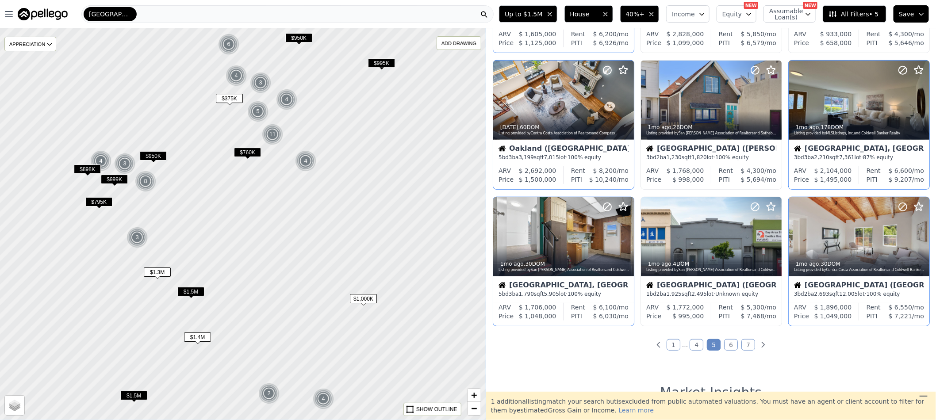
click at [728, 344] on link "6" at bounding box center [731, 344] width 14 height 11
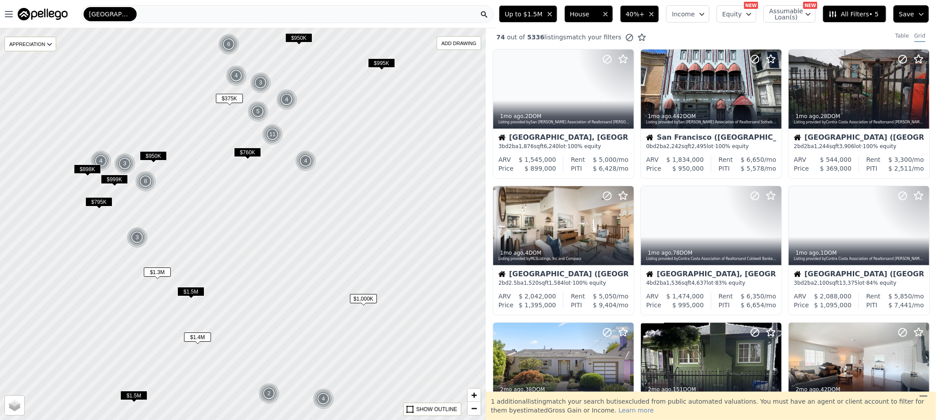
scroll to position [0, 0]
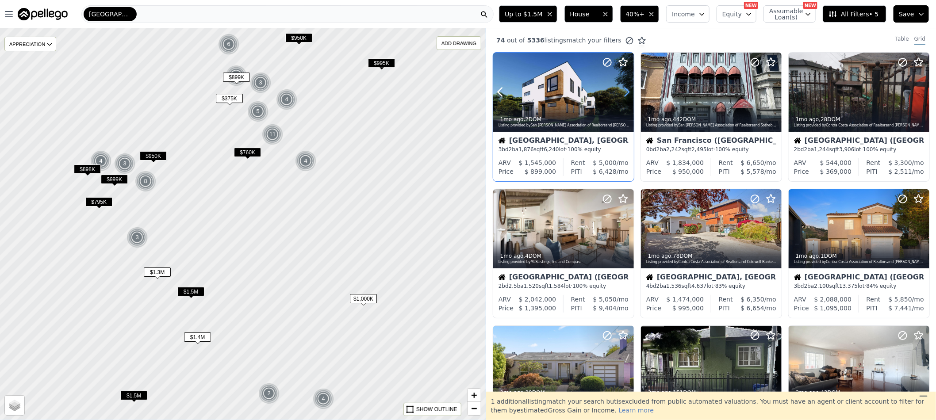
click at [624, 91] on icon at bounding box center [626, 92] width 14 height 14
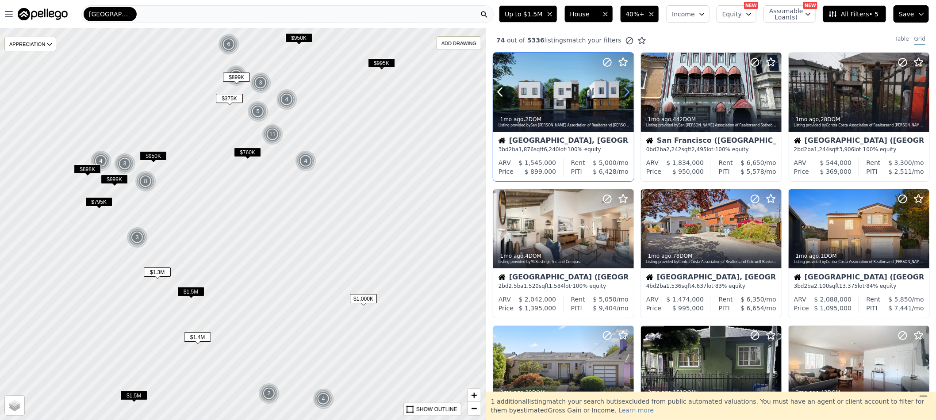
click at [624, 91] on icon at bounding box center [626, 92] width 14 height 14
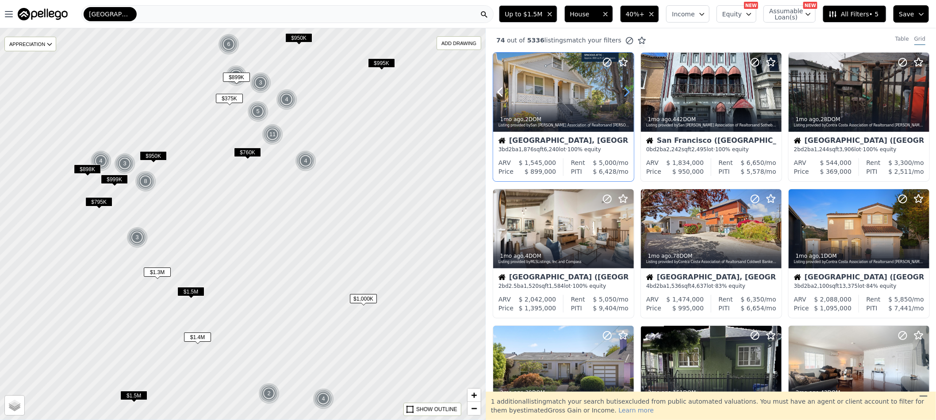
click at [624, 91] on icon at bounding box center [626, 92] width 14 height 14
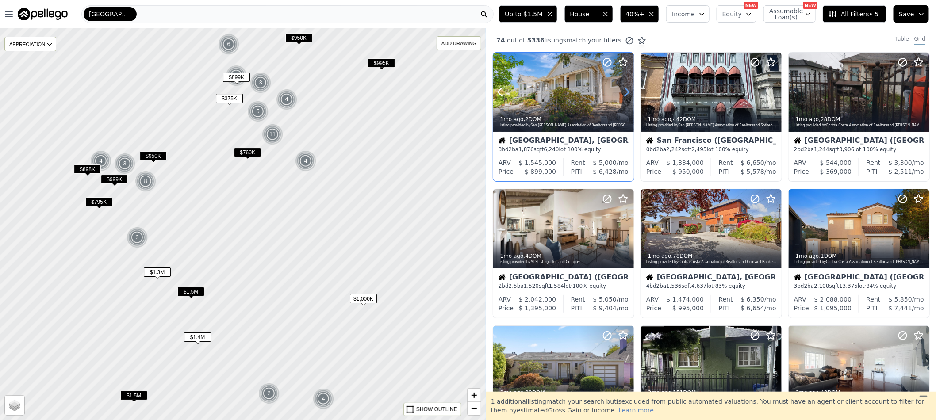
click at [624, 91] on icon at bounding box center [626, 92] width 14 height 14
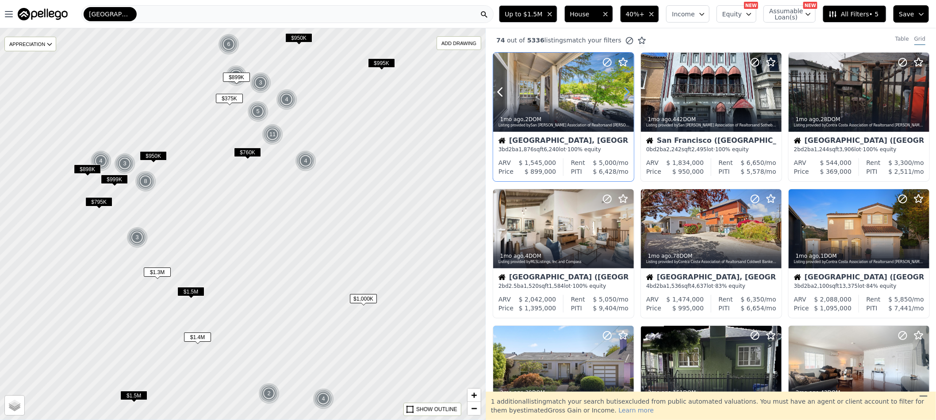
click at [624, 91] on icon at bounding box center [626, 92] width 14 height 14
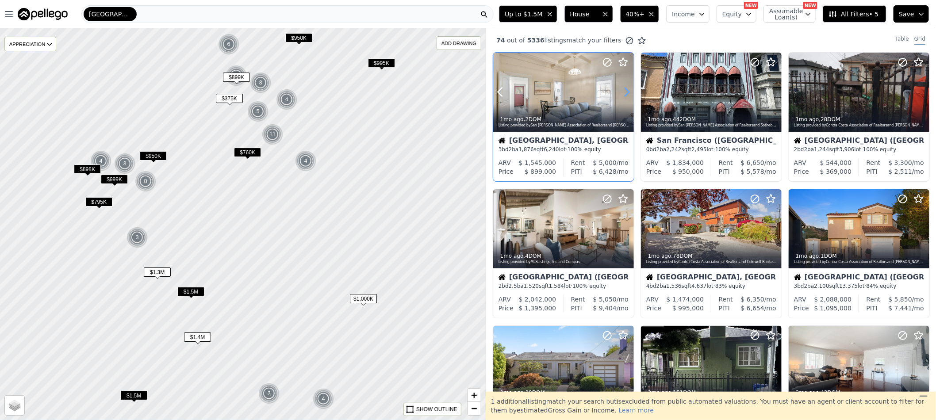
click at [624, 91] on icon at bounding box center [626, 92] width 14 height 14
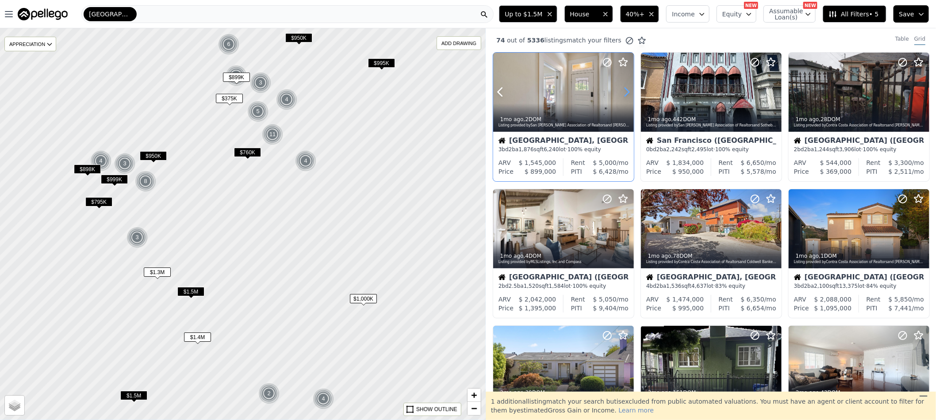
click at [624, 91] on icon at bounding box center [626, 92] width 14 height 14
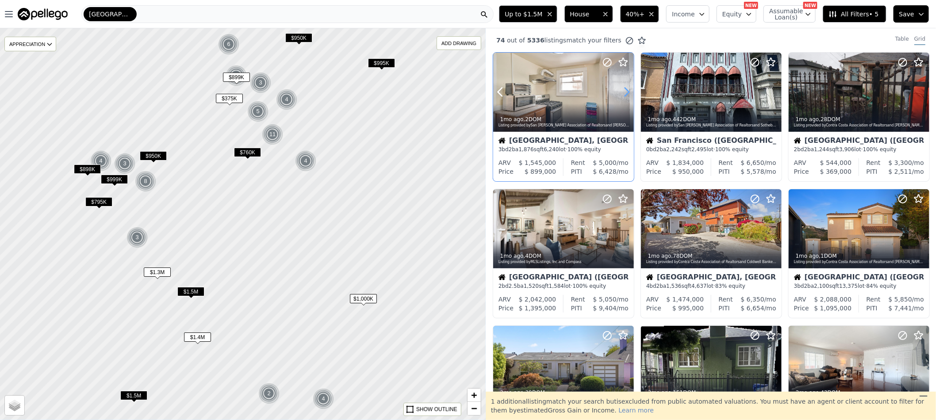
click at [624, 91] on icon at bounding box center [626, 92] width 14 height 14
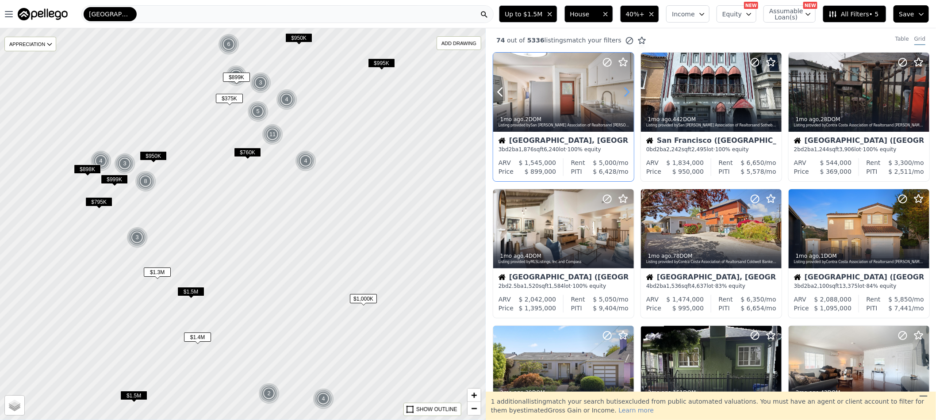
click at [624, 91] on icon at bounding box center [626, 92] width 14 height 14
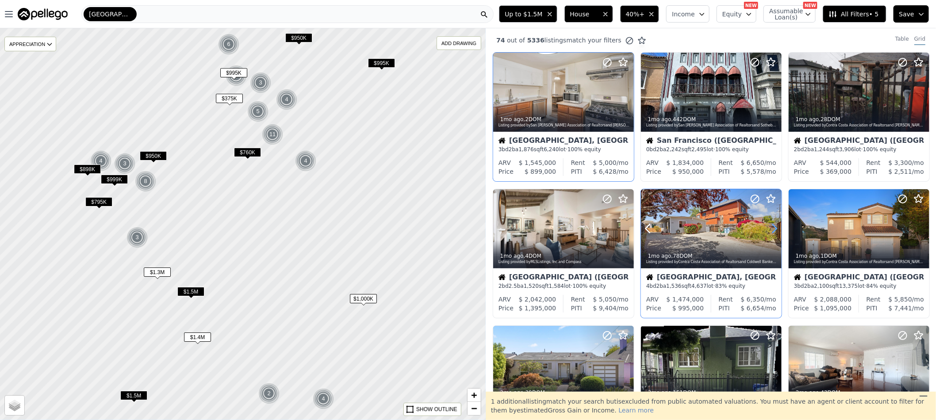
click at [770, 227] on icon at bounding box center [774, 229] width 14 height 14
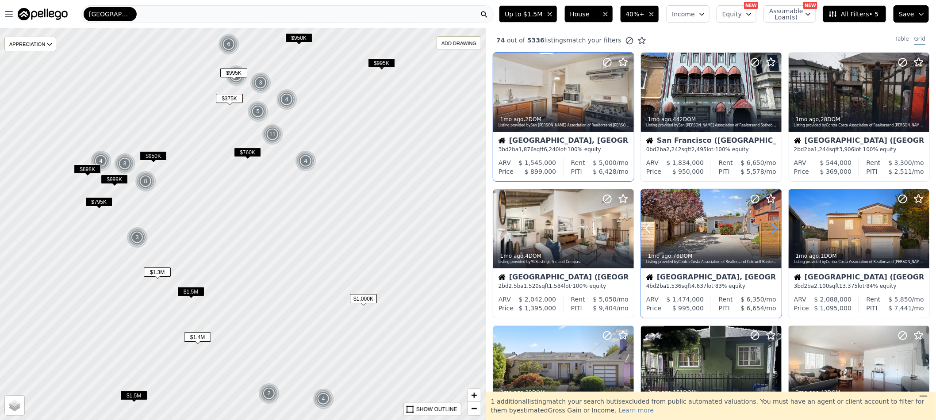
click at [770, 227] on icon at bounding box center [774, 229] width 14 height 14
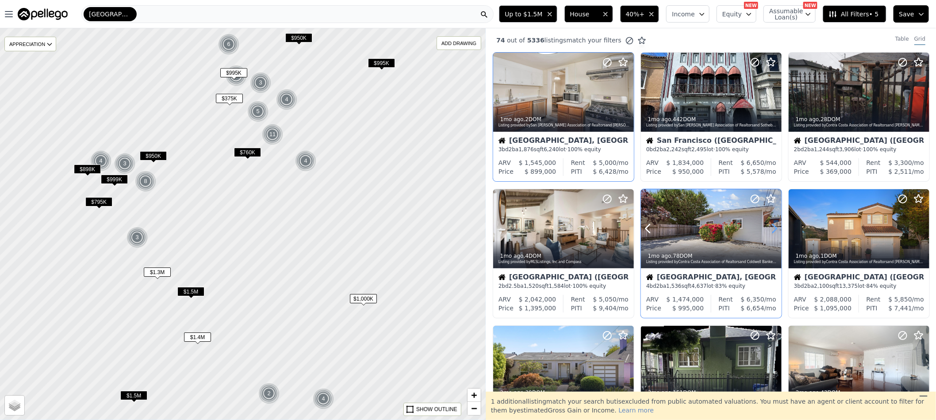
click at [770, 227] on icon at bounding box center [774, 229] width 14 height 14
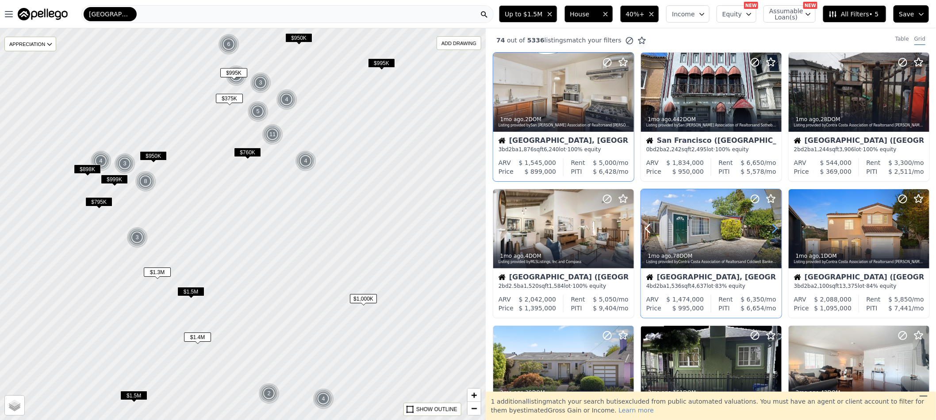
click at [770, 227] on icon at bounding box center [774, 229] width 14 height 14
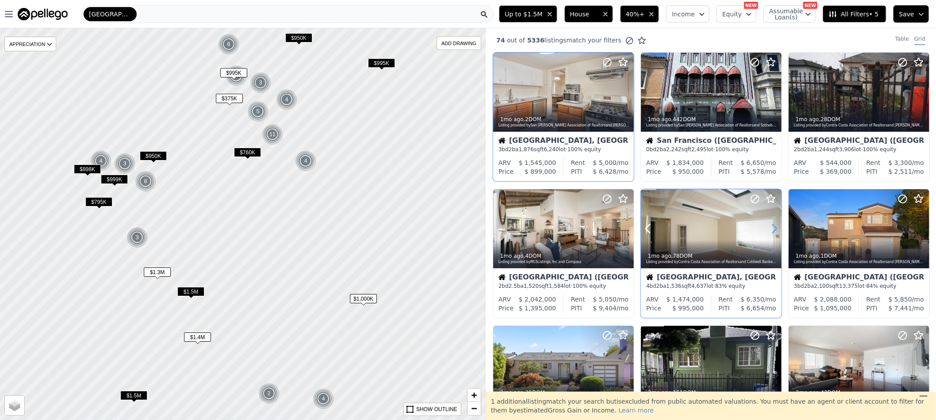
click at [770, 227] on icon at bounding box center [774, 229] width 14 height 14
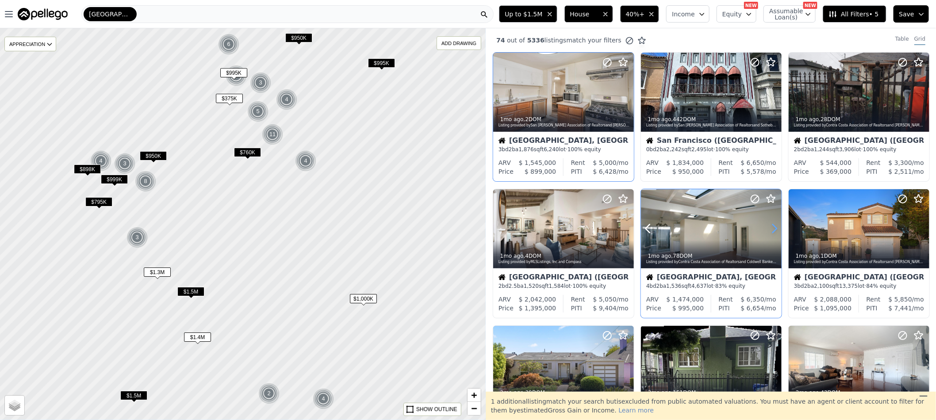
click at [770, 227] on icon at bounding box center [774, 229] width 14 height 14
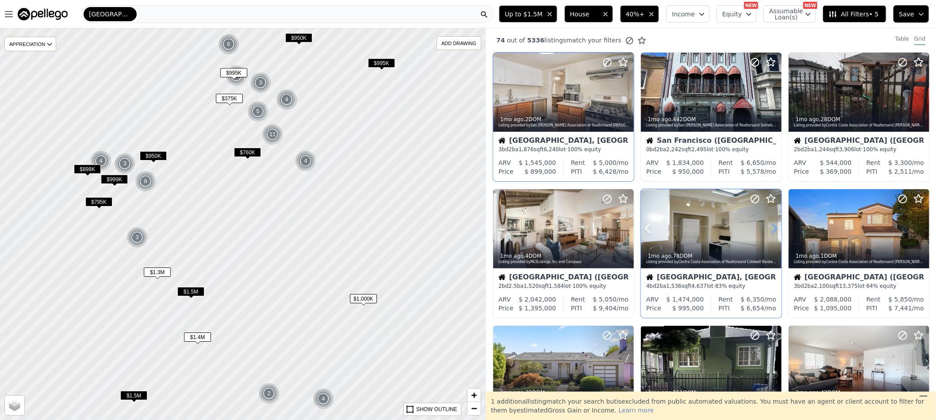
click at [770, 227] on icon at bounding box center [774, 229] width 14 height 14
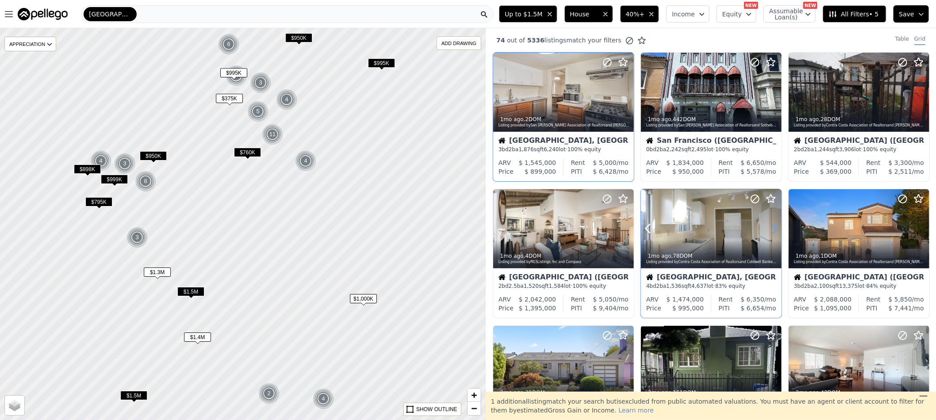
click at [770, 227] on icon at bounding box center [774, 229] width 14 height 14
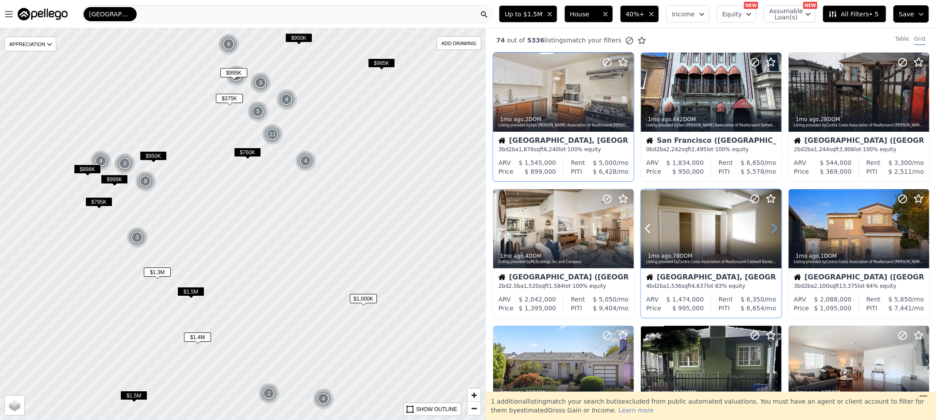
click at [770, 227] on icon at bounding box center [774, 229] width 14 height 14
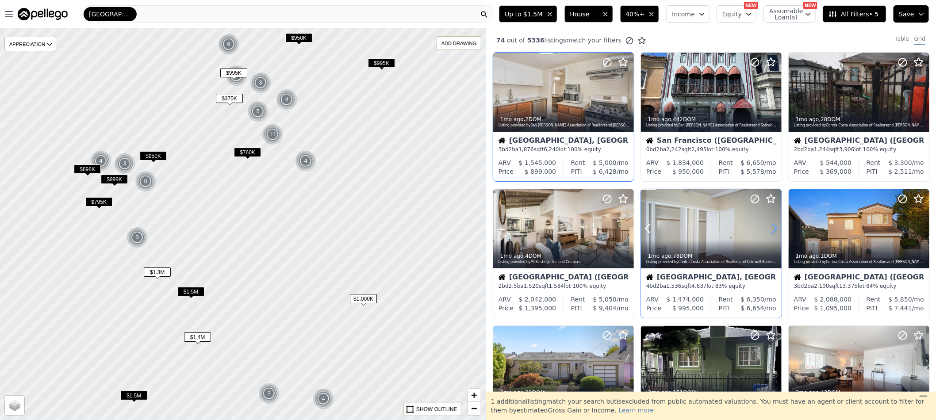
click at [770, 227] on icon at bounding box center [774, 229] width 14 height 14
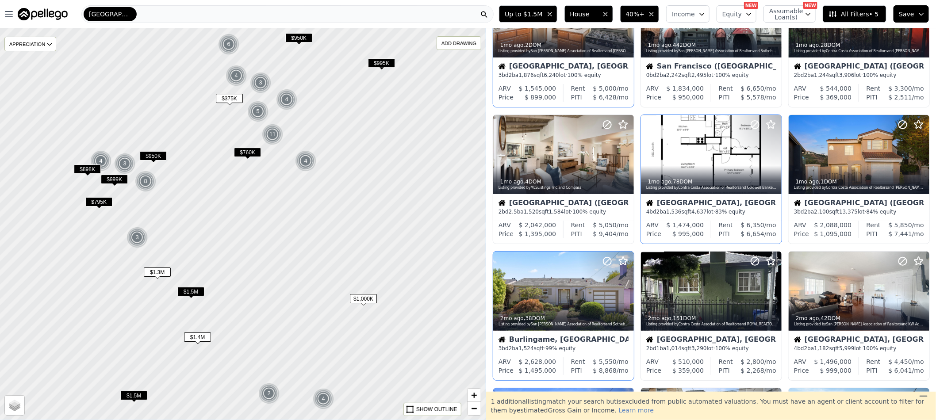
scroll to position [133, 0]
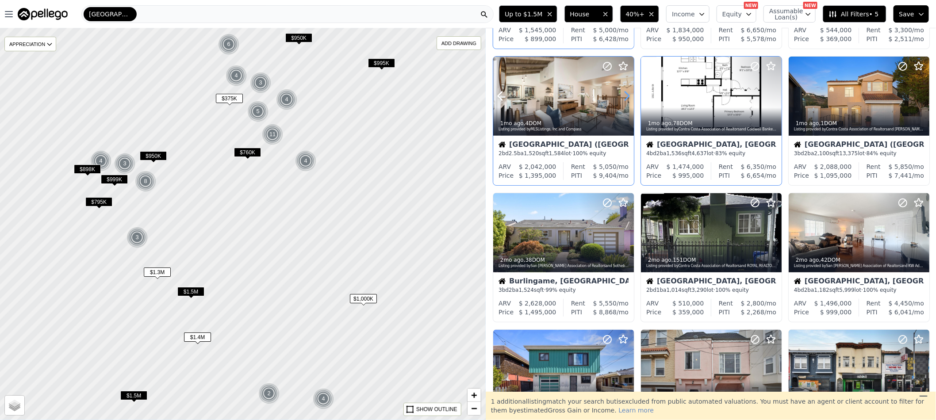
click at [623, 96] on icon at bounding box center [626, 96] width 14 height 14
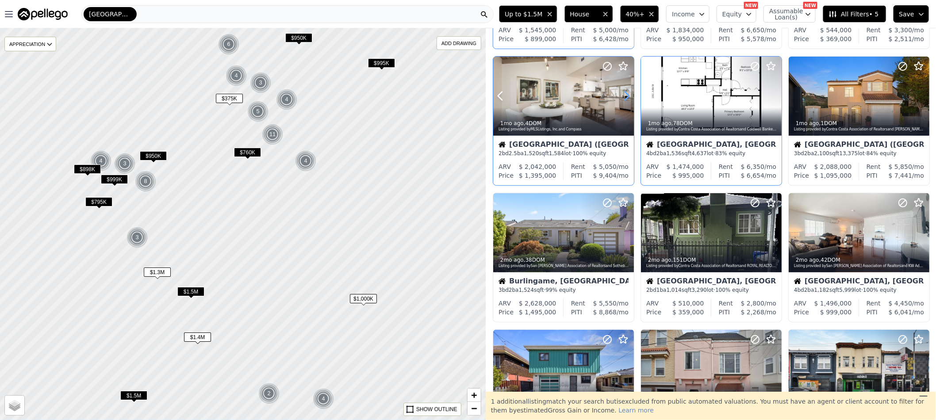
click at [623, 96] on icon at bounding box center [626, 96] width 14 height 14
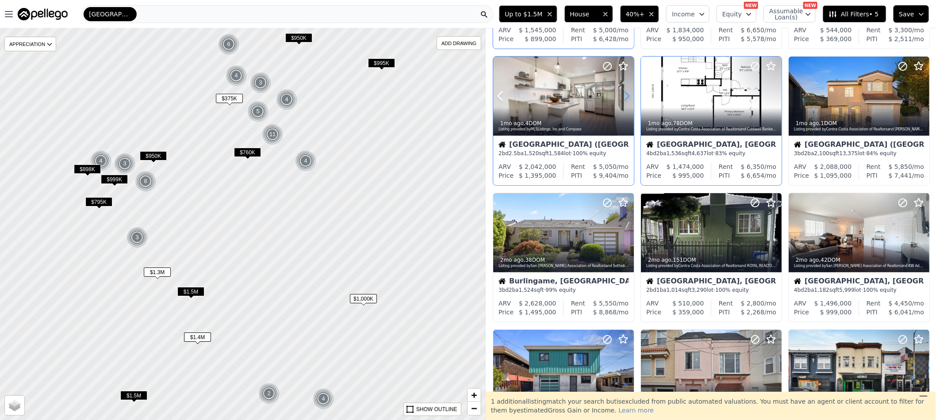
click at [623, 96] on icon at bounding box center [626, 96] width 14 height 14
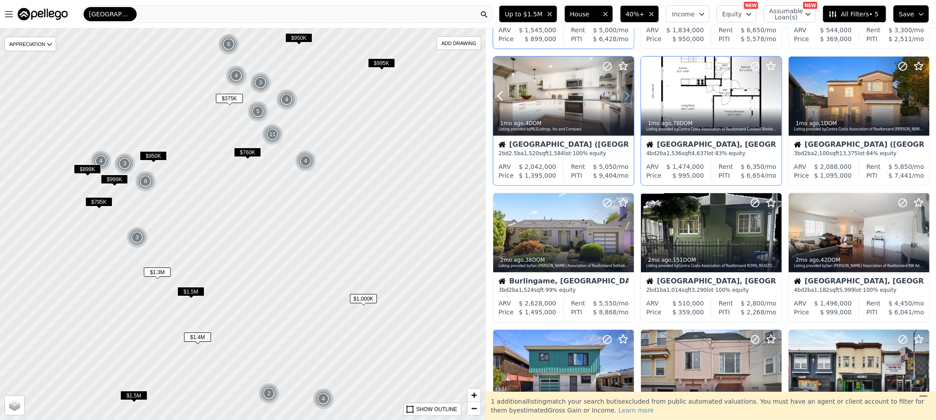
click at [623, 96] on icon at bounding box center [626, 96] width 14 height 14
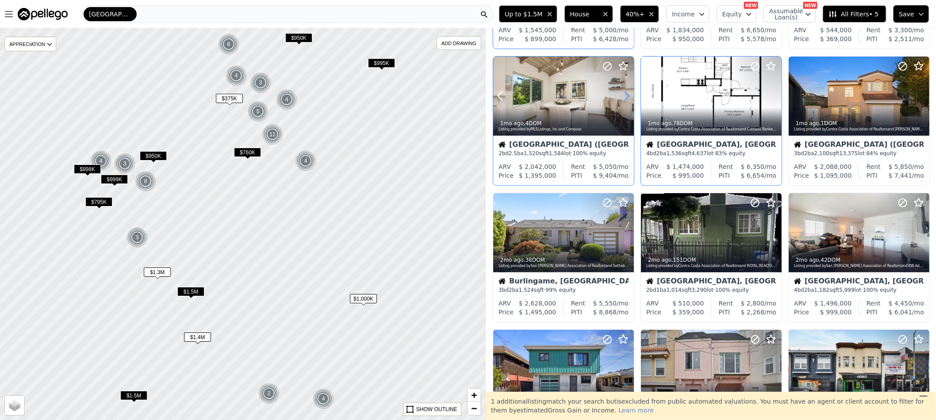
click at [623, 96] on icon at bounding box center [626, 96] width 14 height 14
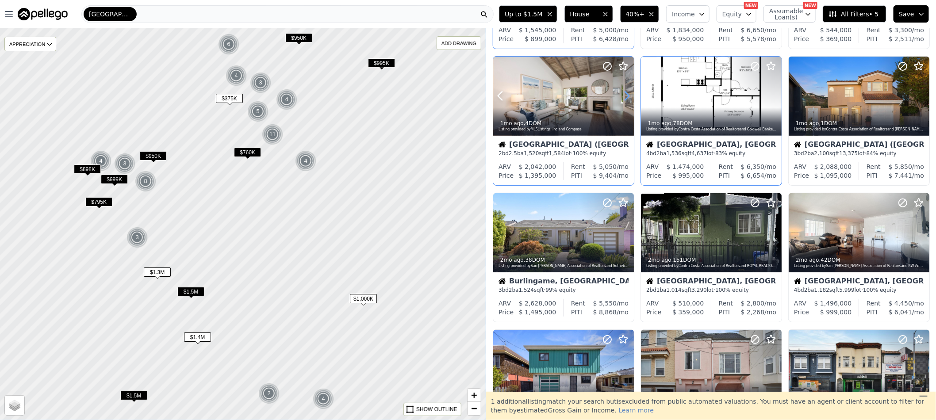
click at [623, 96] on icon at bounding box center [626, 96] width 14 height 14
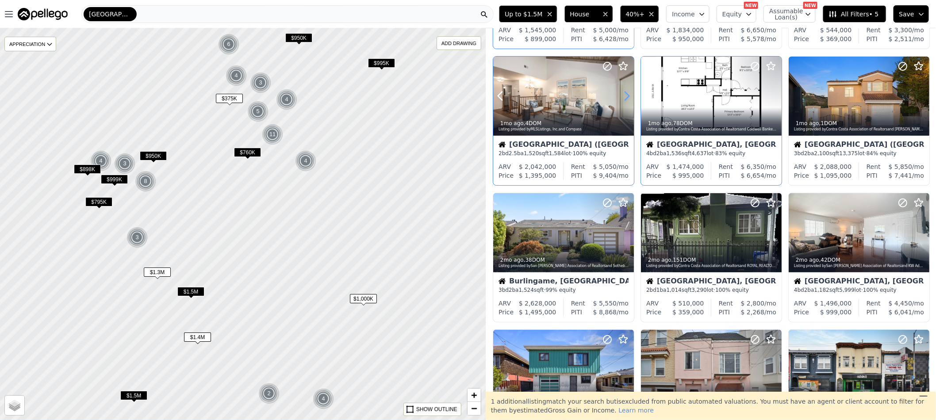
click at [623, 96] on icon at bounding box center [626, 96] width 14 height 14
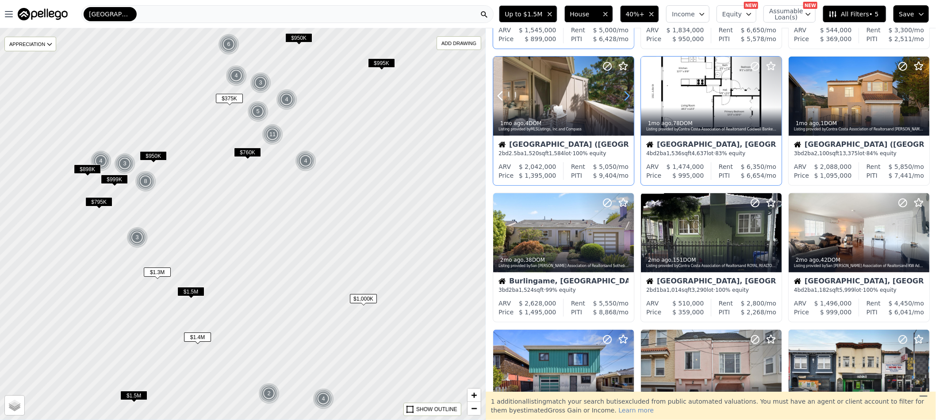
click at [623, 96] on icon at bounding box center [626, 96] width 14 height 14
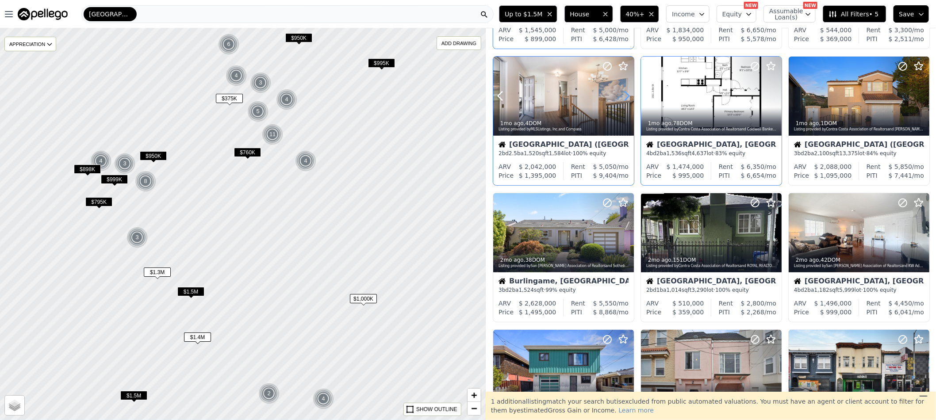
click at [623, 96] on icon at bounding box center [626, 96] width 14 height 14
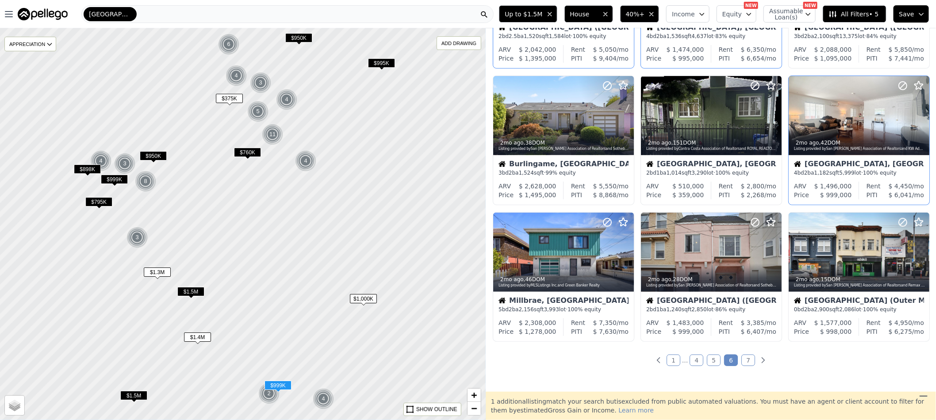
scroll to position [265, 0]
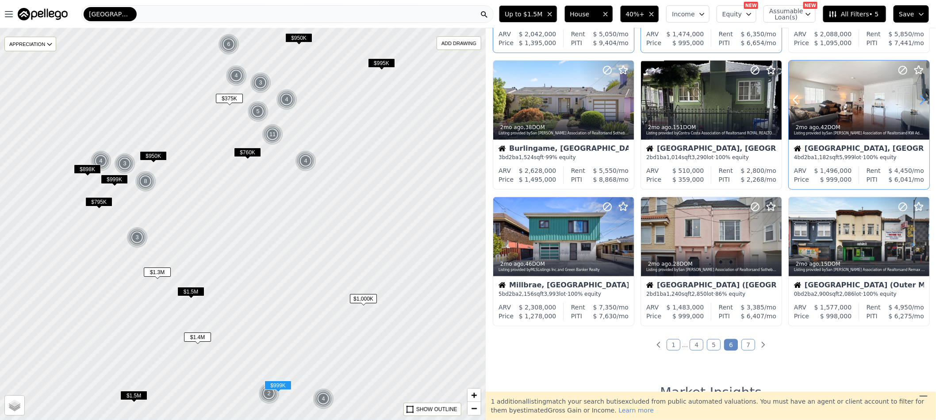
click at [915, 99] on icon at bounding box center [922, 100] width 14 height 14
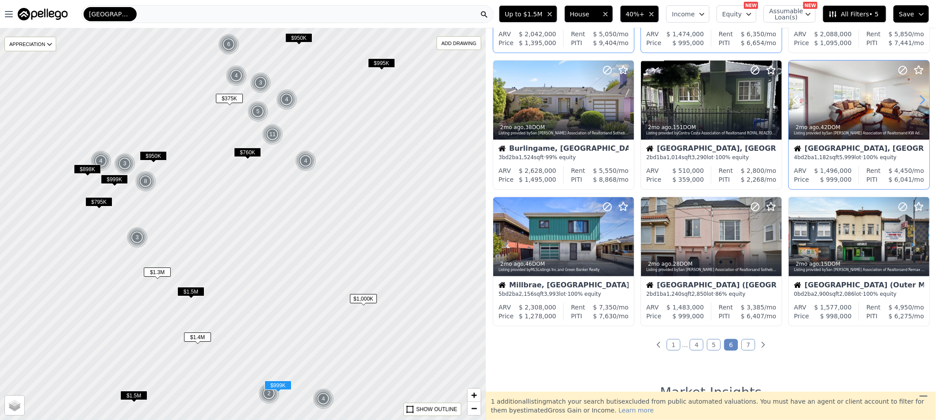
click at [915, 99] on icon at bounding box center [922, 100] width 14 height 14
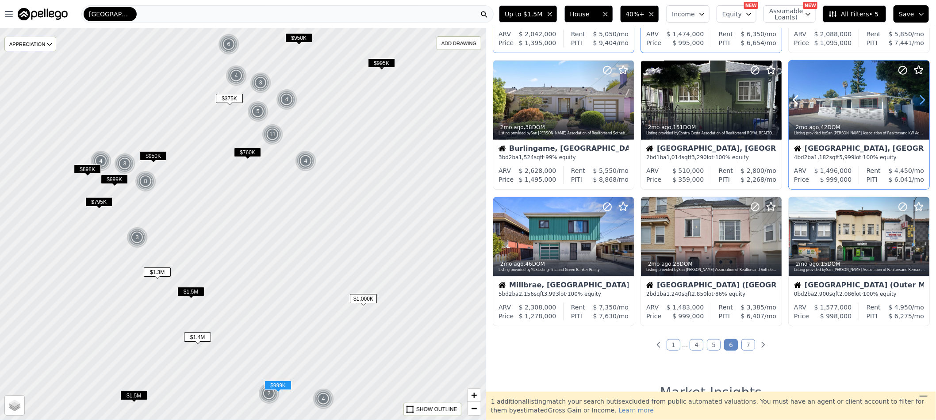
click at [915, 99] on icon at bounding box center [922, 100] width 14 height 14
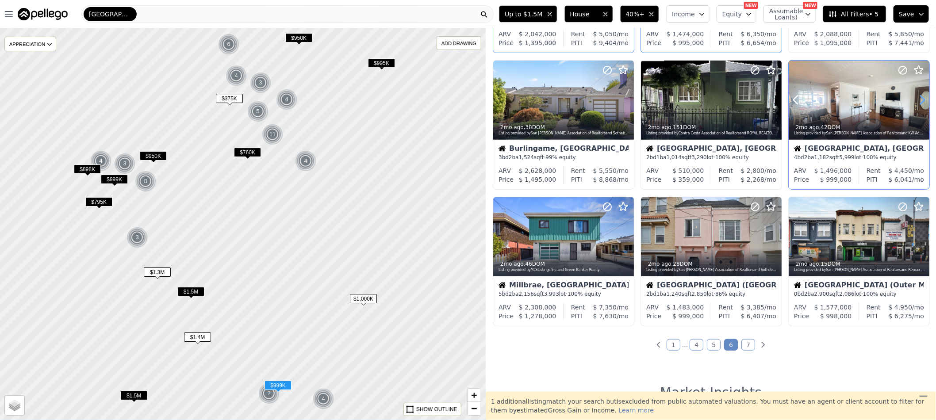
click at [915, 99] on icon at bounding box center [922, 100] width 14 height 14
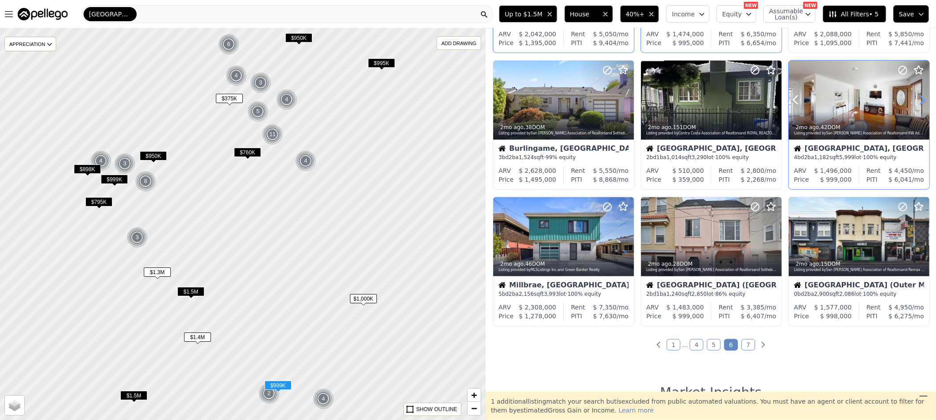
click at [915, 99] on icon at bounding box center [922, 100] width 14 height 14
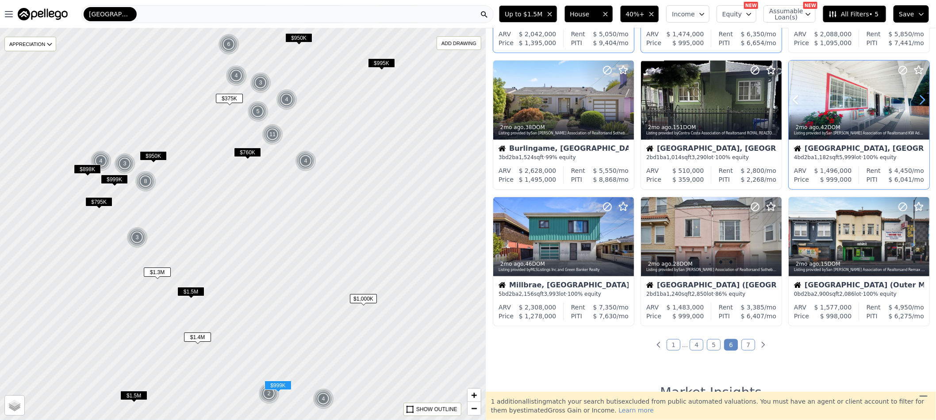
click at [915, 99] on icon at bounding box center [922, 100] width 14 height 14
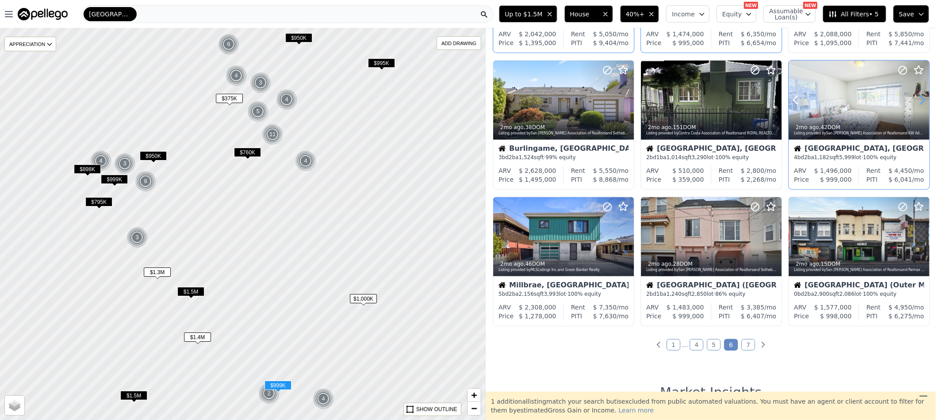
click at [915, 99] on icon at bounding box center [922, 100] width 14 height 14
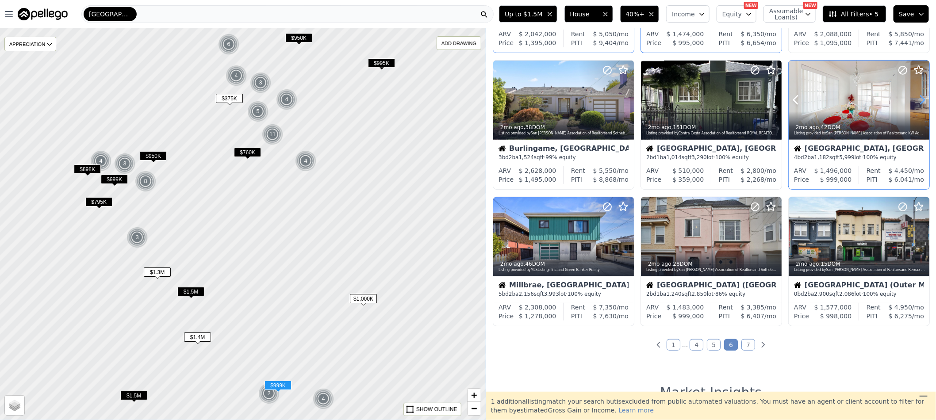
click at [915, 99] on icon at bounding box center [922, 100] width 14 height 14
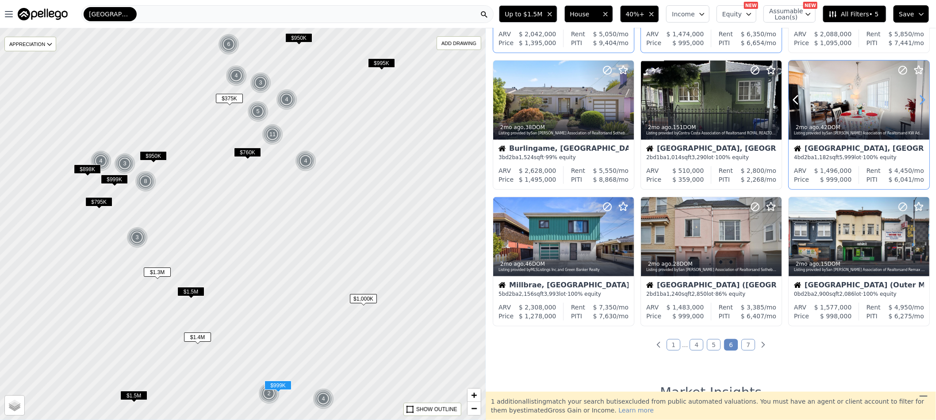
click at [915, 99] on icon at bounding box center [922, 100] width 14 height 14
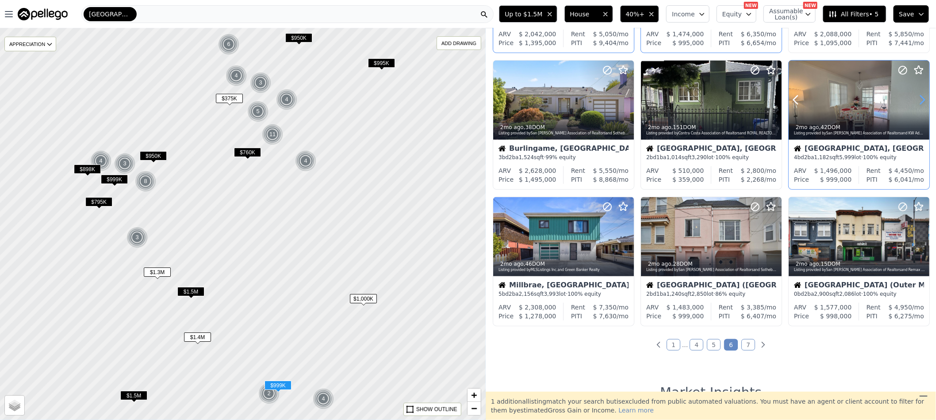
click at [915, 99] on icon at bounding box center [922, 100] width 14 height 14
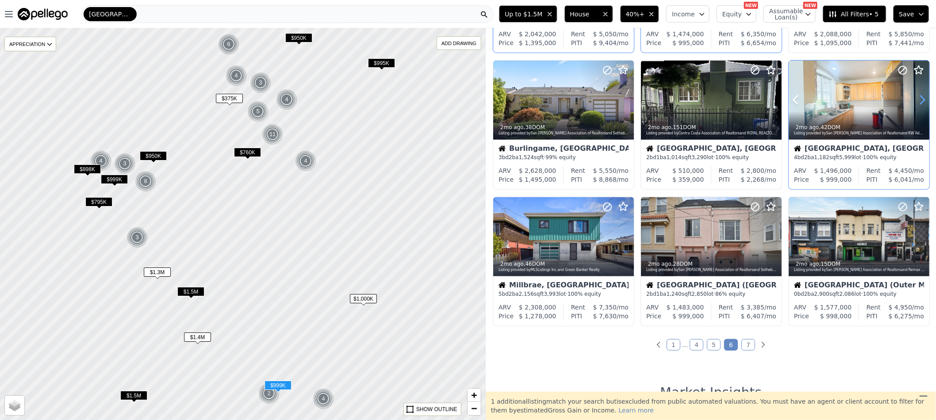
click at [915, 99] on icon at bounding box center [922, 100] width 14 height 14
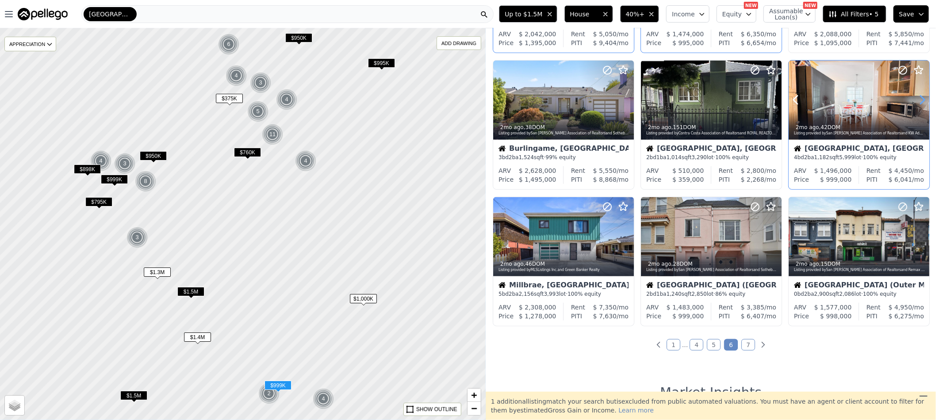
click at [915, 99] on icon at bounding box center [922, 100] width 14 height 14
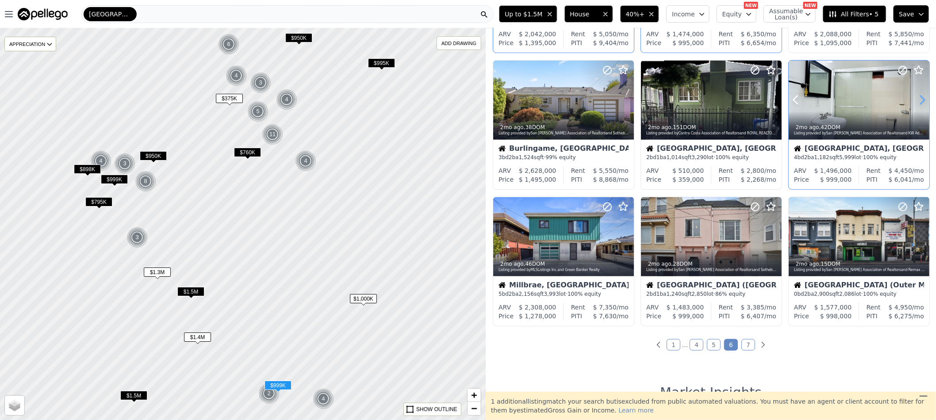
click at [915, 99] on icon at bounding box center [922, 100] width 14 height 14
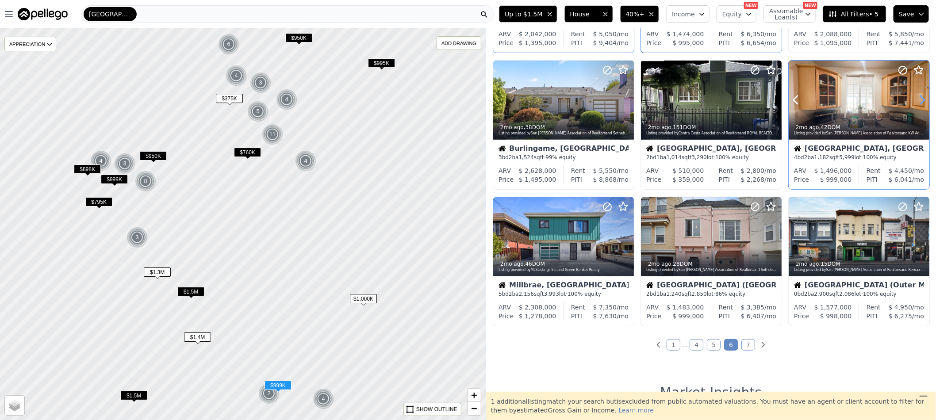
click at [915, 99] on icon at bounding box center [922, 100] width 14 height 14
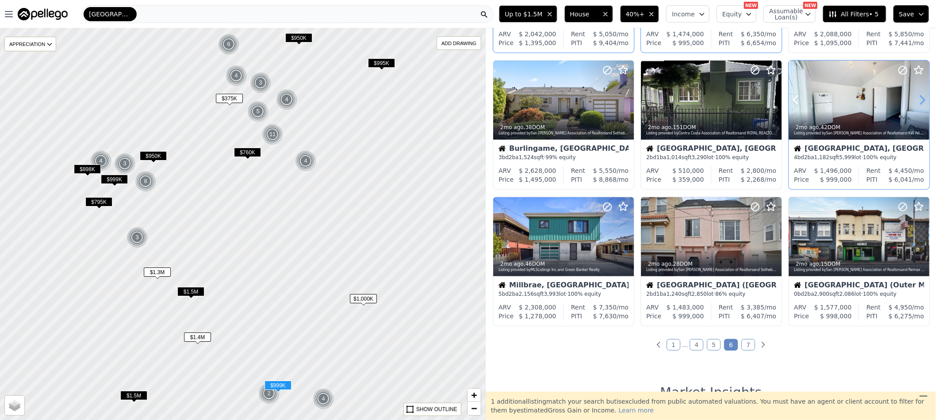
click at [915, 99] on icon at bounding box center [922, 100] width 14 height 14
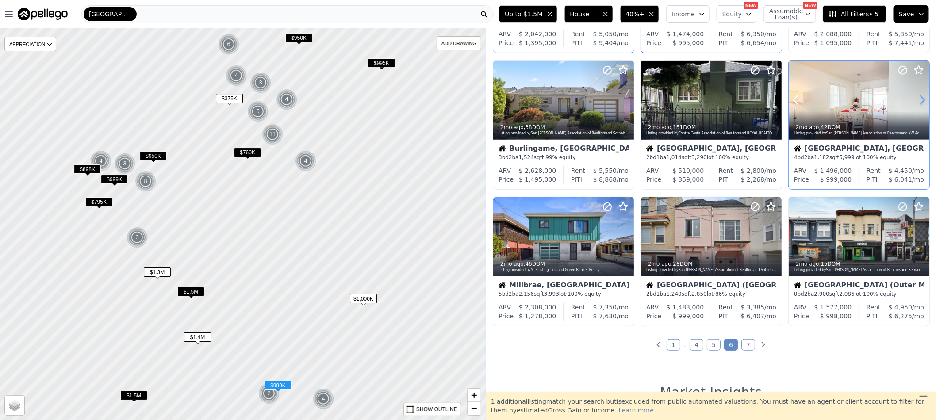
click at [915, 99] on icon at bounding box center [922, 100] width 14 height 14
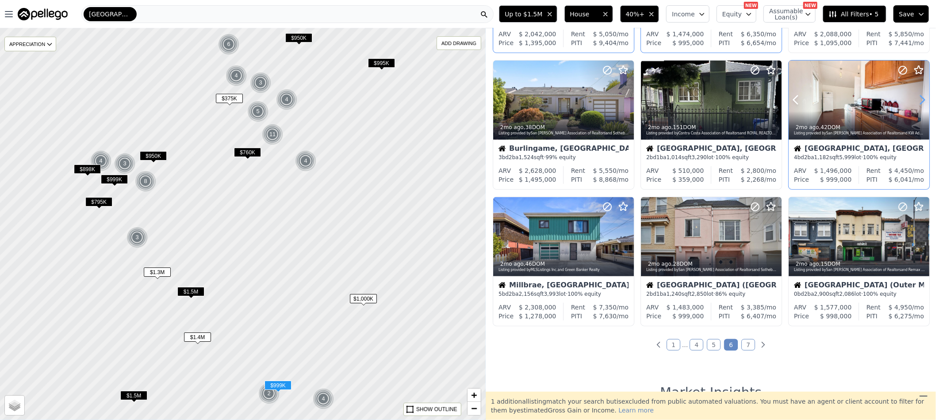
click at [915, 99] on icon at bounding box center [922, 100] width 14 height 14
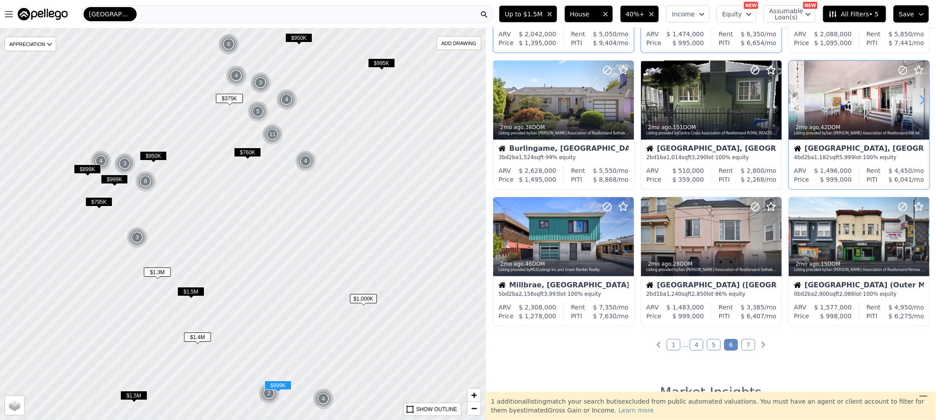
click at [915, 99] on icon at bounding box center [922, 100] width 14 height 14
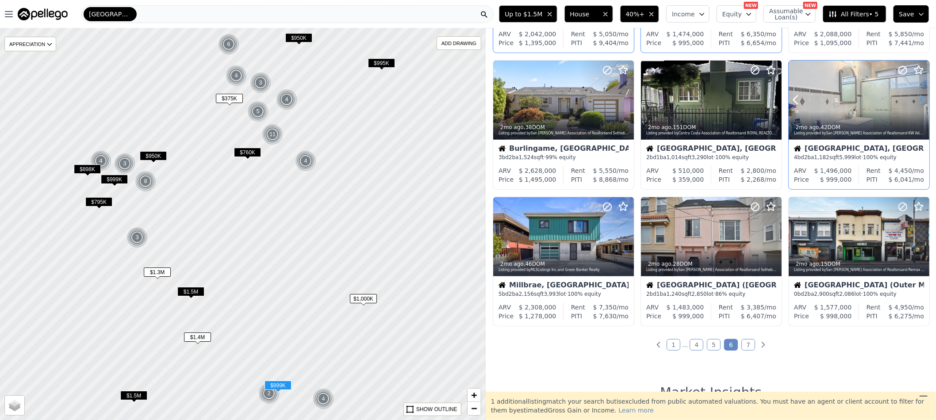
click at [915, 99] on icon at bounding box center [922, 100] width 14 height 14
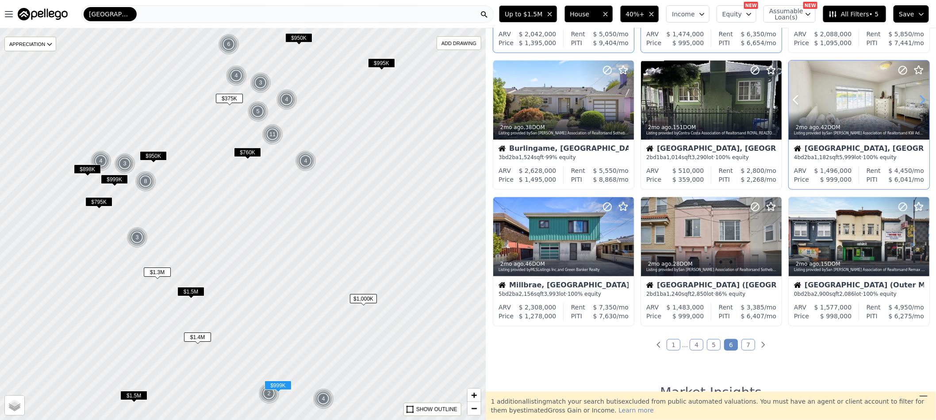
click at [915, 99] on icon at bounding box center [922, 100] width 14 height 14
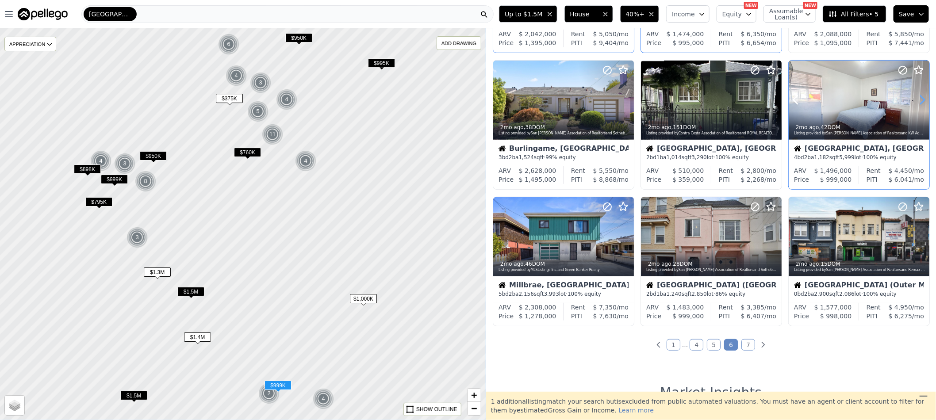
click at [915, 99] on icon at bounding box center [922, 100] width 14 height 14
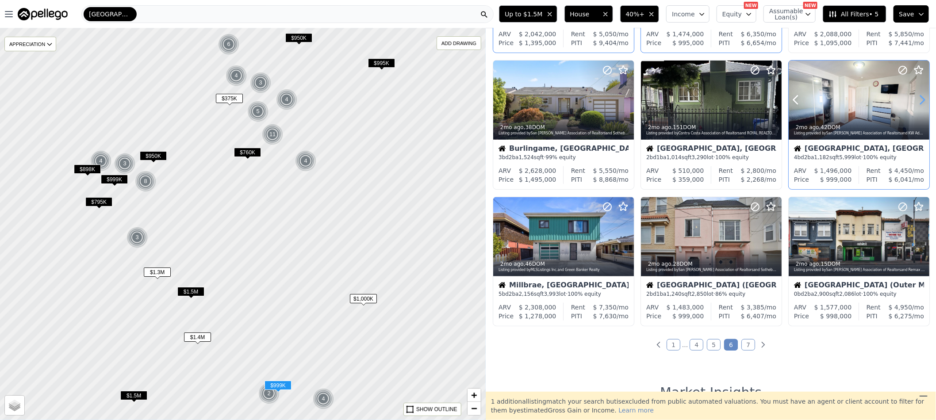
click at [915, 99] on icon at bounding box center [922, 100] width 14 height 14
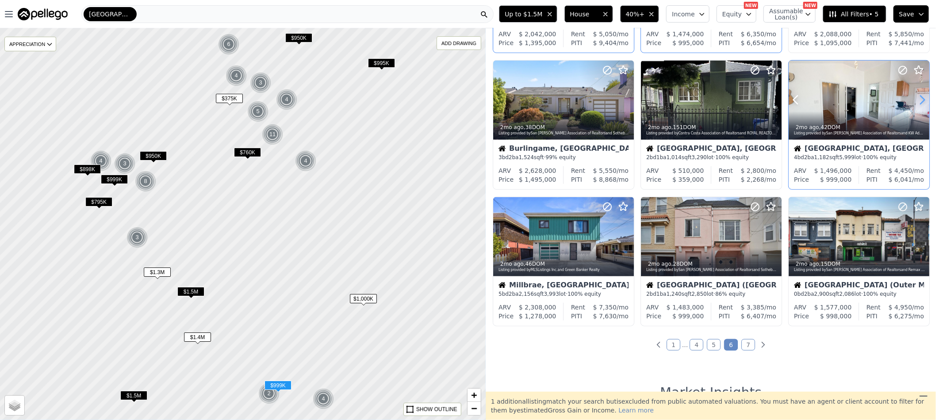
click at [915, 99] on icon at bounding box center [922, 100] width 14 height 14
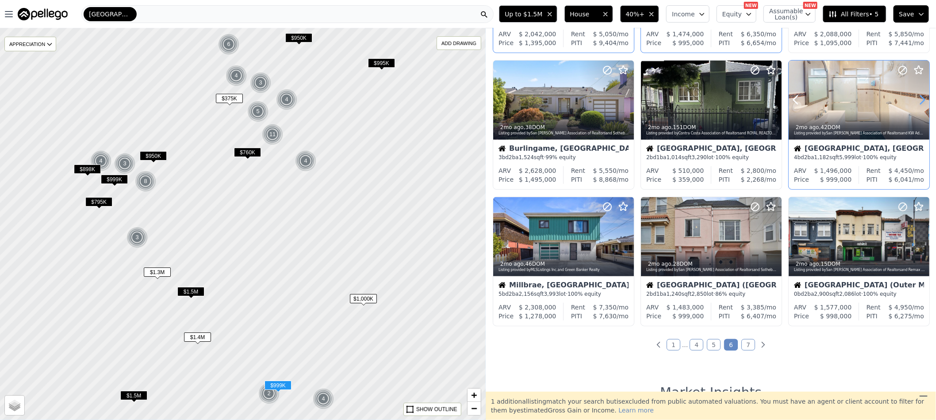
click at [915, 99] on icon at bounding box center [922, 100] width 14 height 14
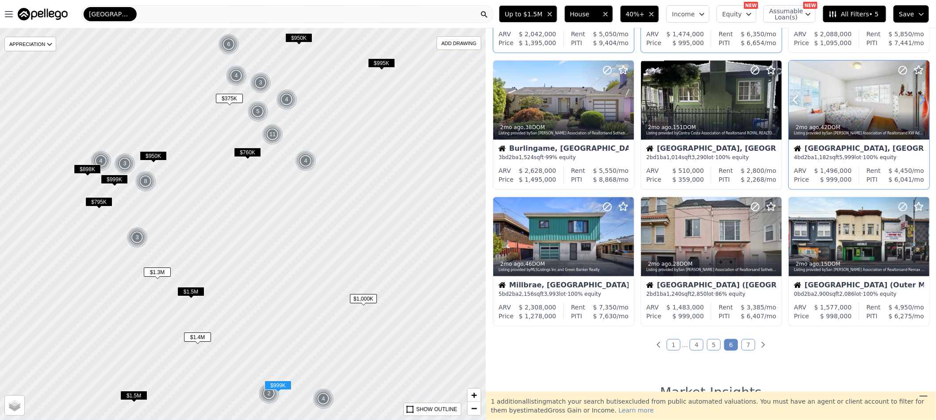
click at [915, 99] on icon at bounding box center [922, 100] width 14 height 14
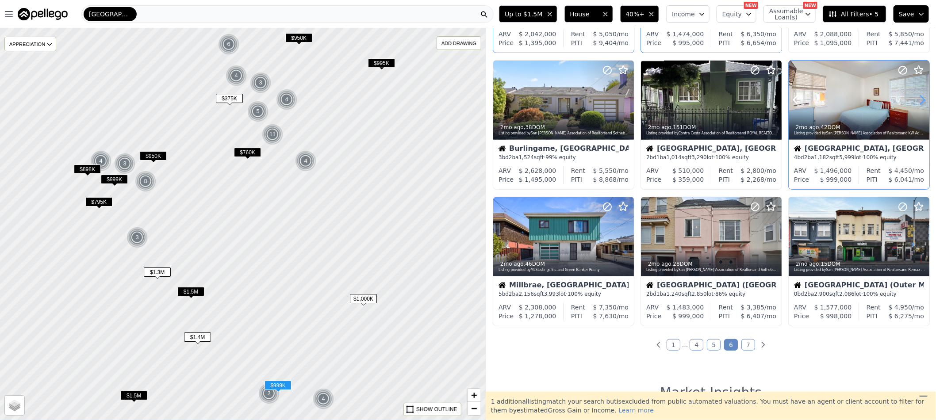
click at [915, 99] on icon at bounding box center [922, 100] width 14 height 14
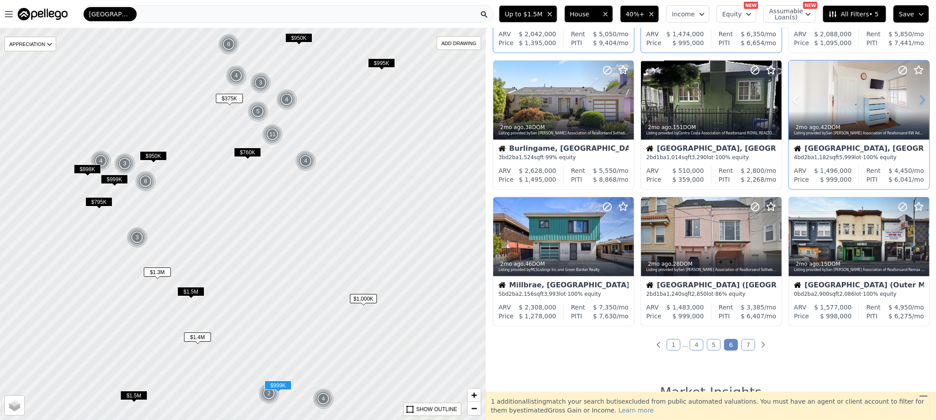
click at [915, 99] on icon at bounding box center [922, 100] width 14 height 14
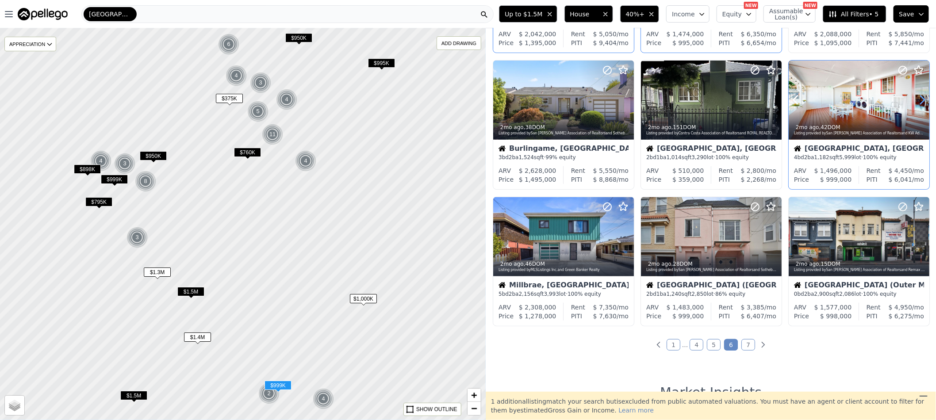
click at [915, 99] on icon at bounding box center [922, 100] width 14 height 14
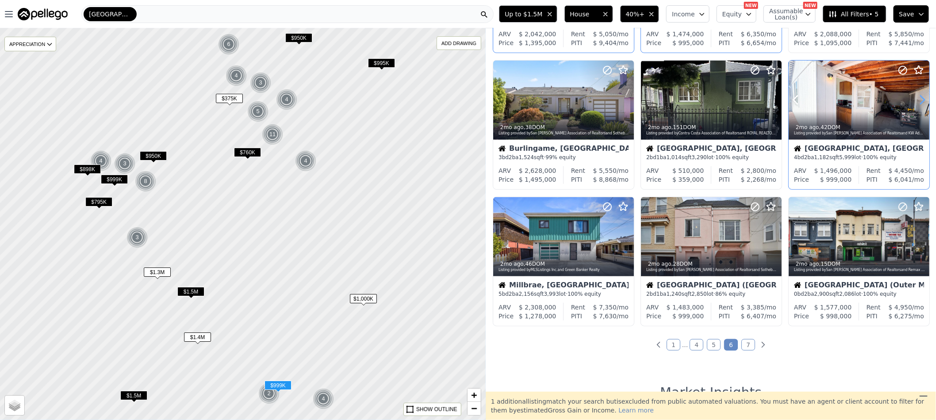
click at [915, 99] on icon at bounding box center [922, 100] width 14 height 14
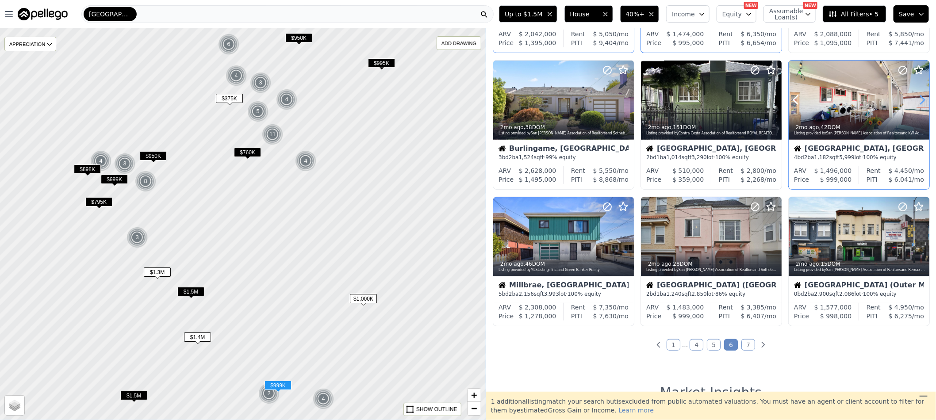
click at [915, 99] on icon at bounding box center [922, 100] width 14 height 14
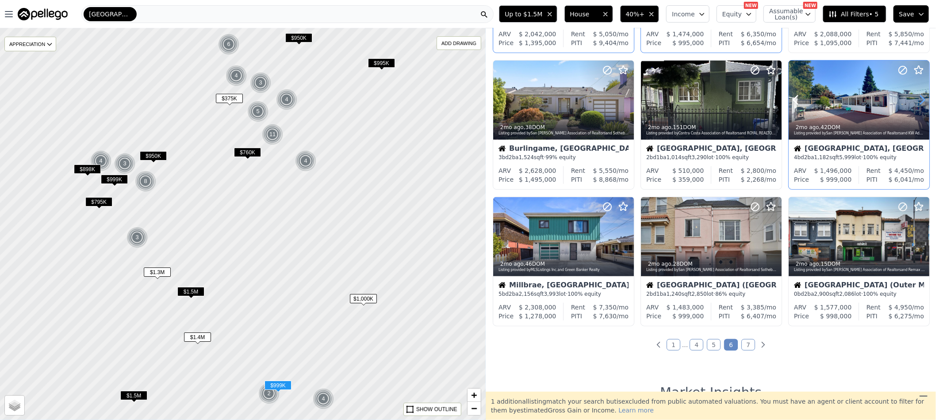
click at [915, 99] on icon at bounding box center [922, 100] width 14 height 14
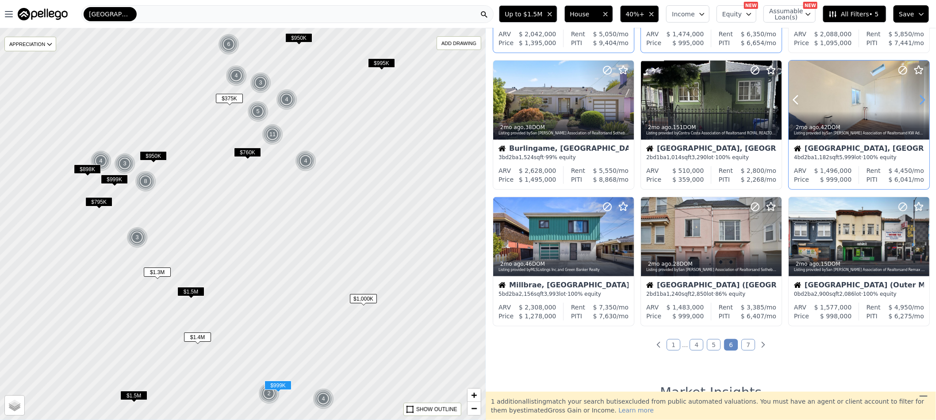
click at [915, 99] on icon at bounding box center [922, 100] width 14 height 14
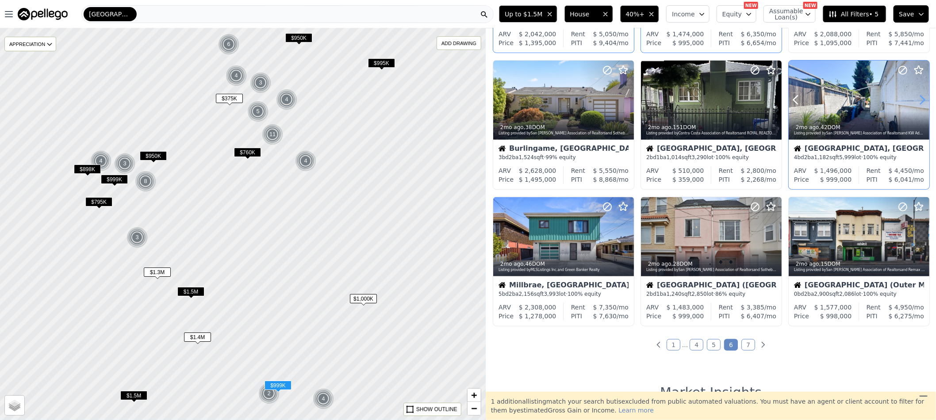
click at [915, 99] on icon at bounding box center [922, 100] width 14 height 14
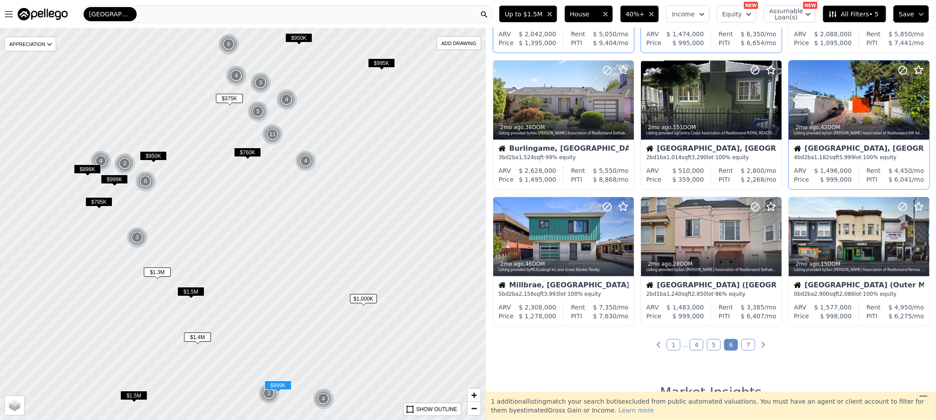
click at [915, 99] on icon at bounding box center [922, 100] width 14 height 14
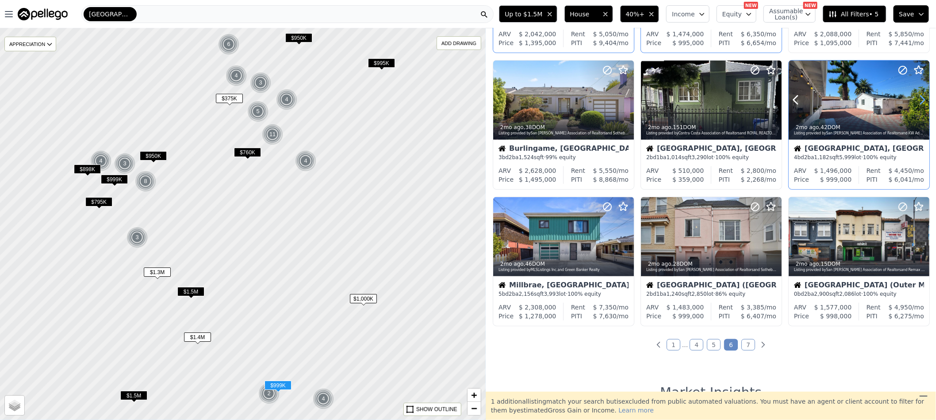
click at [915, 99] on icon at bounding box center [922, 100] width 14 height 14
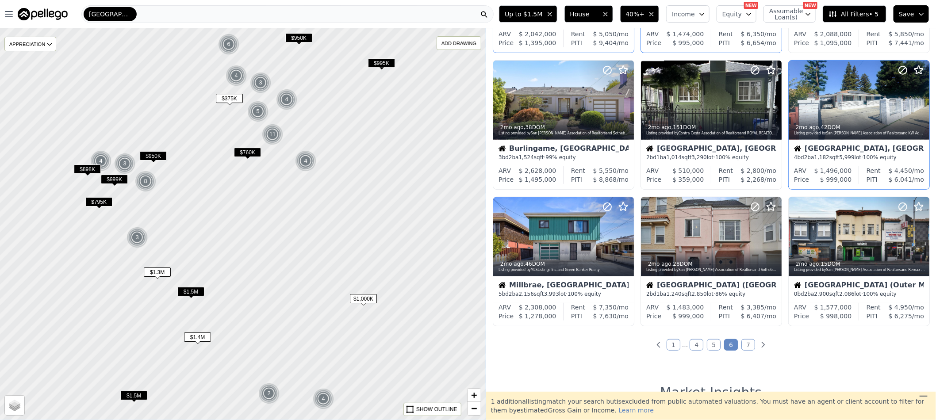
click at [741, 346] on link "7" at bounding box center [748, 344] width 14 height 11
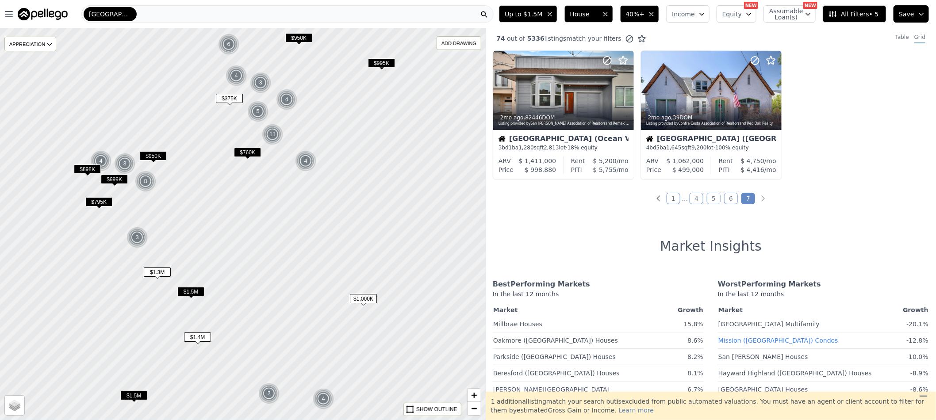
scroll to position [0, 0]
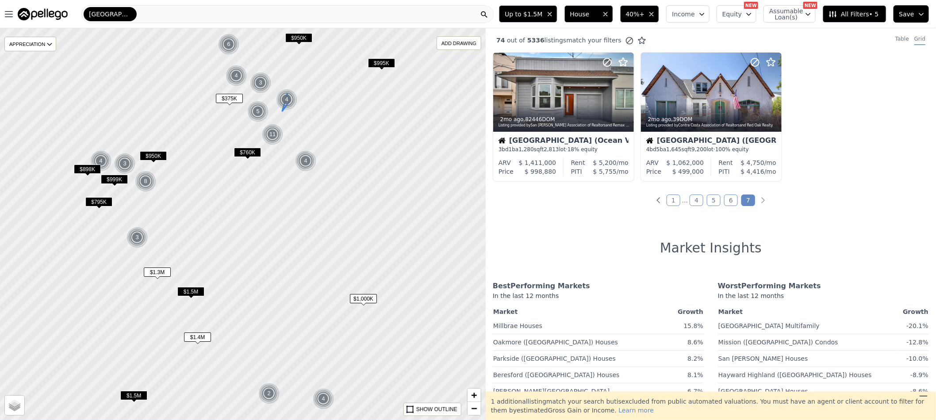
click at [288, 98] on img at bounding box center [287, 99] width 22 height 21
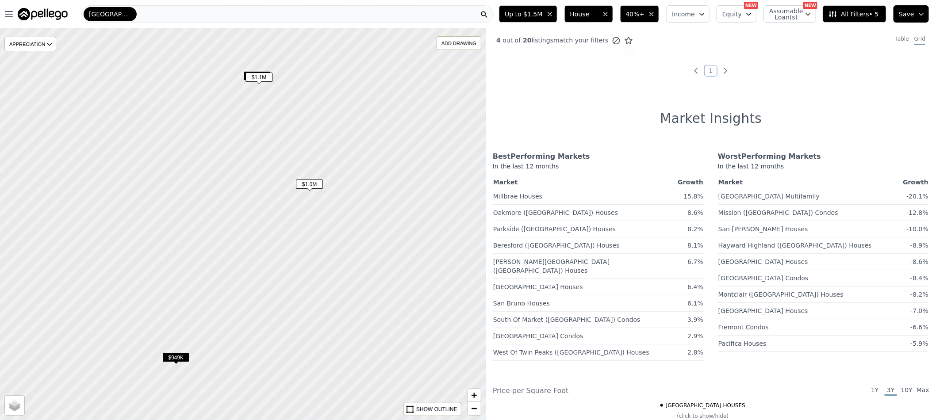
click at [268, 77] on span "$1.1M" at bounding box center [258, 77] width 27 height 9
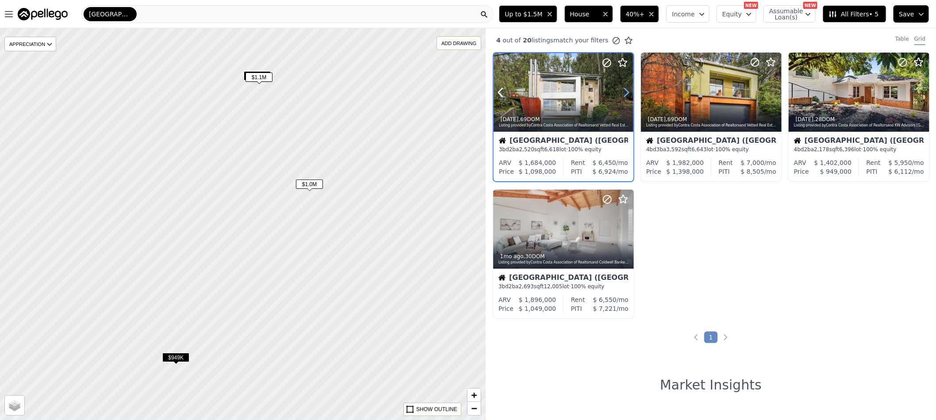
click at [626, 94] on icon at bounding box center [626, 92] width 4 height 8
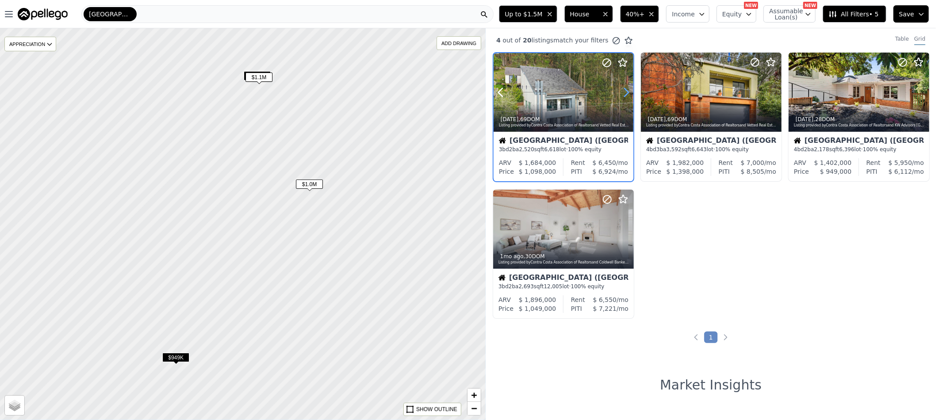
click at [626, 94] on icon at bounding box center [626, 92] width 4 height 8
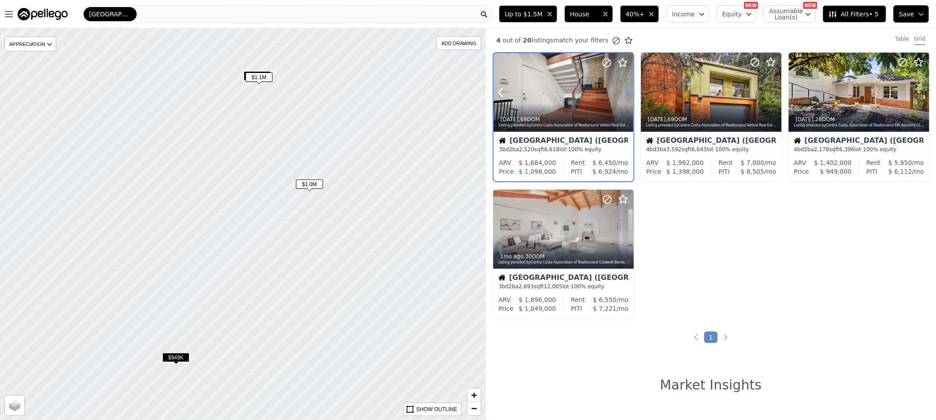
click at [626, 94] on icon at bounding box center [626, 92] width 4 height 8
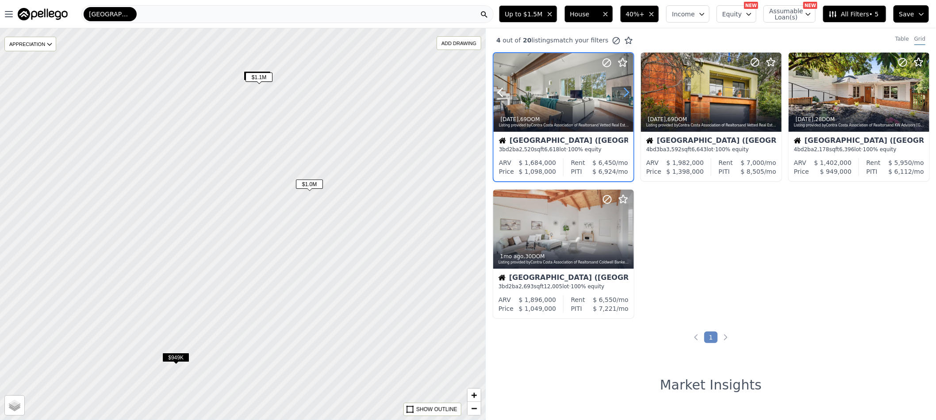
click at [626, 94] on icon at bounding box center [626, 92] width 4 height 8
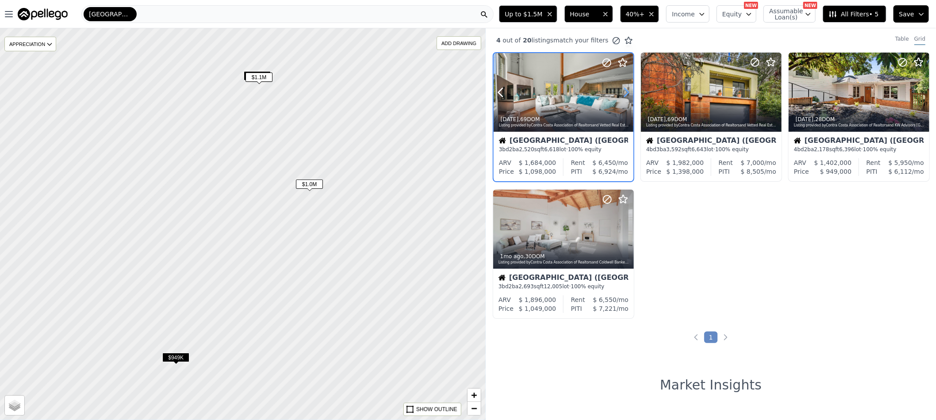
click at [626, 94] on icon at bounding box center [626, 92] width 4 height 8
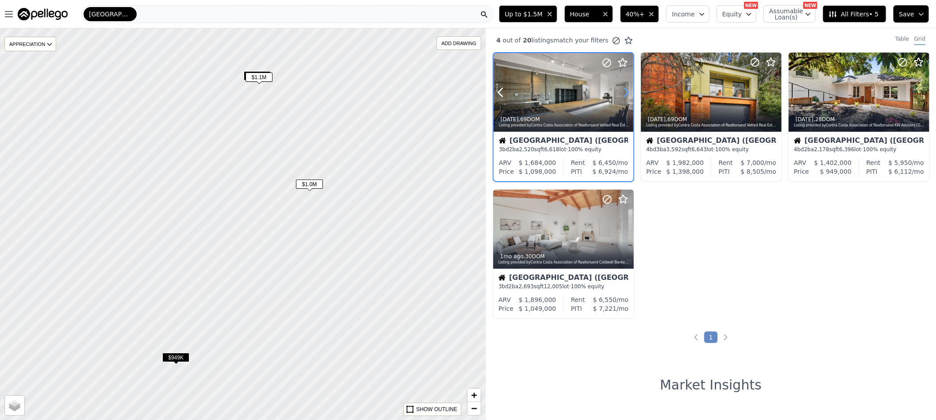
click at [626, 94] on icon at bounding box center [626, 92] width 4 height 8
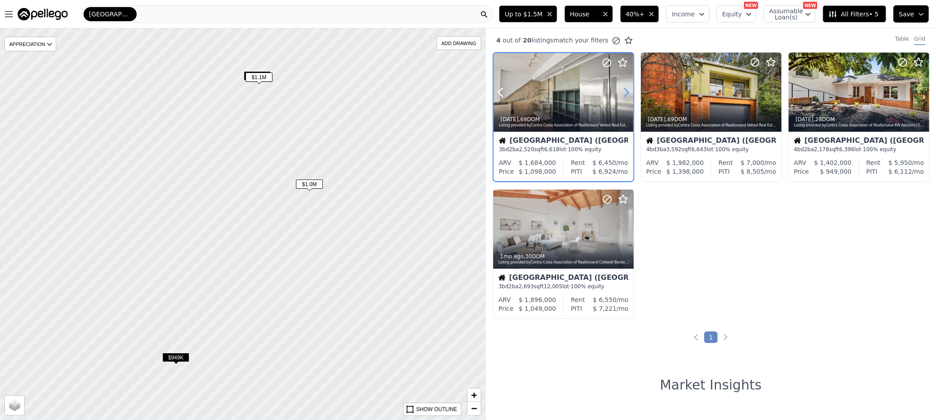
click at [626, 94] on icon at bounding box center [626, 92] width 4 height 8
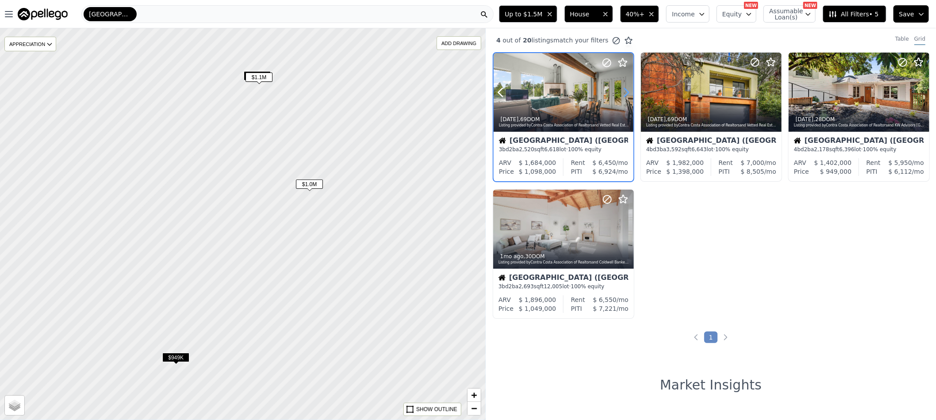
click at [626, 93] on icon at bounding box center [626, 92] width 14 height 14
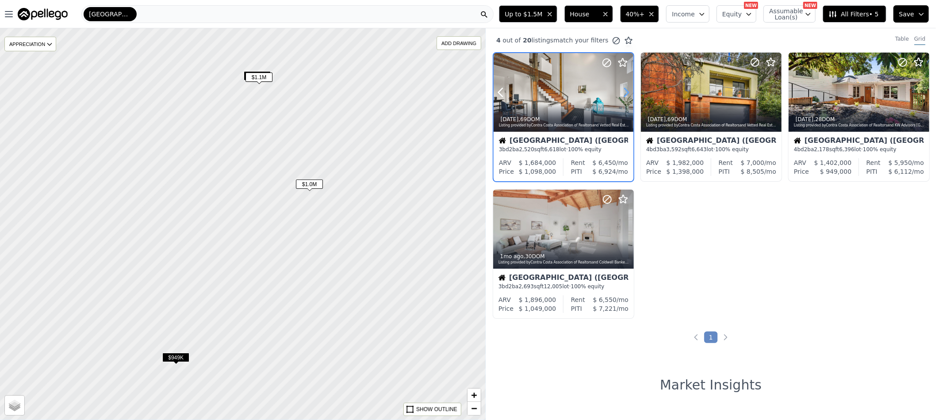
click at [626, 93] on icon at bounding box center [626, 92] width 14 height 14
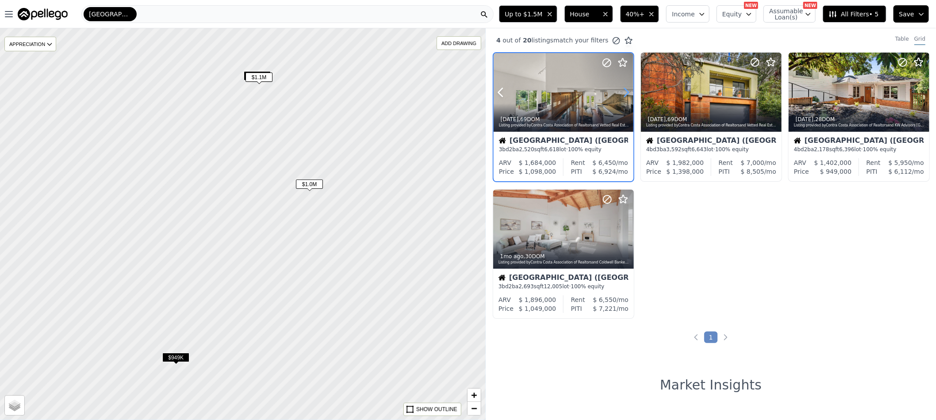
click at [626, 93] on icon at bounding box center [626, 92] width 14 height 14
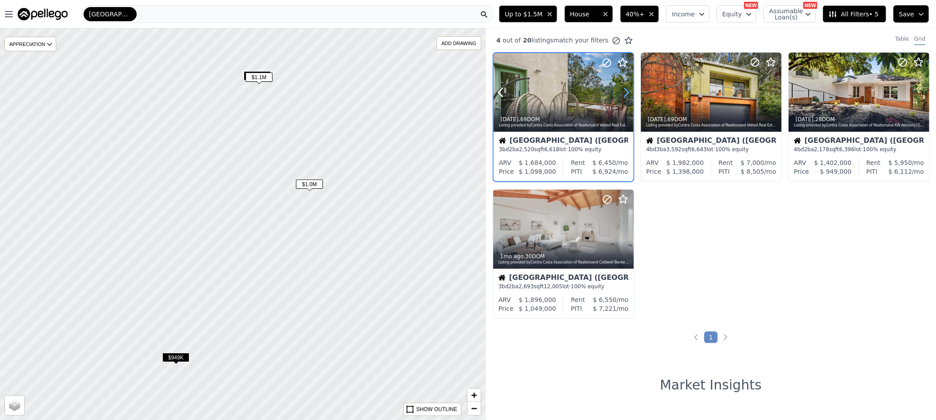
click at [626, 93] on icon at bounding box center [626, 92] width 14 height 14
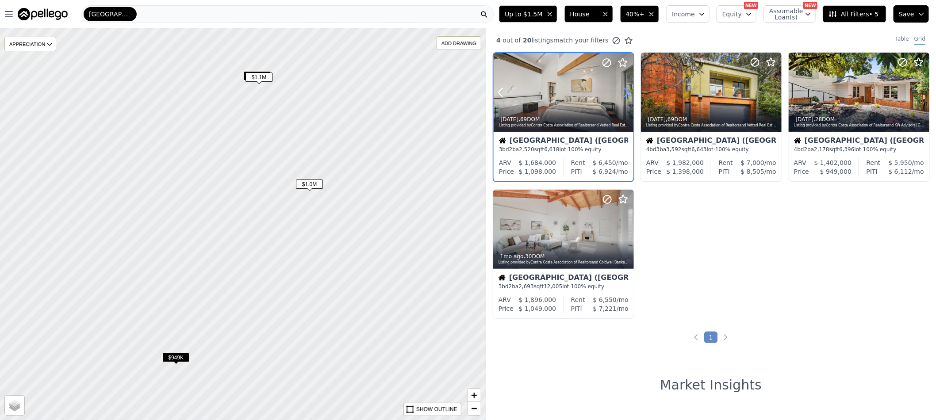
click at [626, 93] on icon at bounding box center [626, 92] width 14 height 14
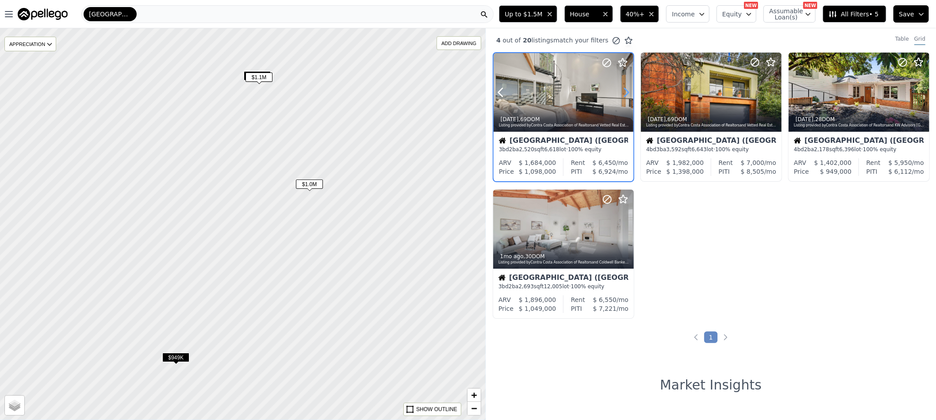
click at [626, 93] on icon at bounding box center [626, 92] width 14 height 14
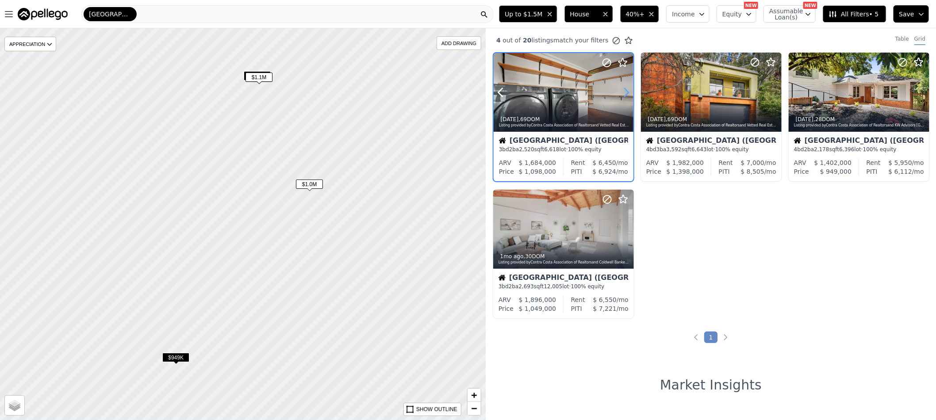
click at [626, 93] on icon at bounding box center [626, 92] width 14 height 14
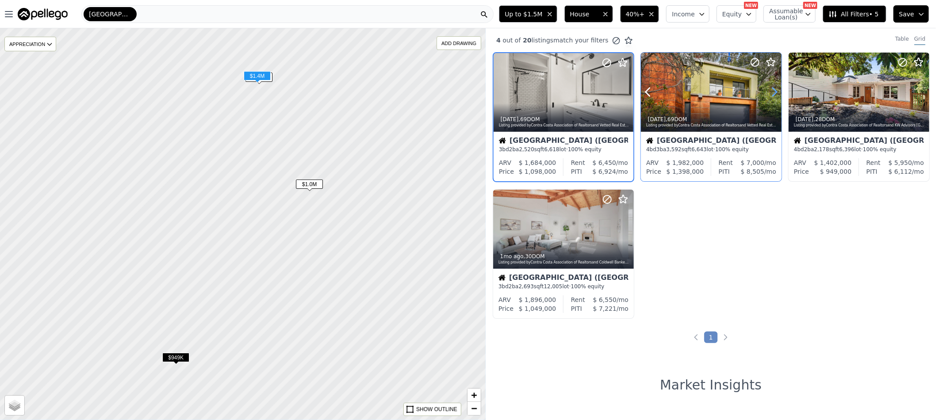
click at [774, 93] on icon at bounding box center [774, 92] width 14 height 14
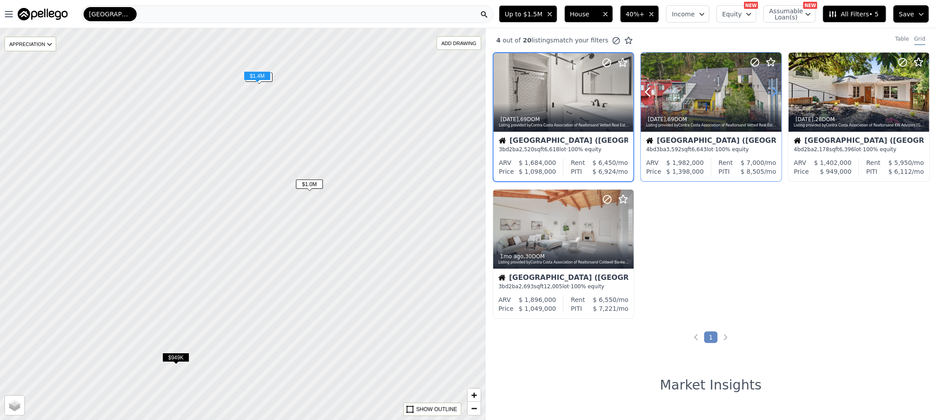
click at [774, 93] on icon at bounding box center [774, 92] width 14 height 14
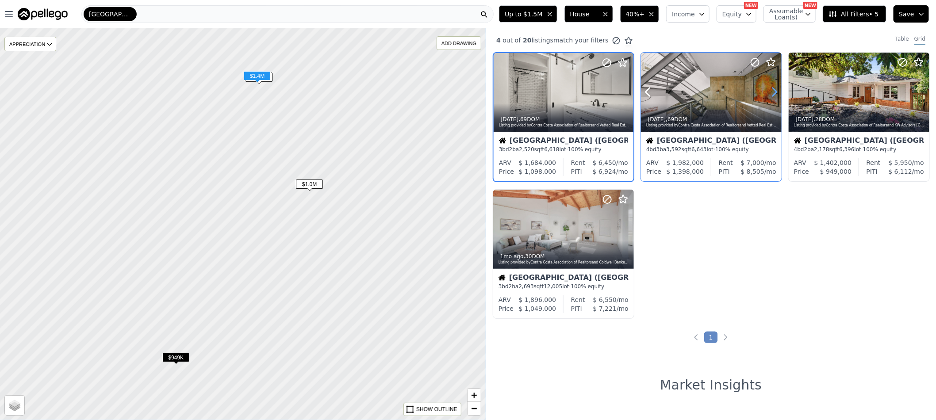
click at [774, 93] on icon at bounding box center [774, 92] width 14 height 14
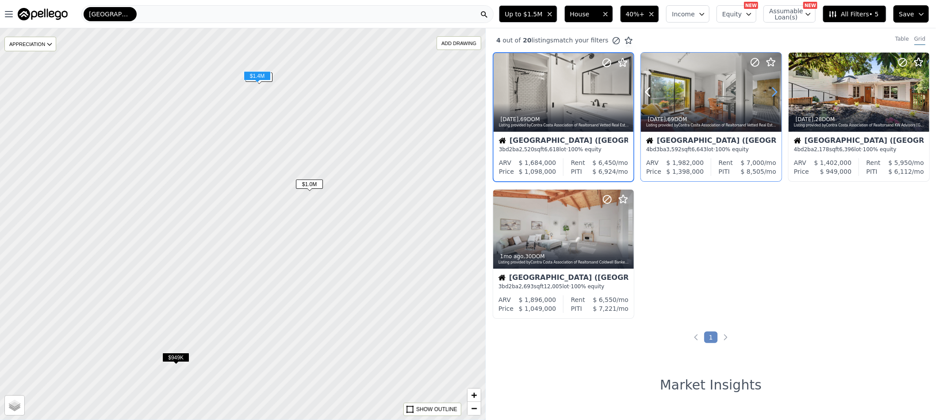
click at [774, 93] on icon at bounding box center [774, 92] width 14 height 14
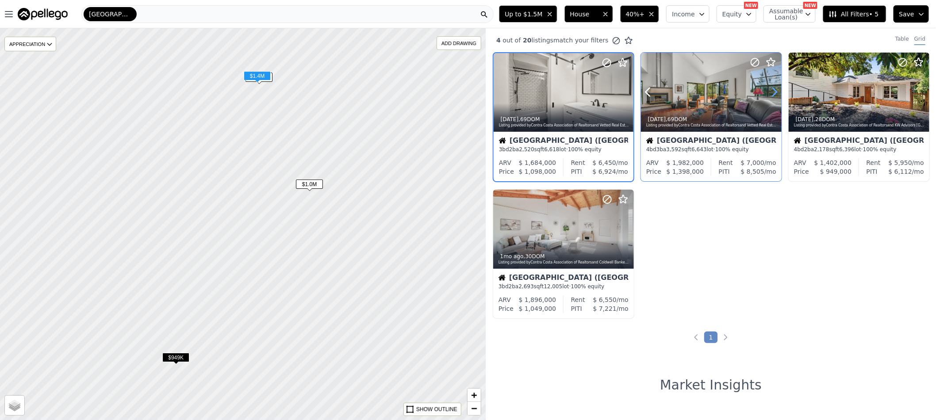
click at [774, 93] on icon at bounding box center [774, 92] width 14 height 14
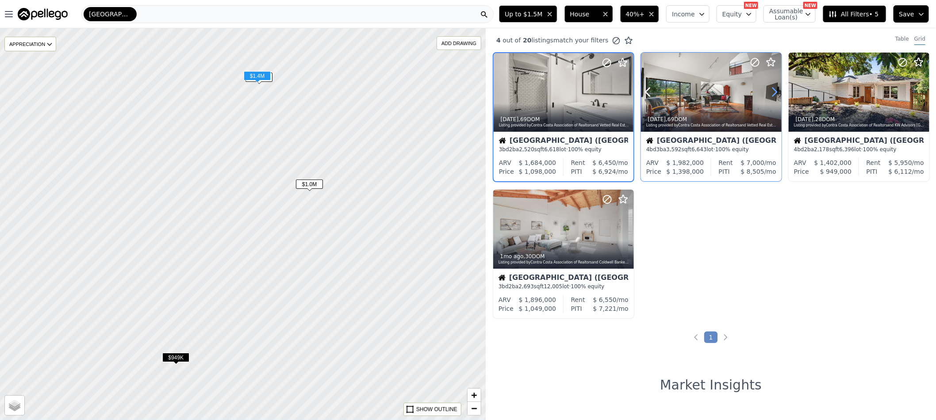
click at [774, 93] on icon at bounding box center [774, 92] width 14 height 14
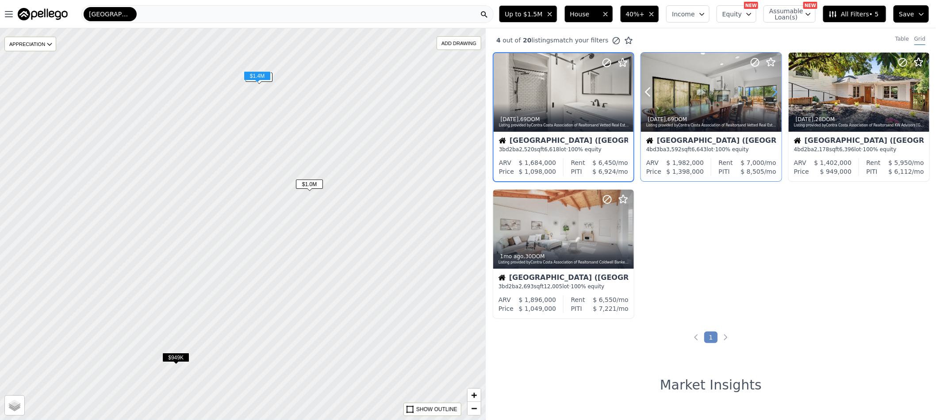
click at [774, 93] on icon at bounding box center [774, 92] width 14 height 14
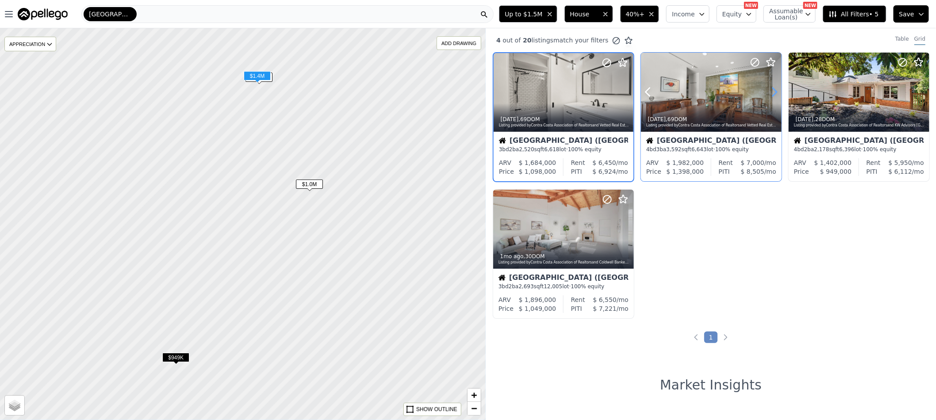
click at [774, 93] on icon at bounding box center [774, 92] width 14 height 14
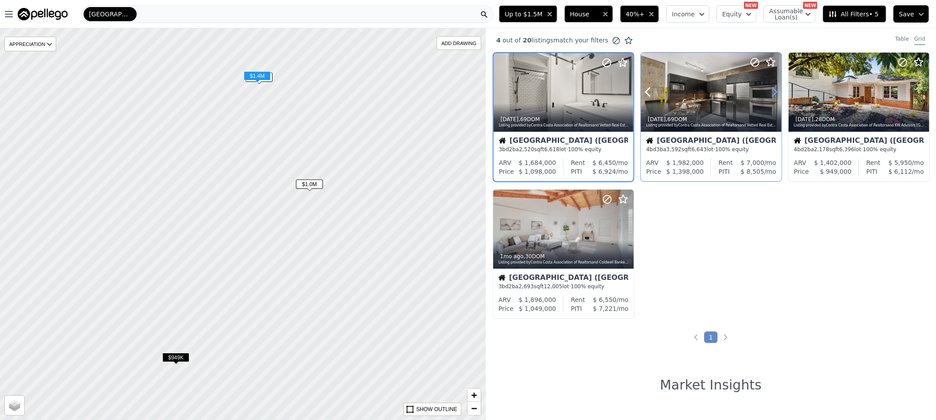
click at [774, 93] on icon at bounding box center [774, 92] width 14 height 14
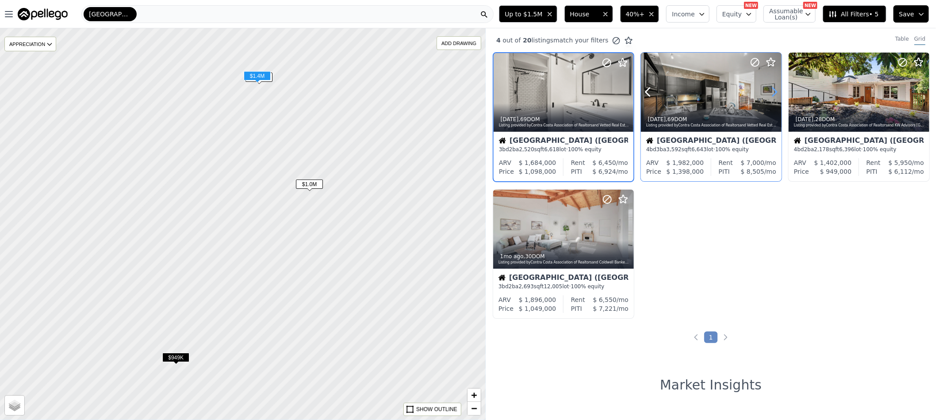
click at [774, 93] on icon at bounding box center [774, 92] width 14 height 14
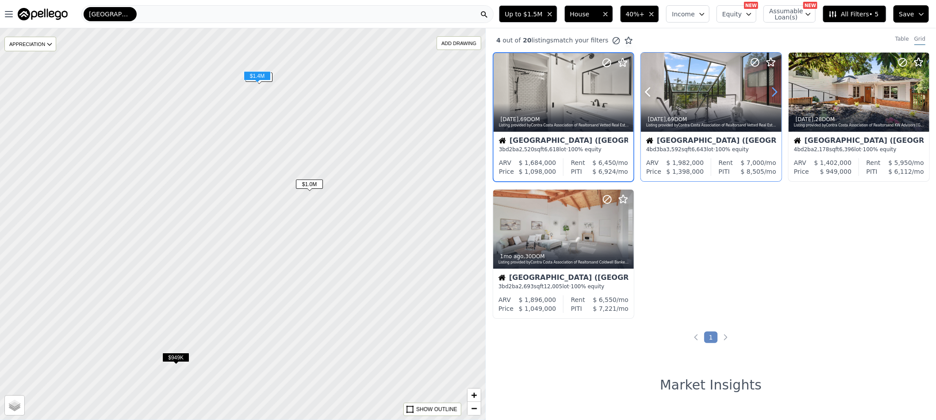
click at [774, 93] on icon at bounding box center [774, 92] width 14 height 14
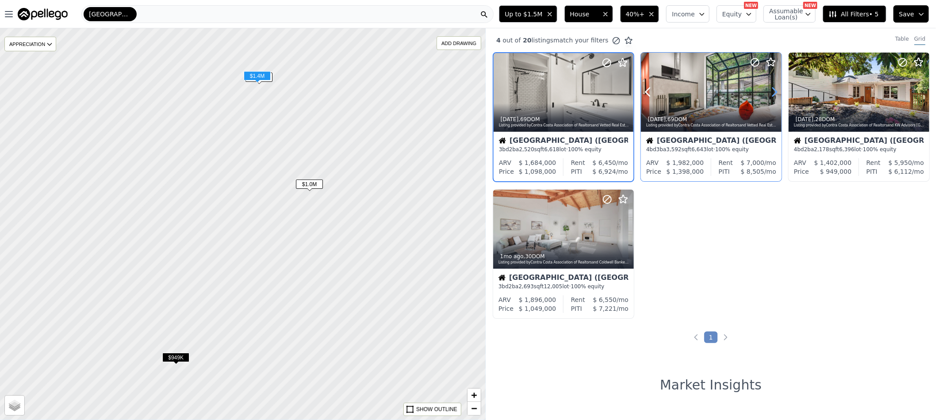
click at [774, 93] on icon at bounding box center [774, 92] width 14 height 14
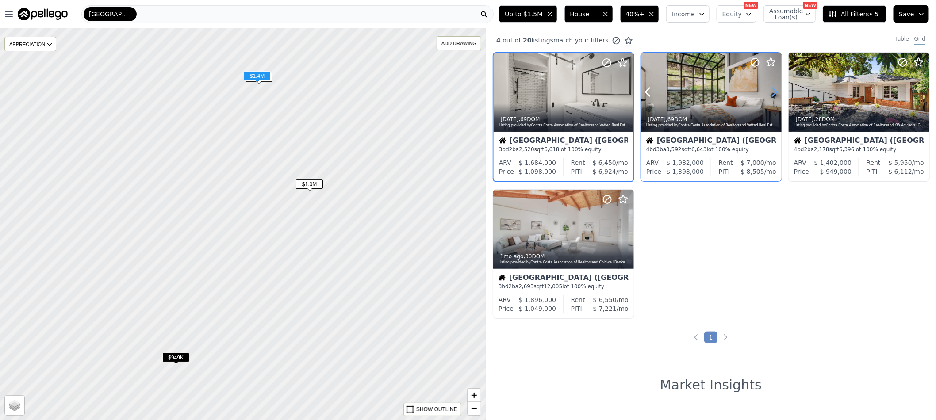
click at [774, 93] on icon at bounding box center [774, 92] width 14 height 14
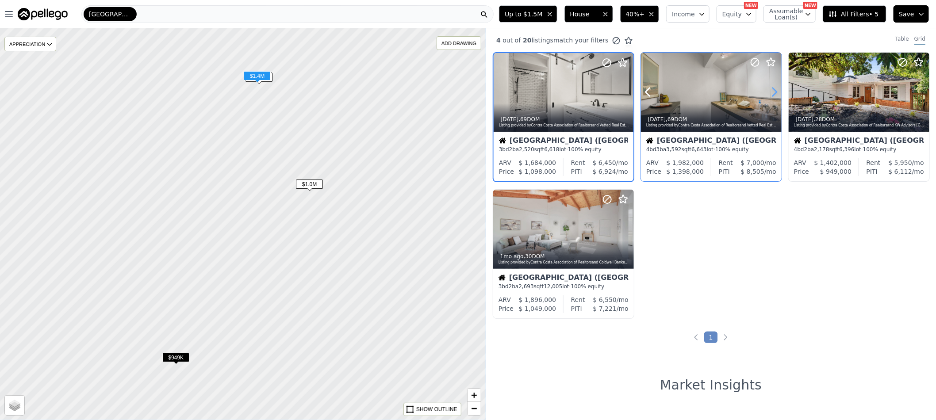
click at [774, 93] on icon at bounding box center [774, 92] width 14 height 14
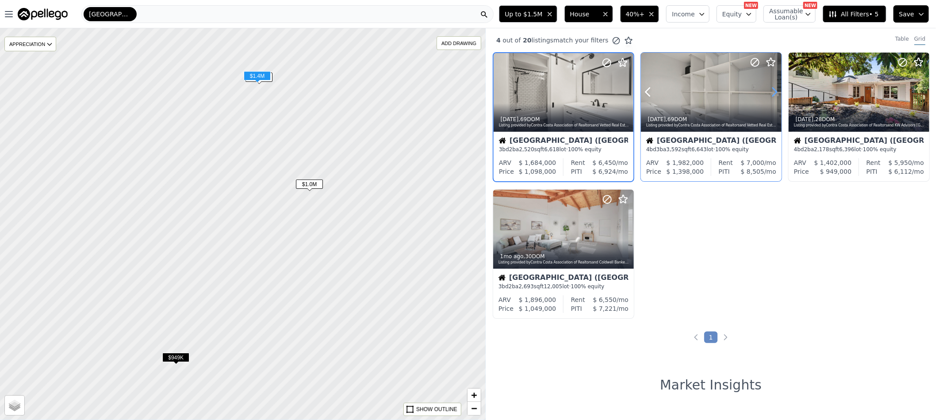
click at [774, 93] on icon at bounding box center [774, 92] width 14 height 14
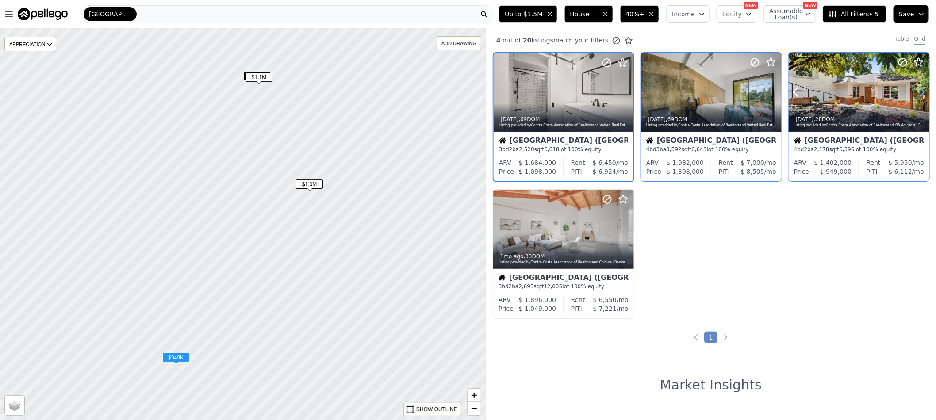
click at [915, 93] on icon at bounding box center [922, 92] width 14 height 14
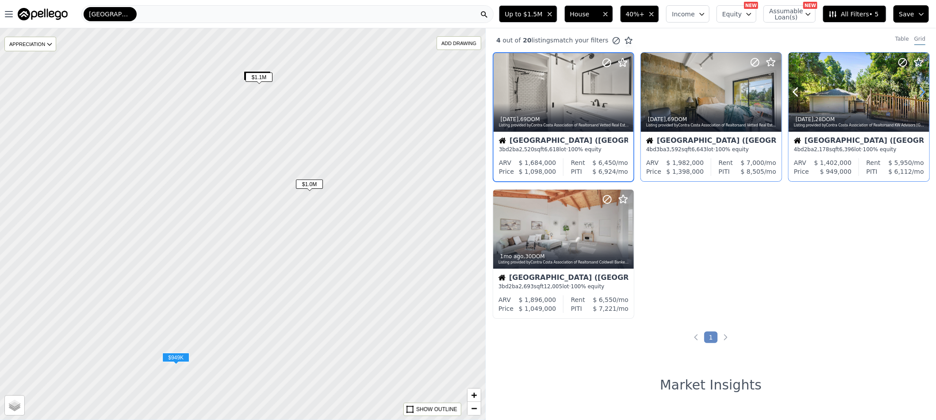
click at [915, 93] on icon at bounding box center [922, 92] width 14 height 14
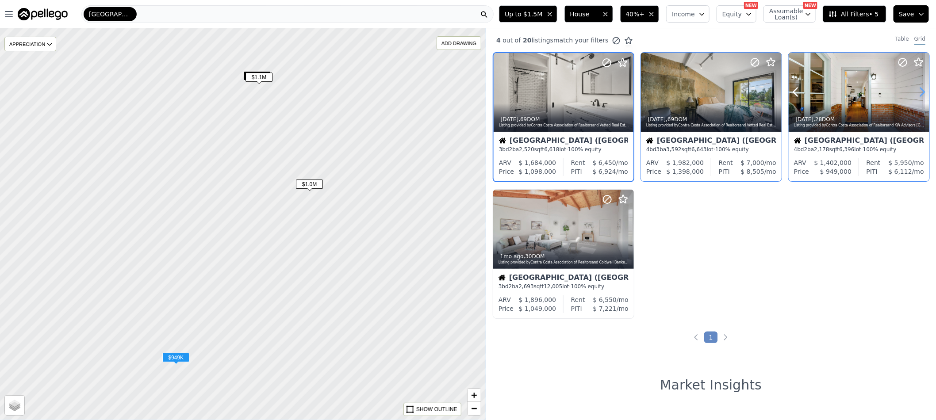
click at [915, 93] on icon at bounding box center [922, 92] width 14 height 14
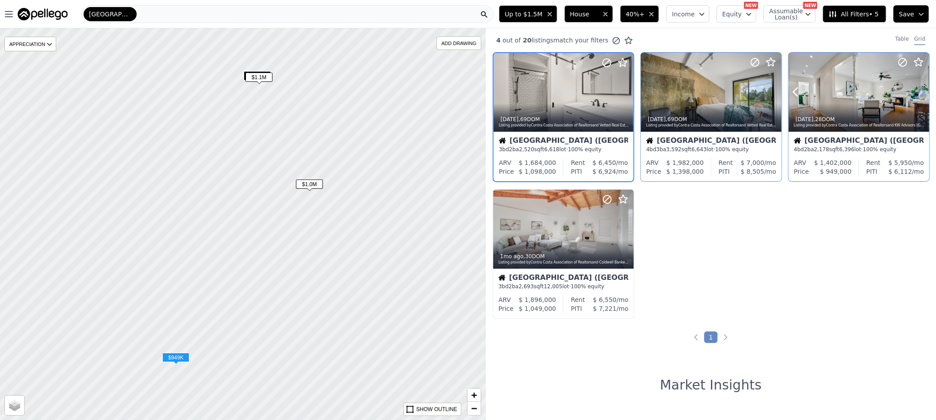
click at [915, 93] on icon at bounding box center [922, 92] width 14 height 14
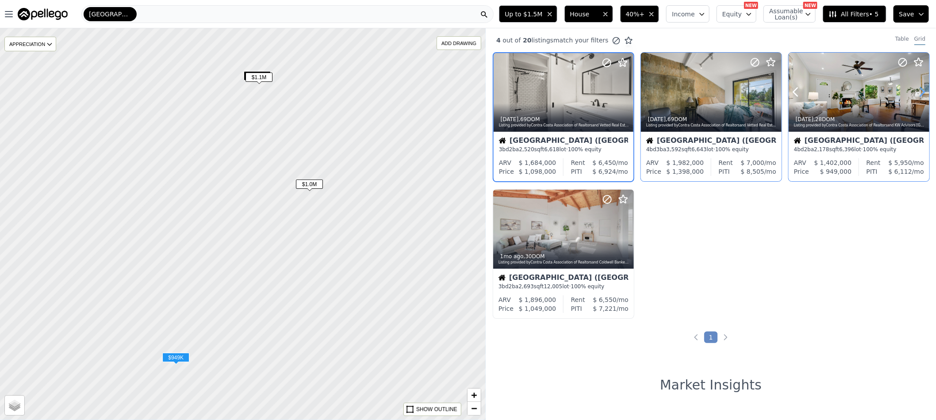
click at [915, 93] on icon at bounding box center [922, 92] width 14 height 14
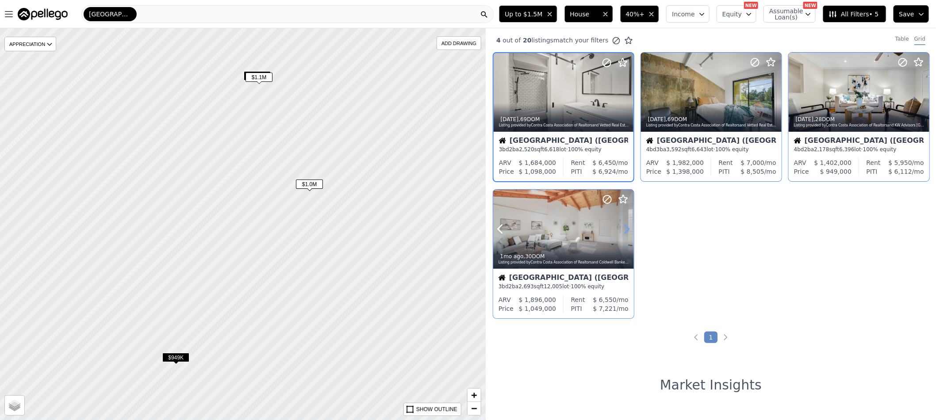
click at [623, 224] on icon at bounding box center [626, 229] width 14 height 14
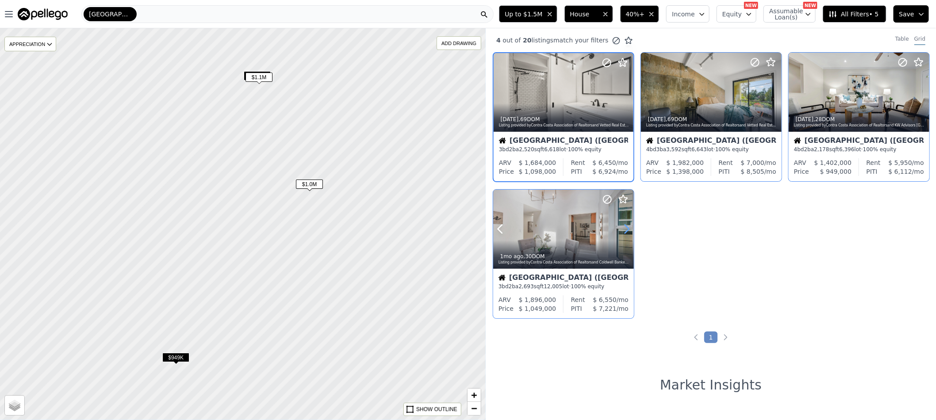
click at [623, 224] on icon at bounding box center [626, 229] width 14 height 14
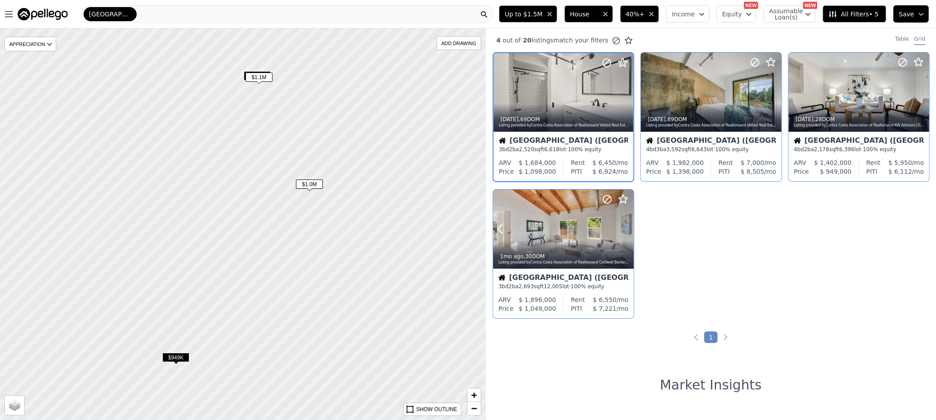
click at [623, 224] on icon at bounding box center [626, 229] width 14 height 14
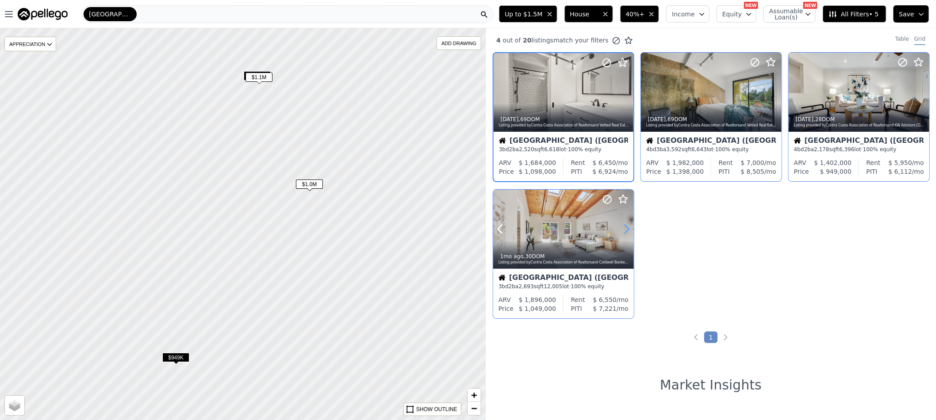
click at [623, 224] on icon at bounding box center [626, 229] width 14 height 14
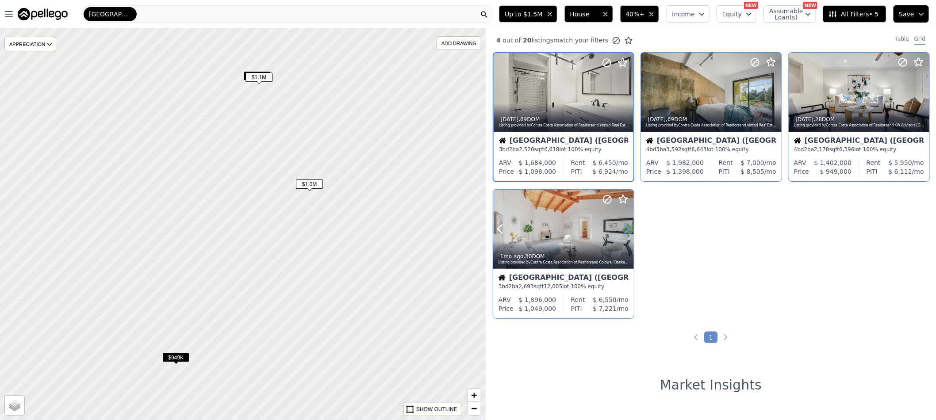
click at [623, 224] on icon at bounding box center [626, 229] width 14 height 14
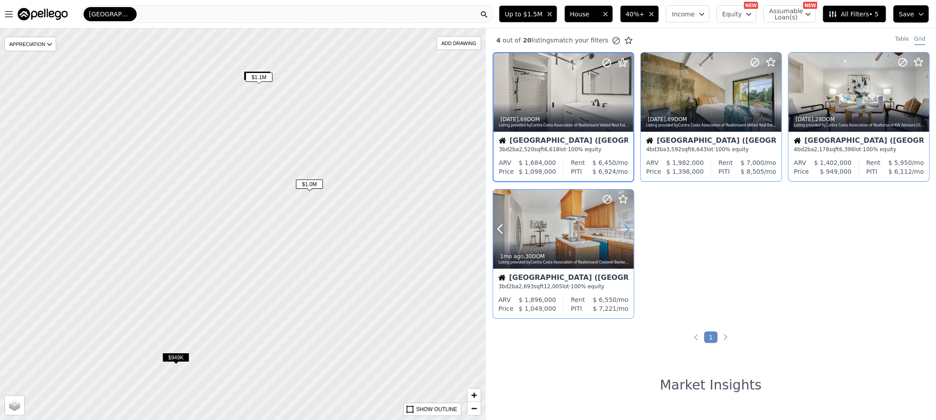
click at [623, 224] on icon at bounding box center [626, 229] width 14 height 14
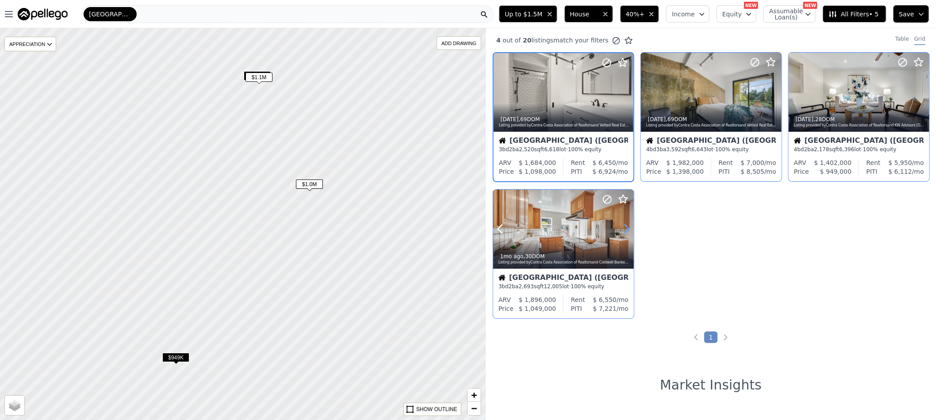
click at [623, 224] on icon at bounding box center [626, 229] width 14 height 14
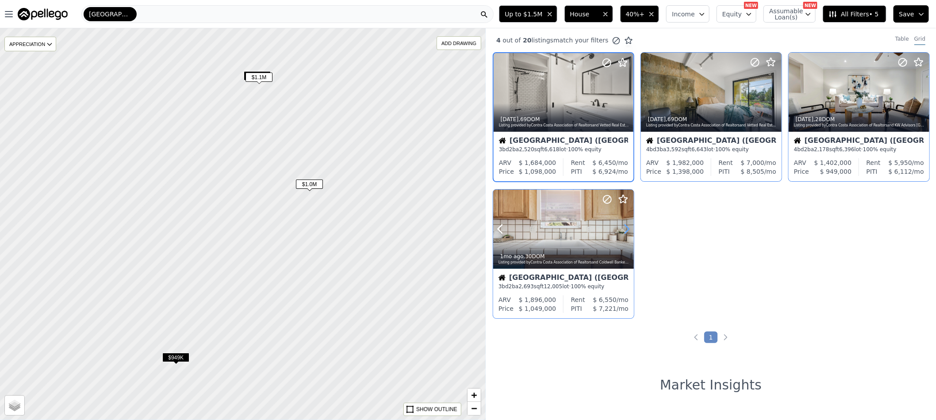
click at [623, 224] on icon at bounding box center [626, 229] width 14 height 14
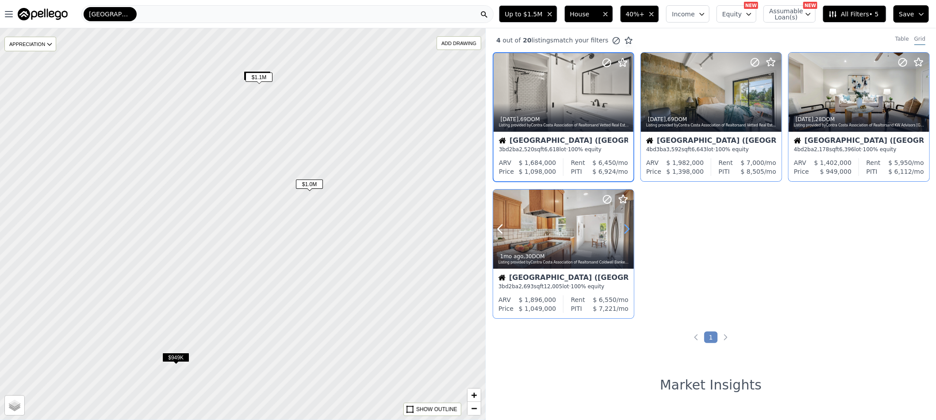
click at [623, 224] on icon at bounding box center [626, 229] width 14 height 14
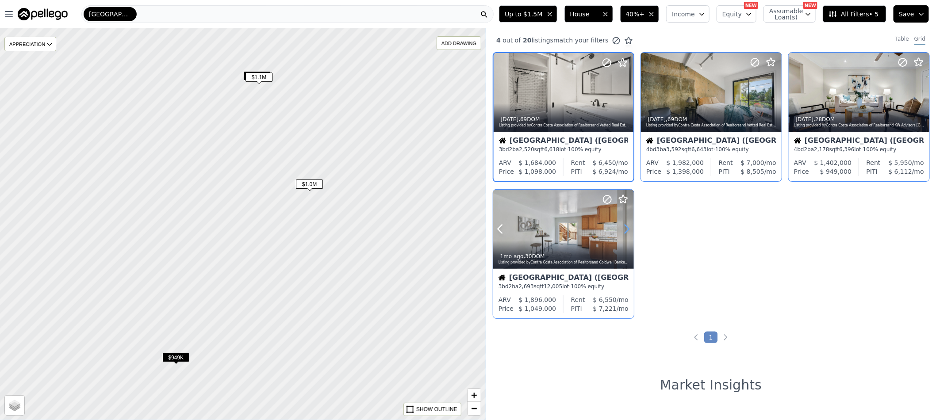
click at [623, 224] on icon at bounding box center [626, 229] width 14 height 14
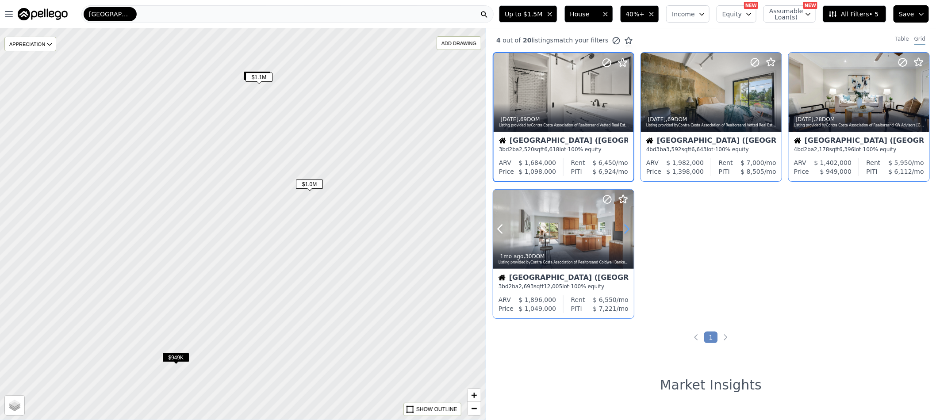
click at [623, 224] on icon at bounding box center [626, 229] width 14 height 14
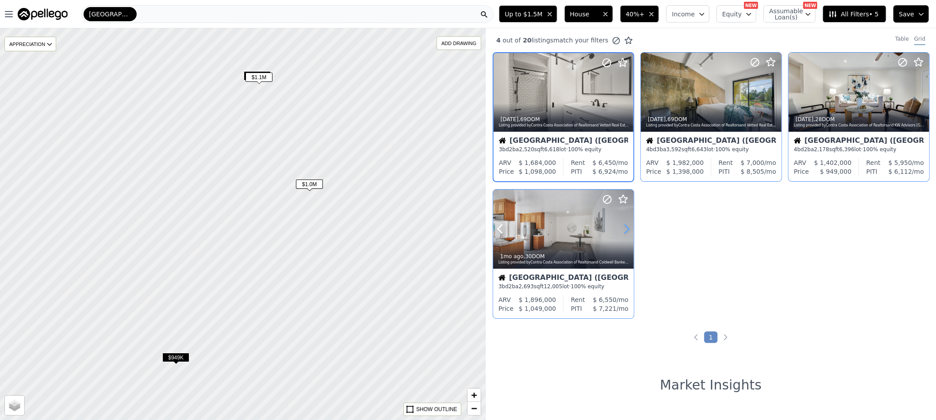
click at [623, 224] on icon at bounding box center [626, 229] width 14 height 14
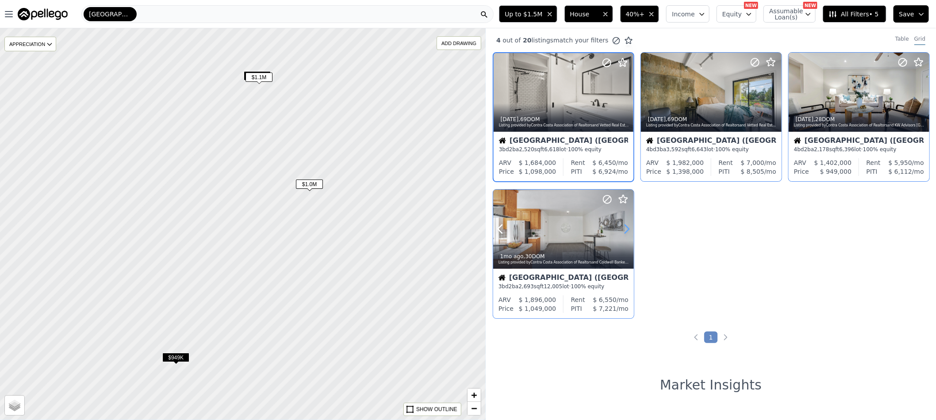
click at [623, 224] on icon at bounding box center [626, 229] width 14 height 14
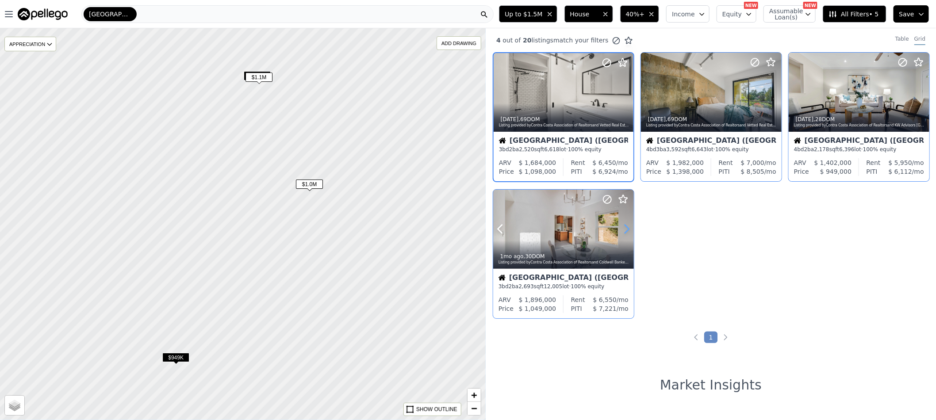
click at [623, 224] on icon at bounding box center [626, 229] width 14 height 14
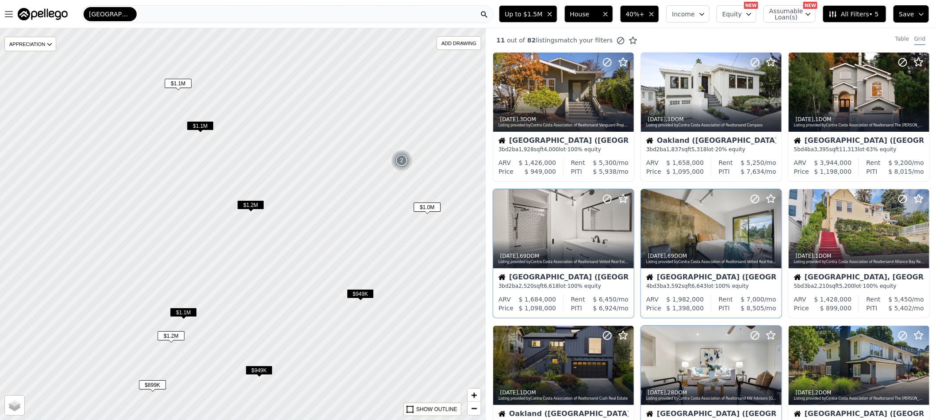
drag, startPoint x: 219, startPoint y: 226, endPoint x: 371, endPoint y: 226, distance: 152.5
click at [371, 226] on div at bounding box center [242, 224] width 583 height 470
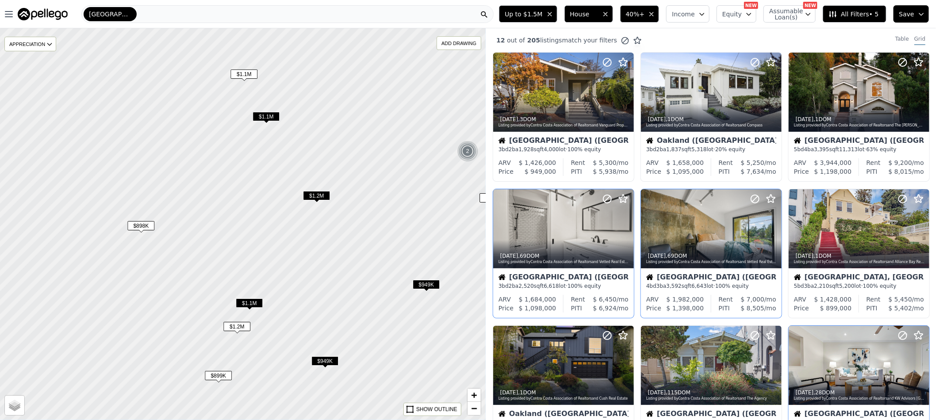
drag, startPoint x: 249, startPoint y: 254, endPoint x: 315, endPoint y: 245, distance: 67.0
click at [315, 245] on div at bounding box center [243, 224] width 583 height 470
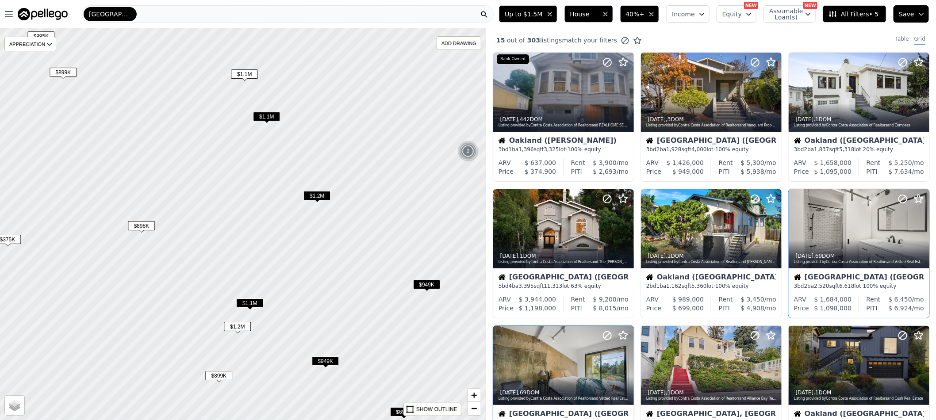
click at [274, 124] on div "$1.1M" at bounding box center [266, 118] width 27 height 13
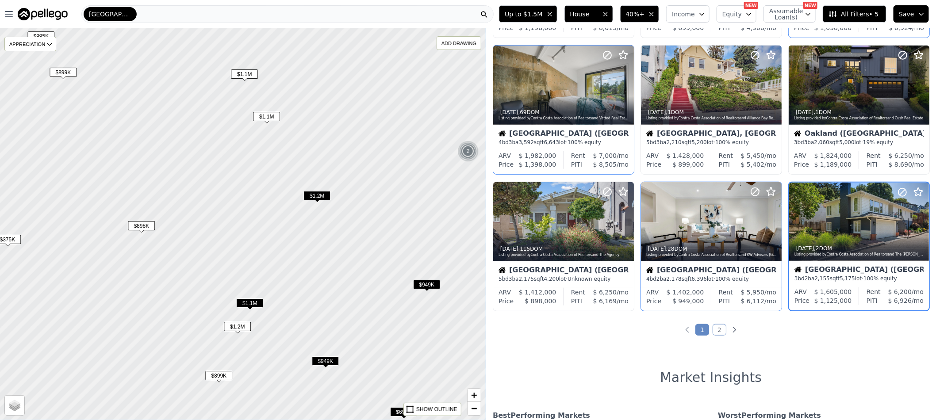
scroll to position [288, 0]
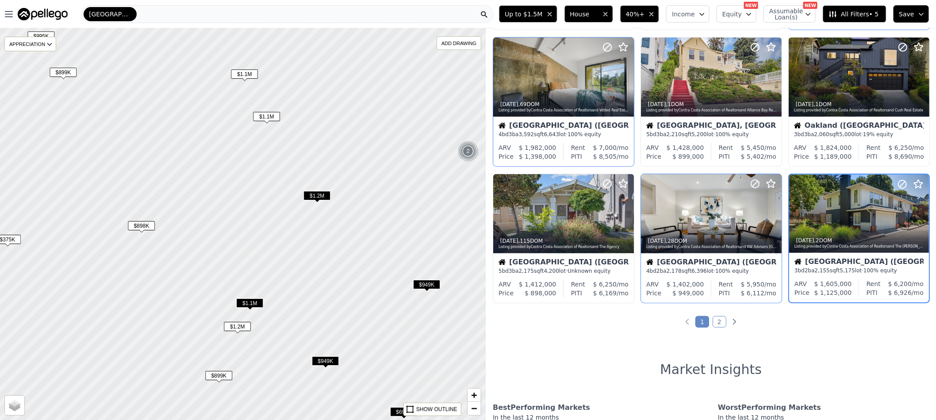
click at [316, 197] on span "$1.2M" at bounding box center [316, 195] width 27 height 9
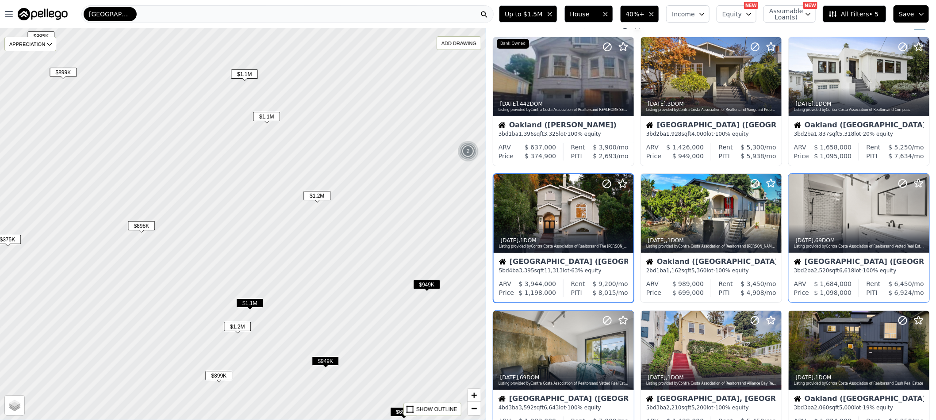
scroll to position [15, 0]
click at [626, 213] on icon at bounding box center [626, 214] width 14 height 14
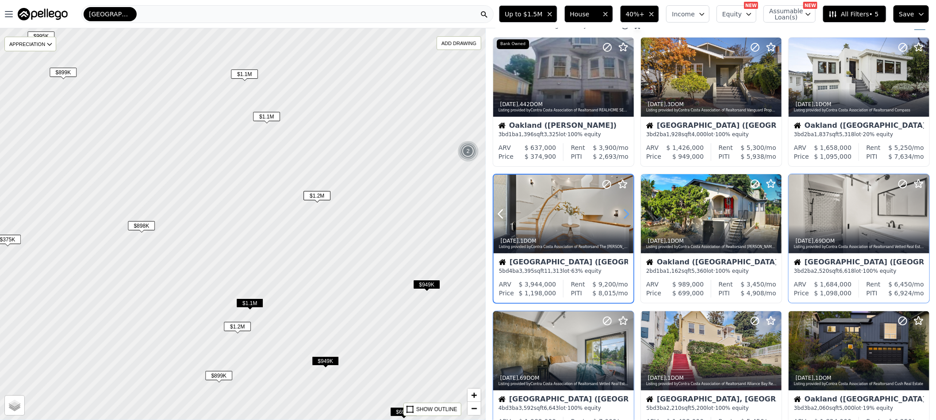
click at [626, 213] on icon at bounding box center [626, 214] width 14 height 14
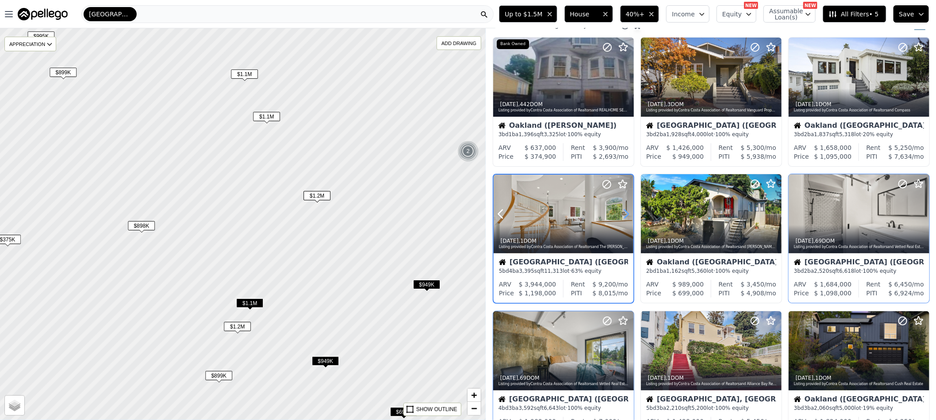
click at [626, 213] on icon at bounding box center [626, 214] width 14 height 14
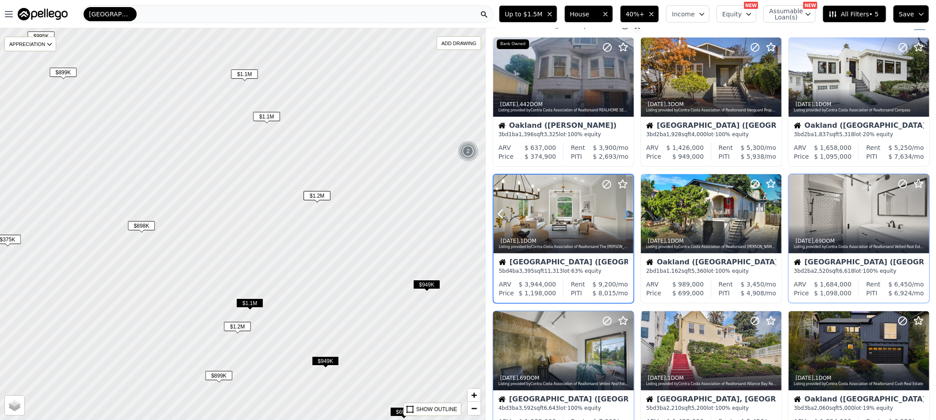
click at [626, 213] on icon at bounding box center [626, 214] width 14 height 14
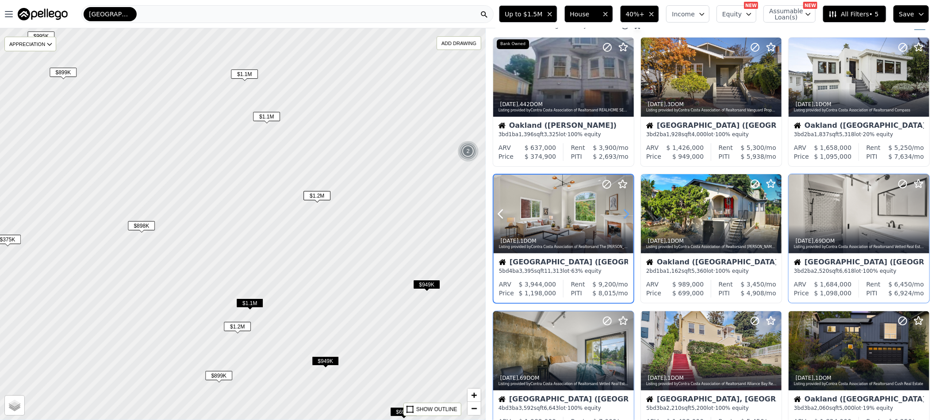
click at [626, 213] on icon at bounding box center [626, 214] width 14 height 14
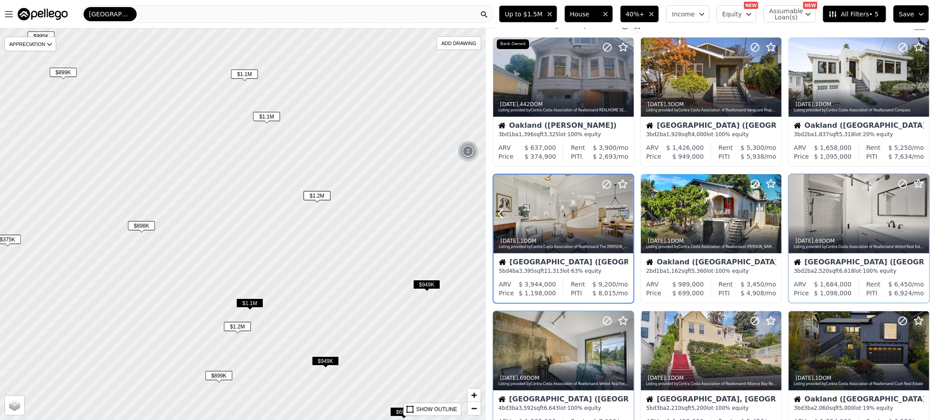
click at [626, 213] on icon at bounding box center [626, 214] width 14 height 14
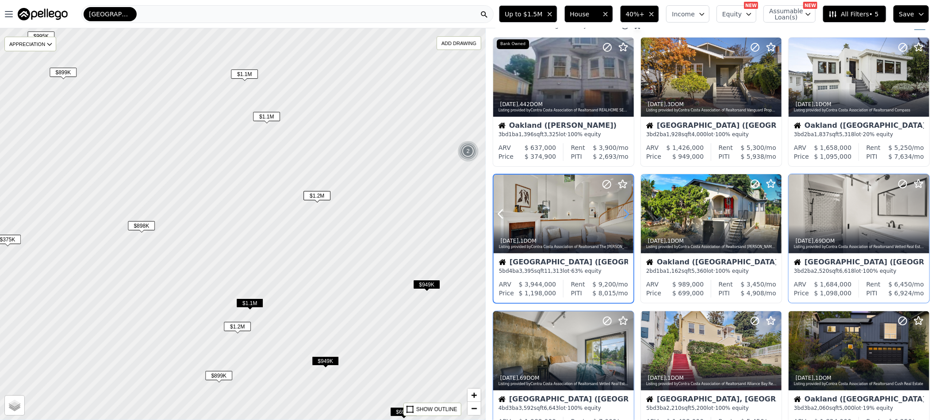
click at [626, 213] on icon at bounding box center [626, 214] width 14 height 14
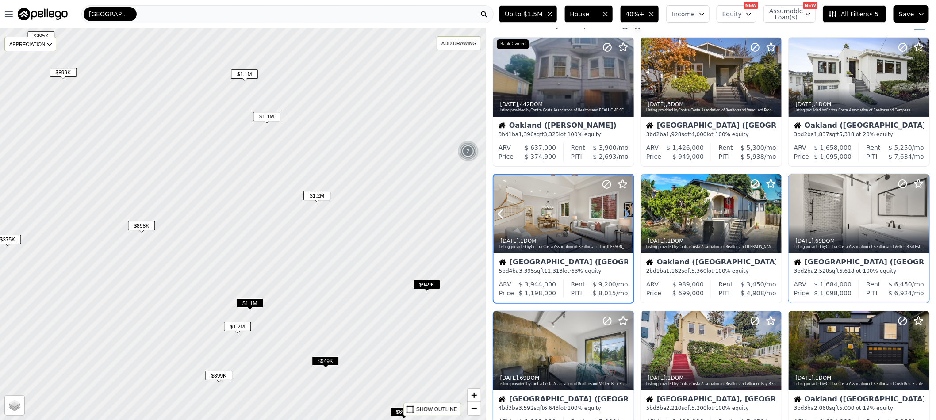
click at [626, 213] on icon at bounding box center [626, 214] width 14 height 14
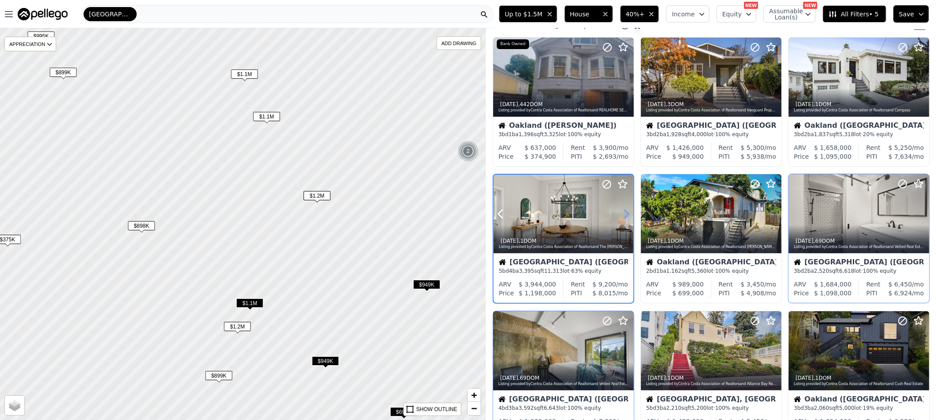
click at [626, 213] on icon at bounding box center [626, 214] width 14 height 14
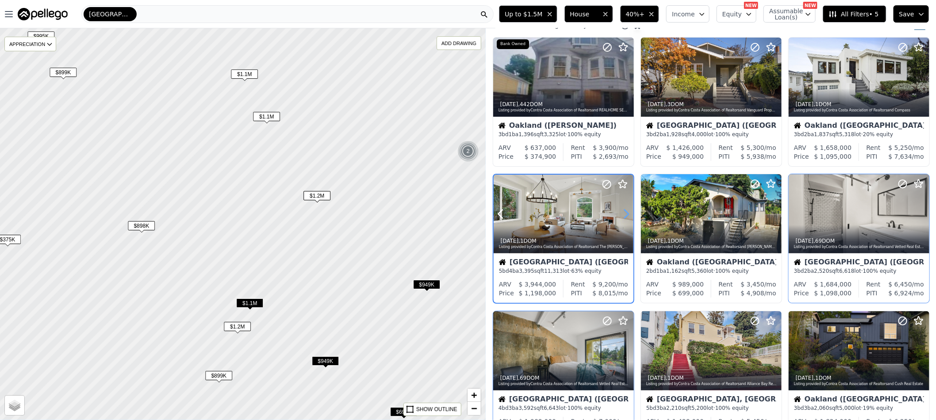
click at [626, 213] on icon at bounding box center [626, 214] width 14 height 14
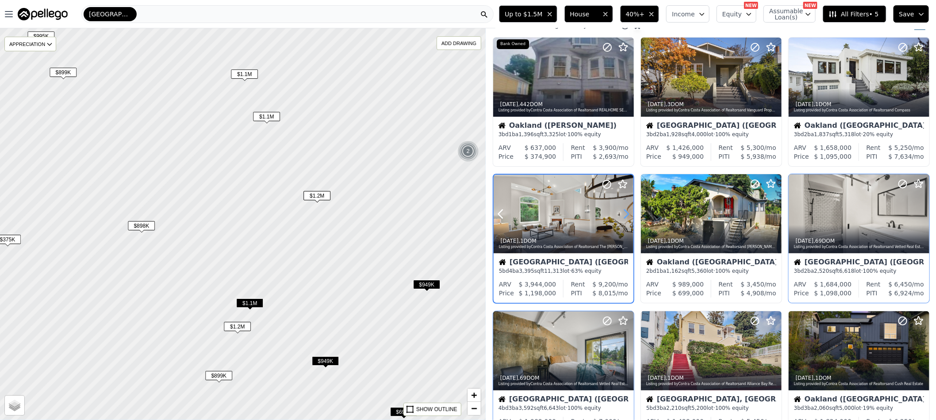
click at [626, 213] on icon at bounding box center [626, 214] width 14 height 14
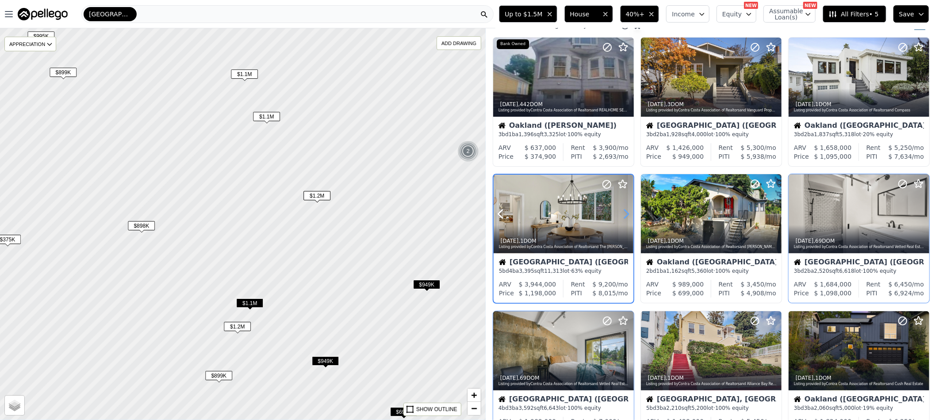
click at [626, 213] on icon at bounding box center [626, 214] width 14 height 14
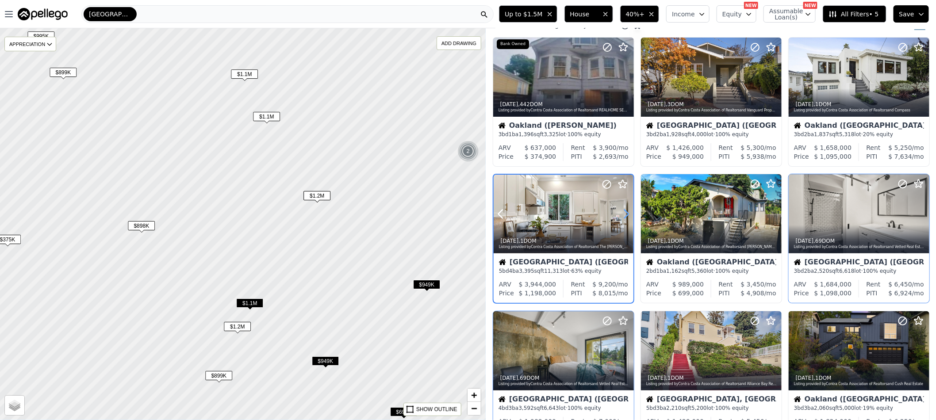
click at [626, 213] on icon at bounding box center [626, 214] width 14 height 14
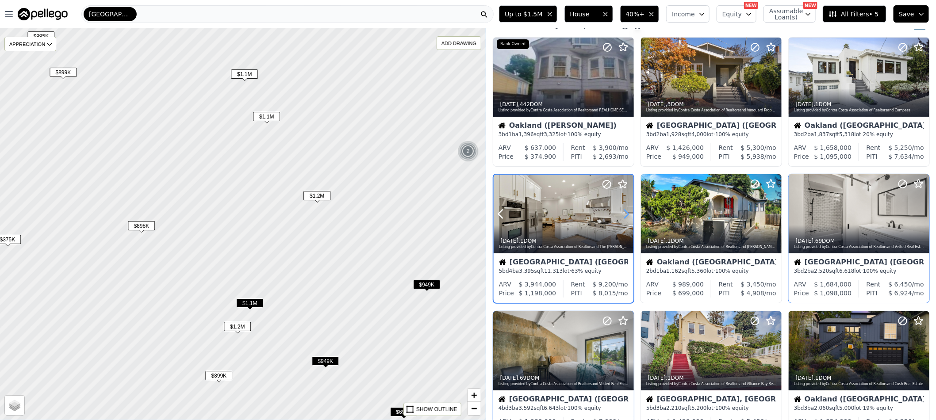
click at [626, 213] on icon at bounding box center [626, 214] width 14 height 14
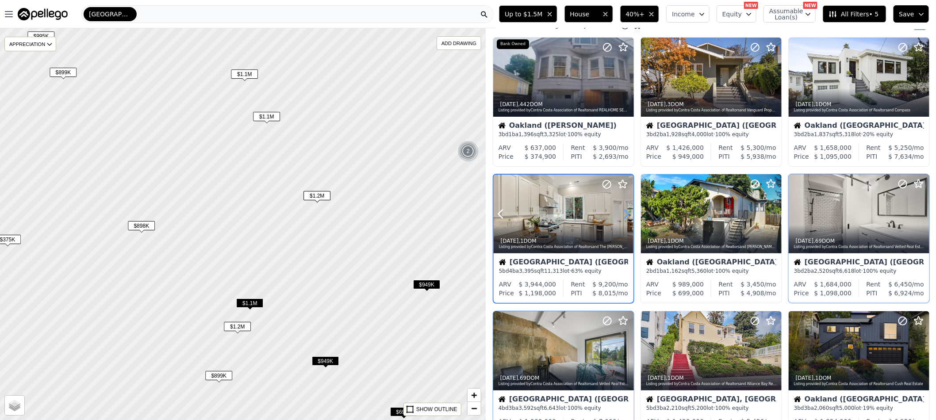
click at [626, 213] on icon at bounding box center [626, 214] width 14 height 14
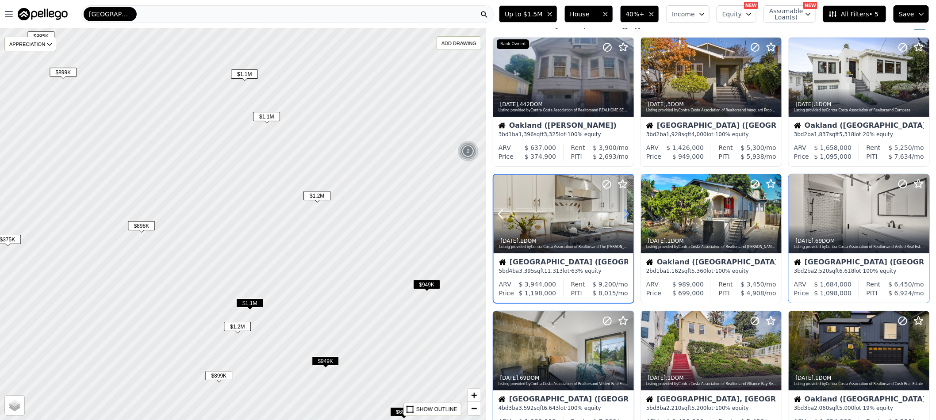
click at [626, 213] on icon at bounding box center [626, 214] width 14 height 14
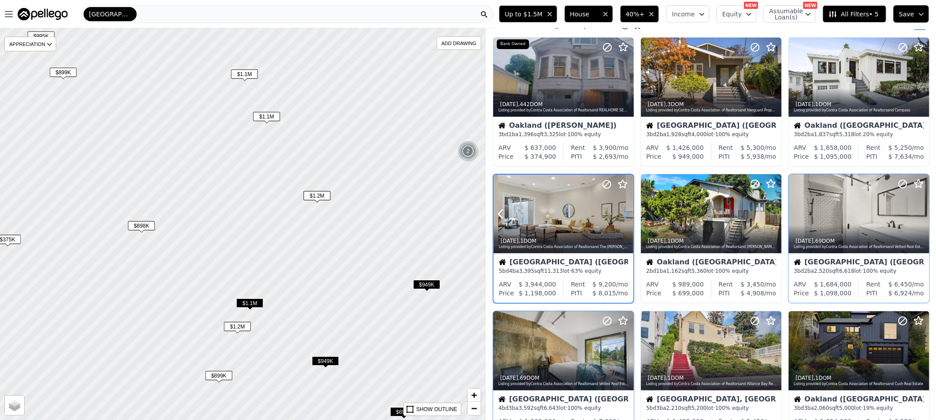
click at [626, 213] on icon at bounding box center [626, 214] width 14 height 14
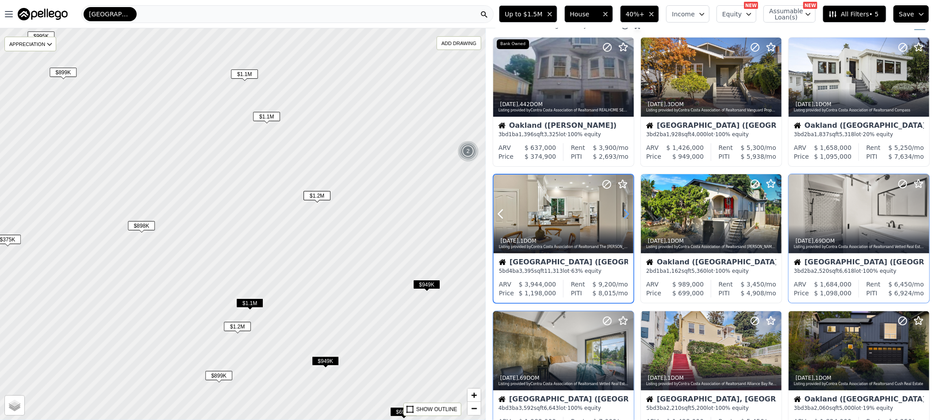
click at [626, 213] on icon at bounding box center [626, 214] width 14 height 14
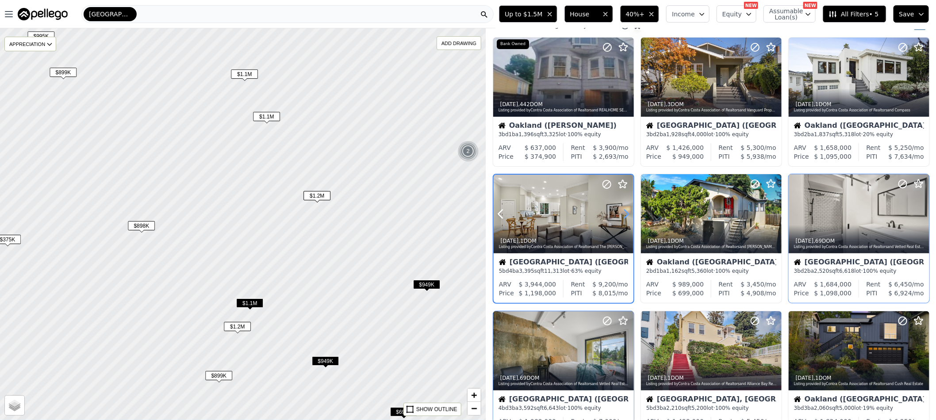
click at [626, 213] on icon at bounding box center [626, 214] width 14 height 14
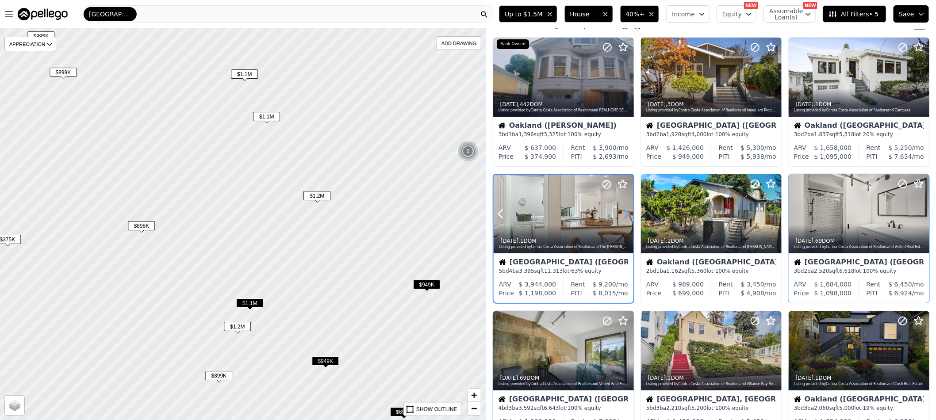
click at [626, 213] on icon at bounding box center [626, 214] width 14 height 14
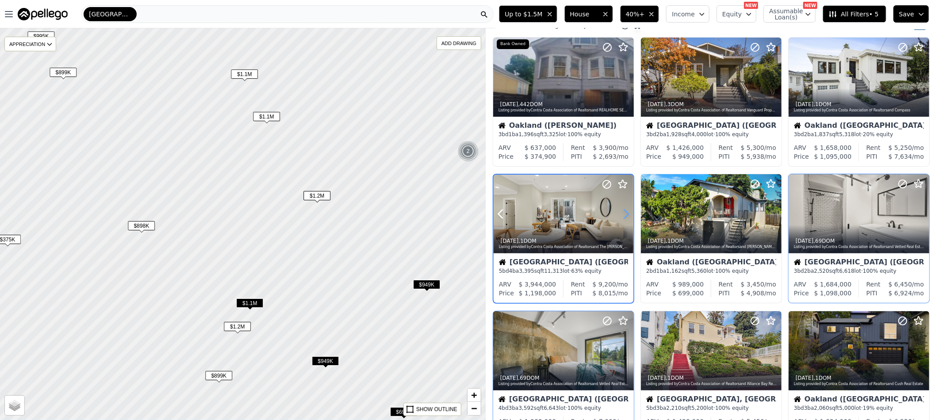
click at [626, 213] on icon at bounding box center [626, 214] width 14 height 14
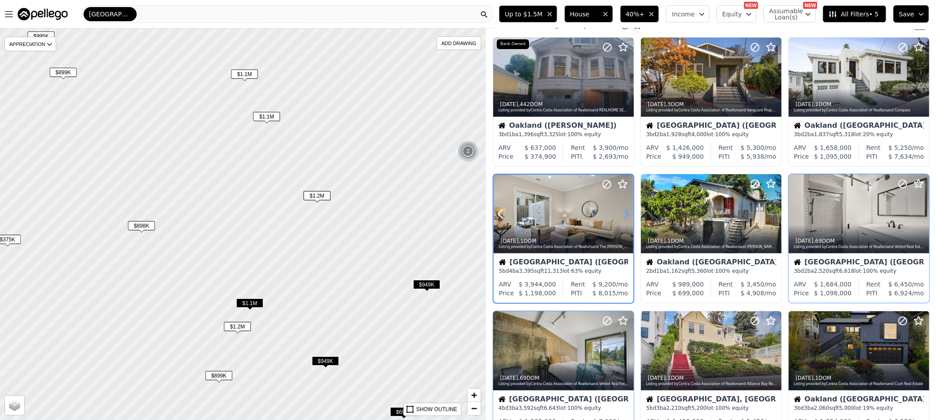
click at [626, 213] on icon at bounding box center [626, 214] width 14 height 14
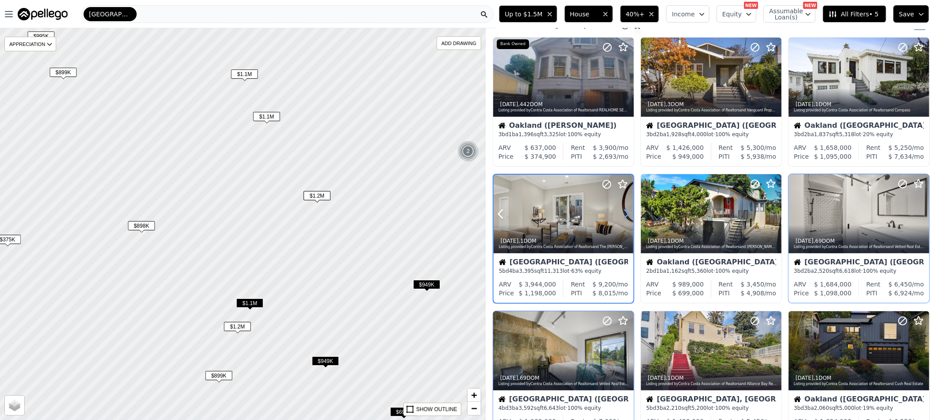
click at [626, 213] on icon at bounding box center [626, 214] width 14 height 14
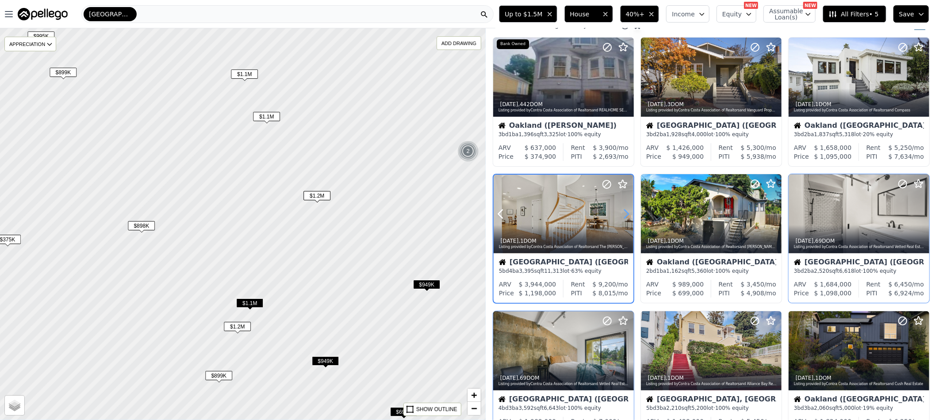
click at [626, 213] on icon at bounding box center [626, 214] width 14 height 14
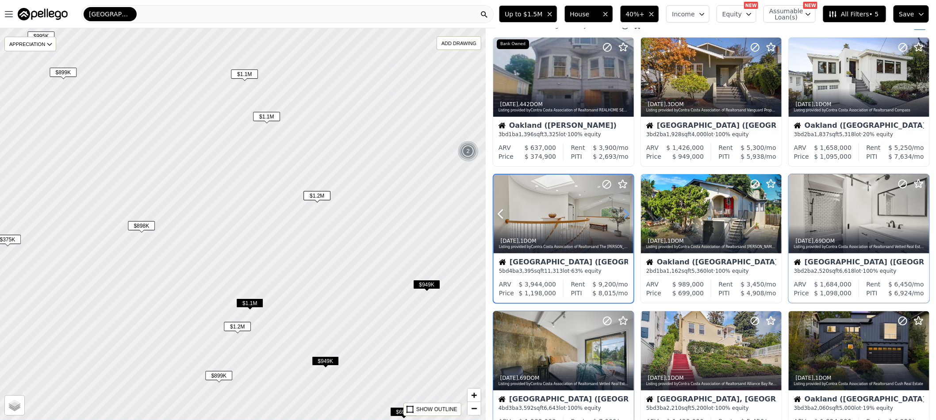
click at [626, 213] on icon at bounding box center [626, 214] width 14 height 14
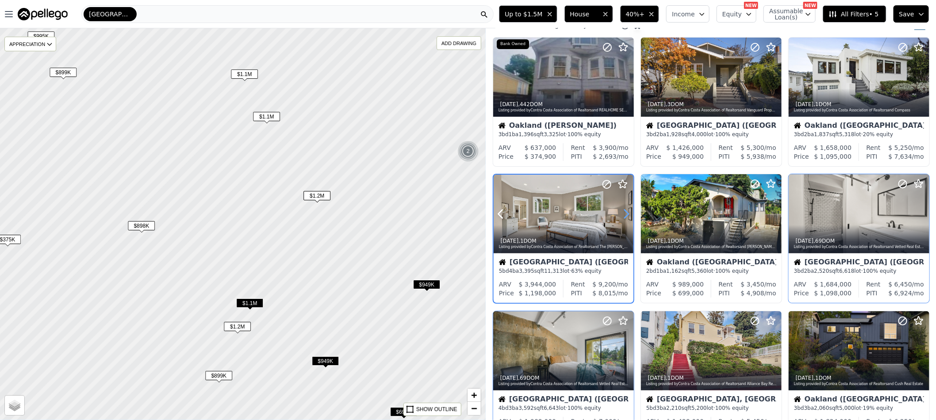
click at [626, 213] on icon at bounding box center [626, 214] width 14 height 14
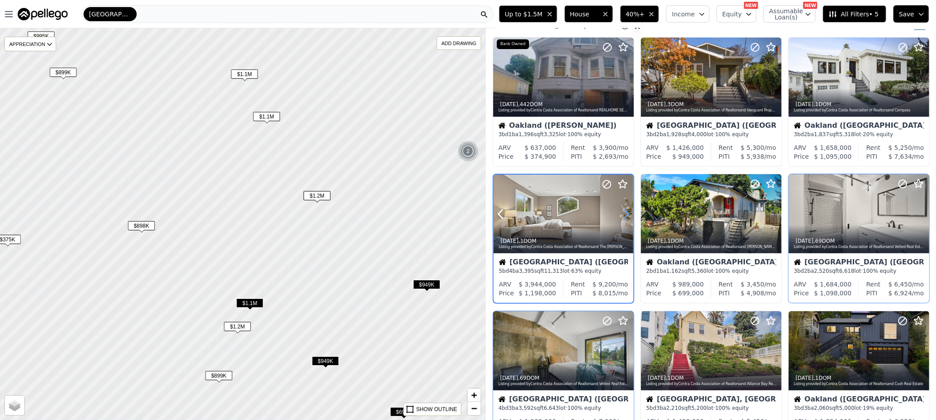
click at [626, 213] on icon at bounding box center [626, 214] width 14 height 14
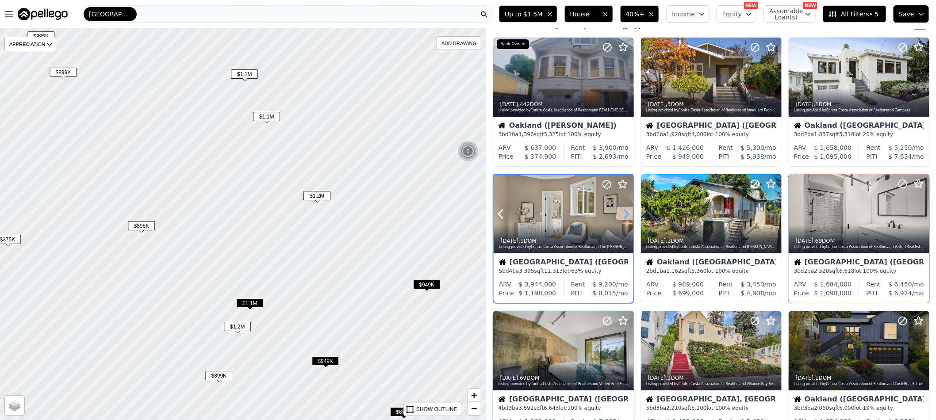
click at [626, 213] on icon at bounding box center [626, 214] width 14 height 14
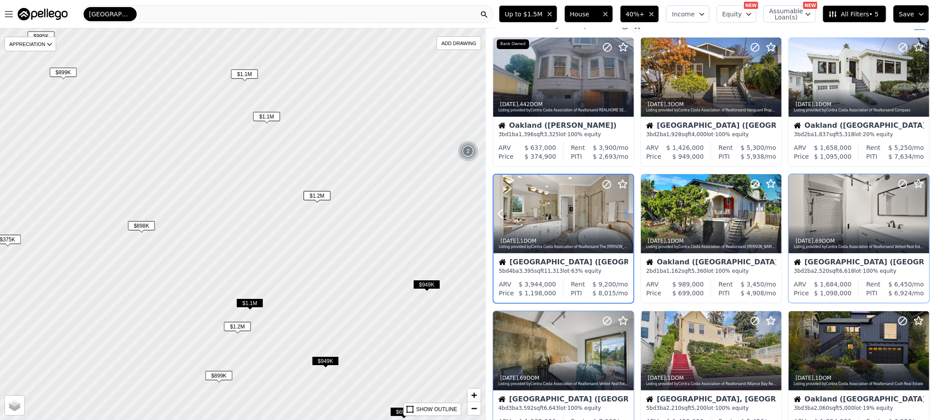
click at [626, 213] on icon at bounding box center [626, 214] width 14 height 14
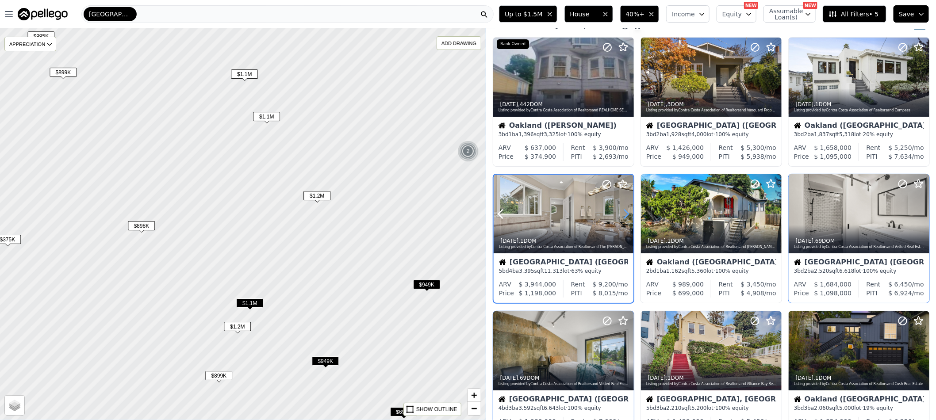
click at [626, 213] on icon at bounding box center [626, 214] width 14 height 14
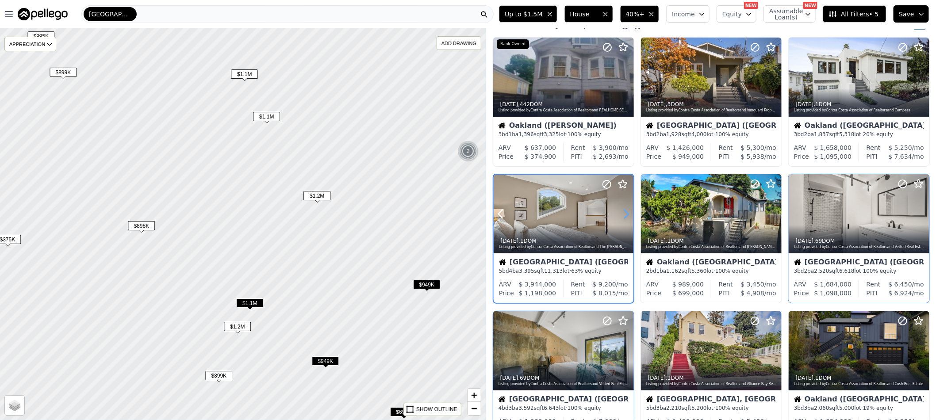
click at [626, 213] on icon at bounding box center [626, 214] width 14 height 14
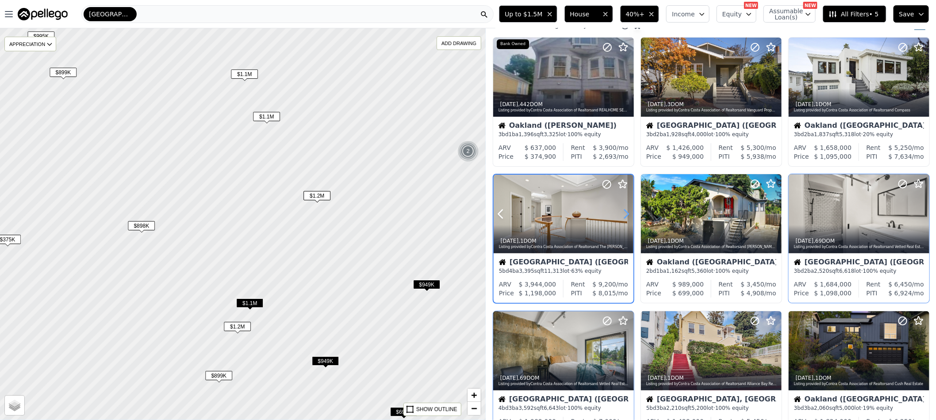
click at [626, 213] on icon at bounding box center [626, 214] width 14 height 14
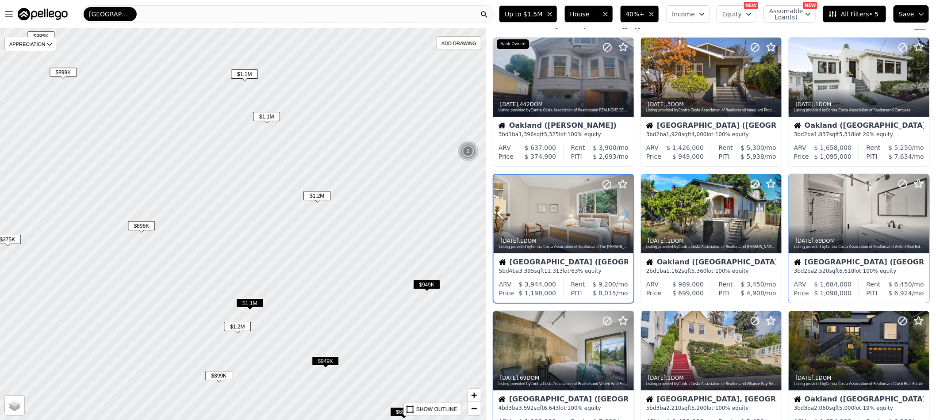
click at [626, 213] on icon at bounding box center [626, 214] width 14 height 14
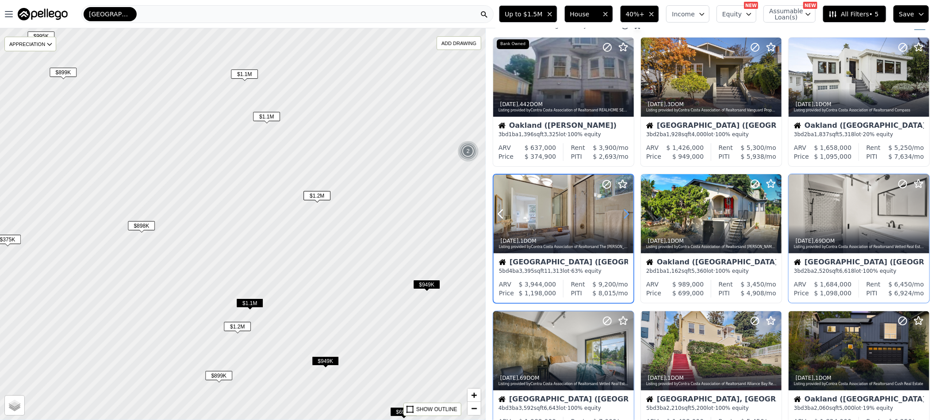
click at [626, 213] on icon at bounding box center [626, 214] width 14 height 14
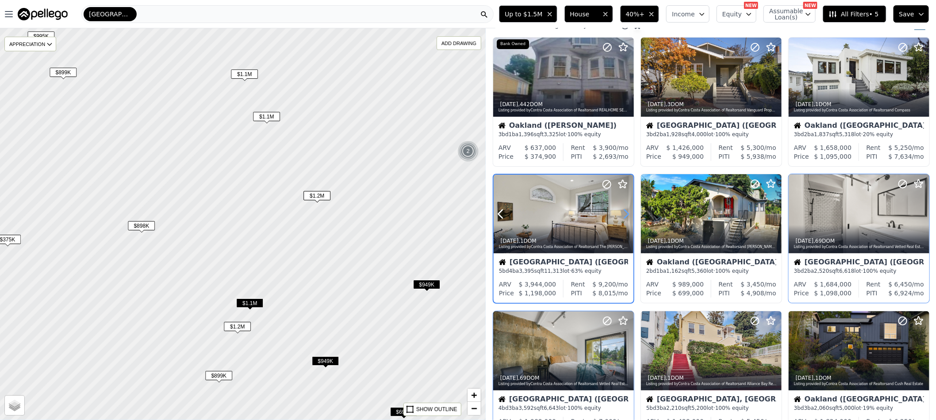
click at [626, 213] on icon at bounding box center [626, 214] width 14 height 14
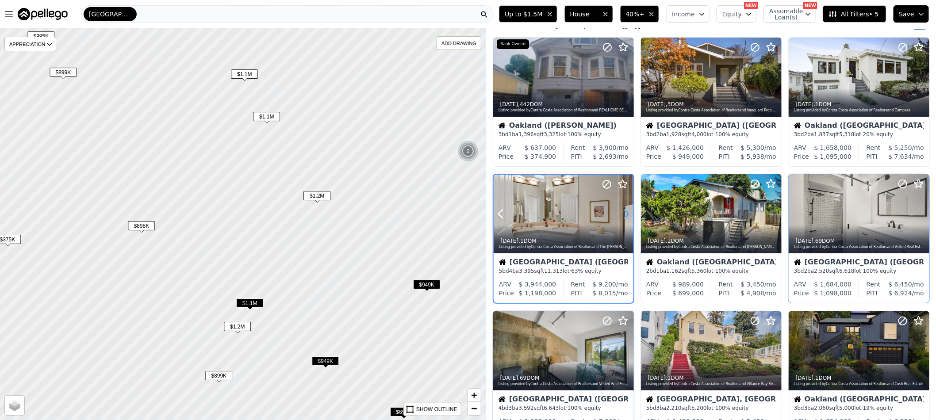
click at [626, 213] on icon at bounding box center [626, 214] width 14 height 14
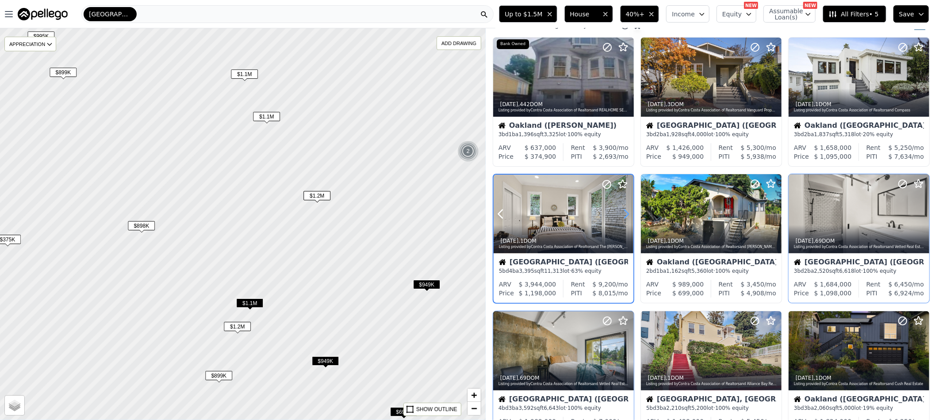
click at [626, 213] on icon at bounding box center [626, 214] width 14 height 14
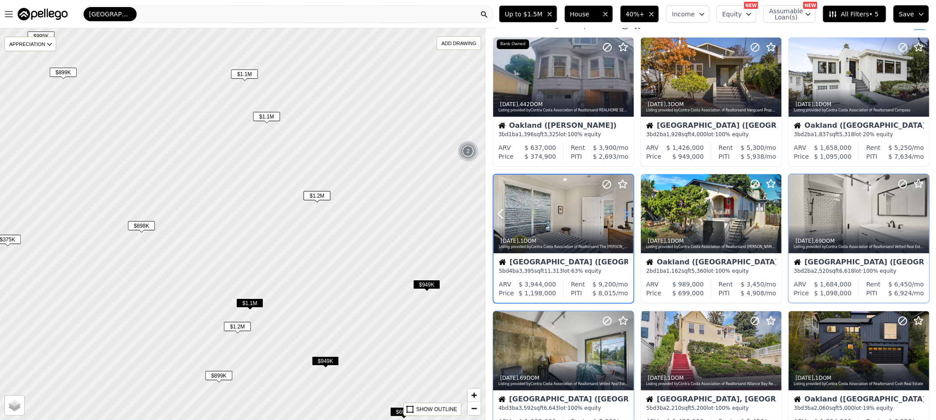
click at [626, 213] on icon at bounding box center [626, 214] width 14 height 14
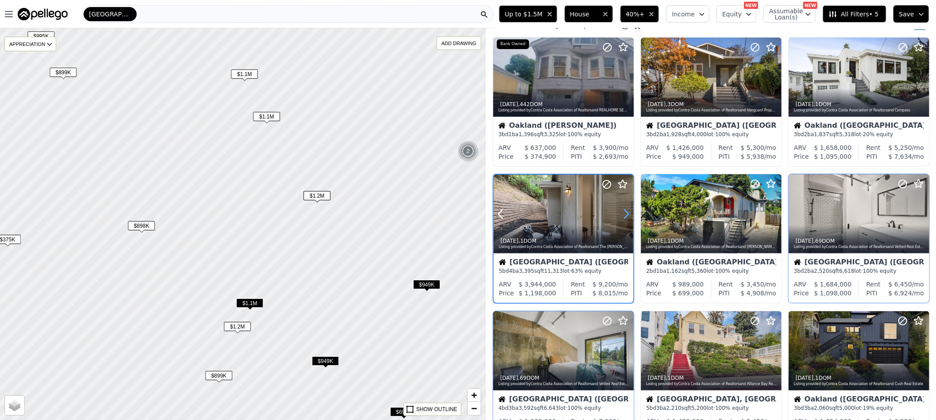
click at [626, 213] on icon at bounding box center [626, 214] width 14 height 14
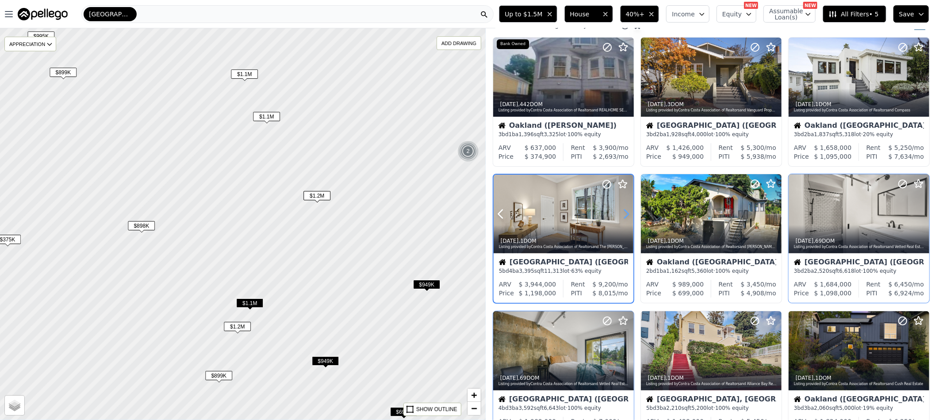
click at [626, 213] on icon at bounding box center [626, 214] width 14 height 14
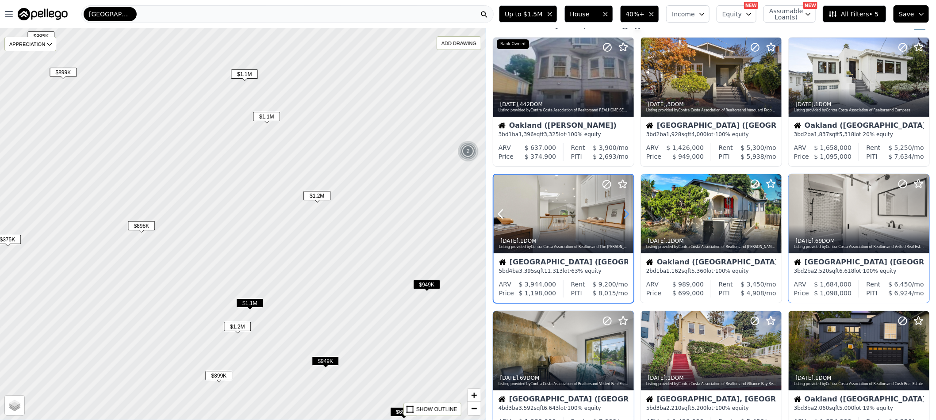
click at [625, 213] on icon at bounding box center [626, 214] width 14 height 14
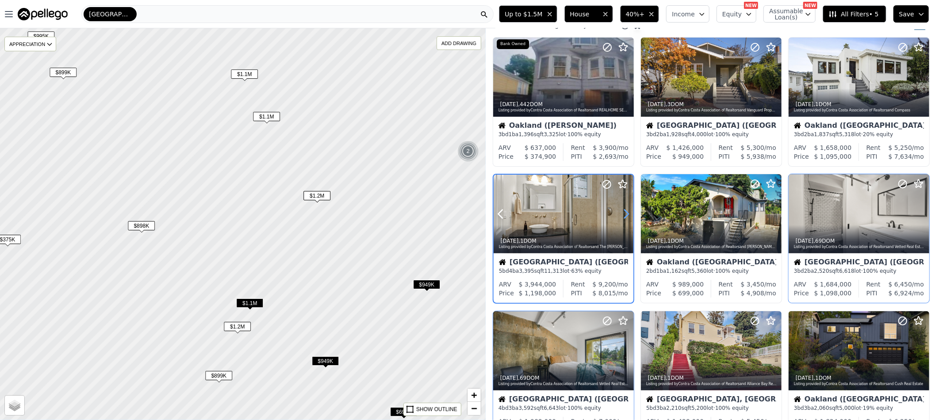
click at [625, 213] on icon at bounding box center [626, 214] width 14 height 14
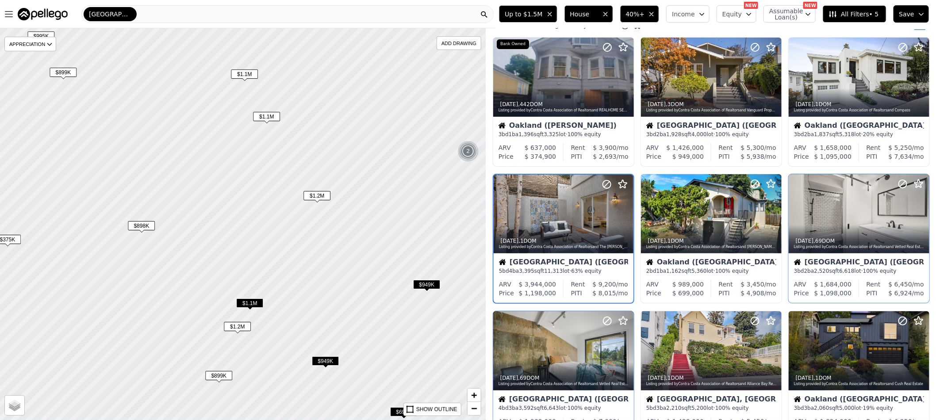
click at [332, 359] on span "$949K" at bounding box center [325, 360] width 27 height 9
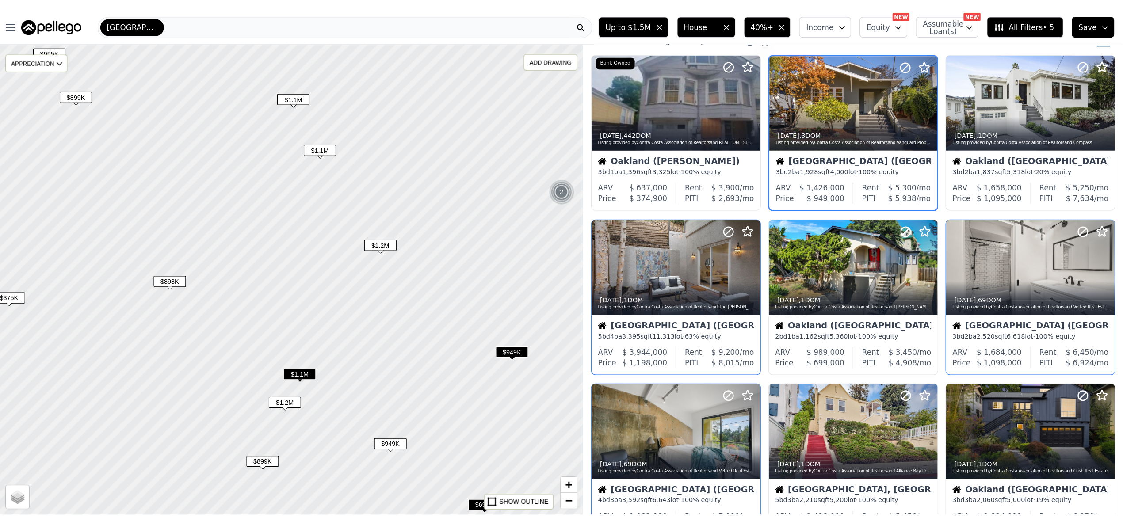
scroll to position [0, 0]
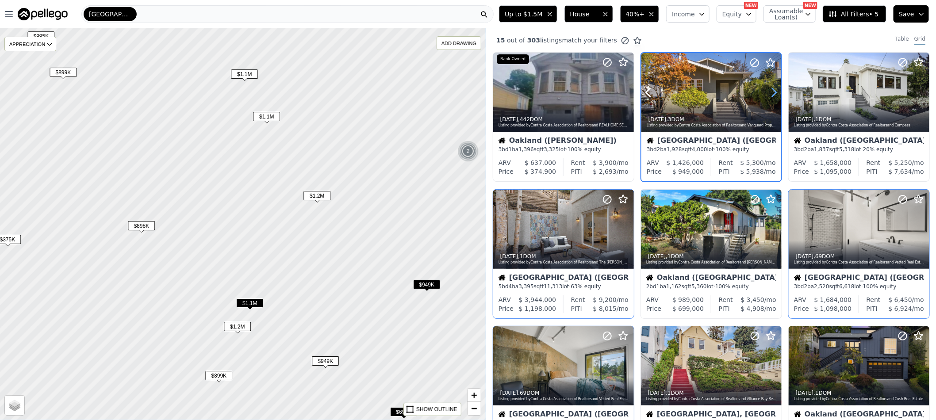
click at [772, 97] on icon at bounding box center [774, 92] width 14 height 14
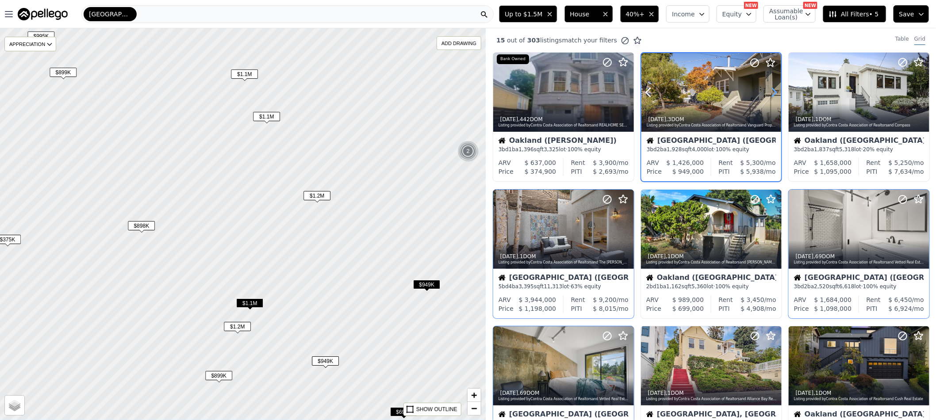
click at [772, 97] on icon at bounding box center [774, 92] width 14 height 14
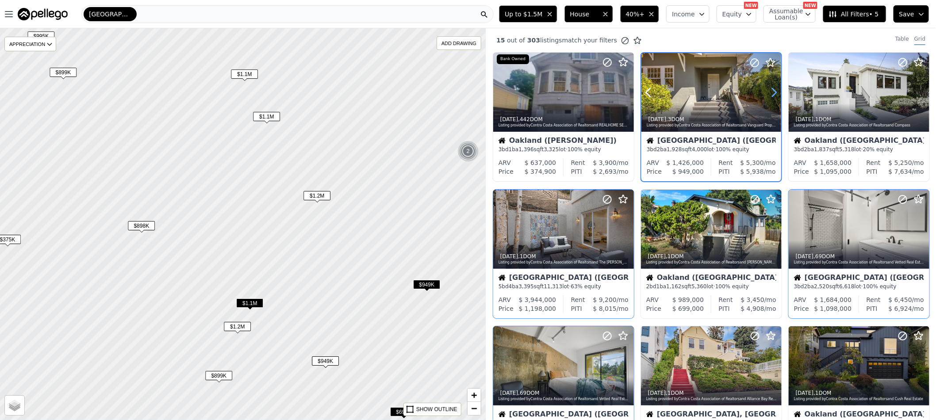
click at [772, 97] on icon at bounding box center [774, 92] width 14 height 14
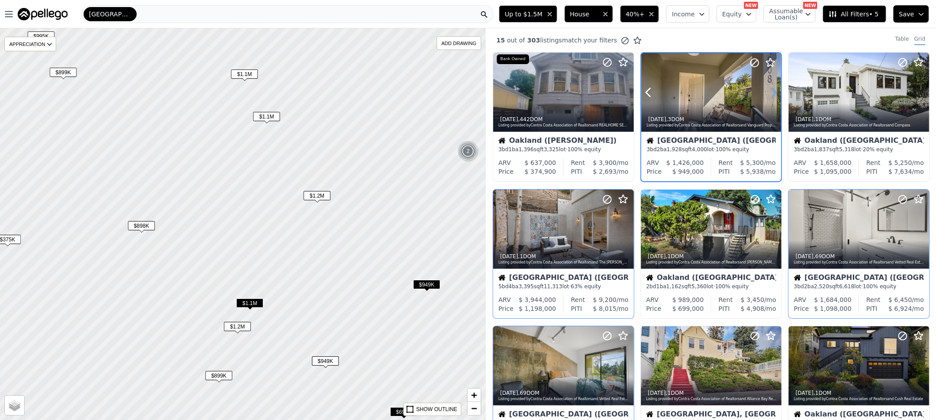
click at [772, 97] on icon at bounding box center [774, 92] width 14 height 14
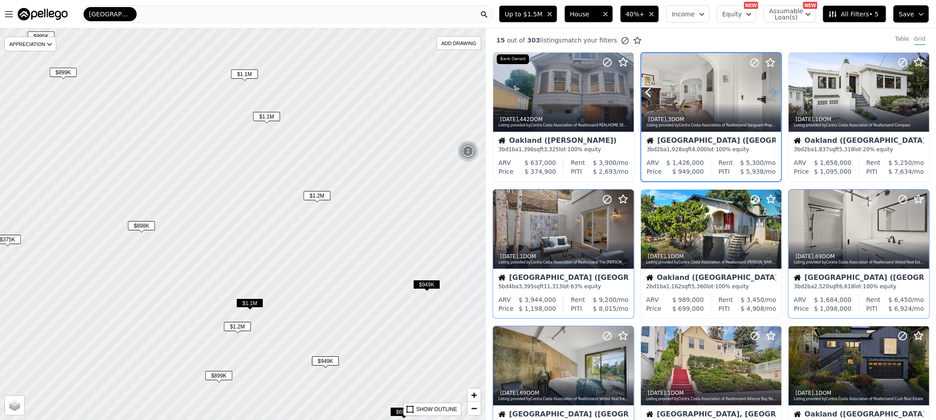
click at [772, 97] on icon at bounding box center [774, 92] width 14 height 14
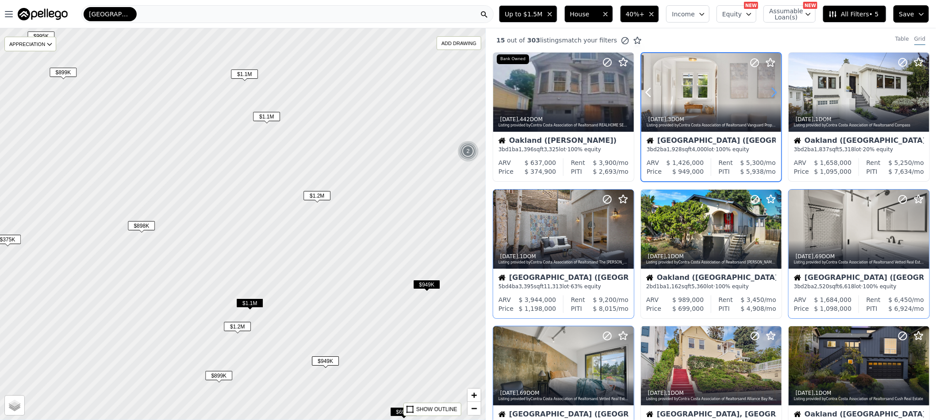
click at [772, 97] on icon at bounding box center [774, 92] width 14 height 14
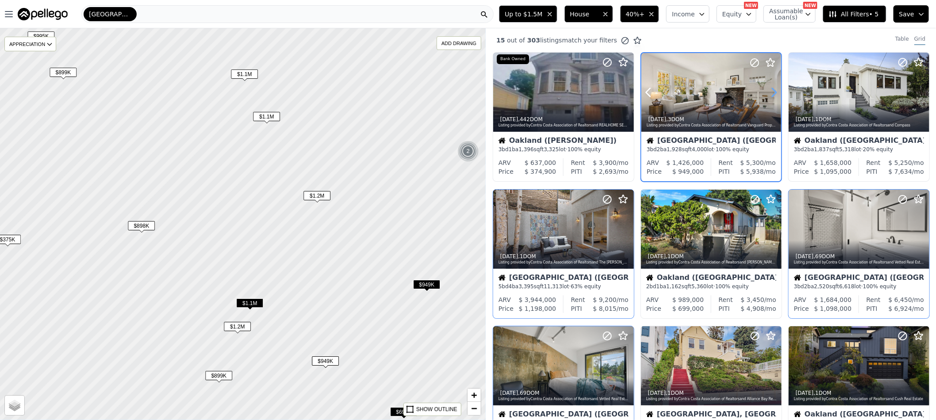
click at [772, 97] on icon at bounding box center [774, 92] width 14 height 14
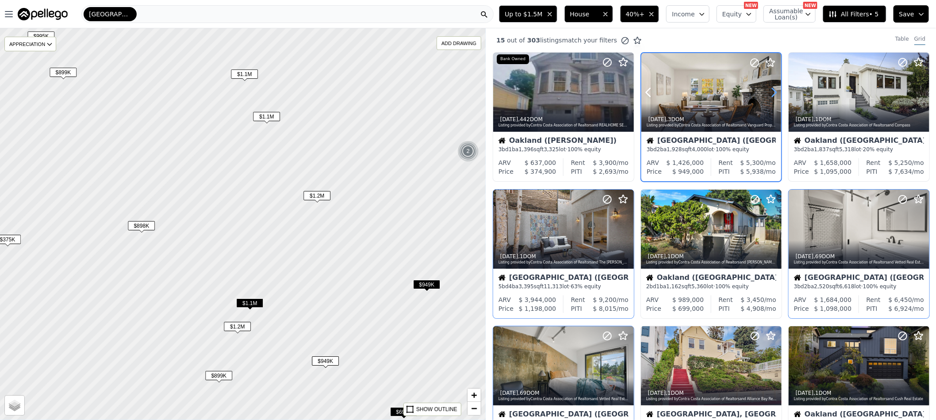
click at [772, 97] on icon at bounding box center [774, 92] width 14 height 14
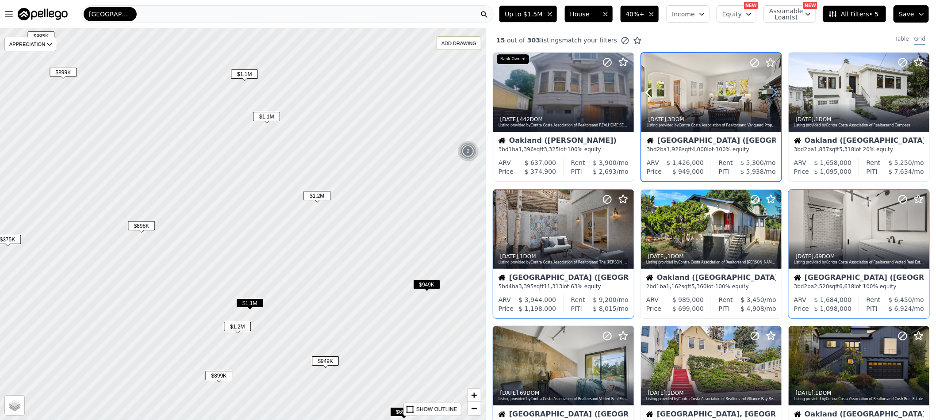
click at [772, 97] on icon at bounding box center [774, 92] width 14 height 14
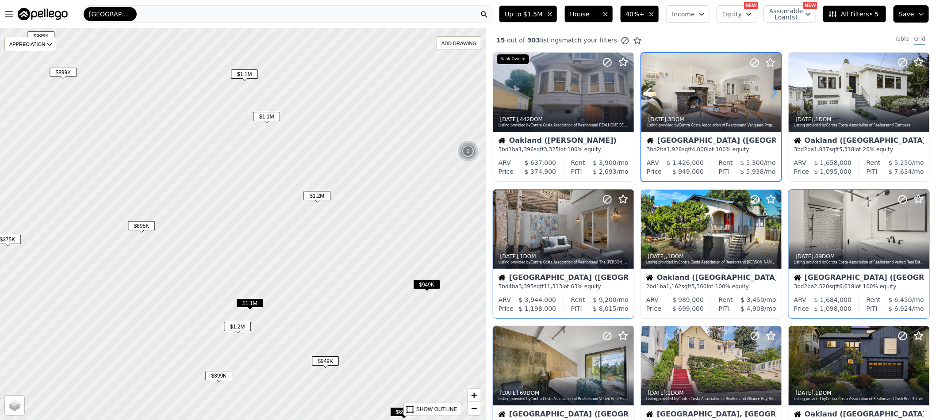
click at [772, 97] on icon at bounding box center [774, 92] width 14 height 14
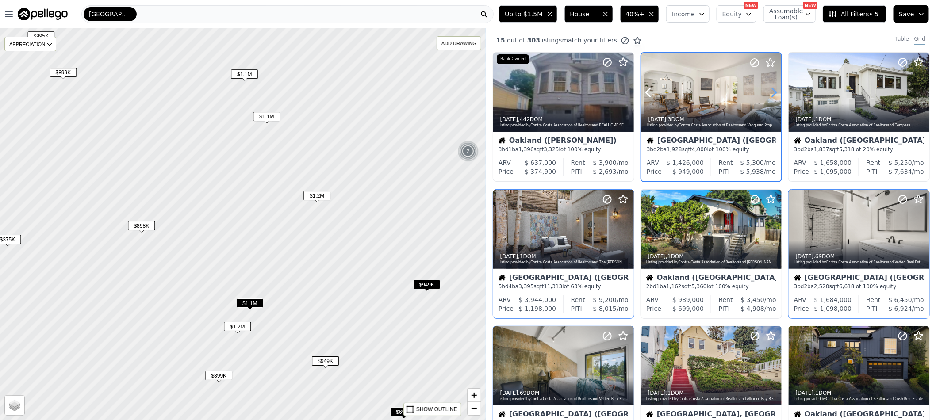
click at [772, 97] on icon at bounding box center [774, 92] width 14 height 14
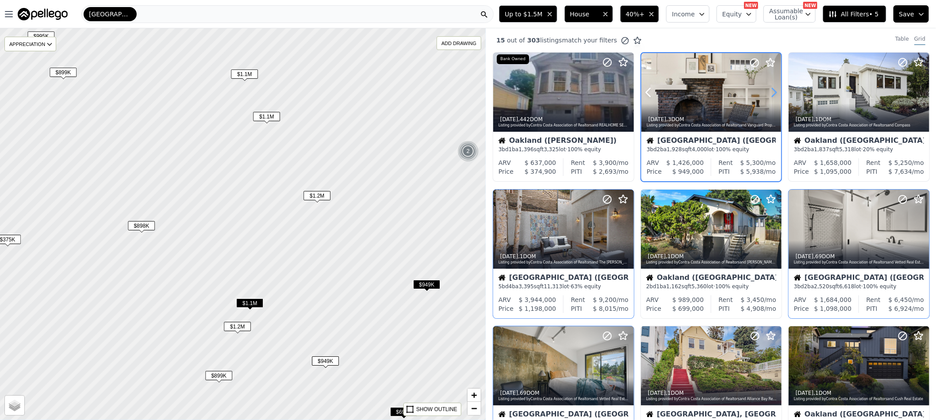
click at [772, 97] on icon at bounding box center [774, 92] width 14 height 14
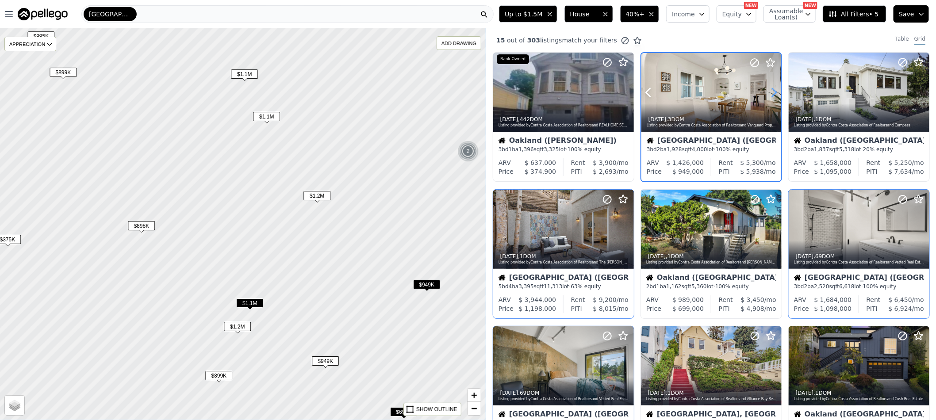
click at [772, 97] on icon at bounding box center [774, 92] width 14 height 14
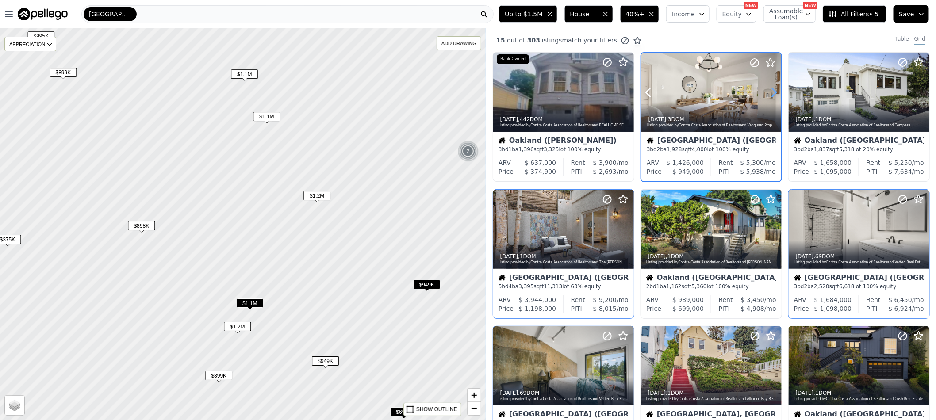
click at [772, 97] on icon at bounding box center [774, 92] width 14 height 14
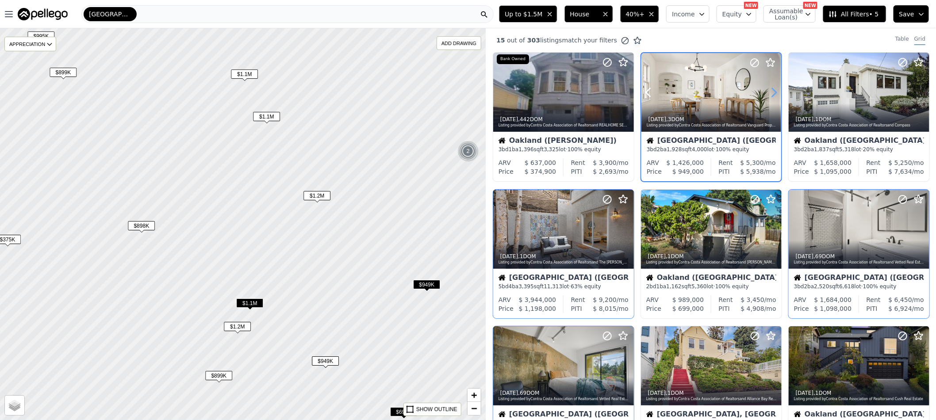
click at [772, 97] on icon at bounding box center [774, 92] width 14 height 14
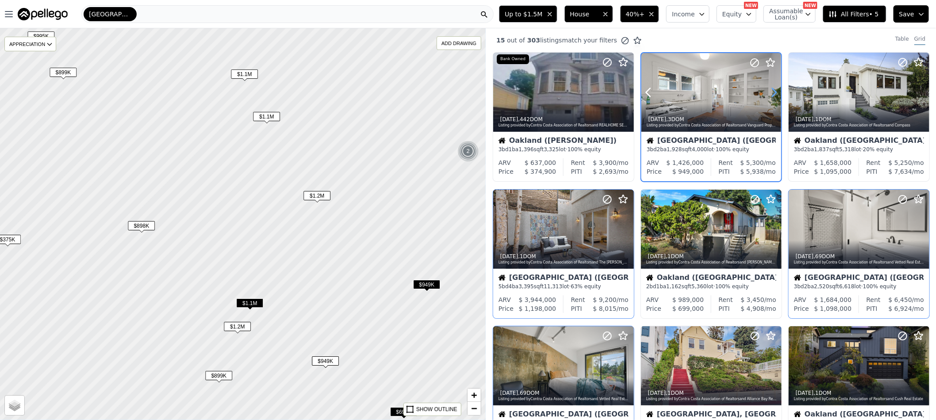
click at [772, 97] on icon at bounding box center [774, 92] width 14 height 14
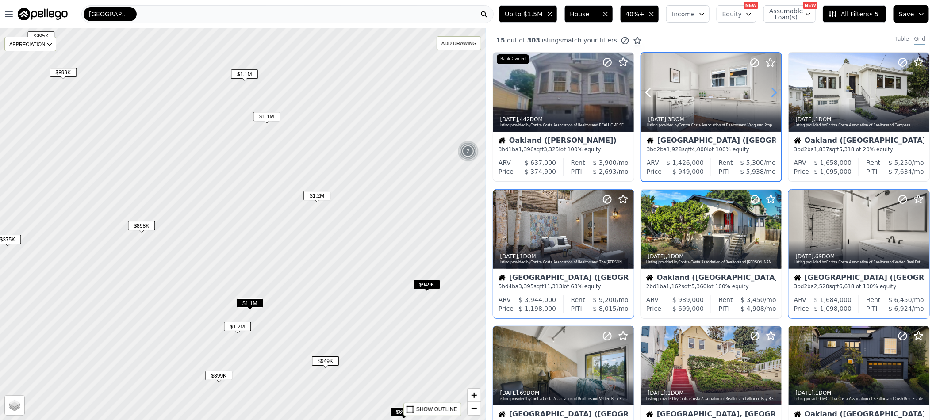
click at [772, 97] on icon at bounding box center [774, 92] width 14 height 14
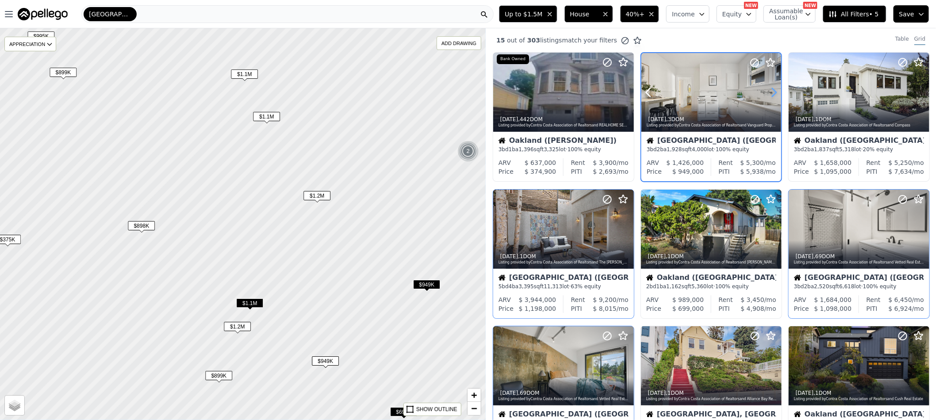
click at [772, 97] on icon at bounding box center [774, 92] width 14 height 14
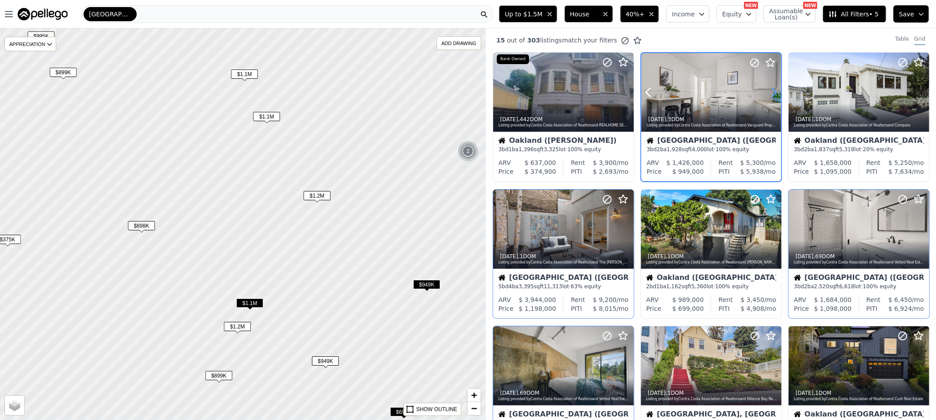
click at [772, 97] on icon at bounding box center [774, 92] width 14 height 14
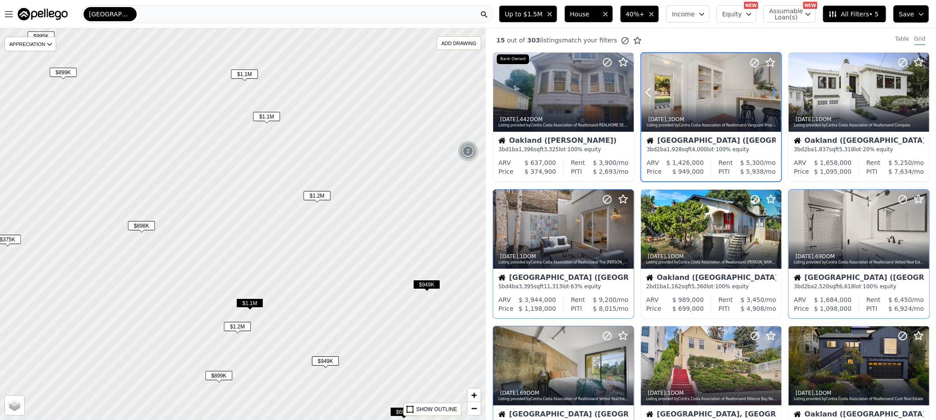
click at [772, 97] on icon at bounding box center [774, 92] width 14 height 14
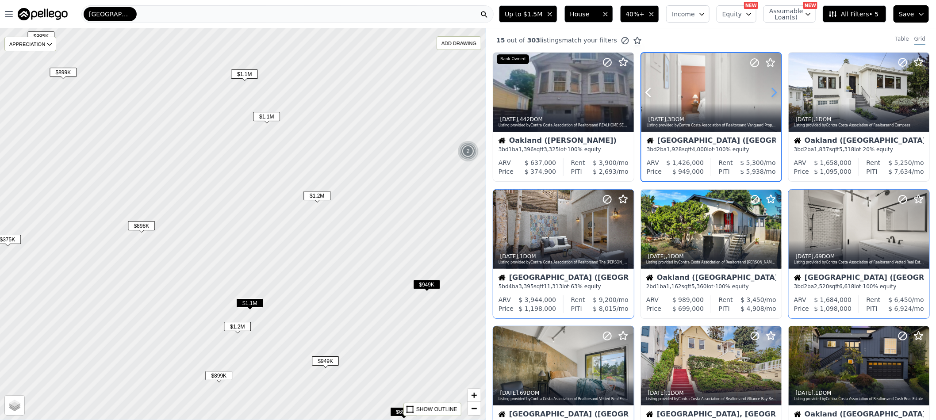
click at [772, 97] on icon at bounding box center [774, 92] width 14 height 14
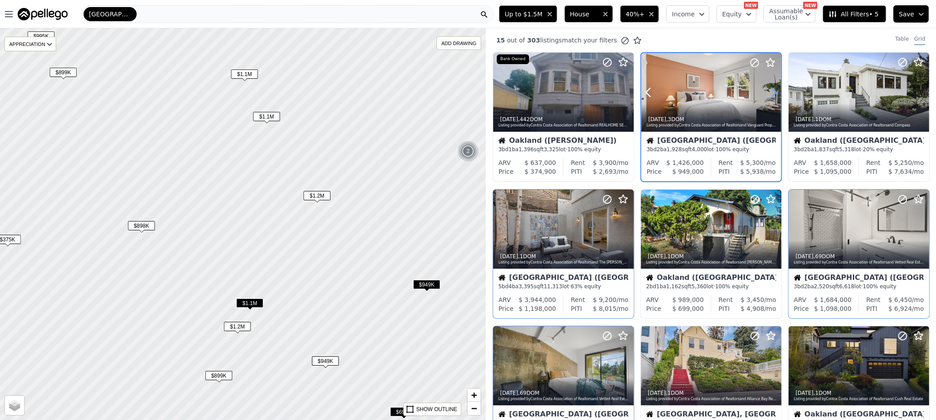
click at [772, 97] on icon at bounding box center [774, 92] width 14 height 14
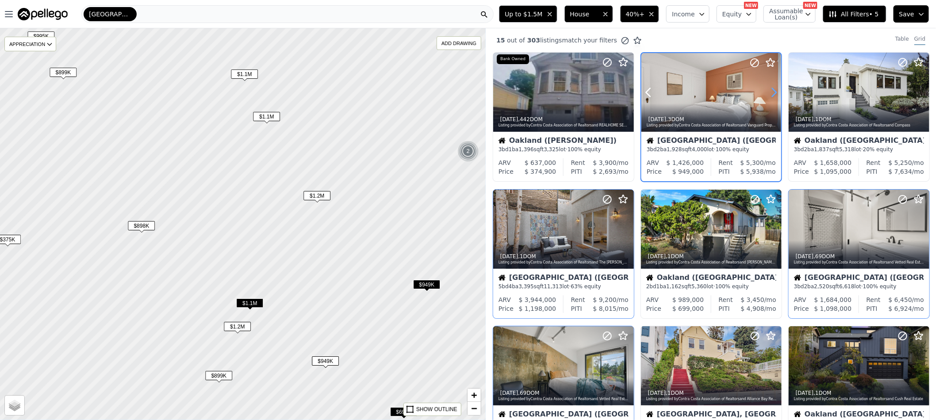
click at [772, 97] on icon at bounding box center [774, 92] width 14 height 14
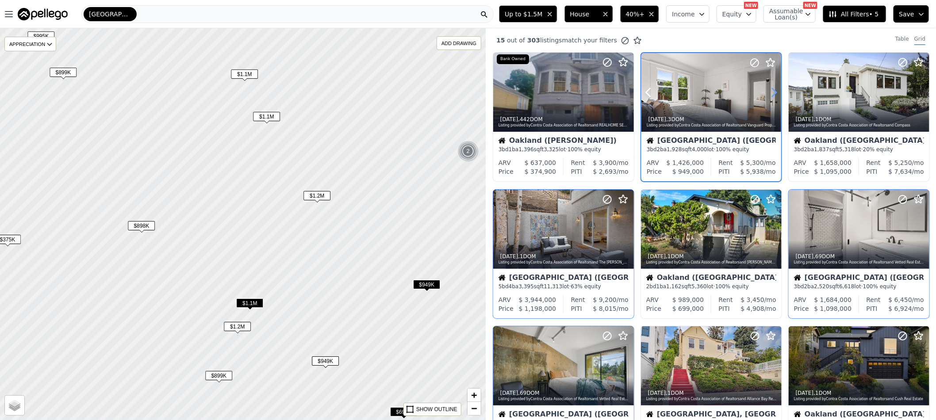
click at [772, 97] on icon at bounding box center [774, 92] width 14 height 14
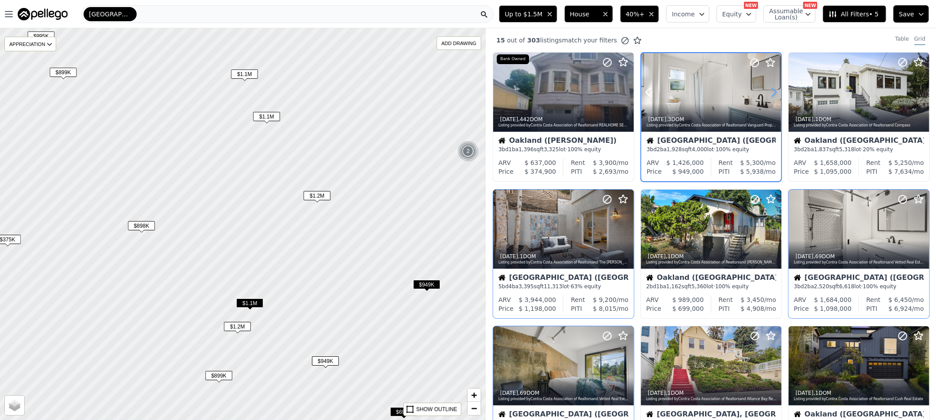
click at [772, 92] on icon at bounding box center [774, 92] width 4 height 8
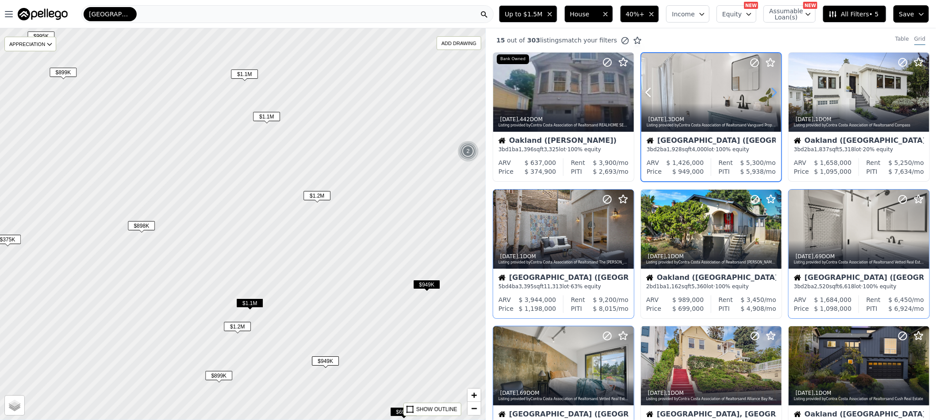
click at [772, 92] on icon at bounding box center [774, 92] width 4 height 8
